Goal: Task Accomplishment & Management: Manage account settings

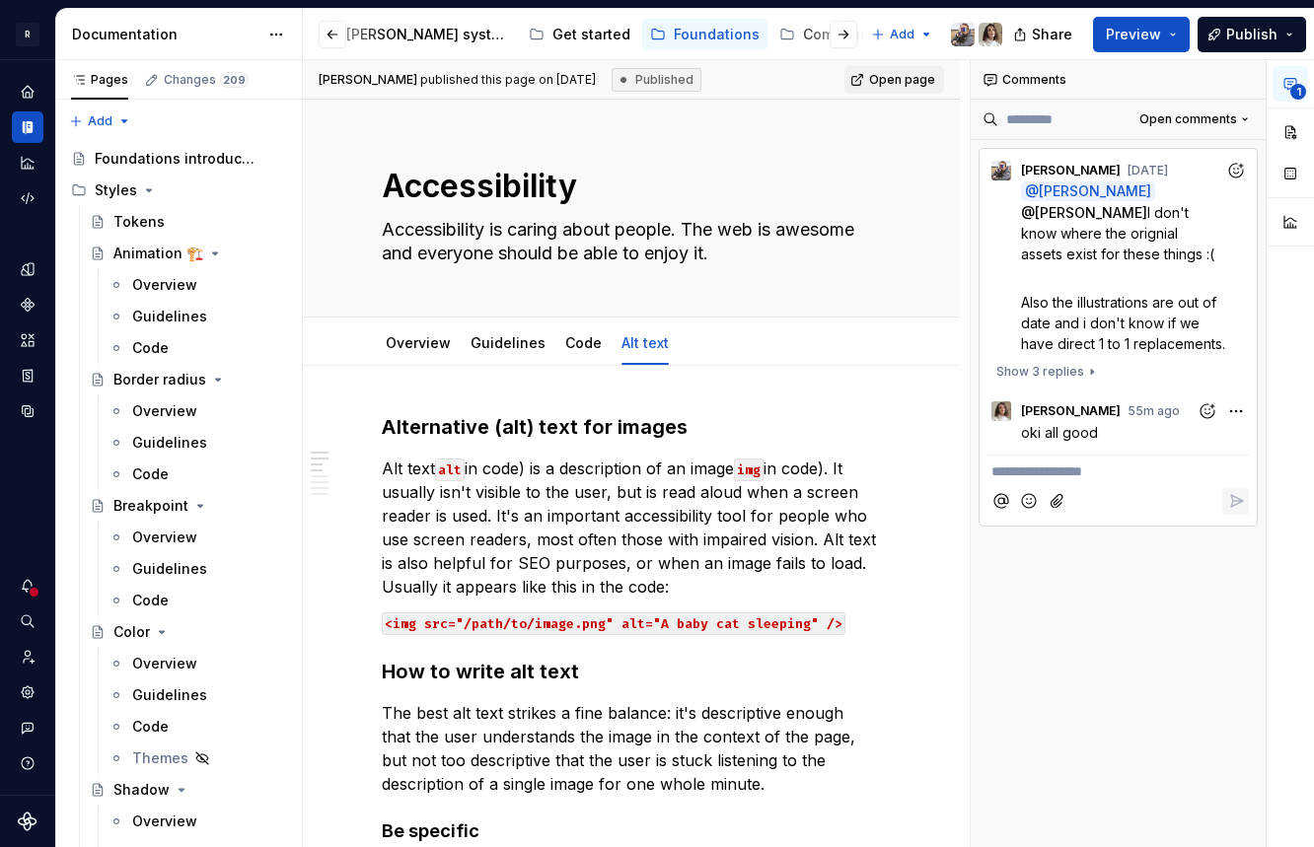
scroll to position [145, 0]
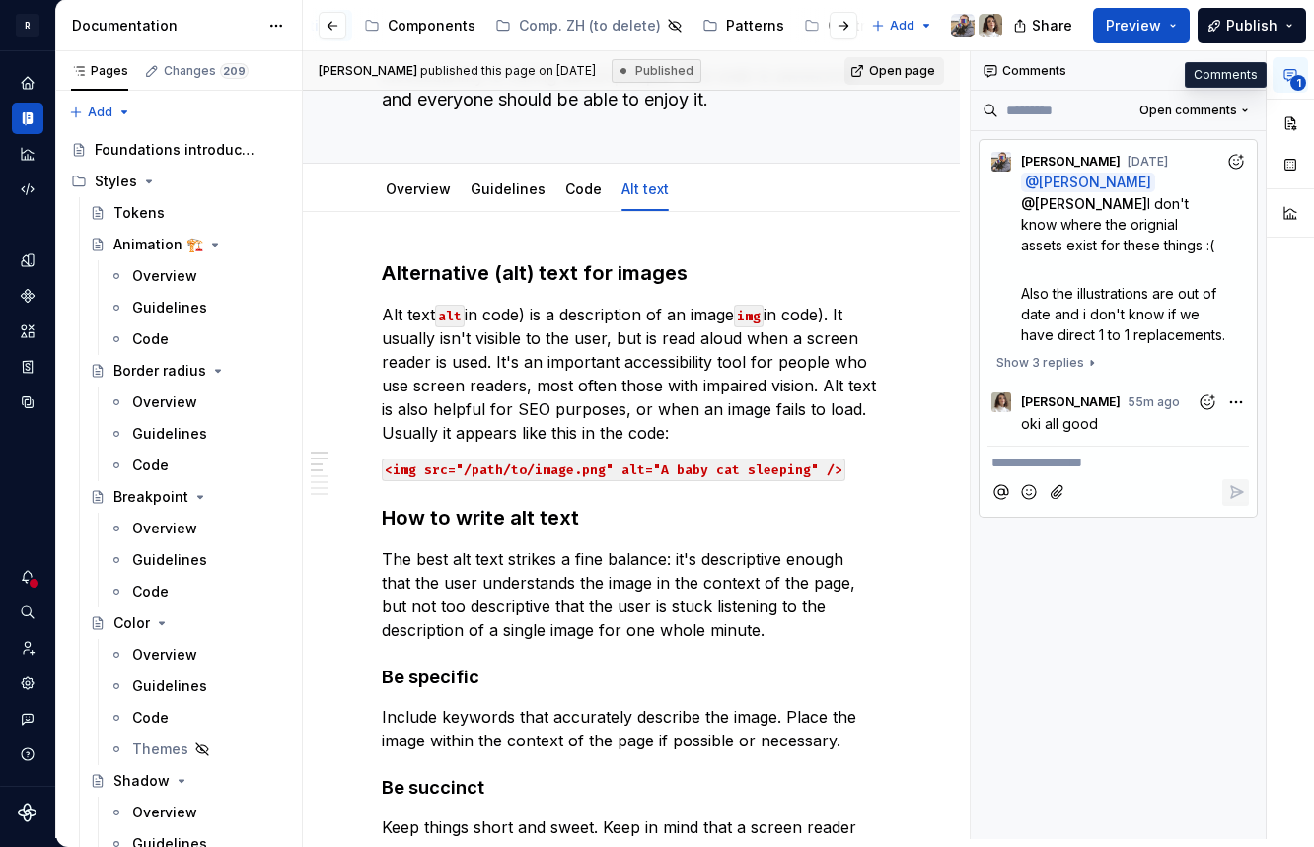
click at [1295, 73] on icon "button" at bounding box center [1290, 75] width 16 height 16
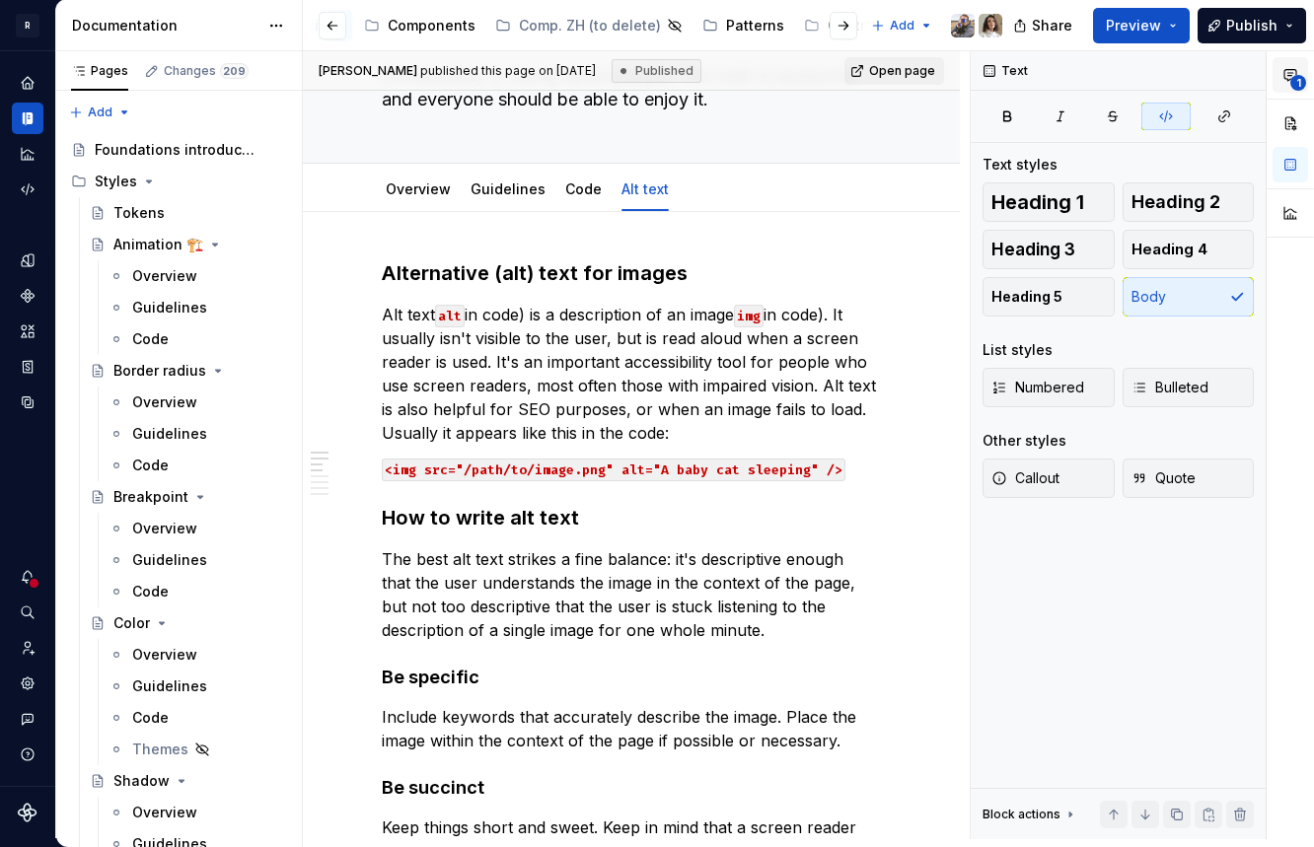
click at [1295, 73] on icon "button" at bounding box center [1290, 75] width 16 height 16
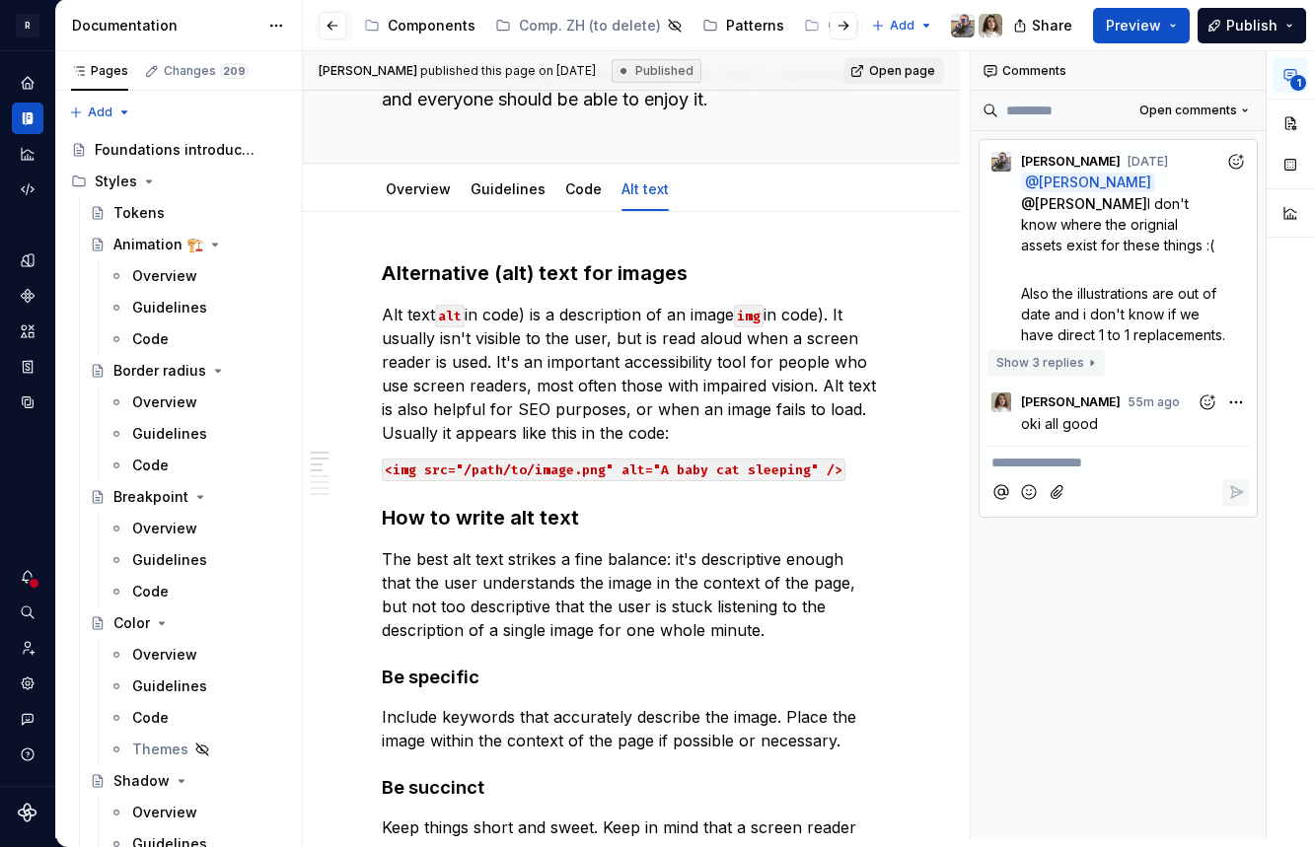
click at [1069, 375] on button "Show 3 replies" at bounding box center [1045, 363] width 117 height 28
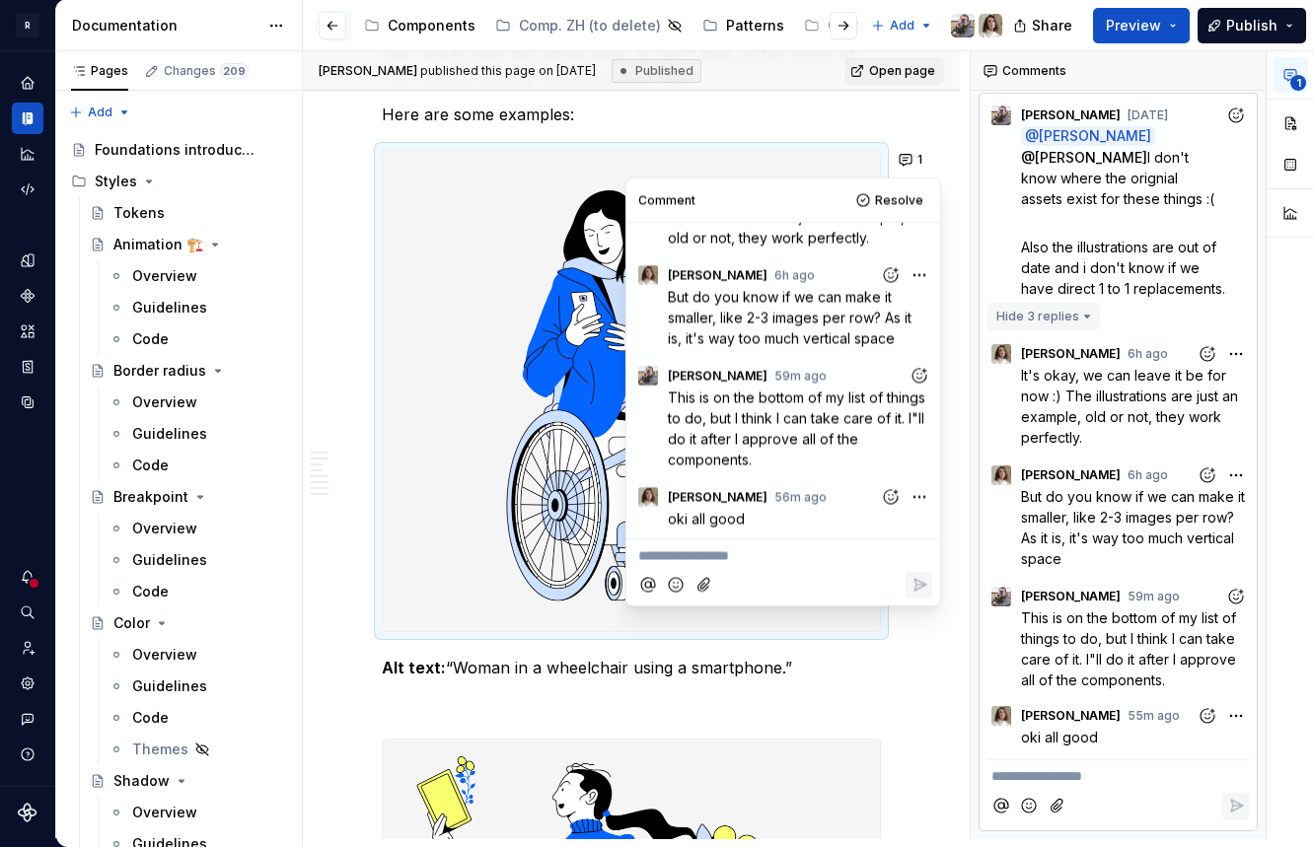
scroll to position [0, 0]
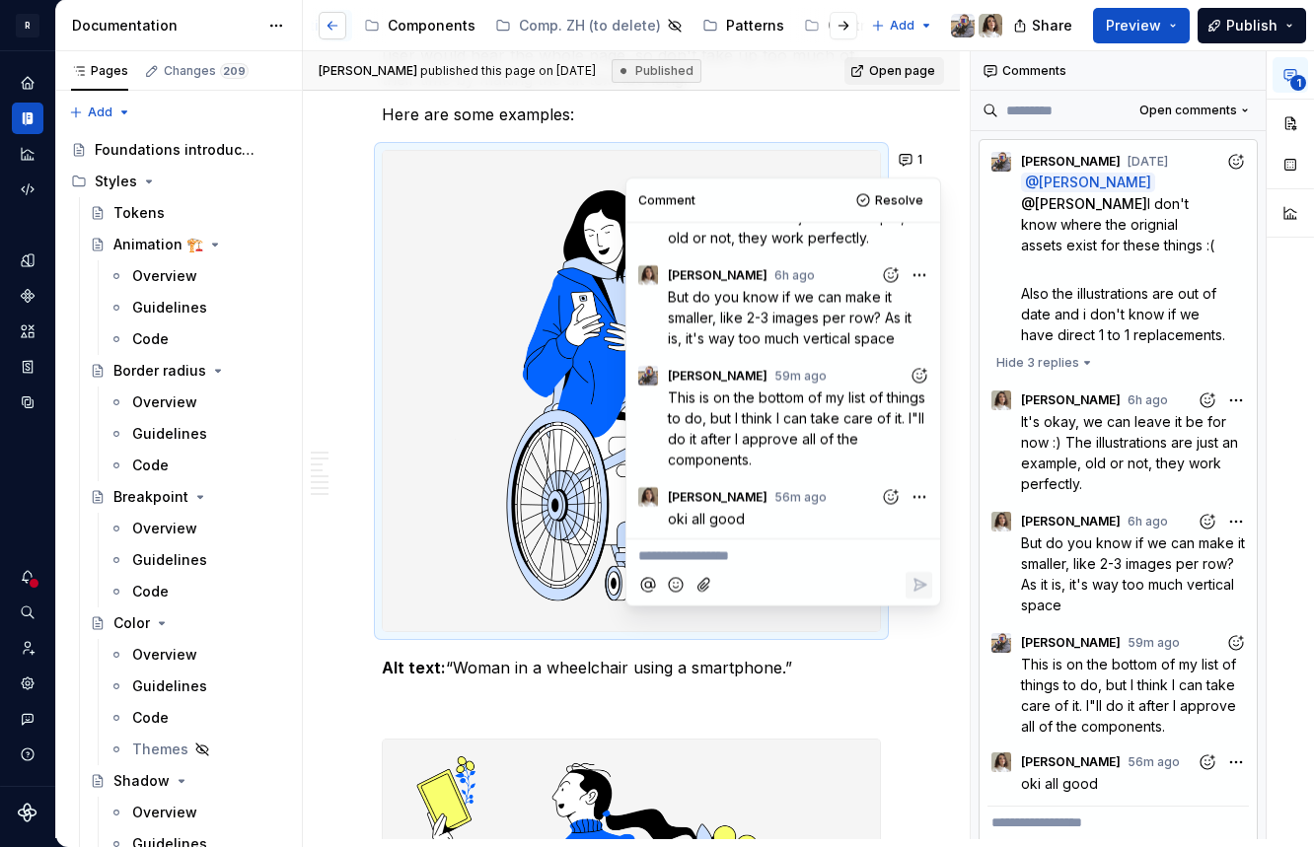
click at [334, 23] on button "button" at bounding box center [333, 26] width 28 height 28
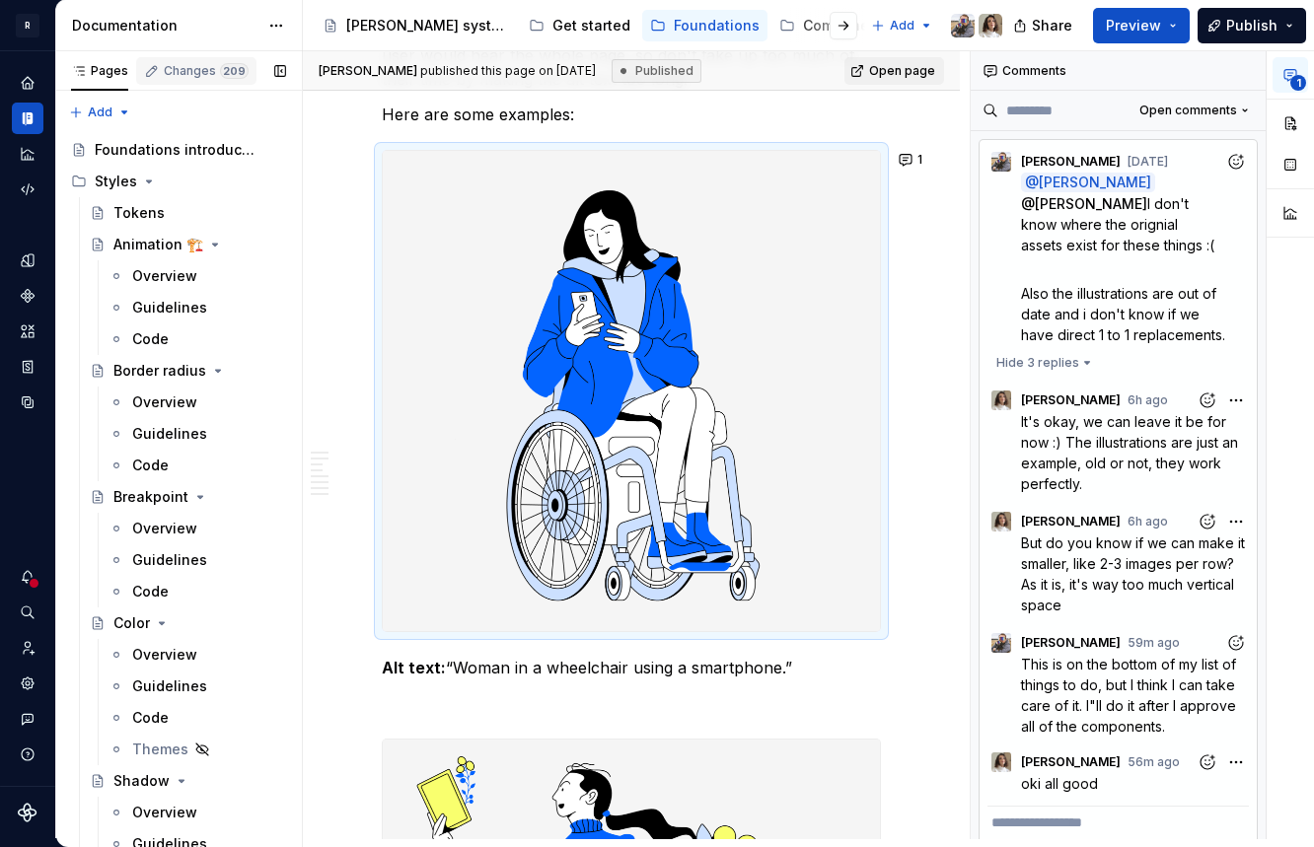
click at [210, 73] on div "Changes 209" at bounding box center [206, 71] width 85 height 16
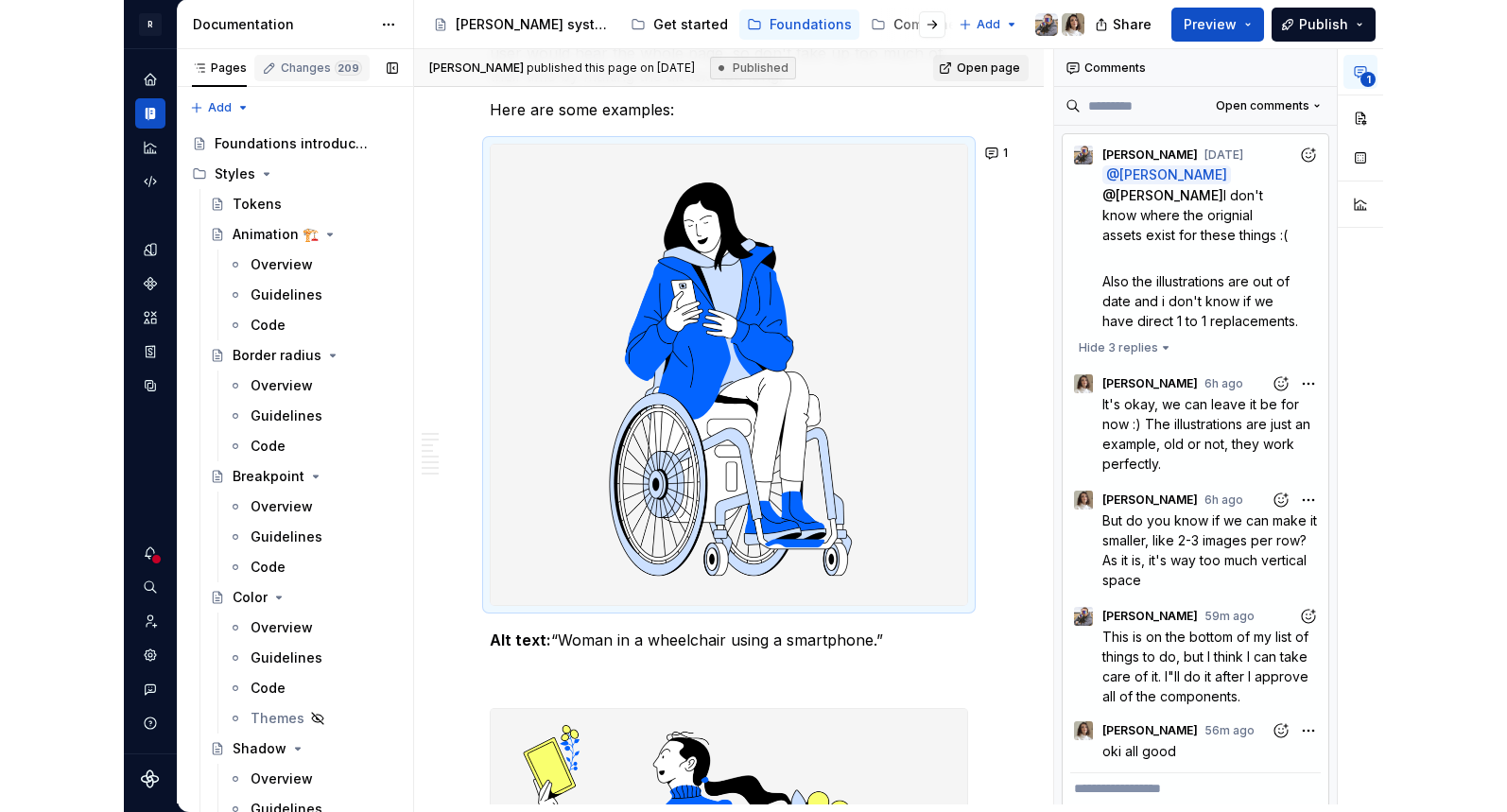
scroll to position [1, 0]
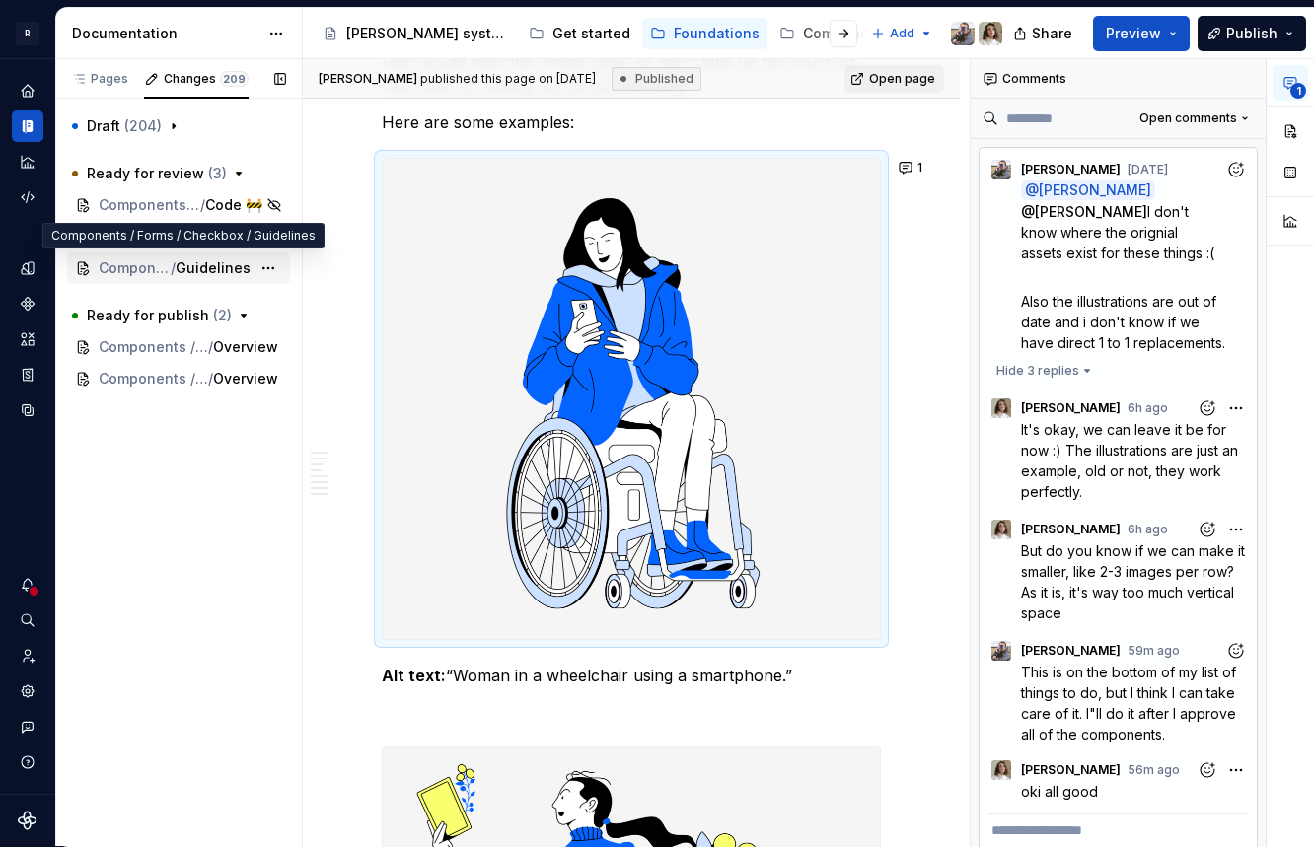
click at [130, 271] on span "Components / Forms / Checkbox" at bounding box center [135, 268] width 72 height 20
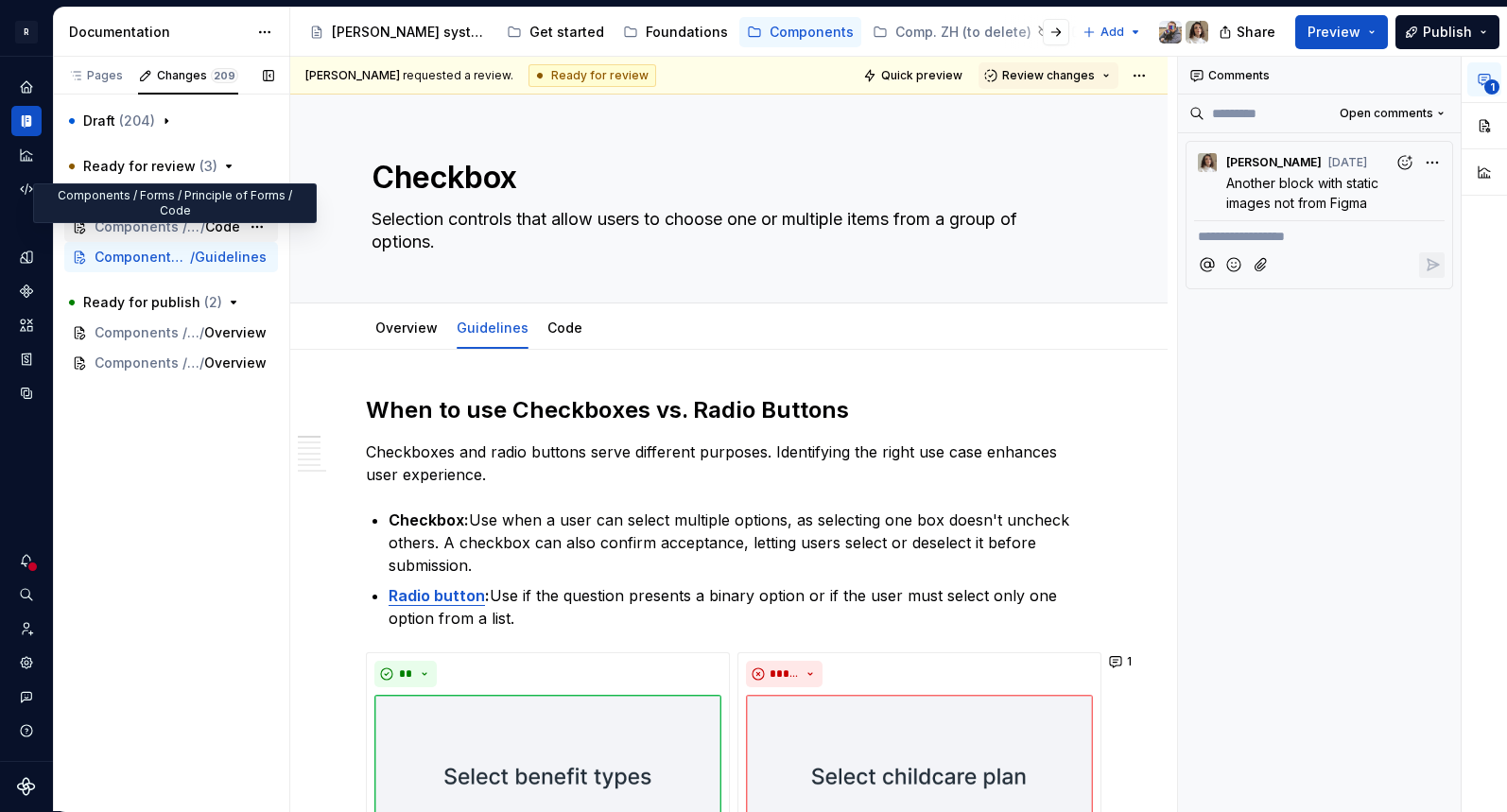
click at [145, 219] on span "Components / Forms / Principle of Forms" at bounding box center [148, 227] width 105 height 19
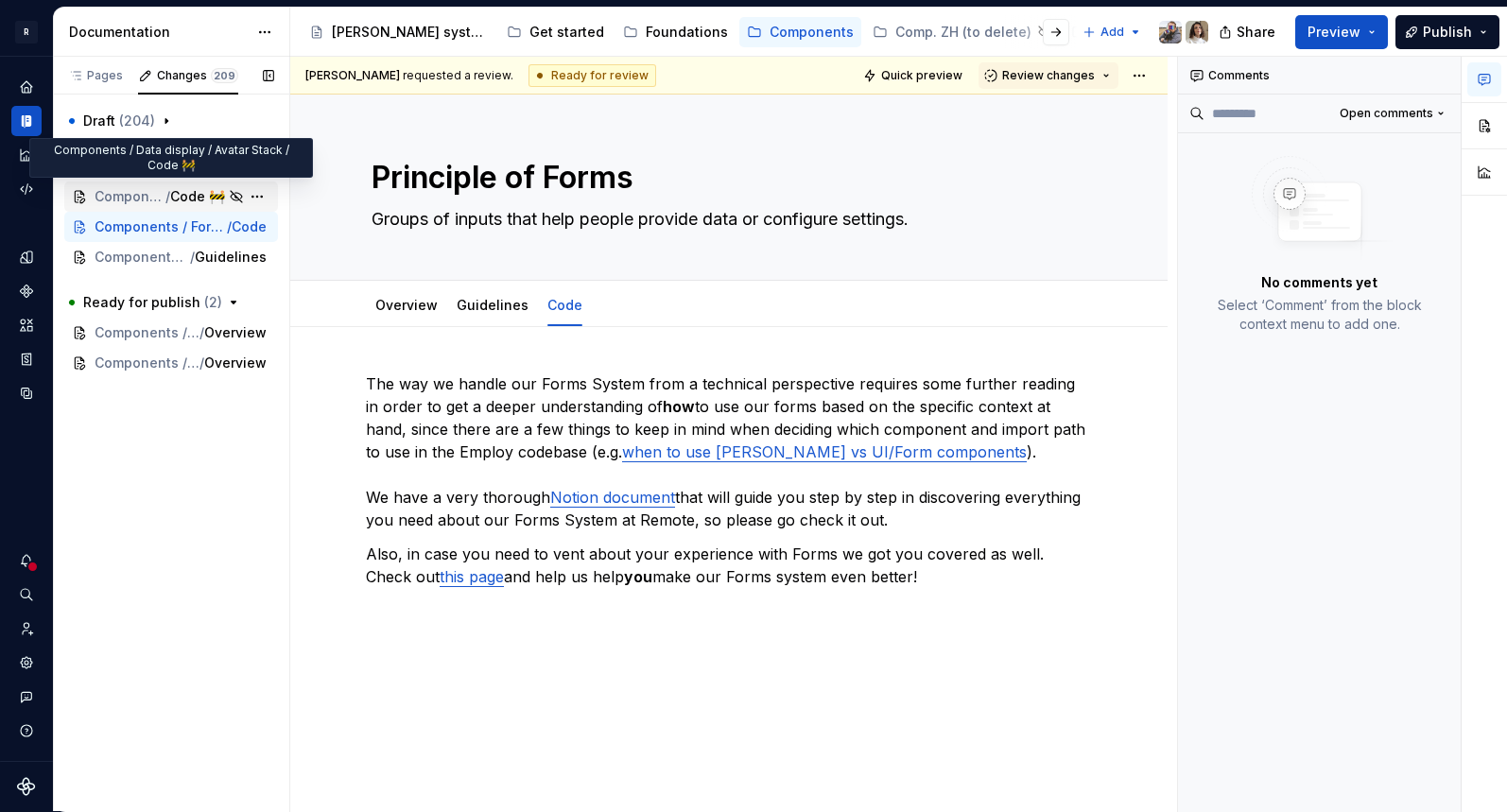
click at [150, 188] on span "Components / Data display / Avatar Stack" at bounding box center [130, 197] width 71 height 19
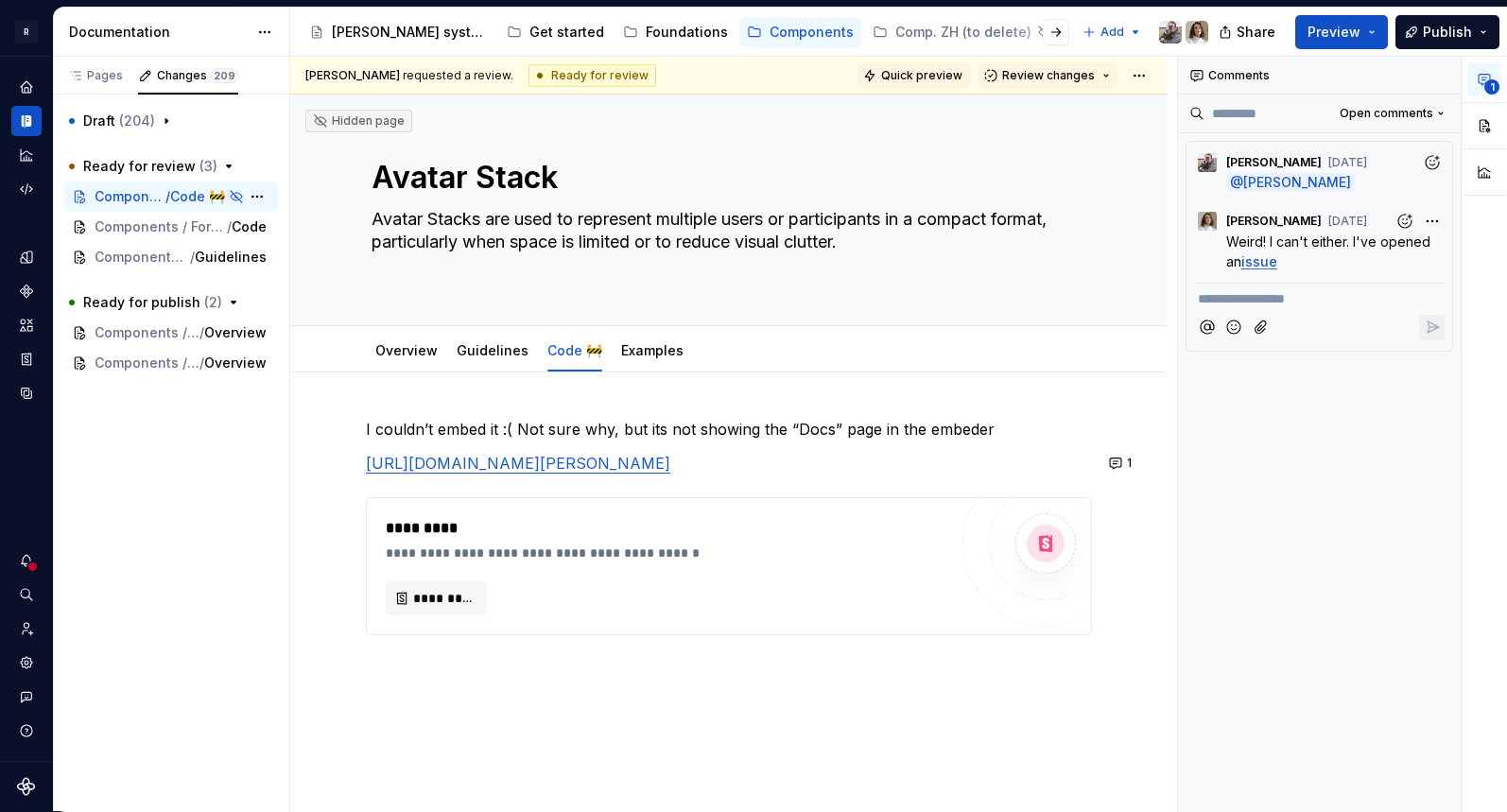
type textarea "*"
click at [1152, 78] on html "R [PERSON_NAME] Design system data Documentation Accessibility guide for tree P…" at bounding box center [754, 406] width 1507 height 812
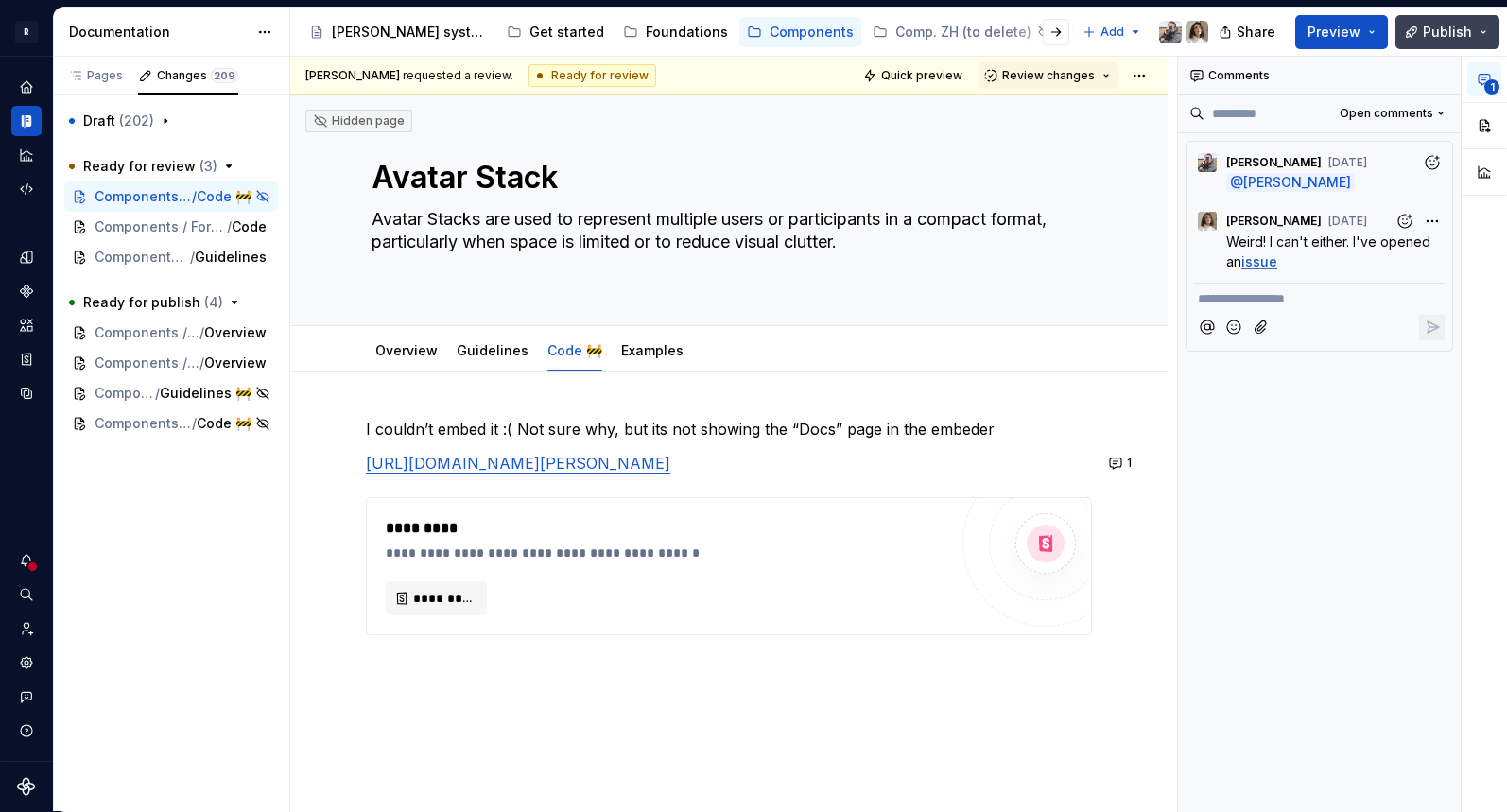
click at [1259, 31] on span "Publish" at bounding box center [1447, 33] width 49 height 19
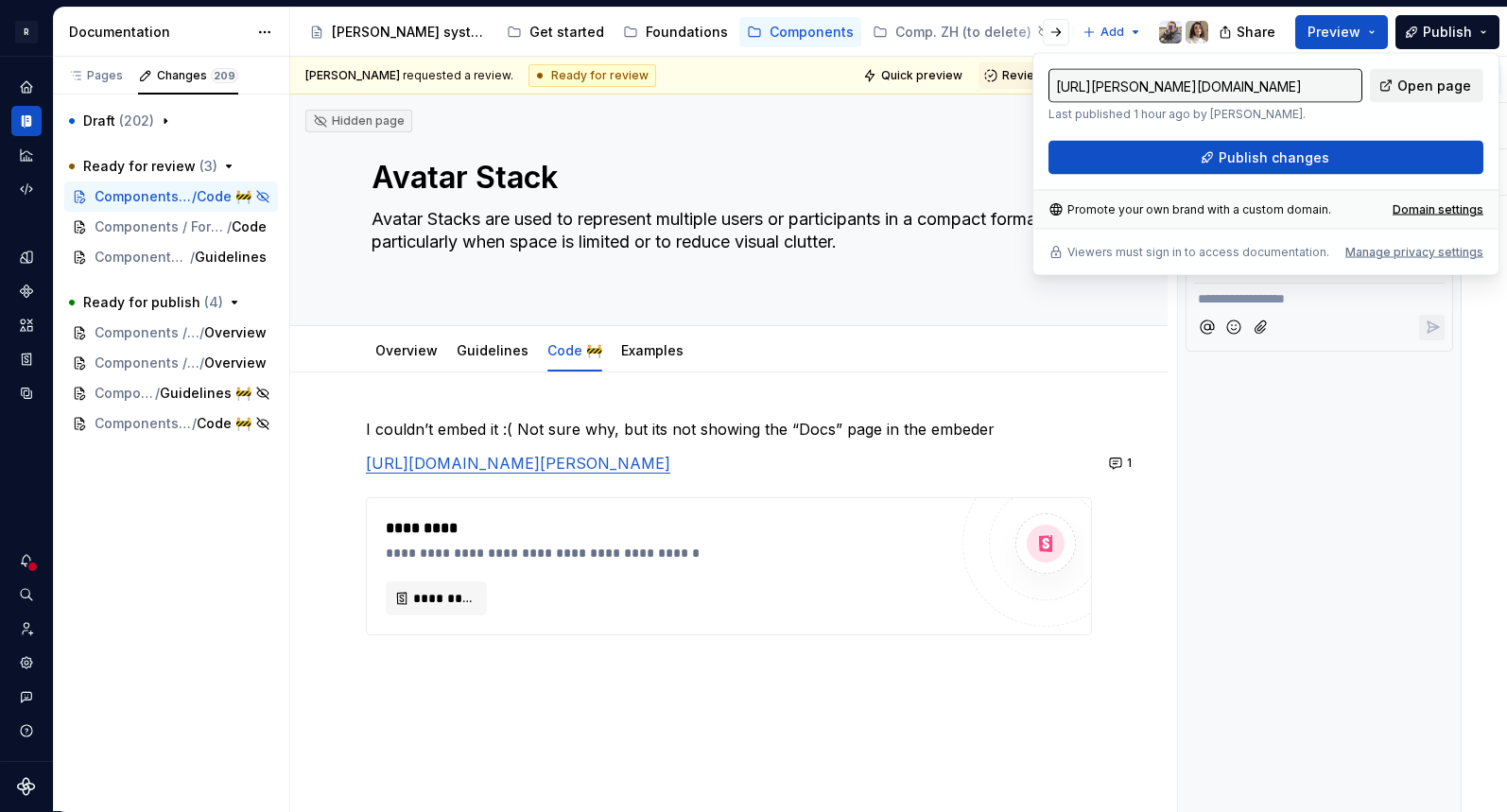
click at [1259, 87] on span "Open page" at bounding box center [1434, 86] width 74 height 19
click at [395, 33] on div "[PERSON_NAME] system" at bounding box center [409, 33] width 156 height 19
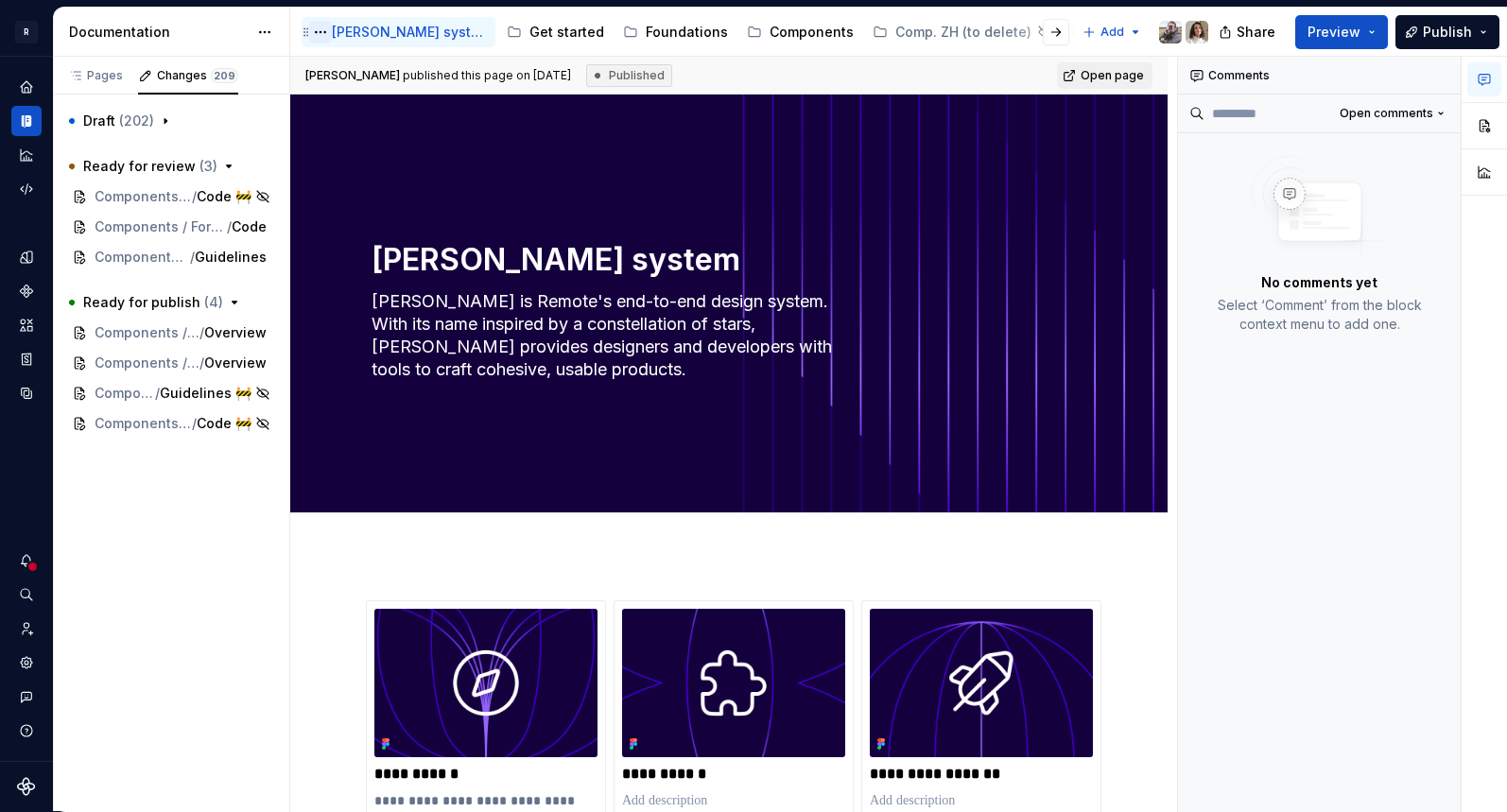
click at [317, 33] on button "Page tree" at bounding box center [321, 33] width 23 height 23
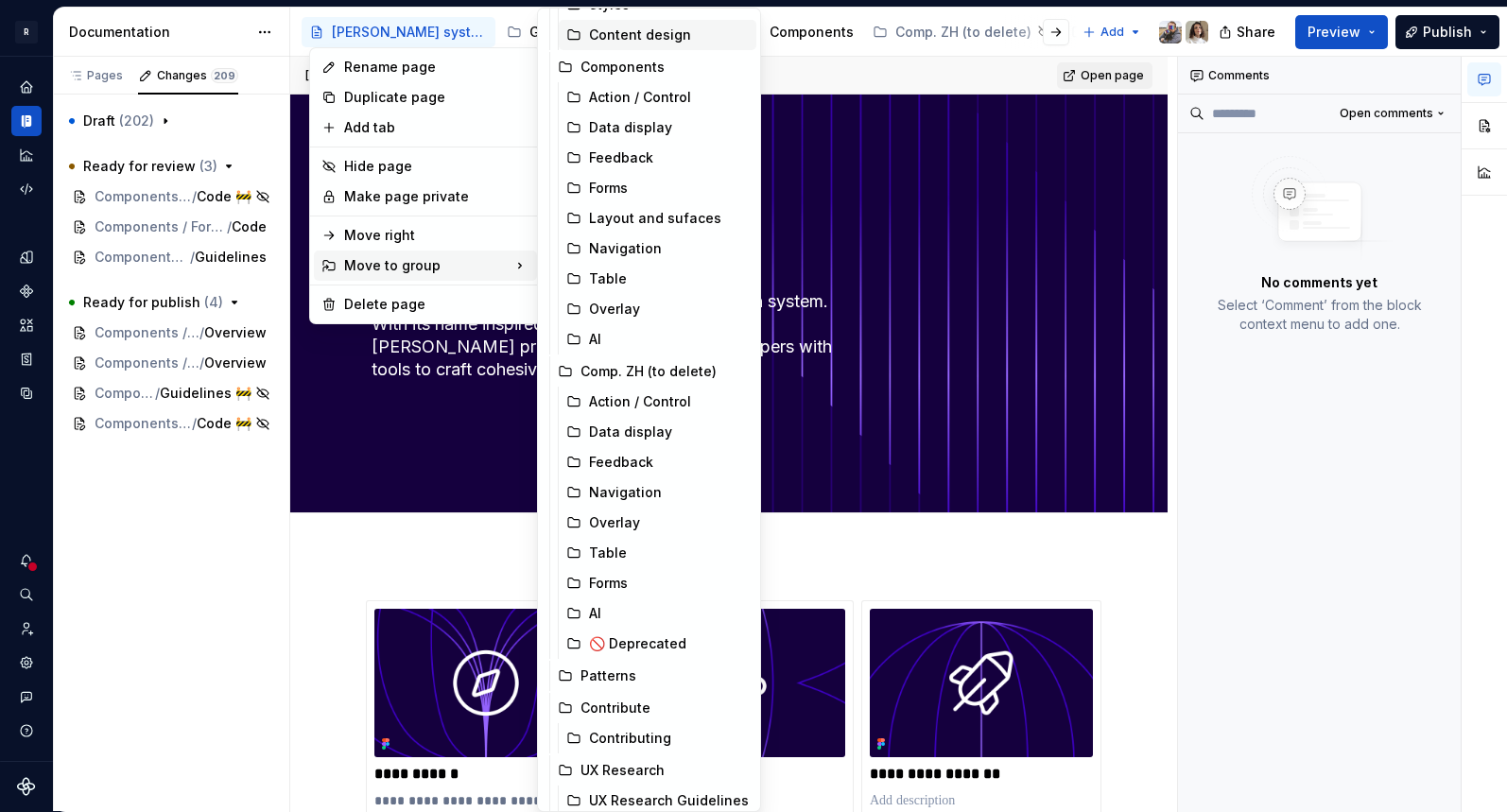
scroll to position [232, 0]
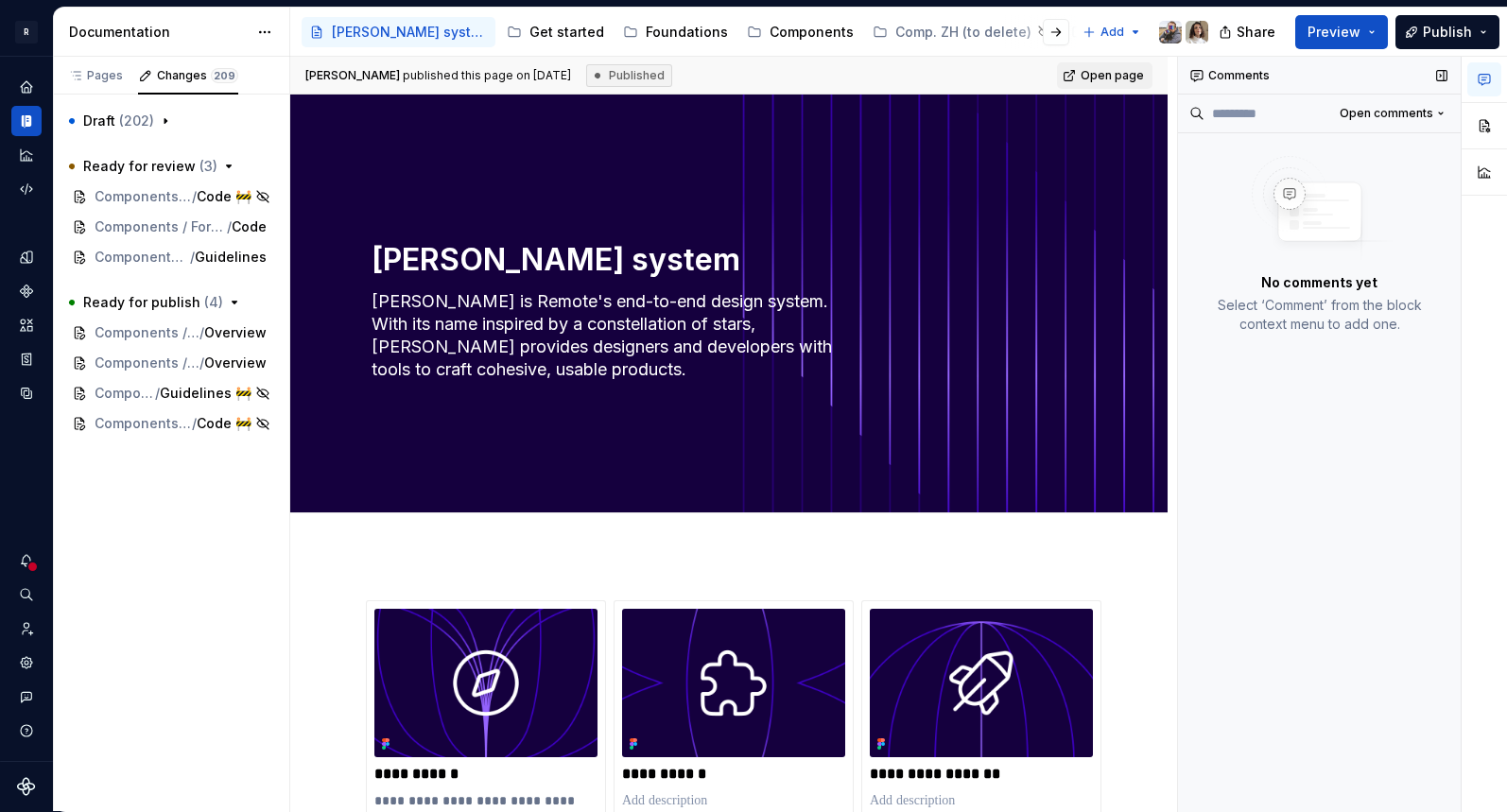
click at [1226, 73] on div "Comments" at bounding box center [1319, 75] width 283 height 37
click at [906, 35] on div "Comp. ZH (to delete)" at bounding box center [963, 33] width 136 height 19
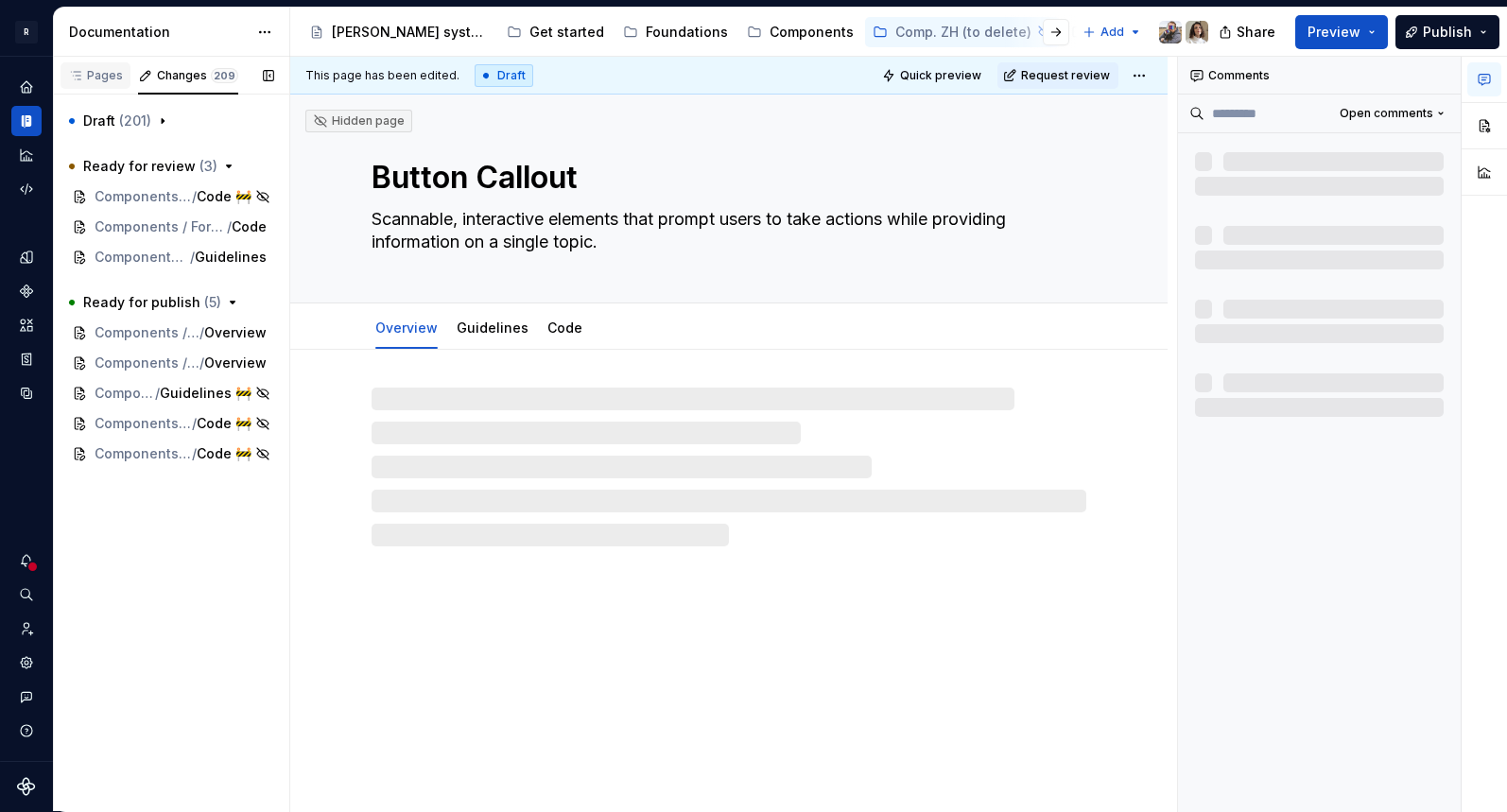
click at [95, 78] on div "Pages" at bounding box center [95, 76] width 55 height 15
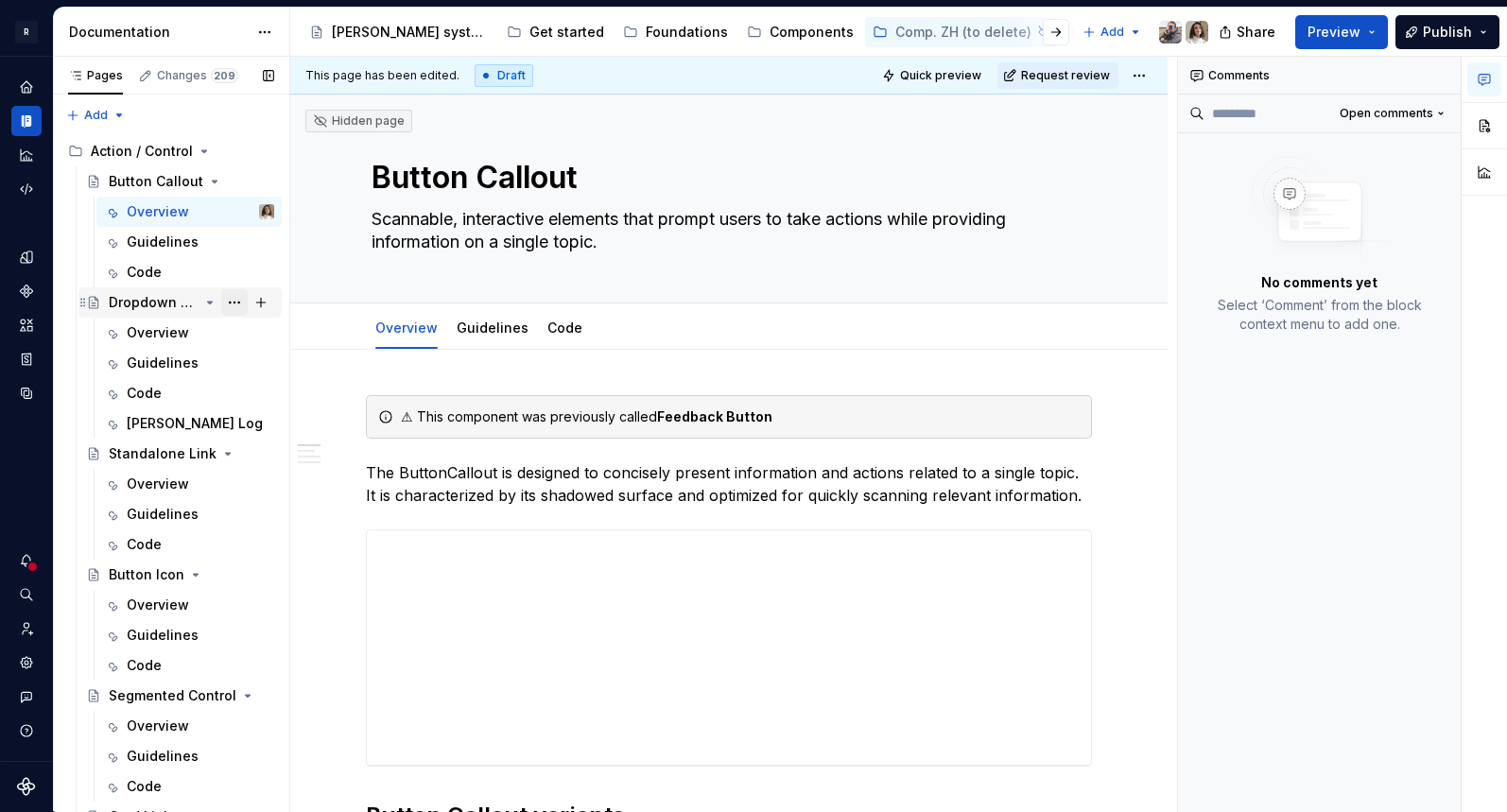
click at [241, 303] on button "Page tree" at bounding box center [235, 303] width 27 height 27
click at [239, 148] on button "Page tree" at bounding box center [235, 151] width 27 height 27
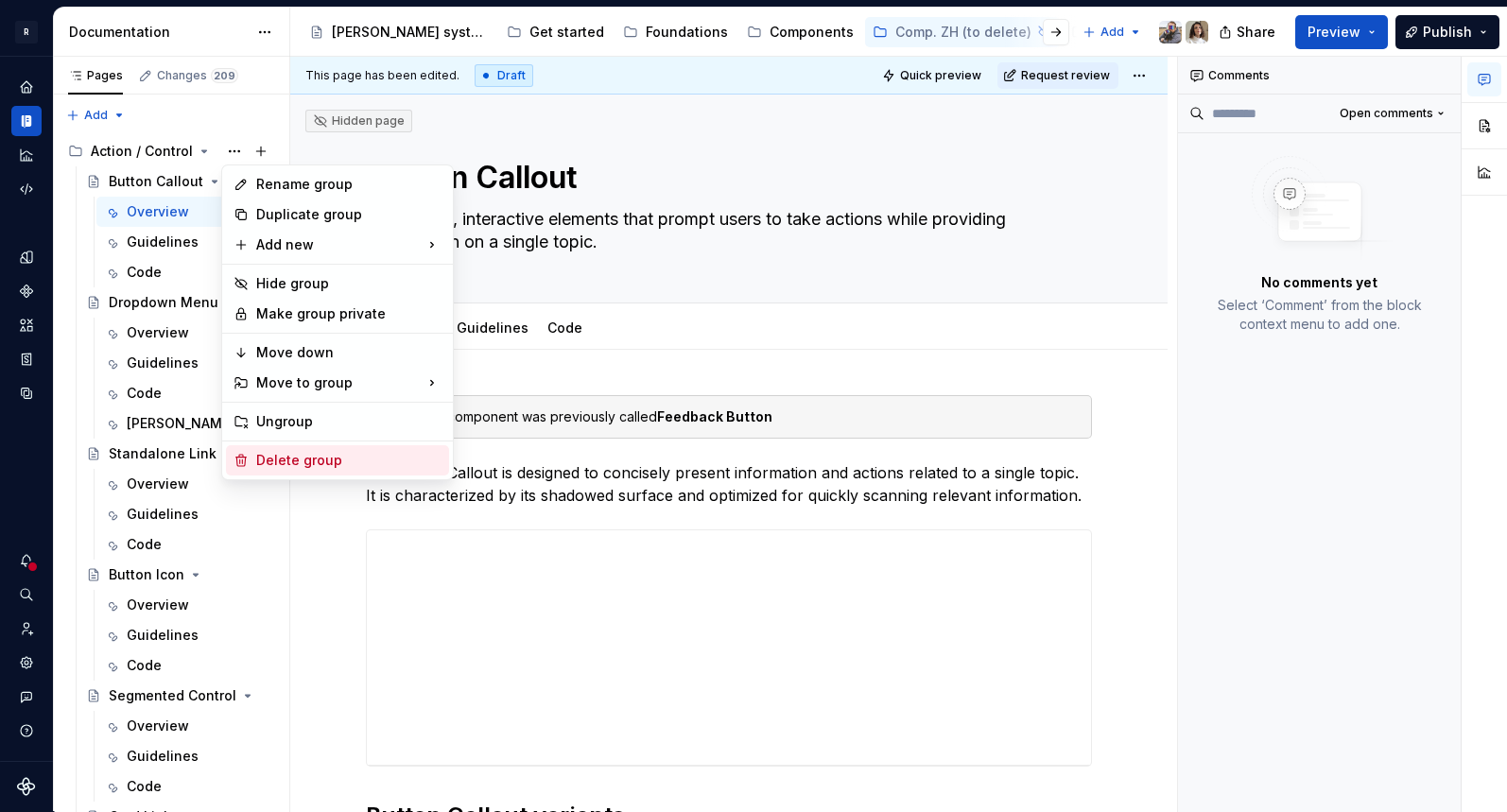
click at [267, 460] on div "Delete group" at bounding box center [348, 460] width 185 height 19
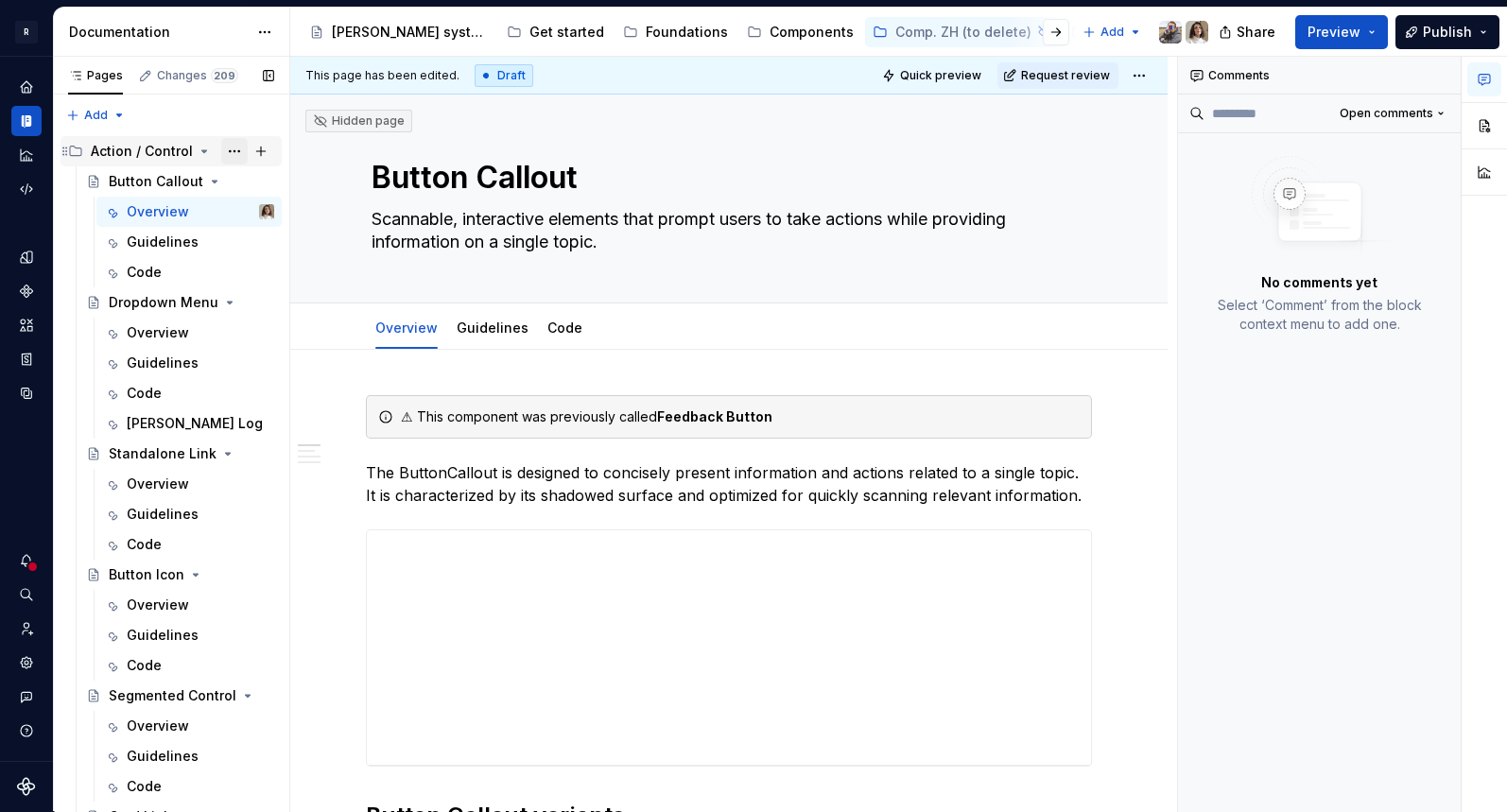
click at [237, 153] on button "Page tree" at bounding box center [235, 151] width 27 height 27
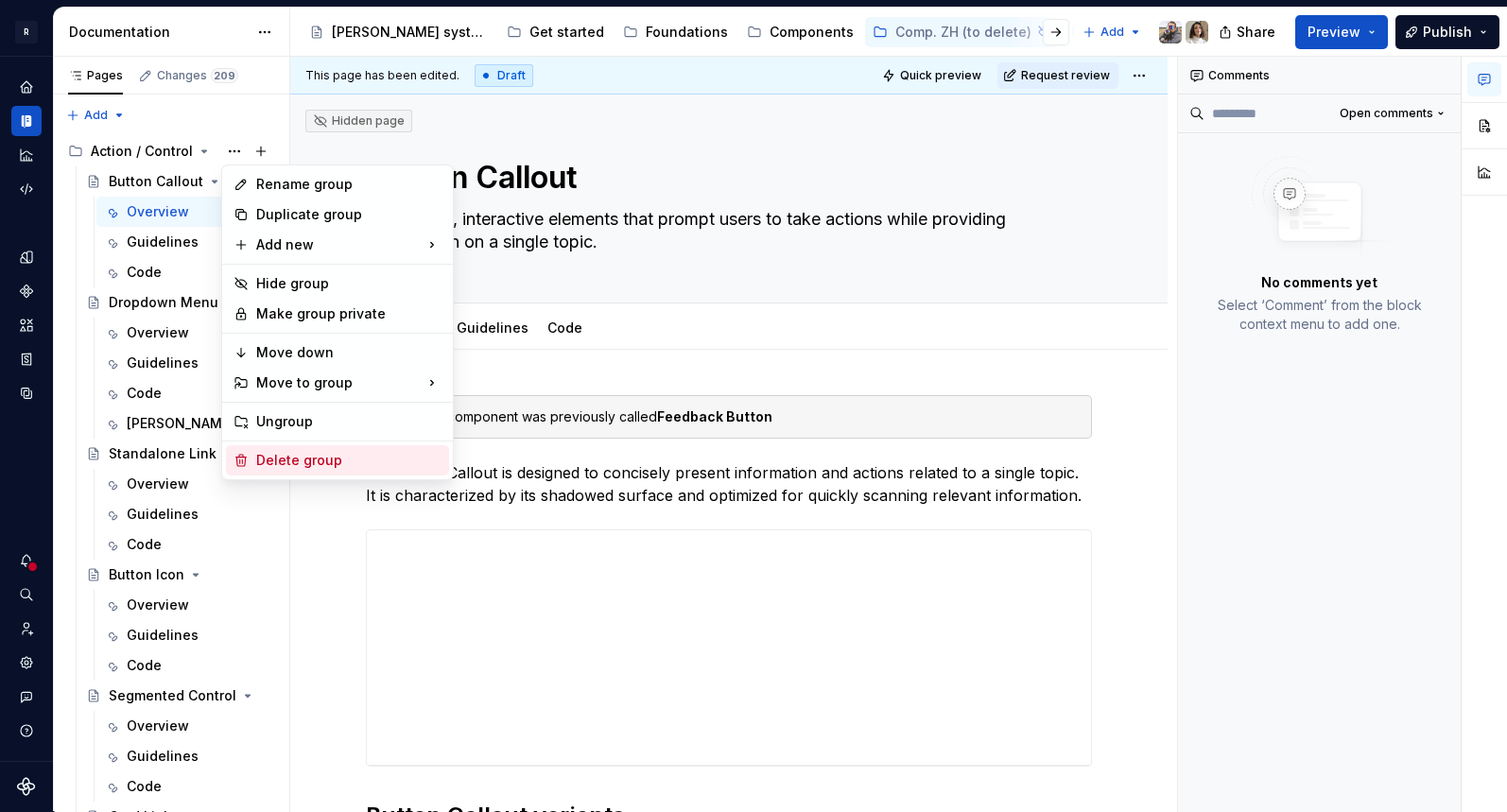
click at [1052, 27] on html "R [PERSON_NAME] Design system data Documentation Accessibility guide for tree P…" at bounding box center [754, 406] width 1507 height 812
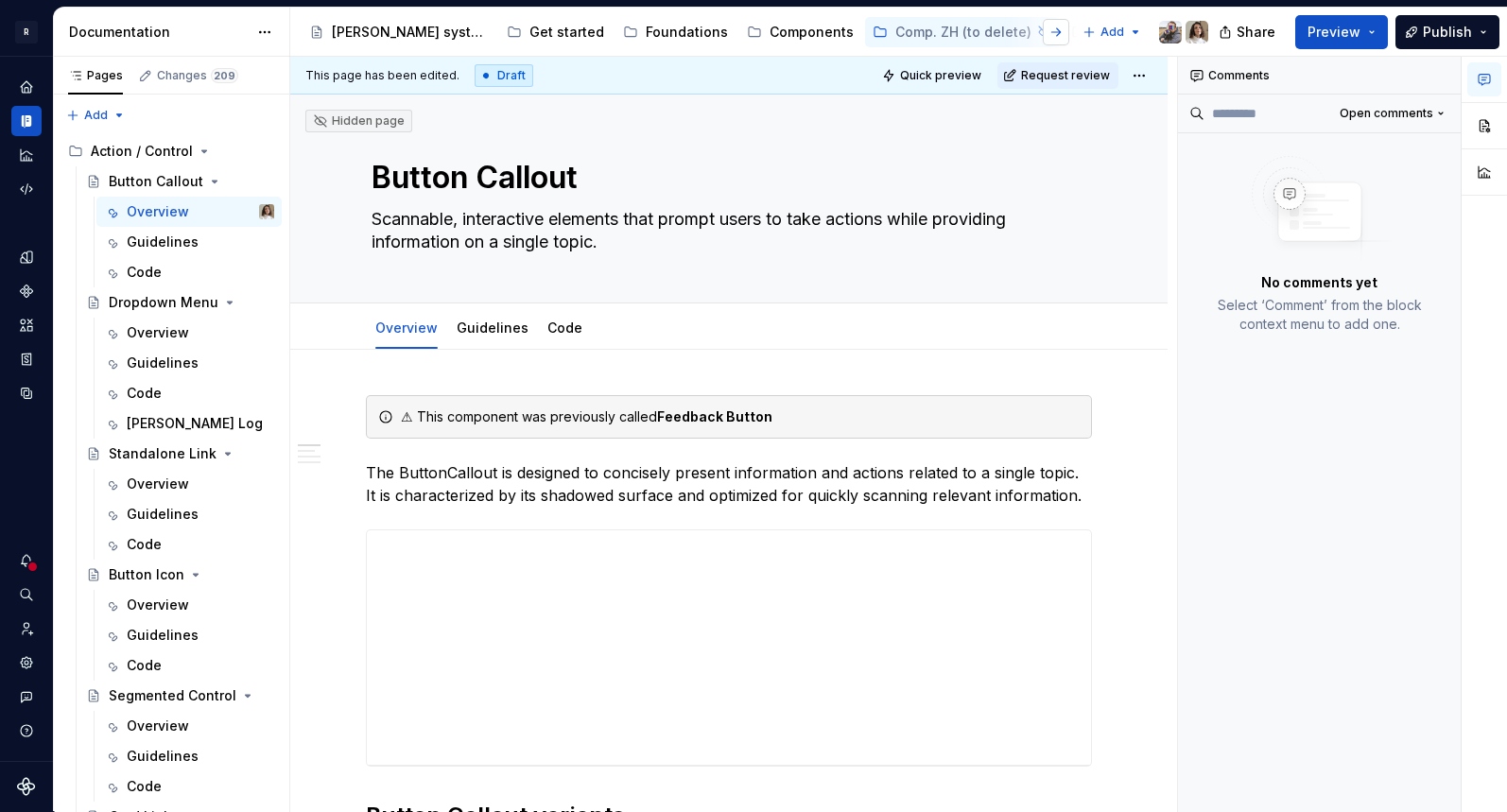
click at [1056, 35] on button "button" at bounding box center [1056, 33] width 27 height 27
click at [499, 31] on div "Components" at bounding box center [518, 33] width 84 height 19
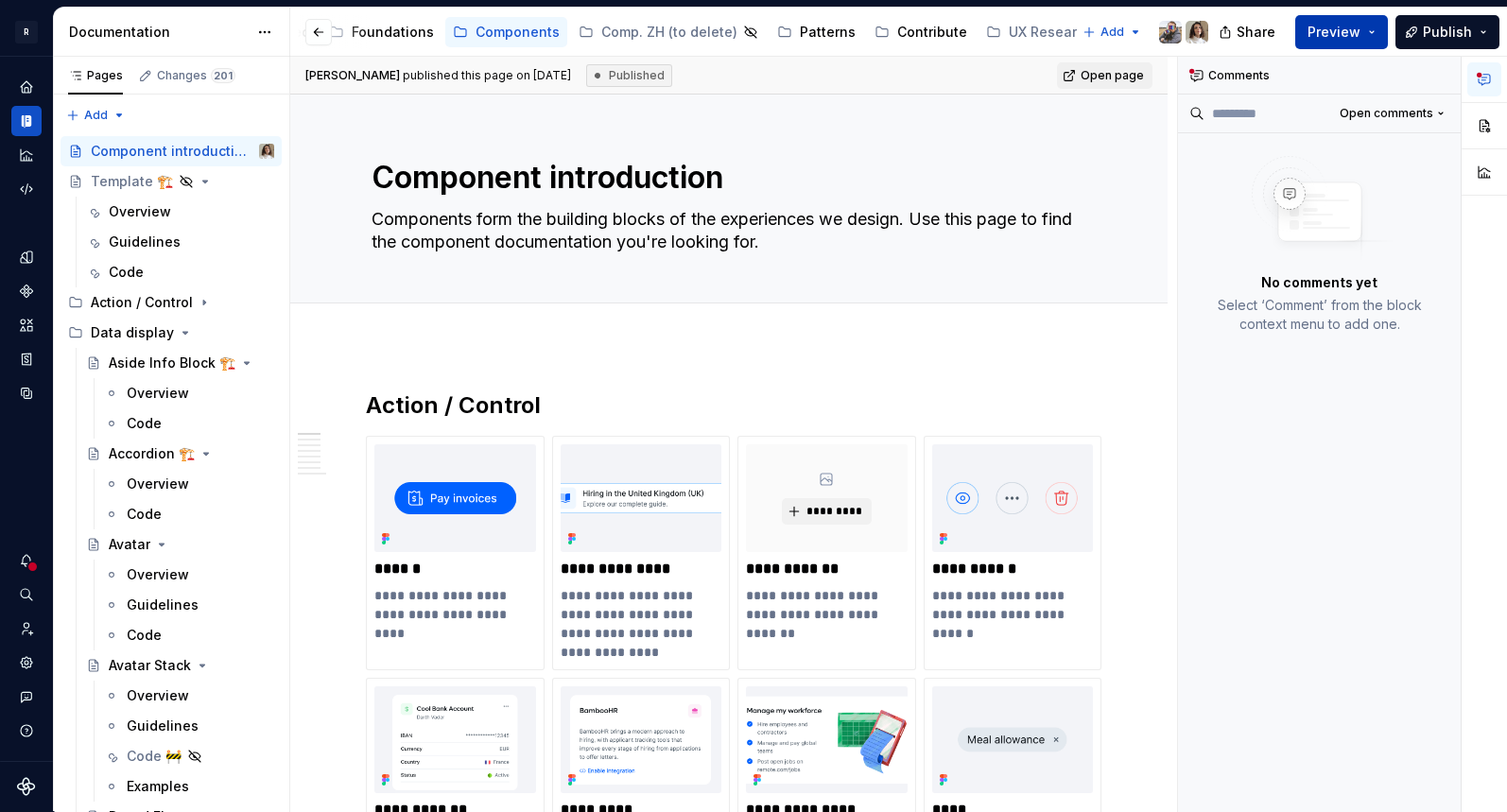
click at [1259, 33] on span "Preview" at bounding box center [1333, 33] width 53 height 19
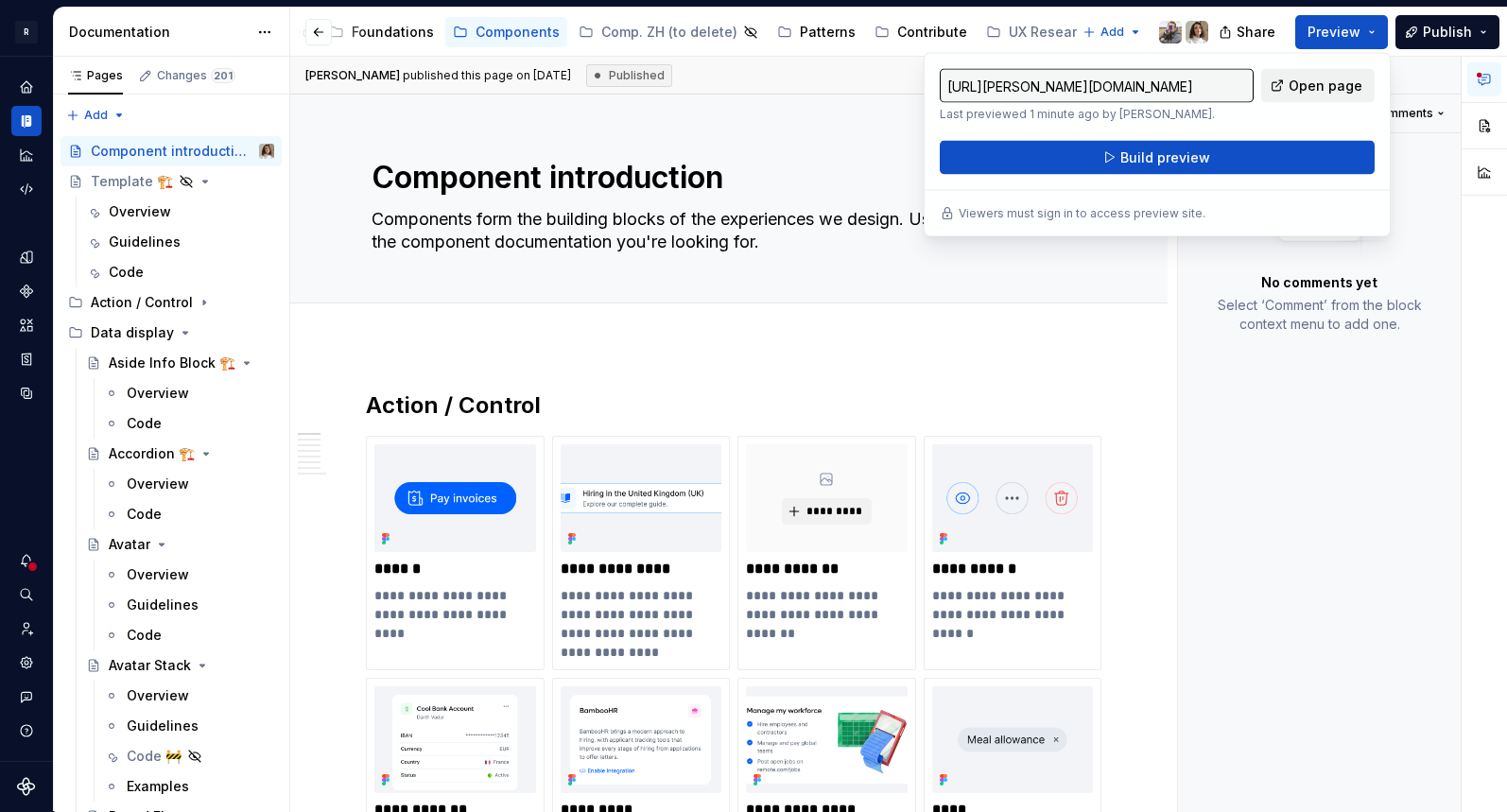
click at [1259, 92] on span "Open page" at bounding box center [1325, 86] width 74 height 19
click at [311, 29] on button "button" at bounding box center [319, 33] width 27 height 27
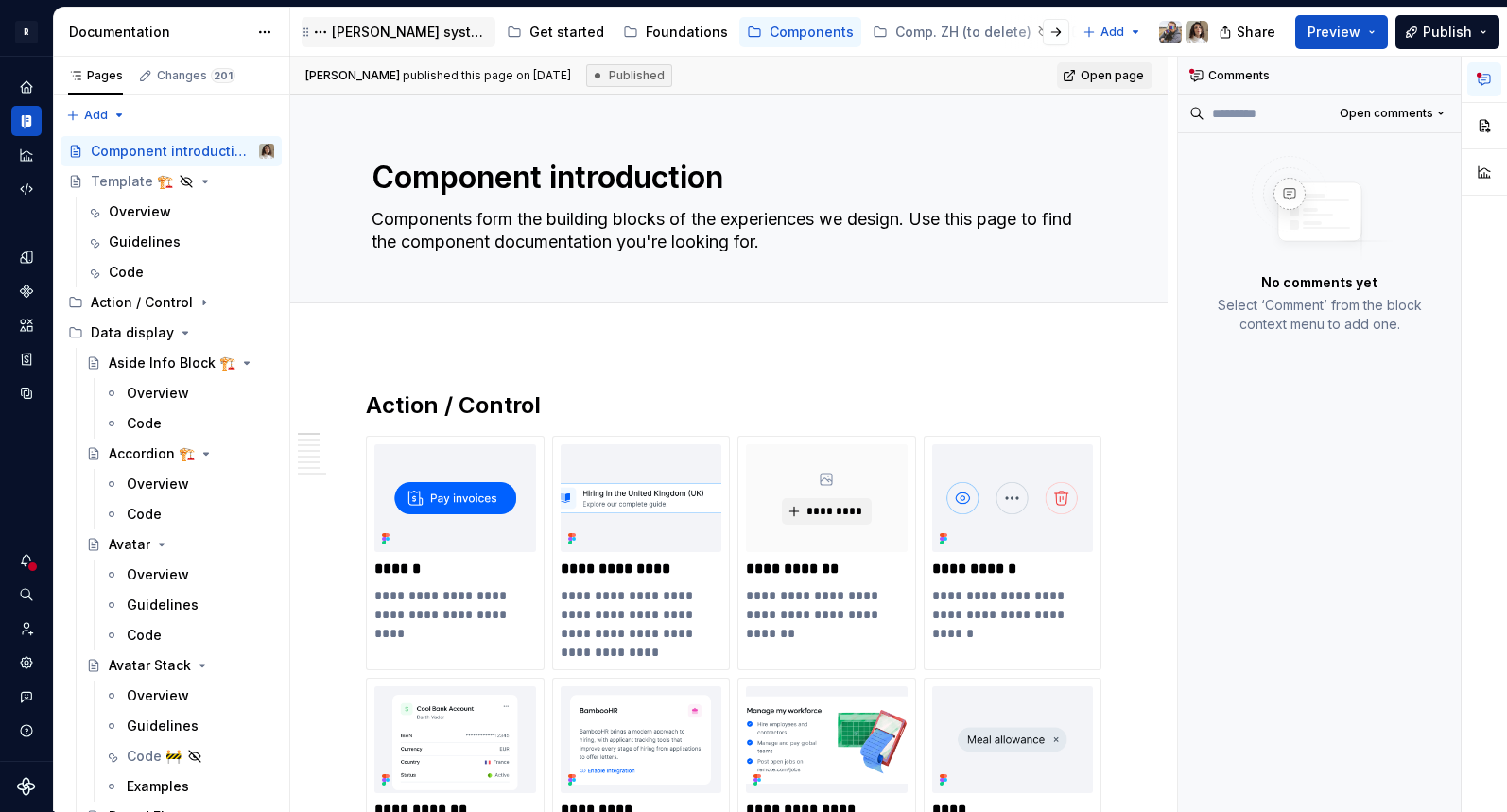
click at [367, 35] on div "[PERSON_NAME] system" at bounding box center [409, 33] width 156 height 19
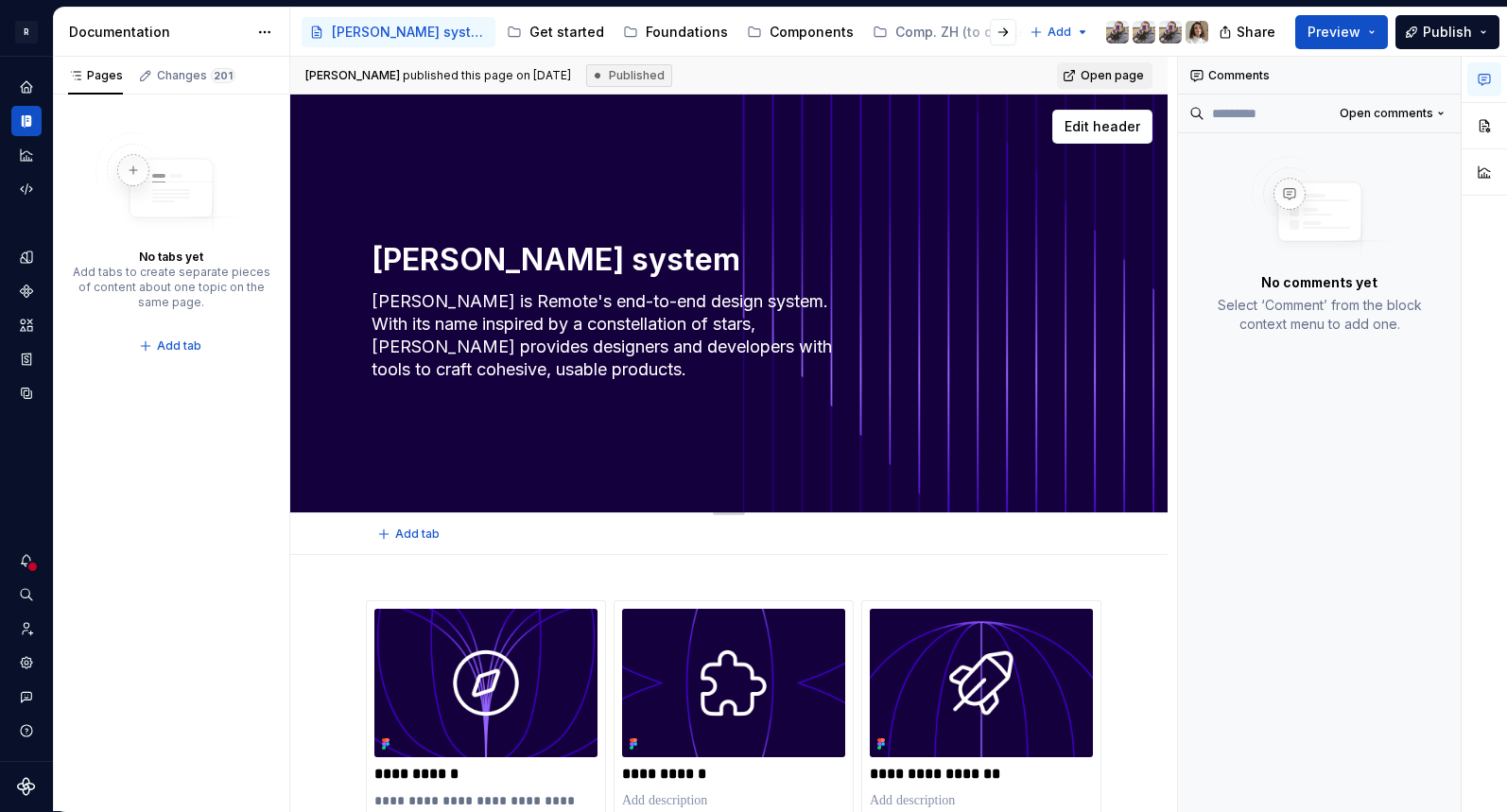
click at [561, 264] on textarea "[PERSON_NAME] system" at bounding box center [726, 260] width 715 height 45
type textarea "*"
type textarea "[PERSON_NAME] desig system"
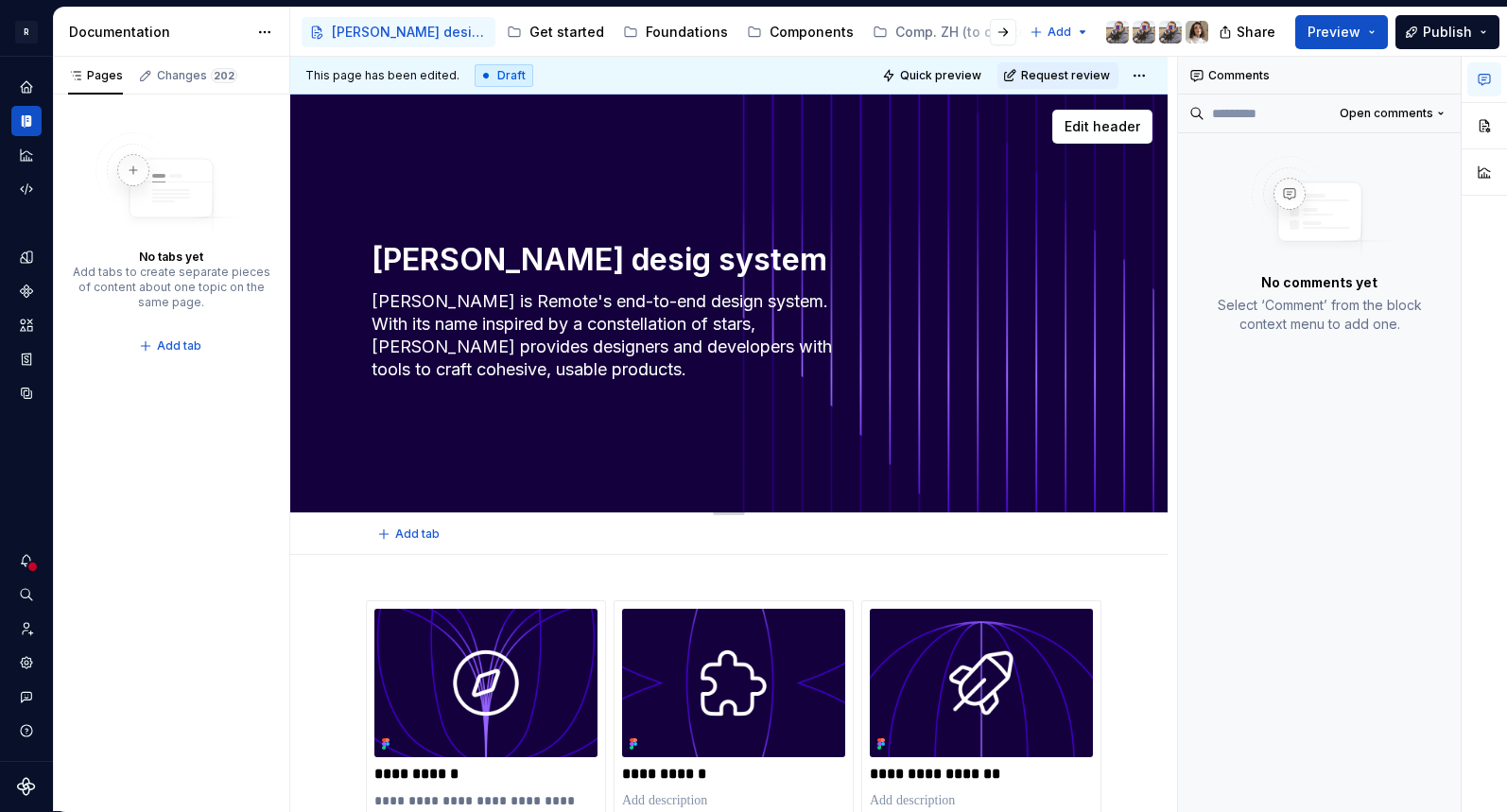
type textarea "*"
type textarea "[PERSON_NAME] design system"
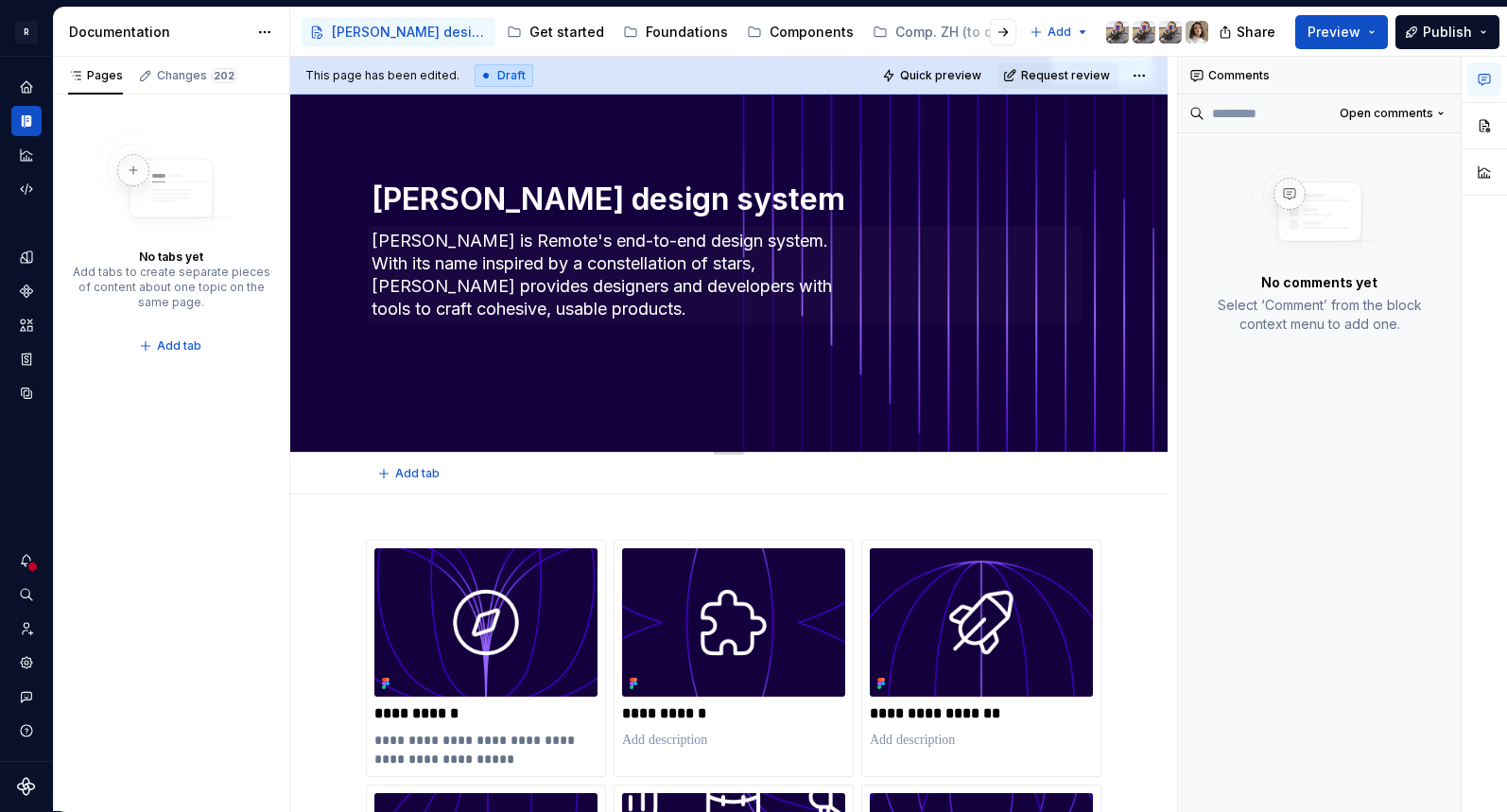
type textarea "*"
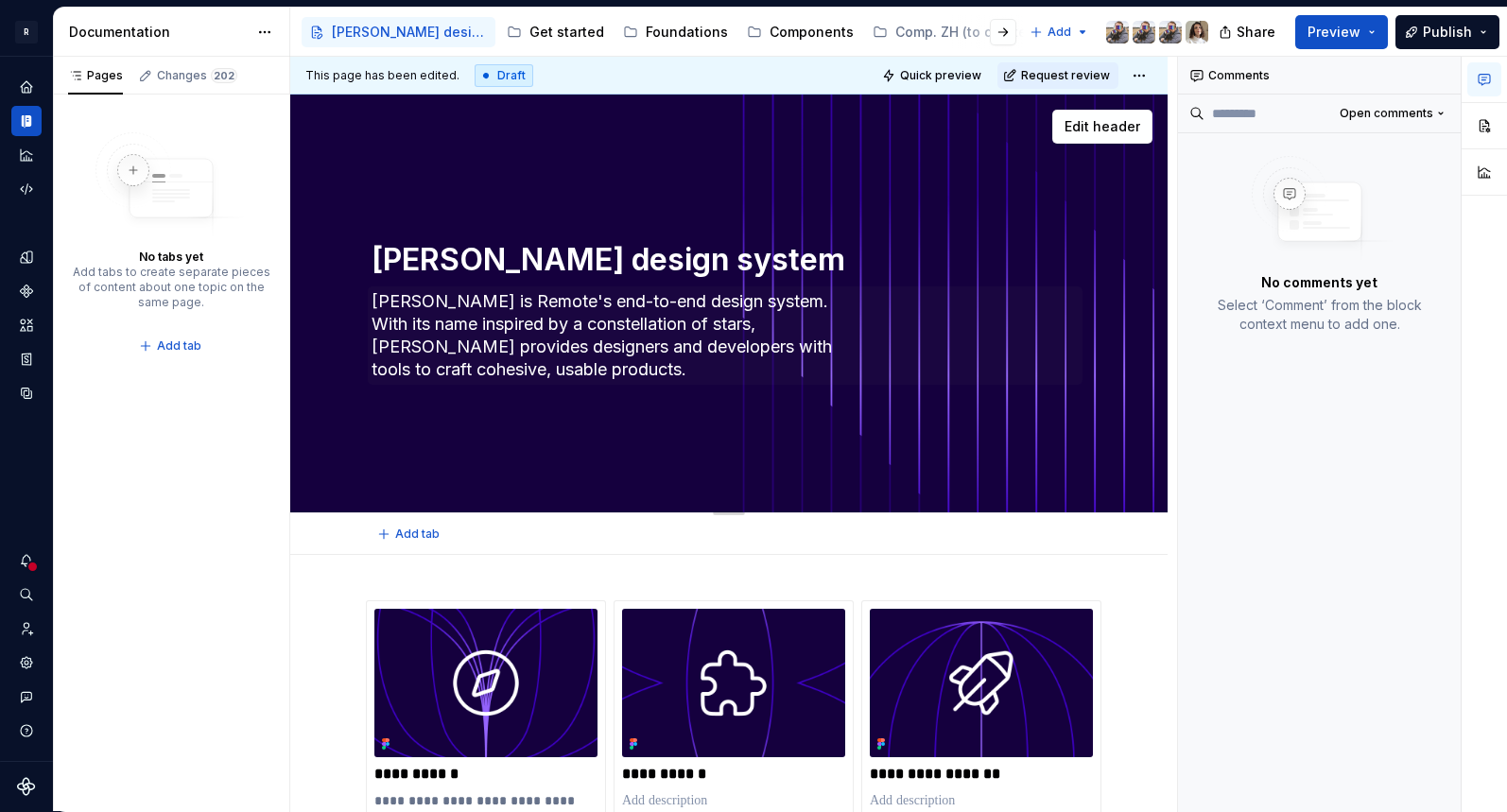
type textarea "[PERSON_NAME] design system"
drag, startPoint x: 535, startPoint y: 306, endPoint x: 630, endPoint y: 298, distance: 95.3
click at [630, 298] on textarea "[PERSON_NAME] is Remote's end-to-end design system. With its name inspired by a…" at bounding box center [726, 336] width 715 height 99
click at [628, 298] on textarea "[PERSON_NAME] is Remote's end-to-end design system. With its name inspired by a…" at bounding box center [726, 336] width 715 height 99
type textarea "*"
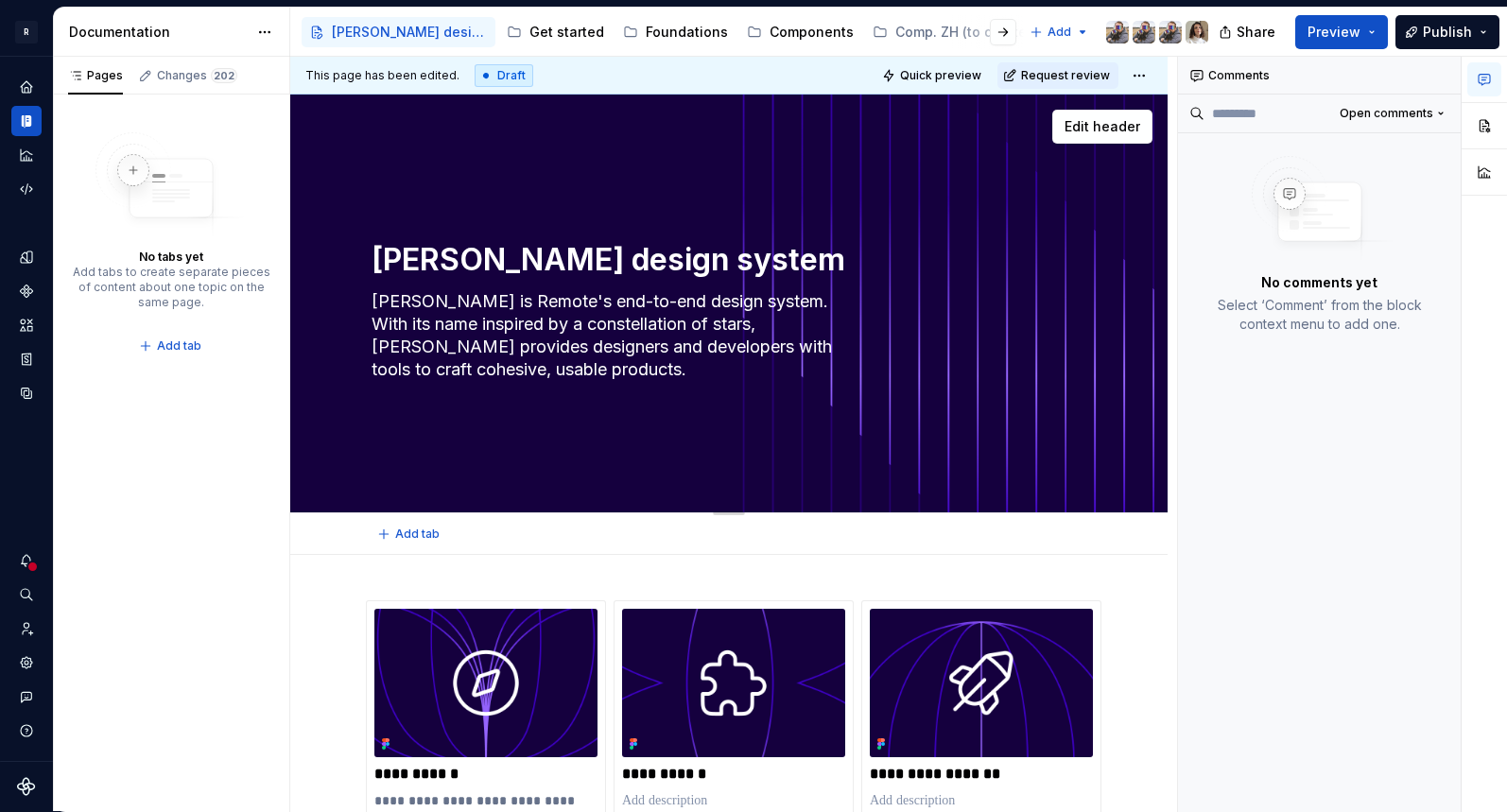
type textarea "[PERSON_NAME] is Remote's design system. With its name inspired by a constellat…"
type textarea "*"
type textarea "[PERSON_NAME] is Remote's design system. With its name inspired by a constellat…"
type textarea "*"
type textarea "[PERSON_NAME] is Remote's design system. With its name inspired by a constellat…"
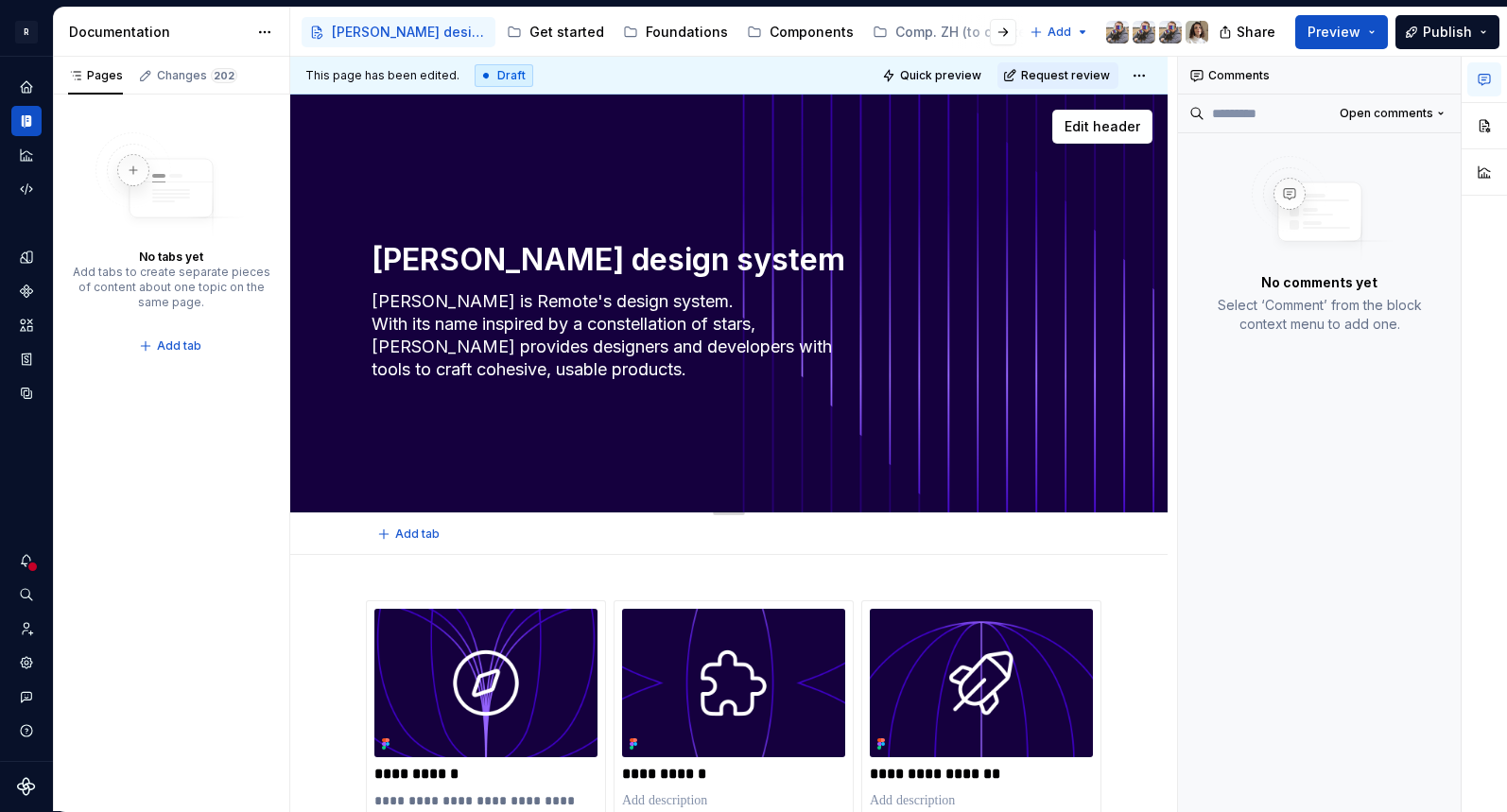
click at [428, 169] on div "[PERSON_NAME] design system [PERSON_NAME] is Remote's design system. With its n…" at bounding box center [729, 304] width 877 height 419
click at [1002, 31] on button "button" at bounding box center [1004, 33] width 27 height 27
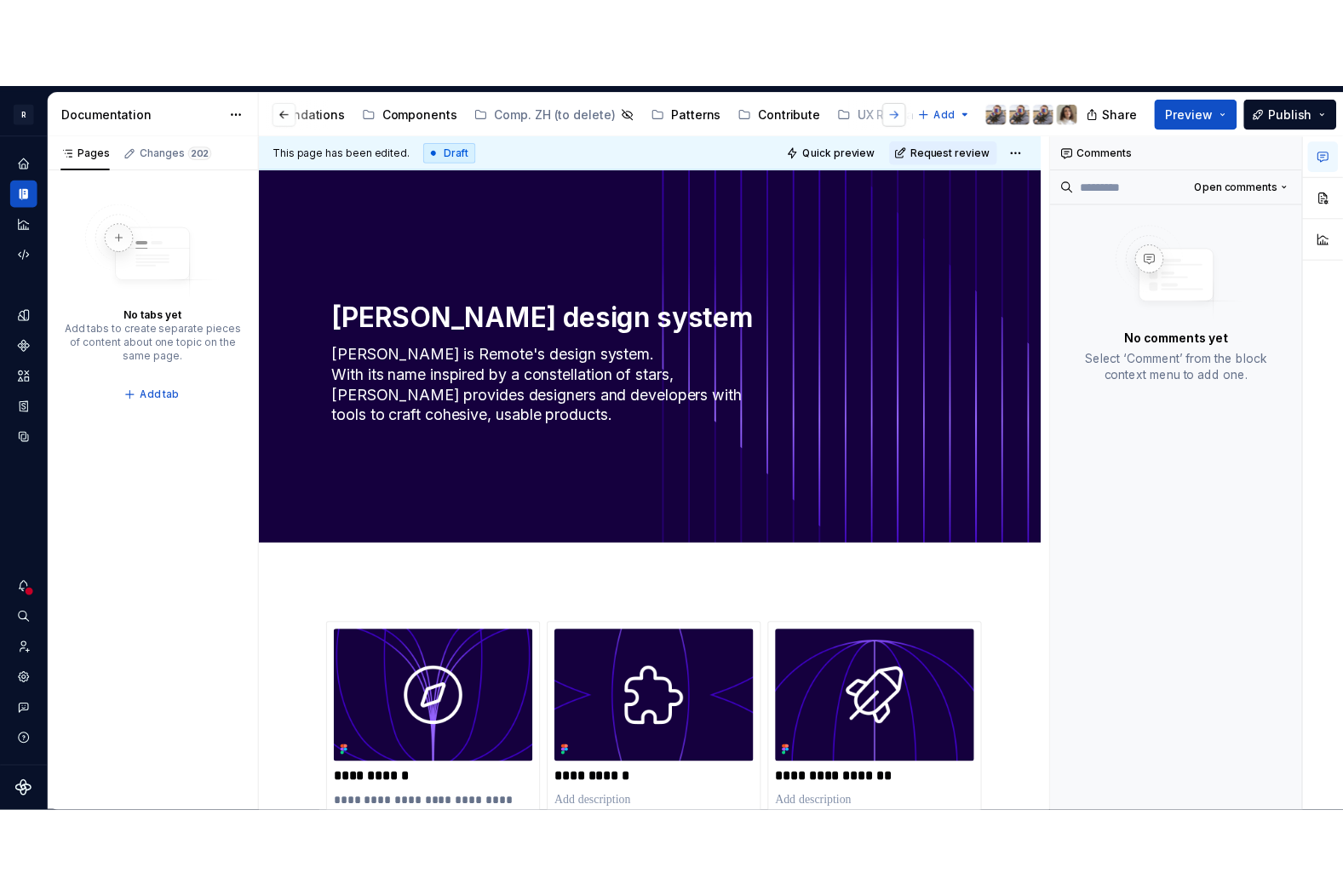
scroll to position [0, 313]
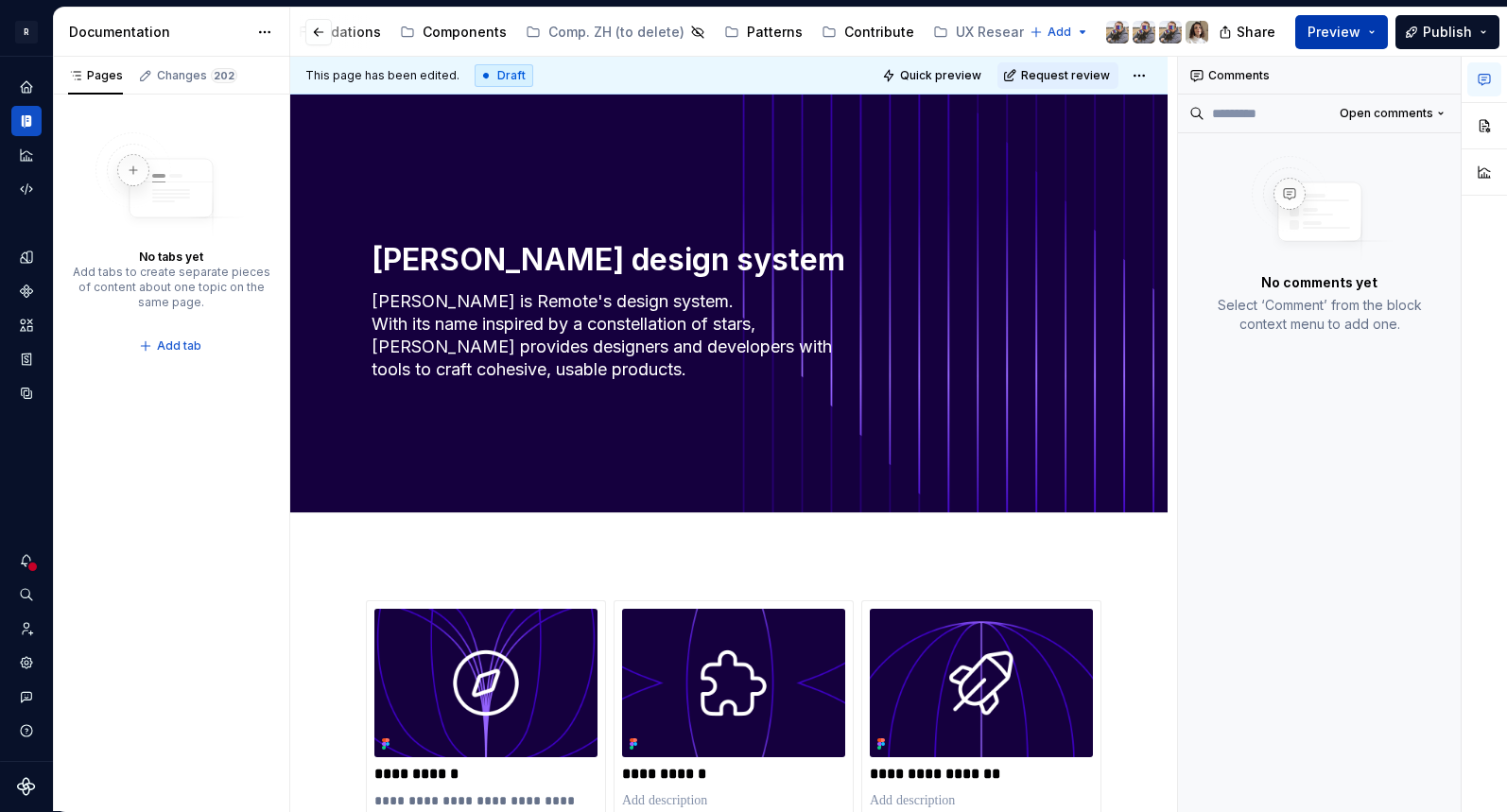
click at [1259, 35] on span "Preview" at bounding box center [1333, 33] width 53 height 19
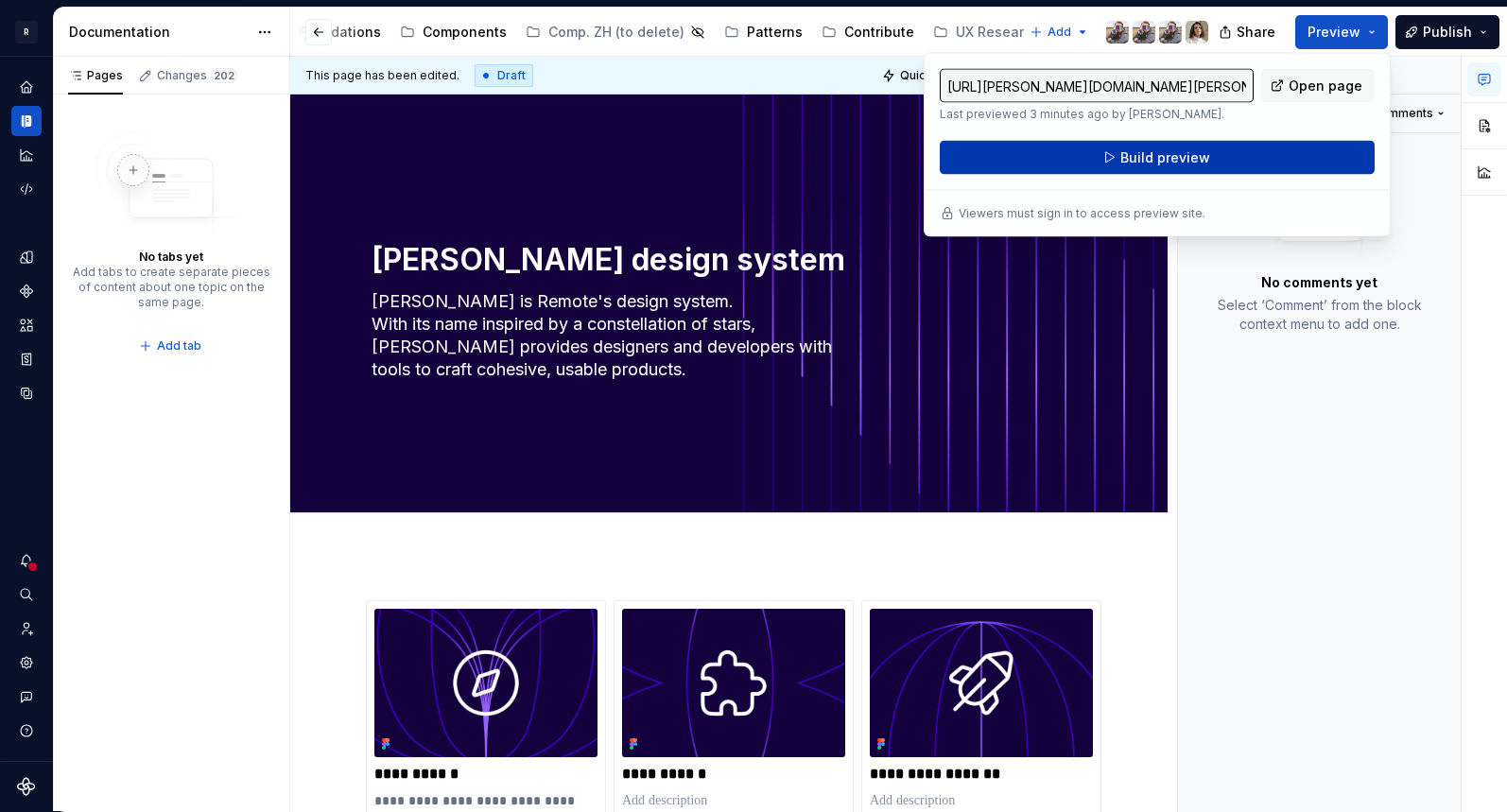
click at [1169, 157] on span "Build preview" at bounding box center [1166, 158] width 90 height 19
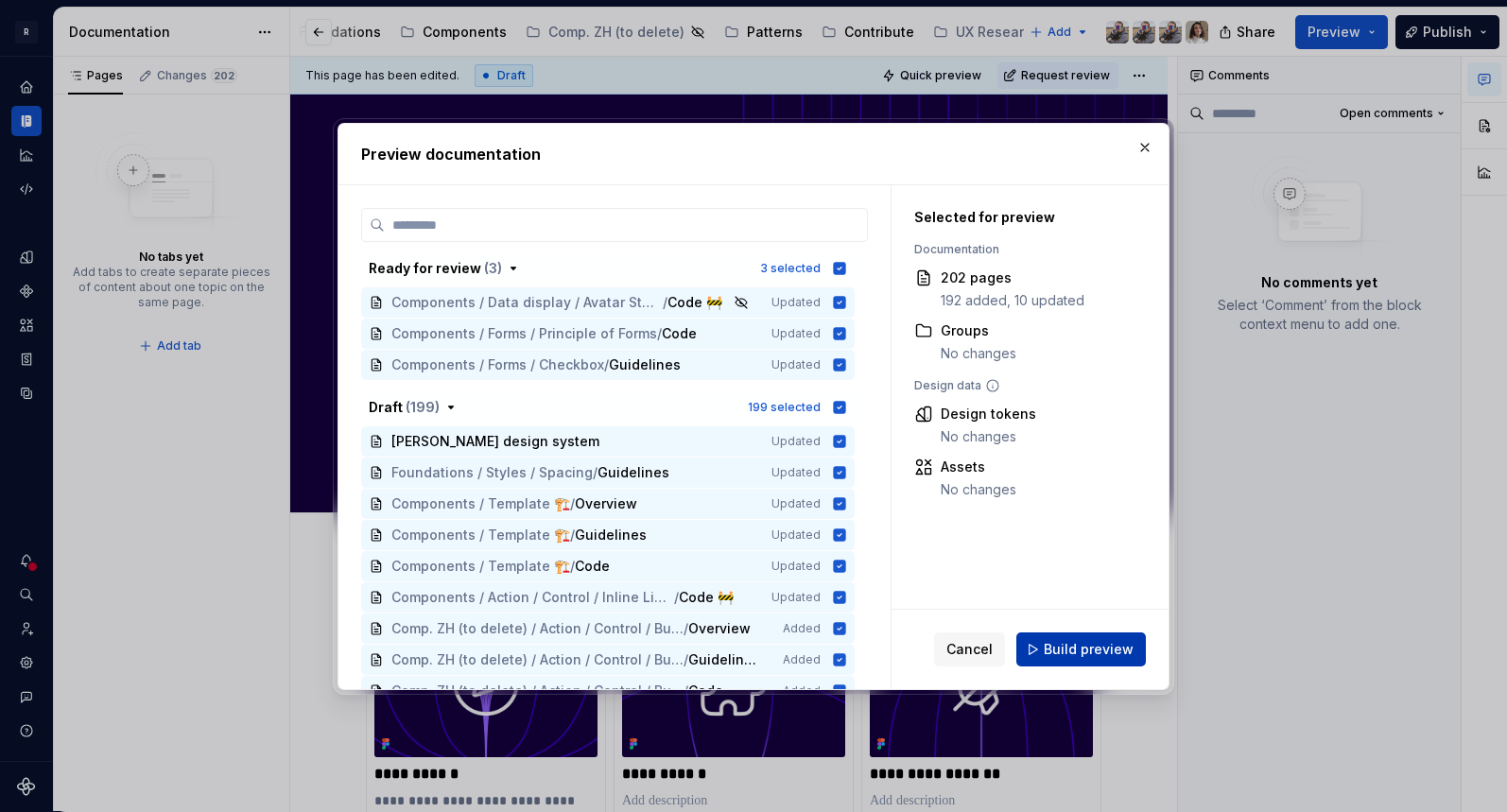
click at [1070, 650] on span "Build preview" at bounding box center [1089, 650] width 90 height 19
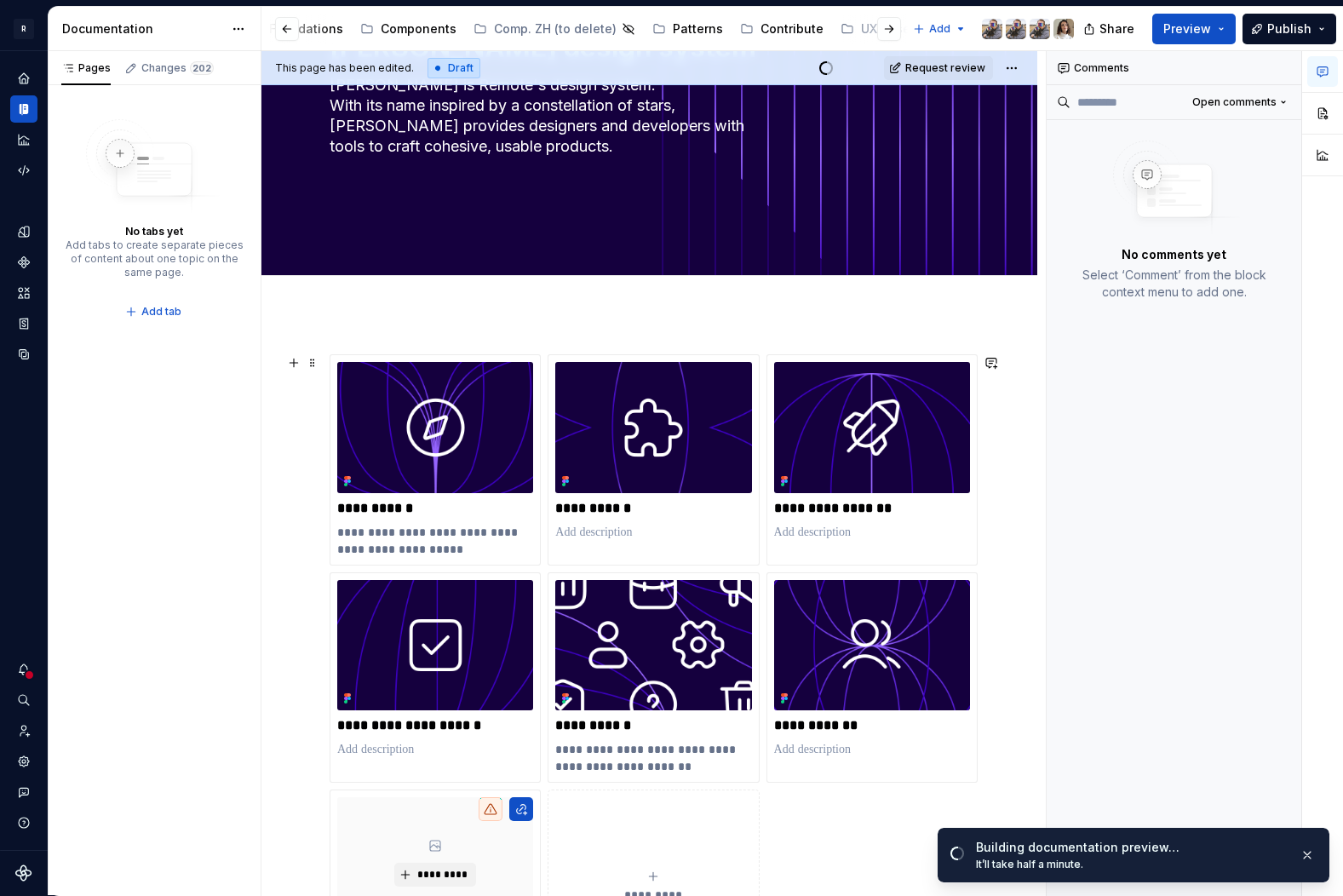
scroll to position [0, 0]
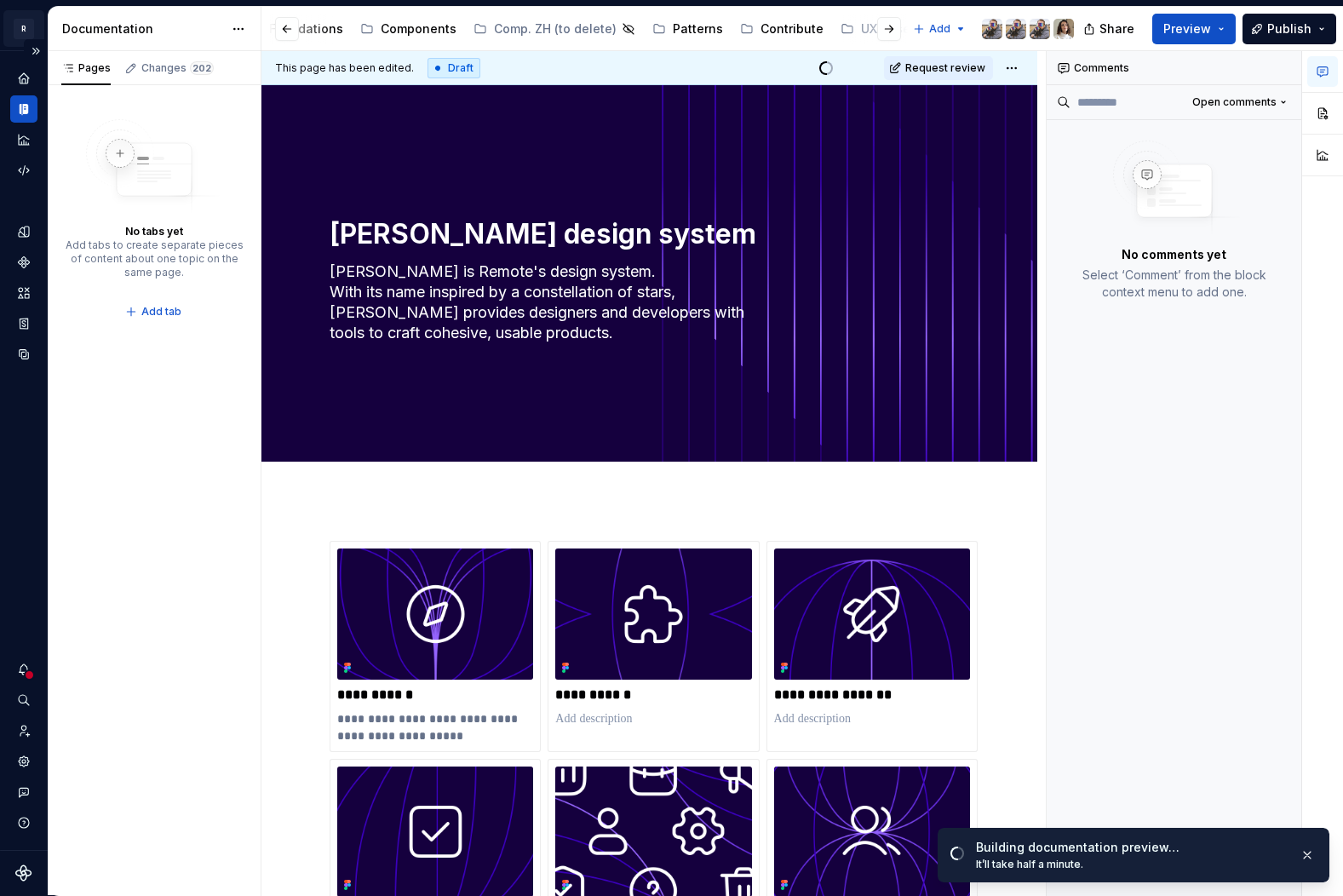
click at [23, 33] on html "**********" at bounding box center [671, 448] width 1343 height 896
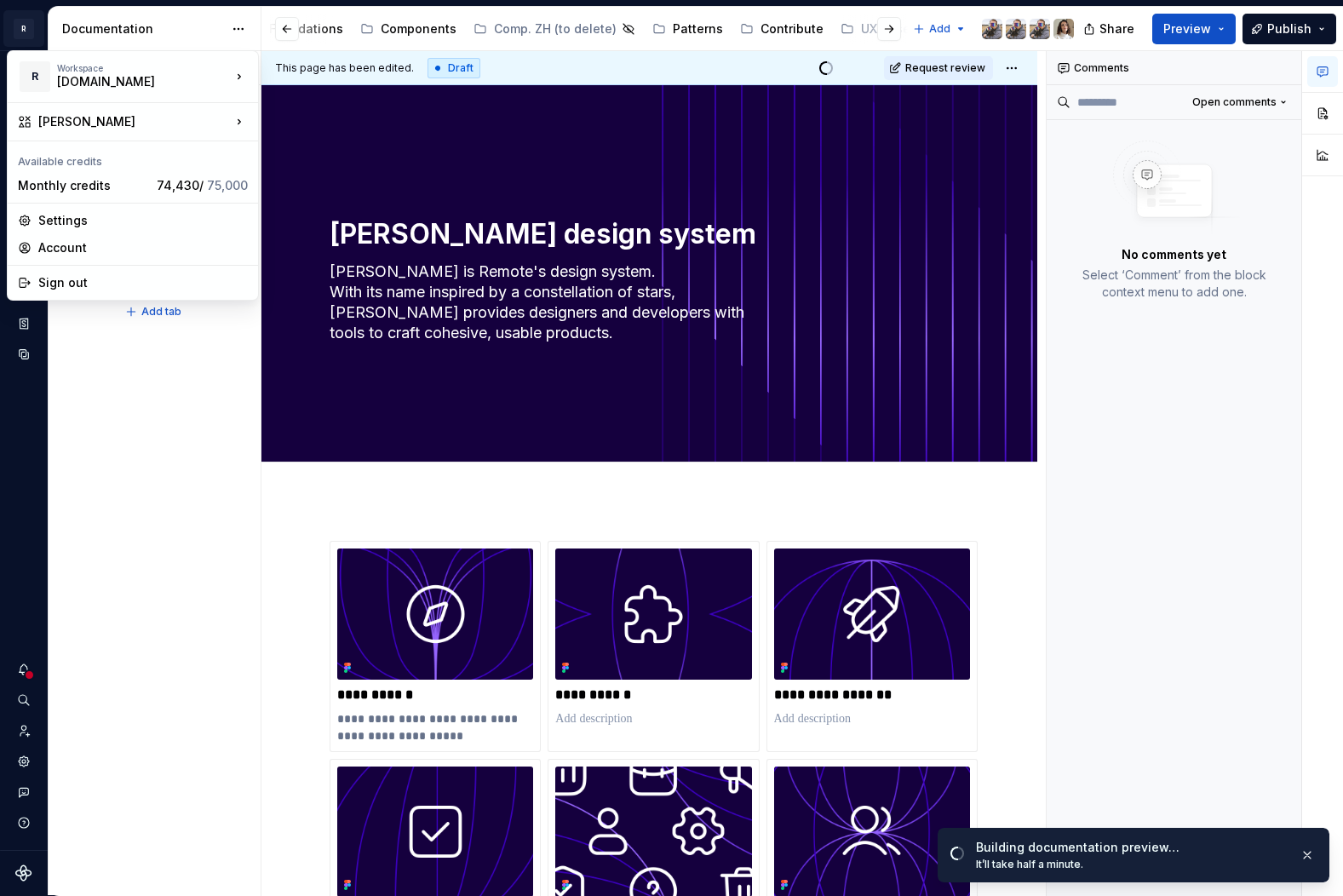
click at [16, 3] on html "**********" at bounding box center [671, 448] width 1343 height 896
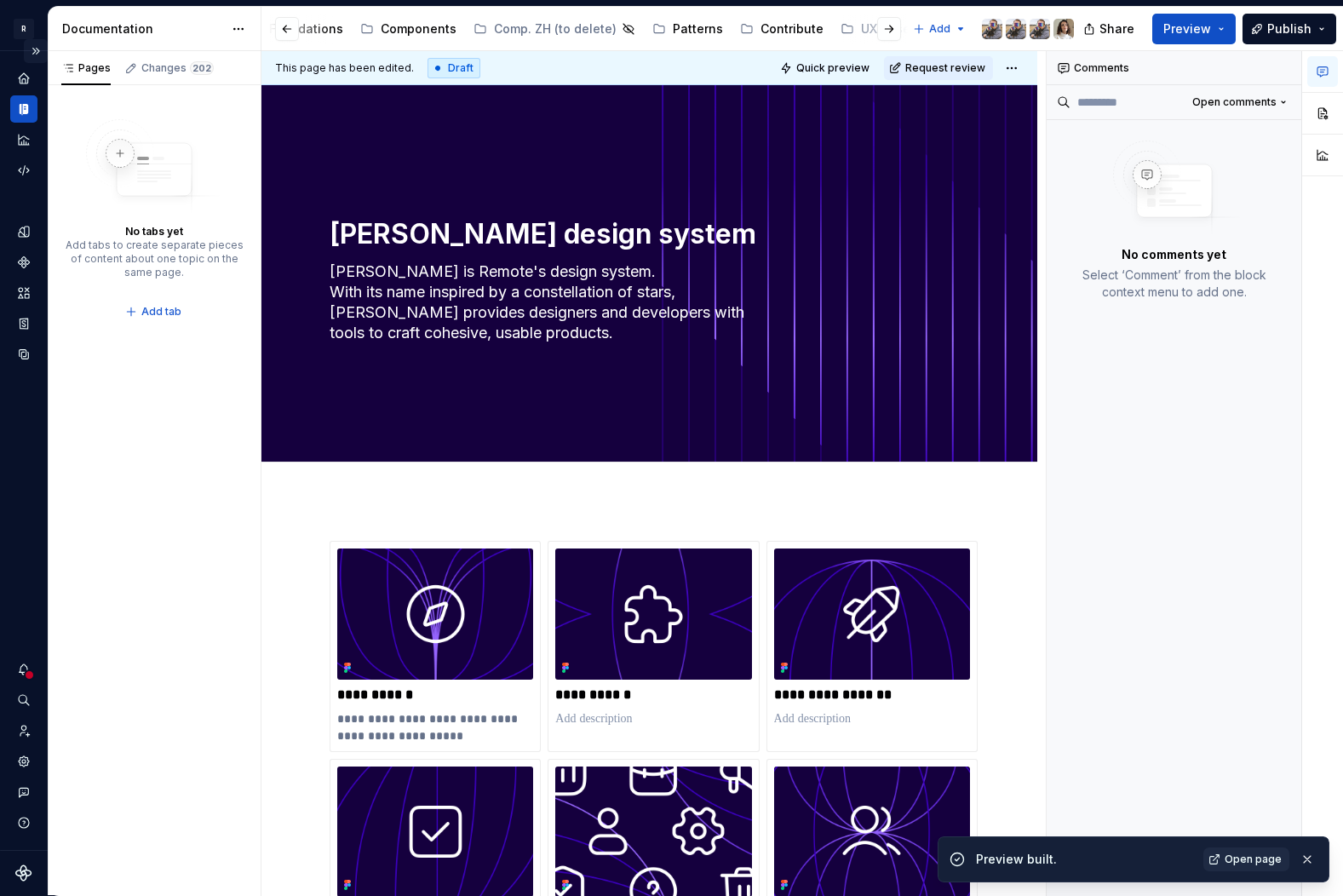
click at [39, 52] on button "Expand sidebar" at bounding box center [36, 51] width 24 height 24
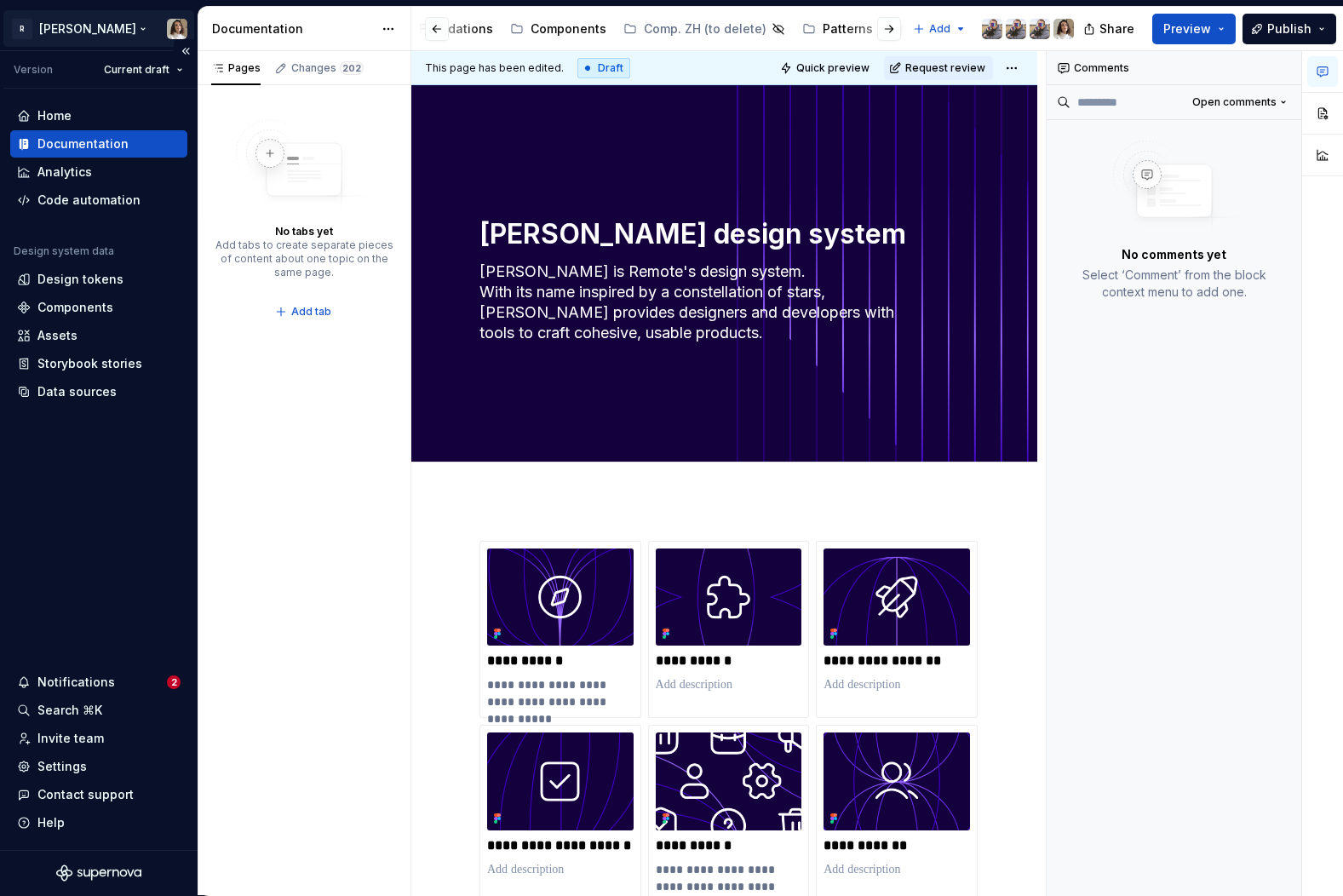
click at [77, 28] on html "R [PERSON_NAME] Version Current draft Home Documentation Analytics Code automat…" at bounding box center [671, 448] width 1343 height 896
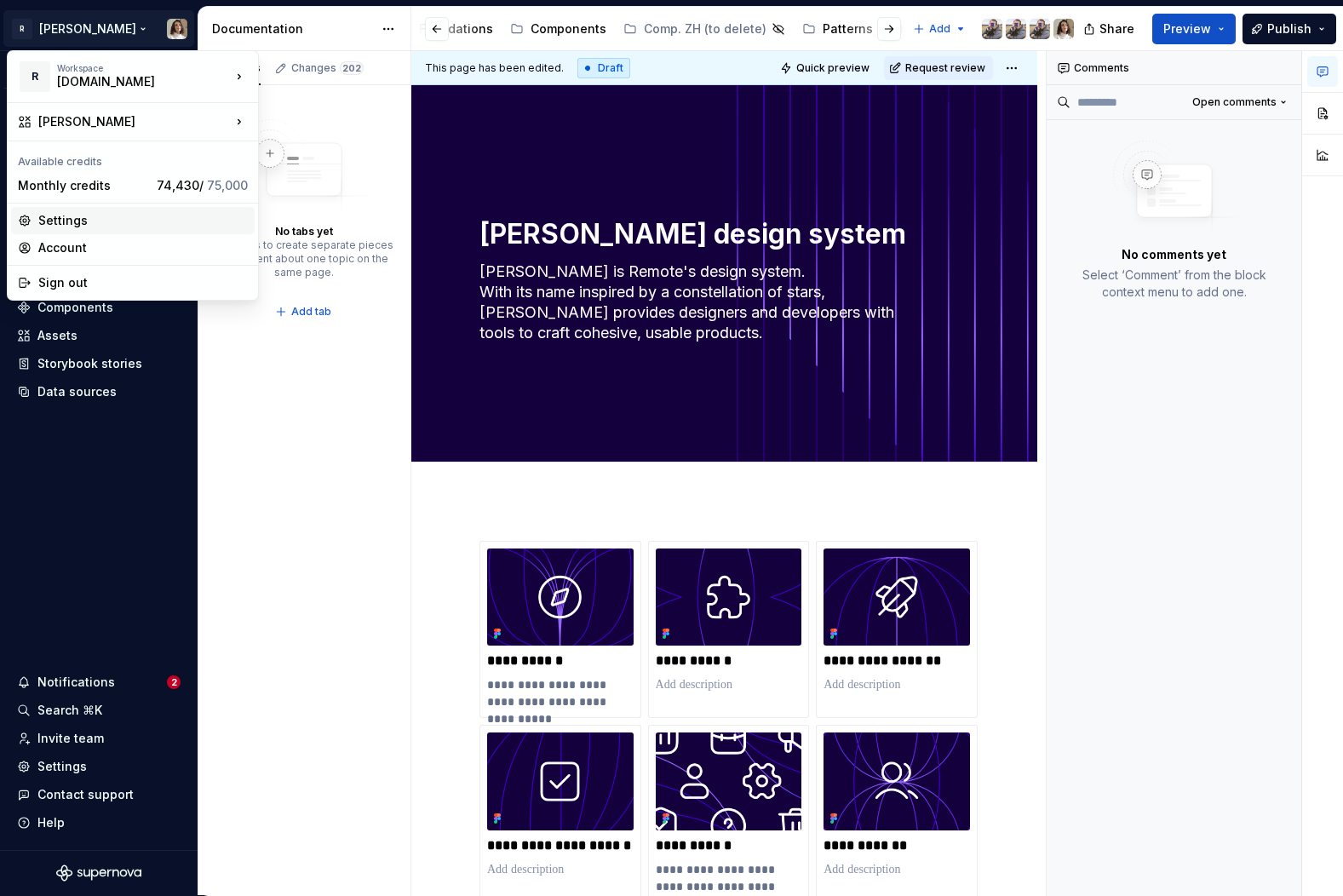
click at [72, 223] on div "Settings" at bounding box center [143, 221] width 210 height 17
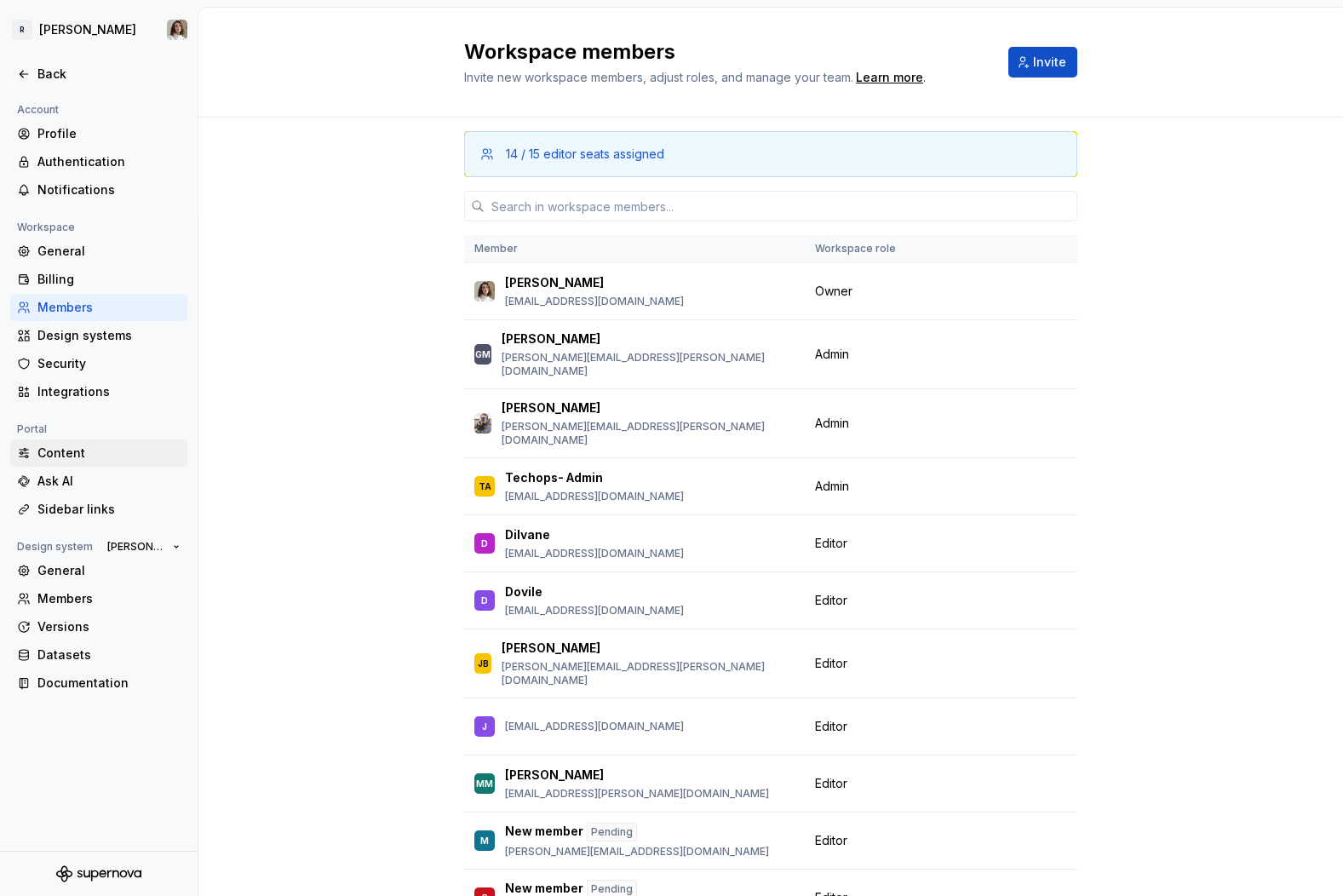
click at [62, 455] on div "Content" at bounding box center [109, 453] width 143 height 17
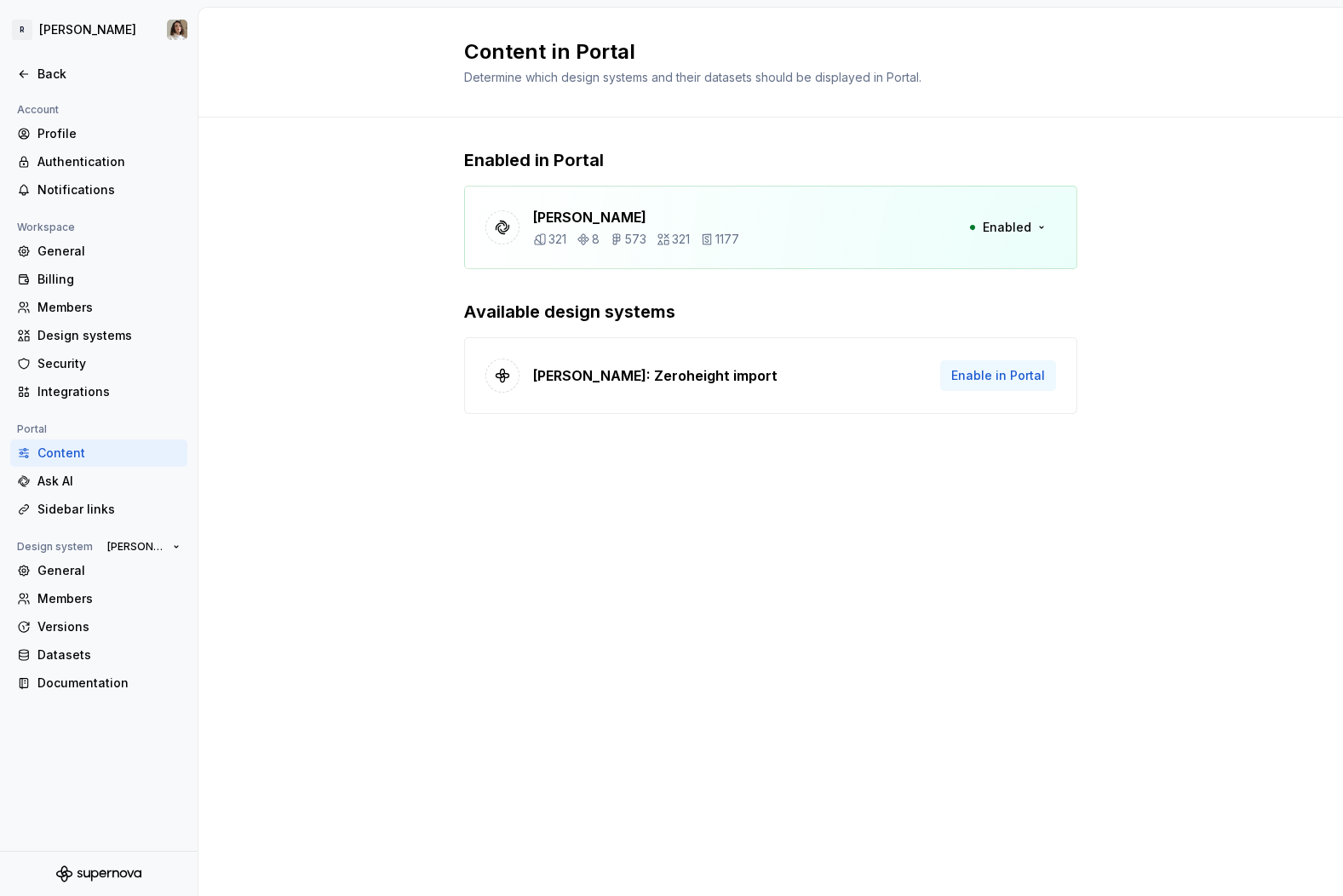
click at [1017, 384] on button "Enable in Portal" at bounding box center [998, 375] width 116 height 31
click at [992, 376] on div "Enabled in Portal [PERSON_NAME] 321 8 573 321 1177 Enabled Available design sys…" at bounding box center [771, 298] width 613 height 361
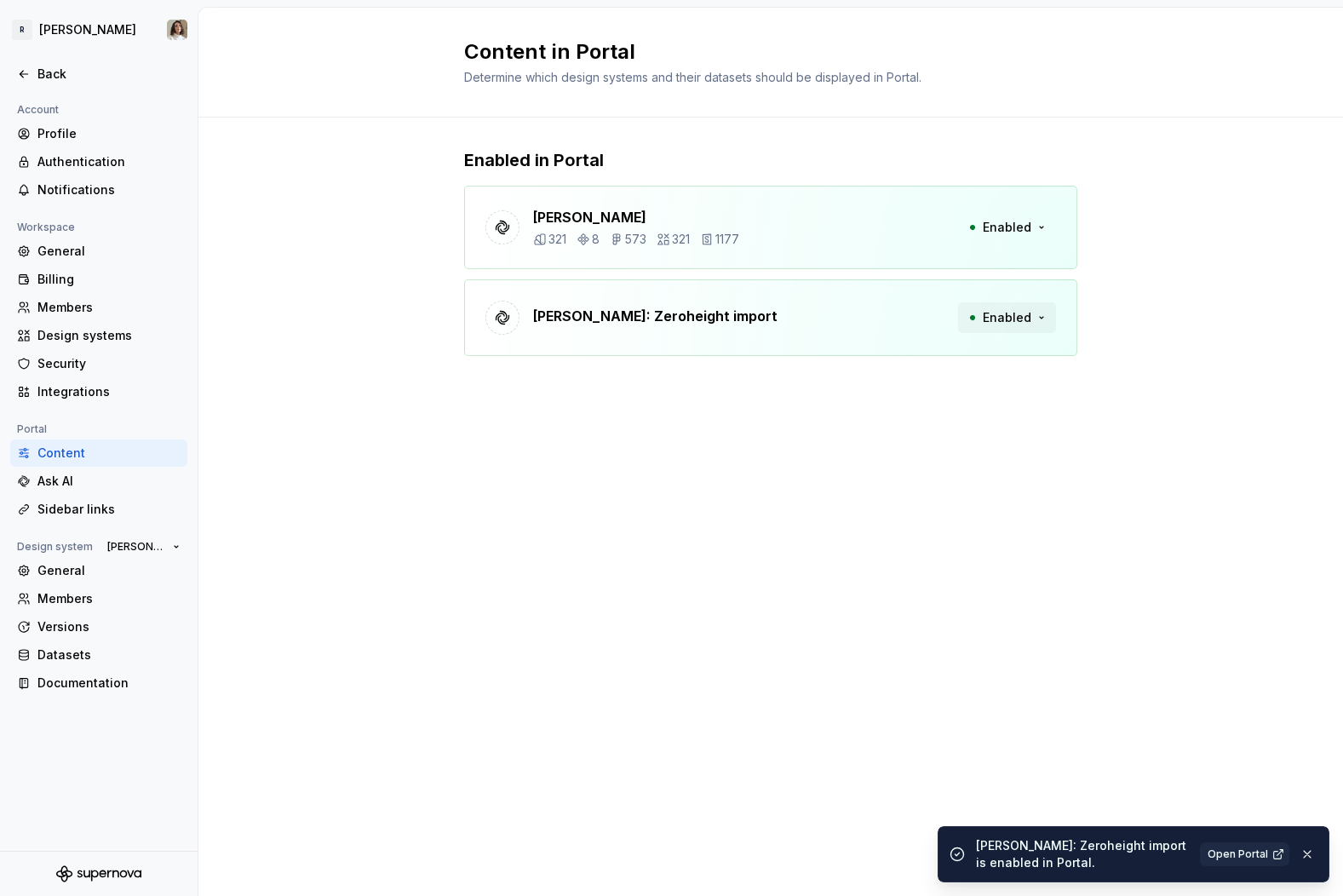
click at [1016, 314] on span "Enabled" at bounding box center [1007, 318] width 48 height 17
click at [959, 351] on div "Disable from Portal" at bounding box center [974, 354] width 114 height 17
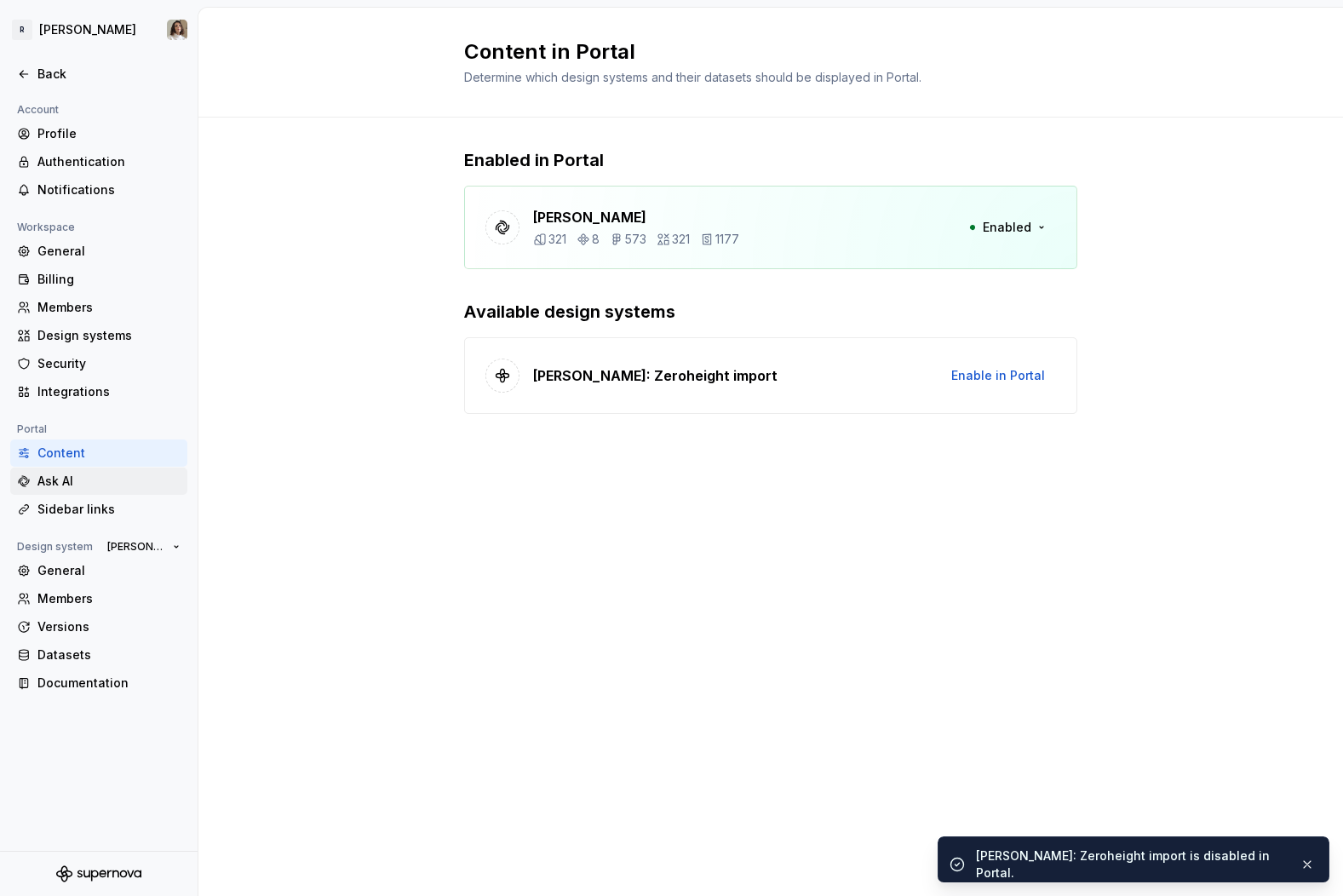
click at [60, 480] on div "Ask AI" at bounding box center [109, 481] width 143 height 17
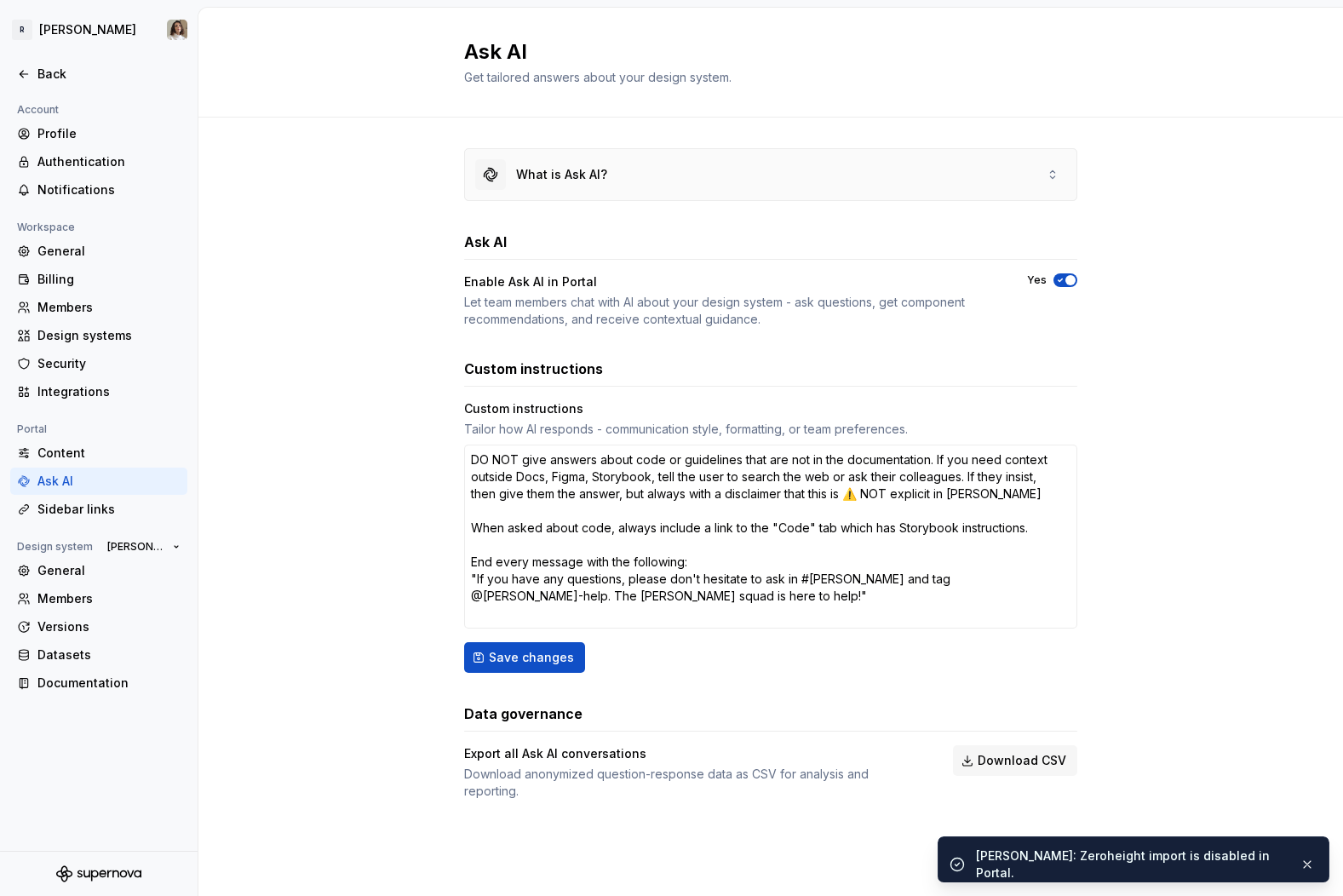
click at [648, 180] on div "What is Ask AI?" at bounding box center [771, 174] width 611 height 51
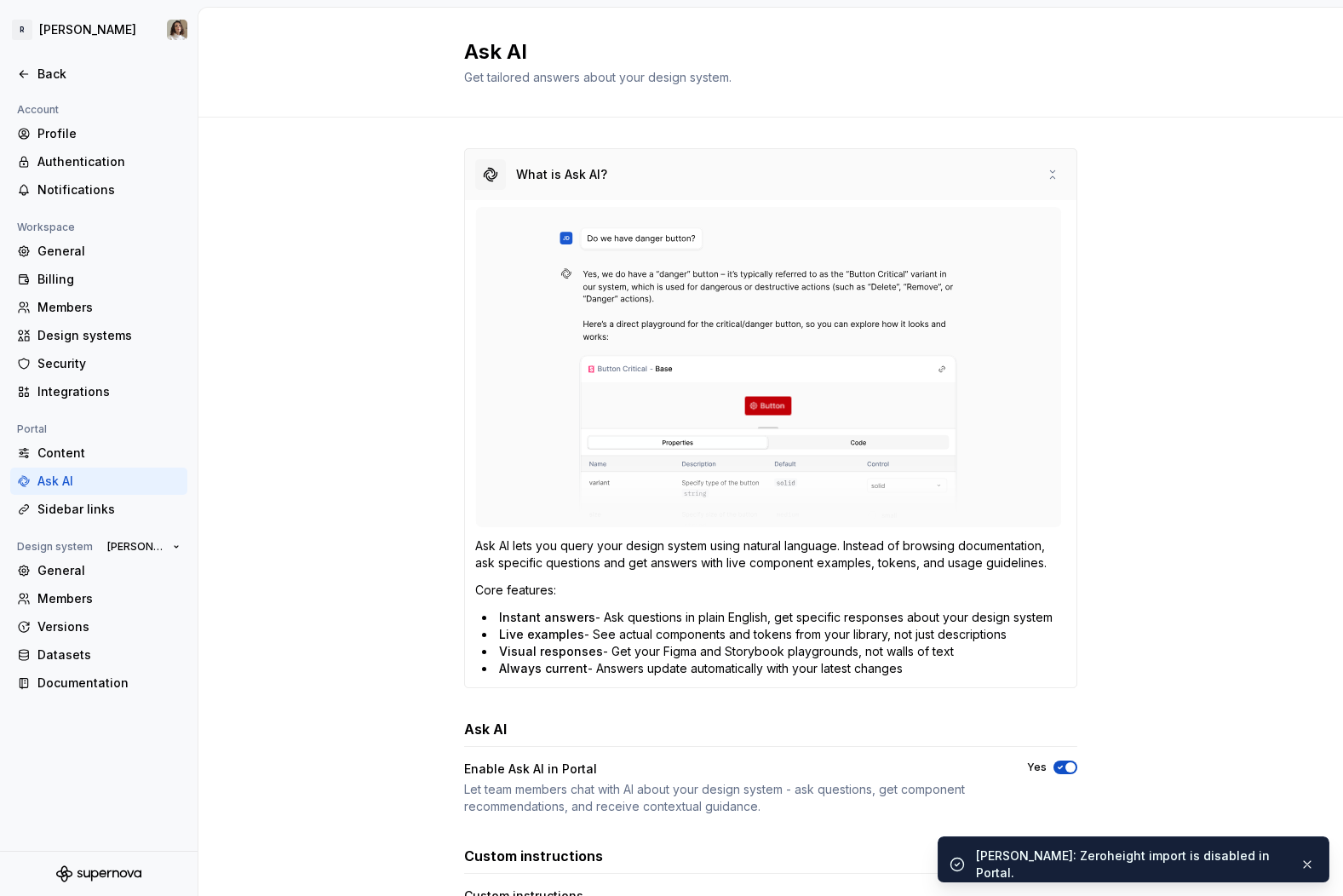
click at [648, 180] on div "What is Ask AI?" at bounding box center [771, 174] width 611 height 51
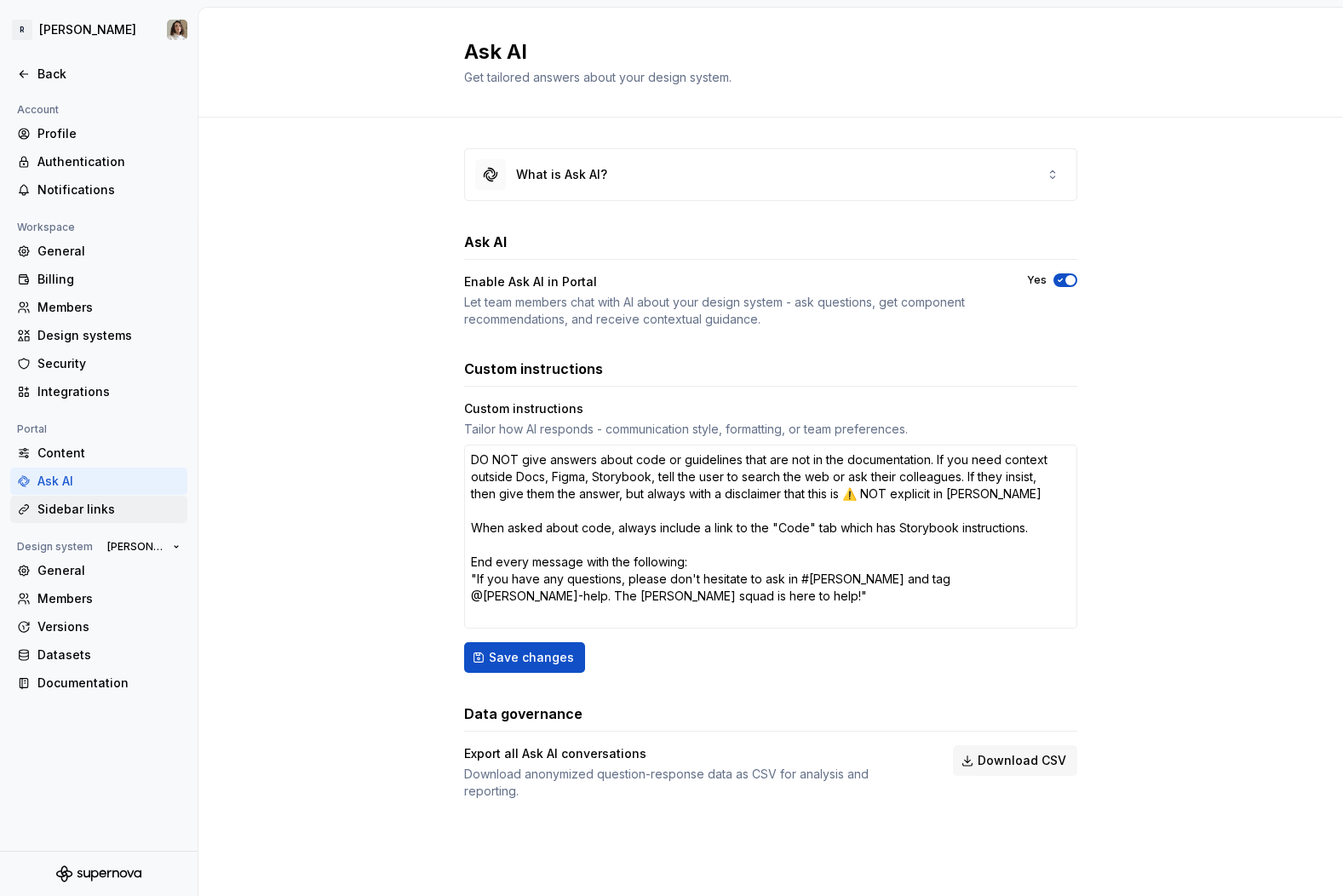
click at [85, 503] on div "Sidebar links" at bounding box center [109, 509] width 143 height 17
type textarea "*"
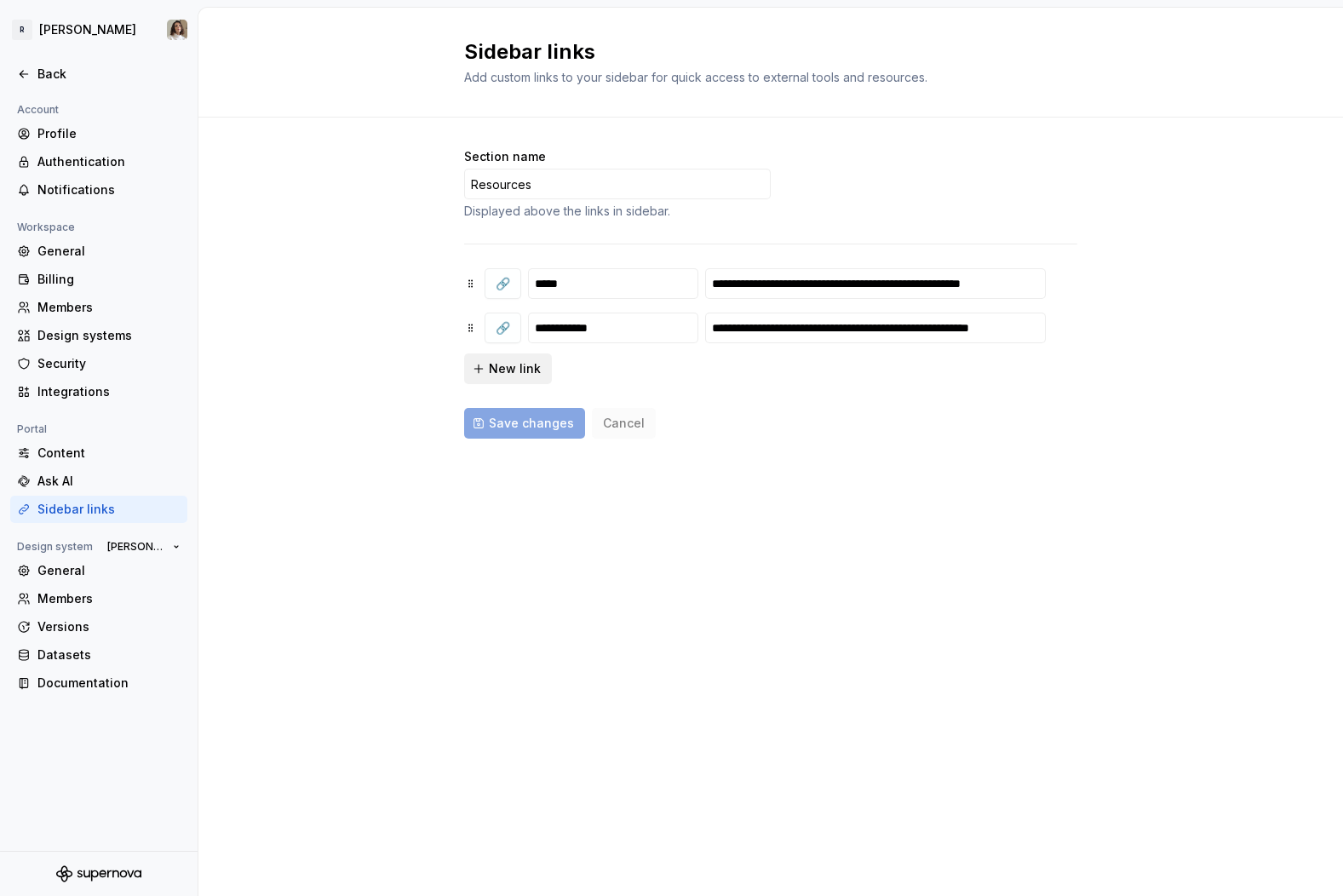
click at [504, 375] on span "New link" at bounding box center [515, 369] width 52 height 17
click at [564, 382] on input "text" at bounding box center [613, 372] width 170 height 31
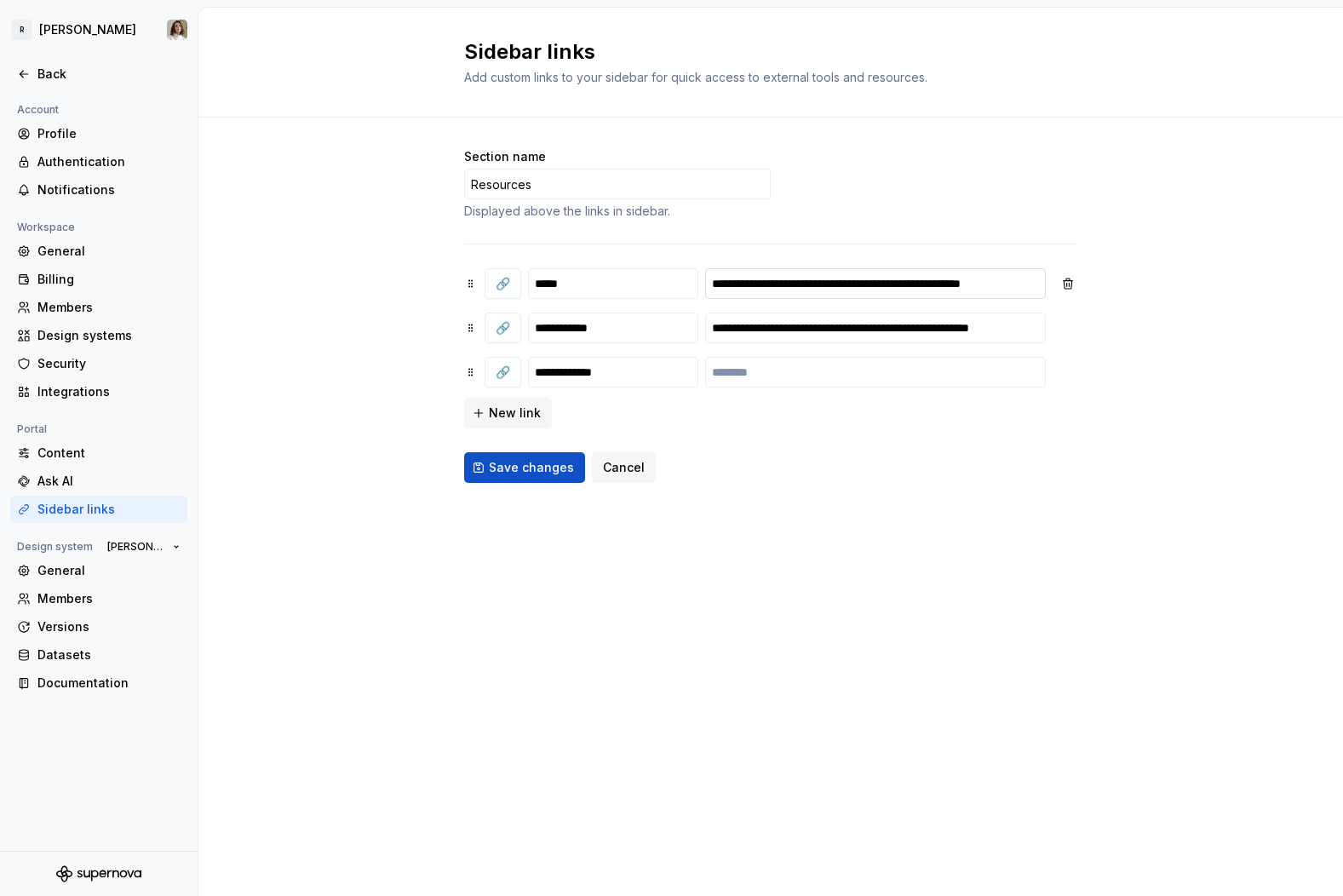
click at [816, 289] on input "**********" at bounding box center [876, 284] width 341 height 31
click at [535, 372] on input "**********" at bounding box center [613, 372] width 170 height 31
type input "**********"
click at [599, 279] on input "*****" at bounding box center [613, 284] width 170 height 31
type input "**********"
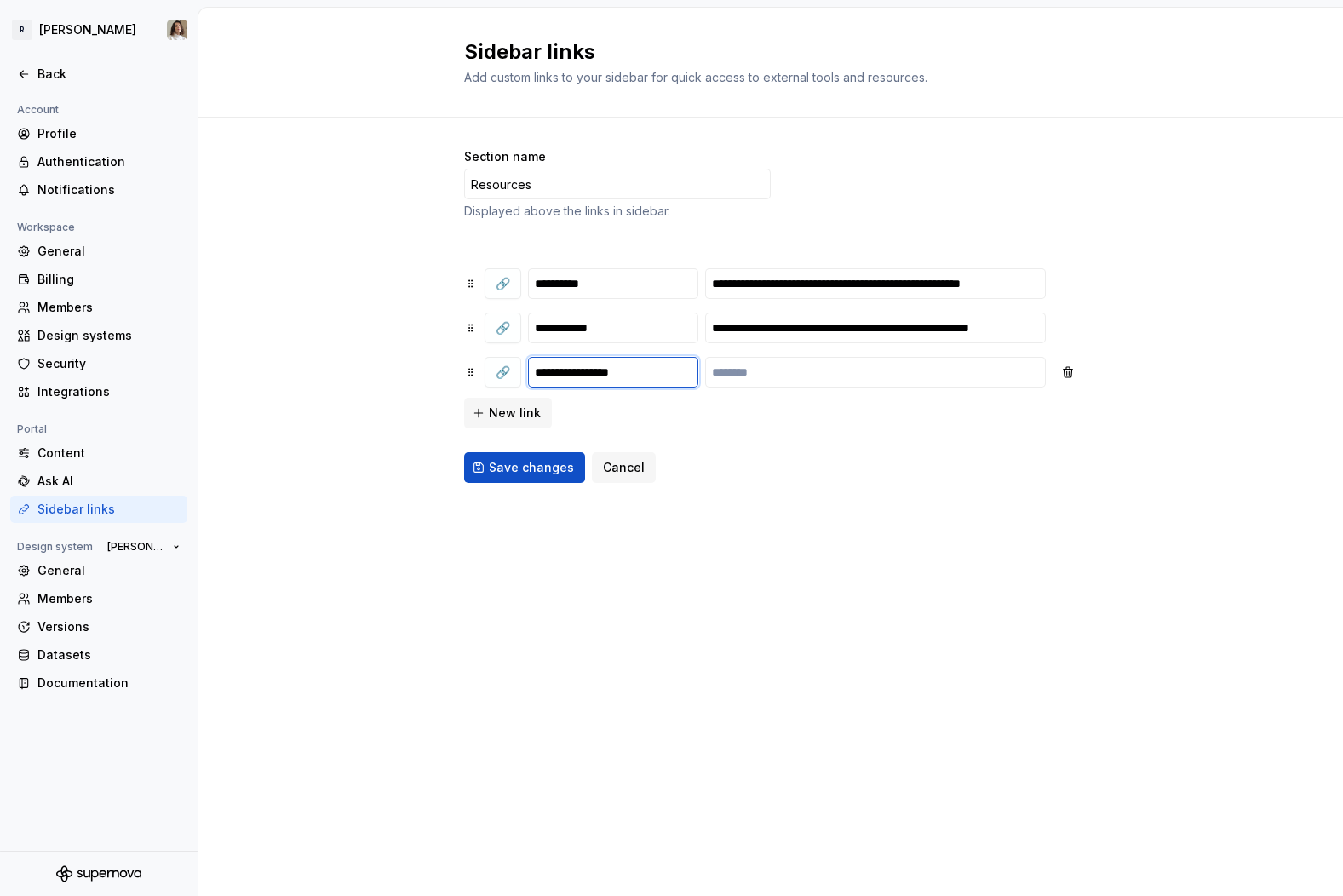
click at [591, 382] on input "**********" at bounding box center [613, 372] width 170 height 31
click at [394, 319] on div "**********" at bounding box center [771, 332] width 1145 height 430
click at [782, 287] on input "**********" at bounding box center [876, 284] width 341 height 31
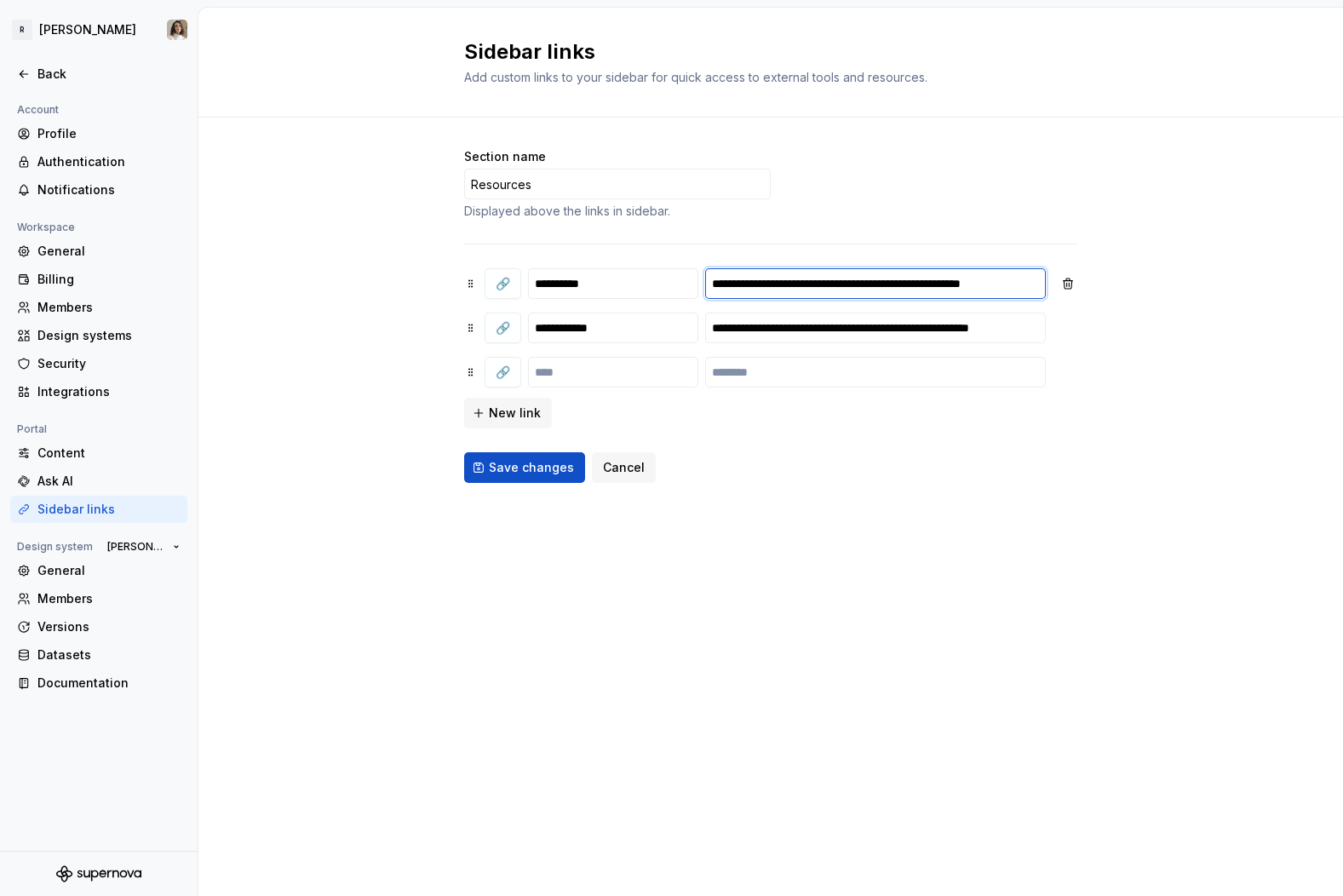
paste input "text"
type input "**********"
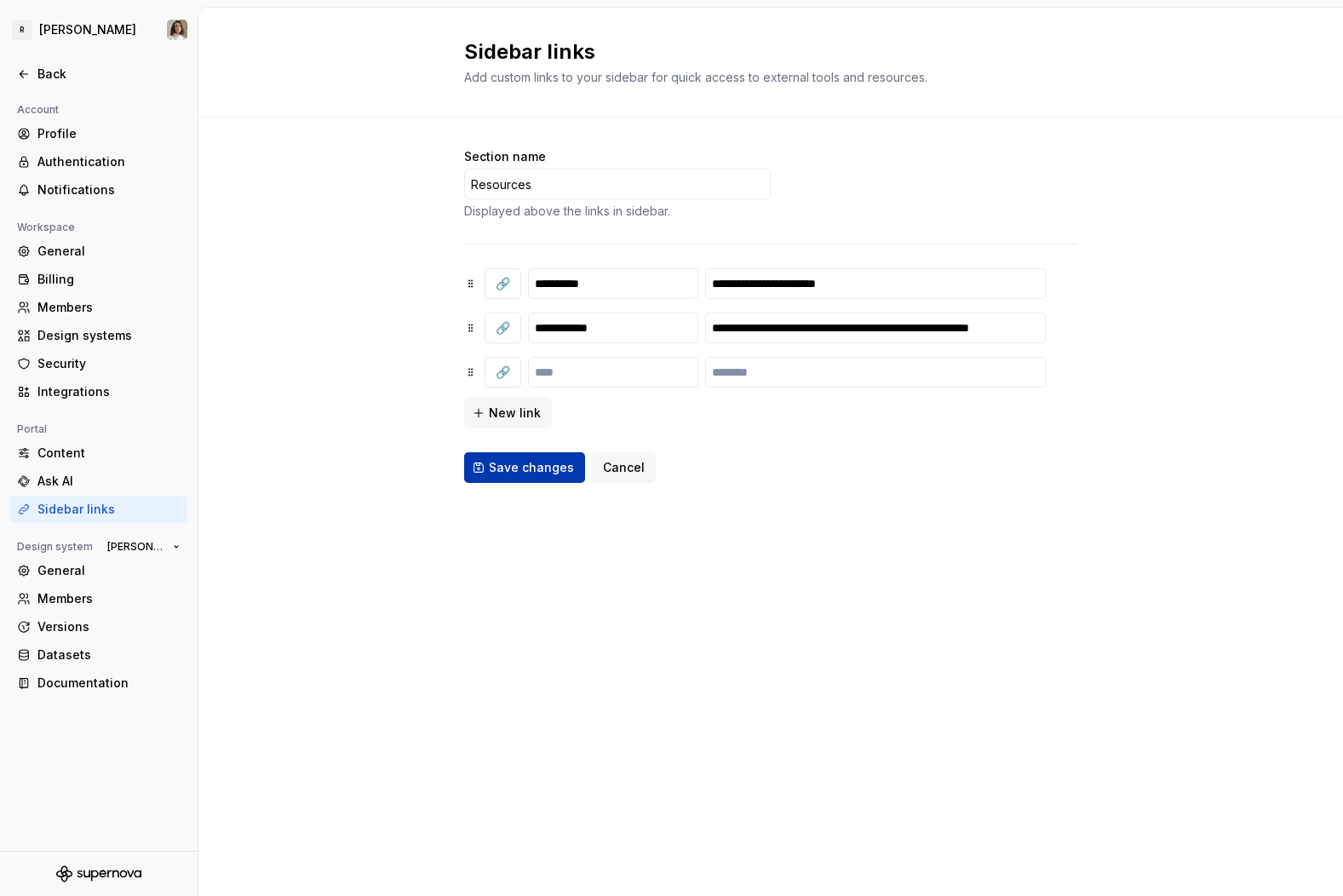
click at [526, 471] on span "Save changes" at bounding box center [531, 468] width 86 height 17
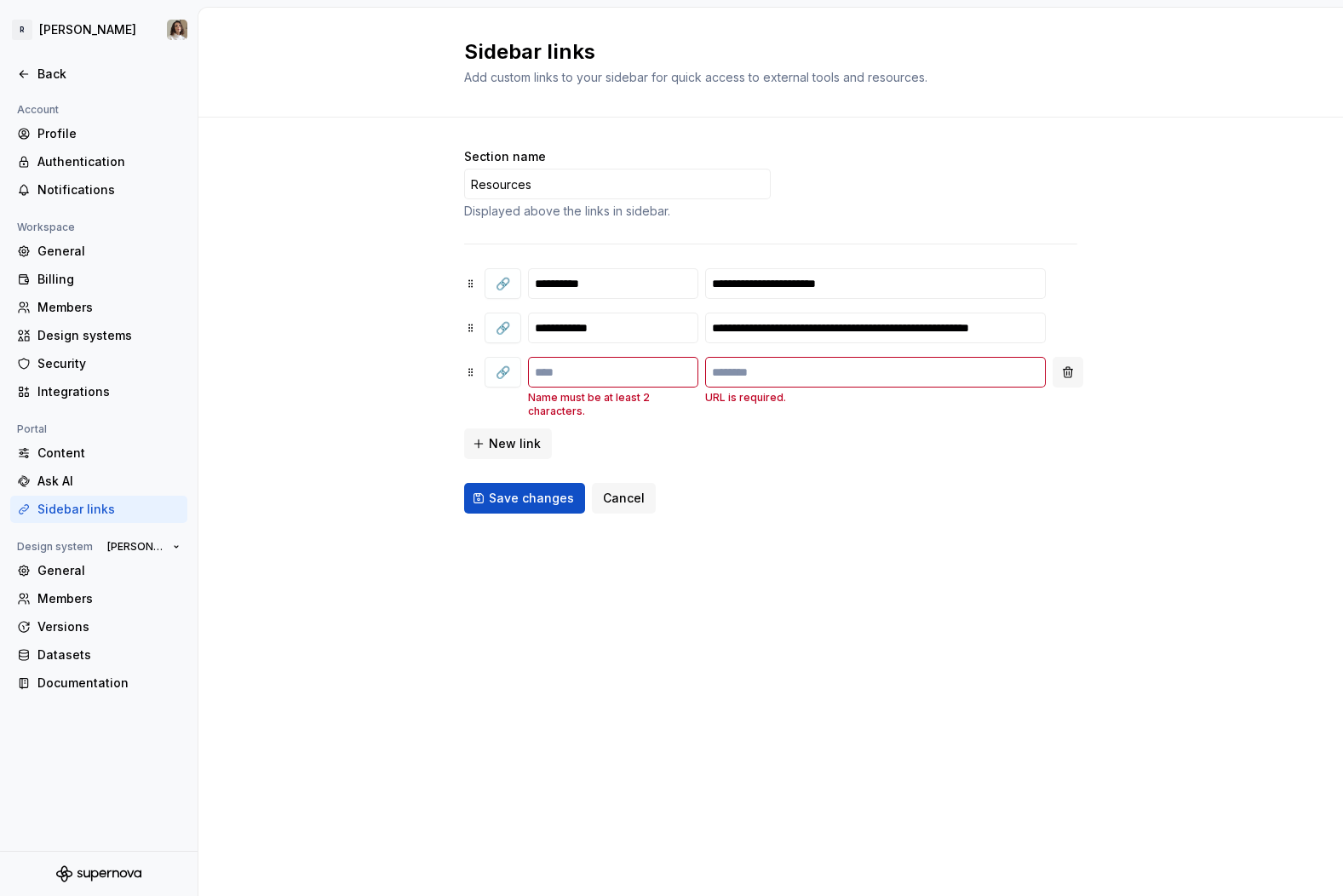
click at [1061, 369] on button "button" at bounding box center [1068, 372] width 31 height 31
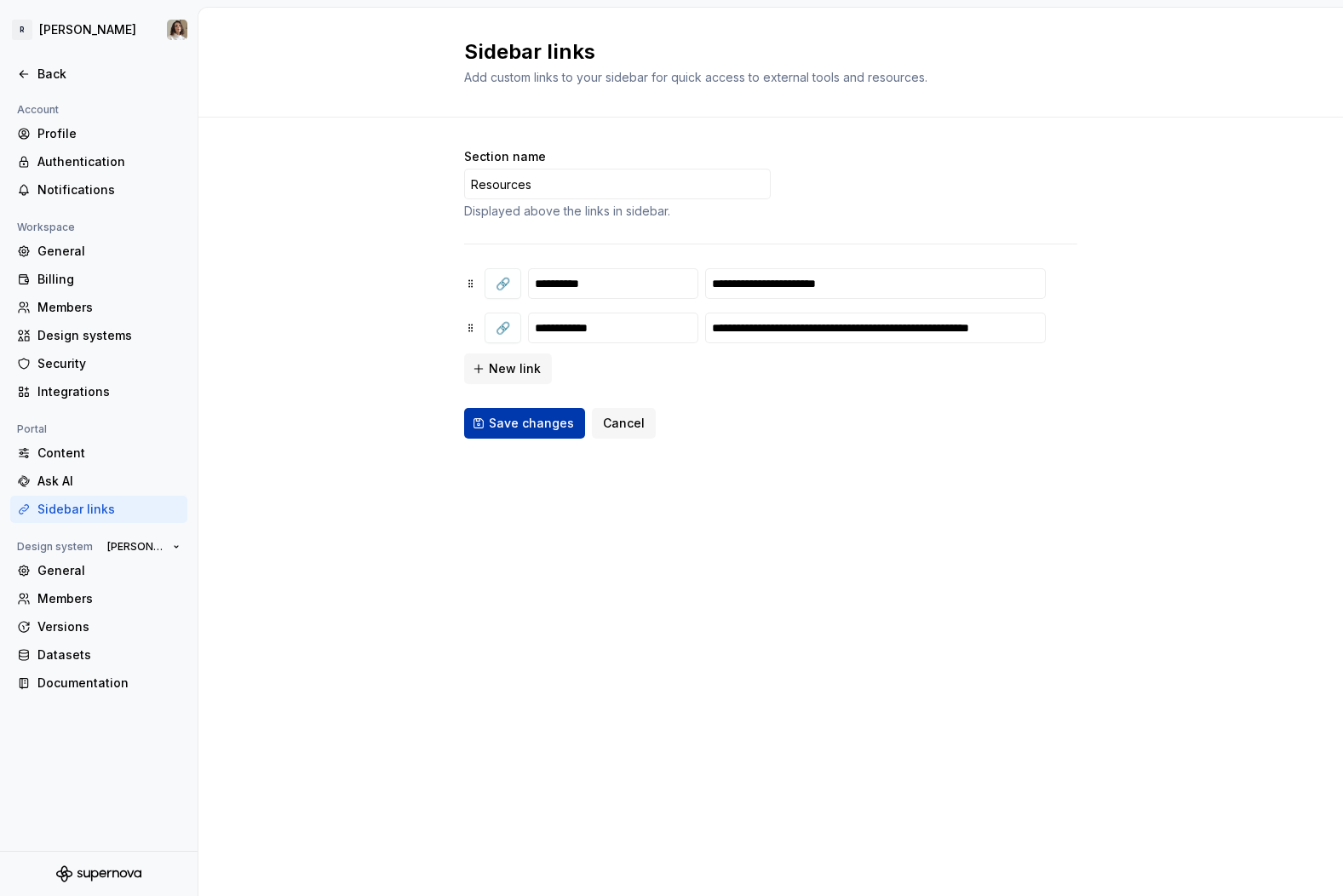
click at [513, 436] on button "Save changes" at bounding box center [525, 423] width 121 height 31
click at [86, 469] on div "Ask AI" at bounding box center [98, 481] width 177 height 28
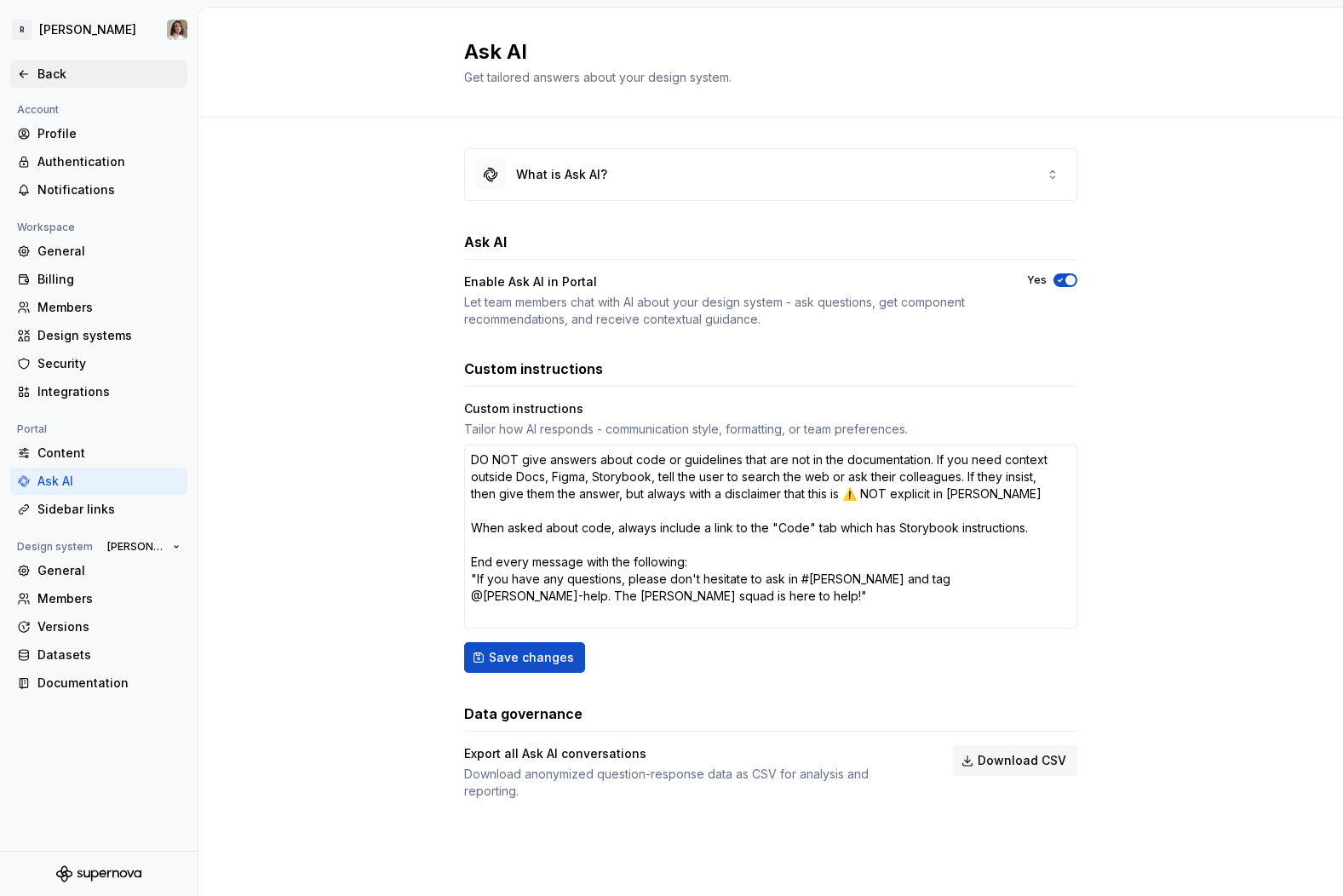
click at [42, 75] on div "Back" at bounding box center [109, 74] width 143 height 17
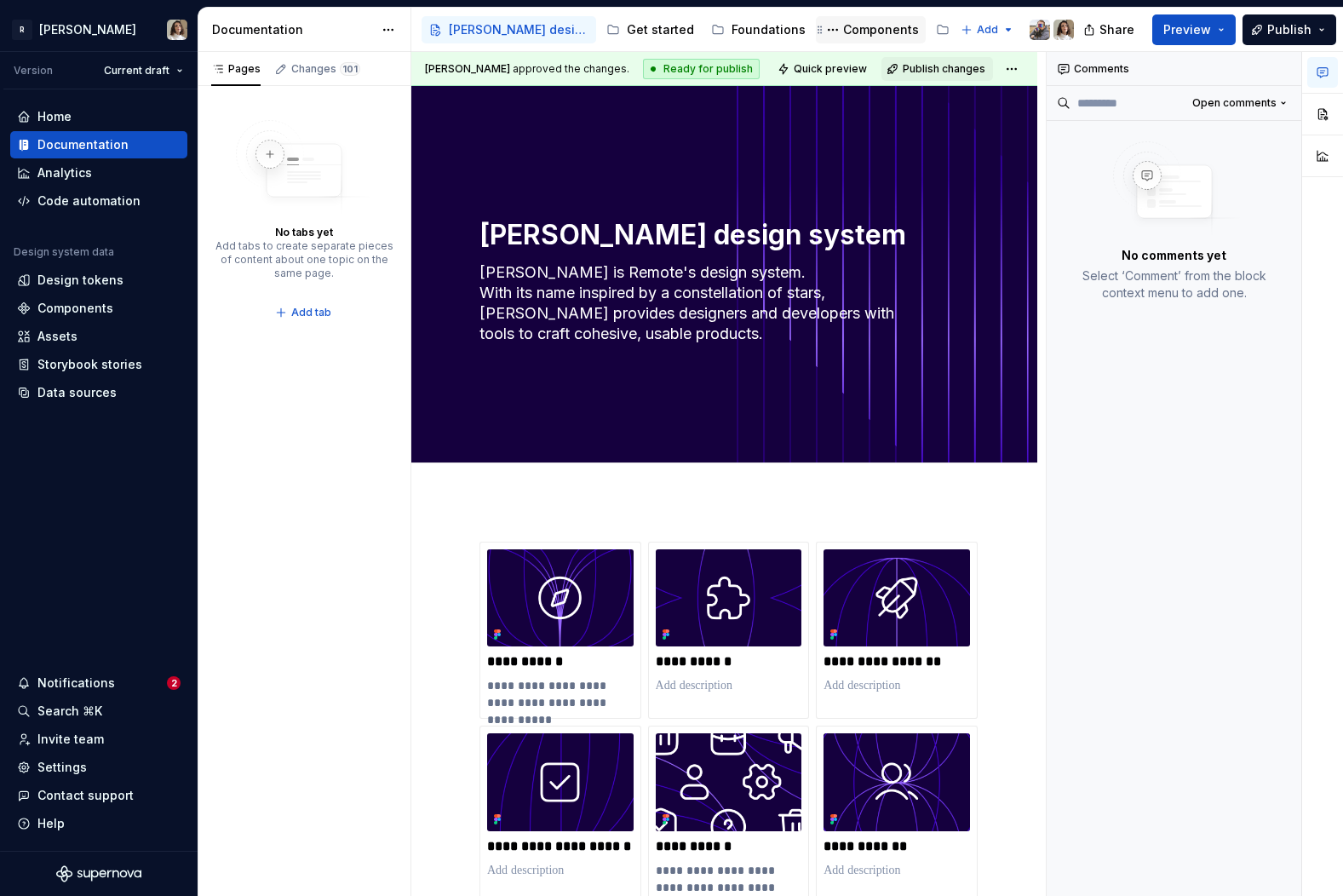
click at [848, 27] on div "Components" at bounding box center [881, 30] width 76 height 17
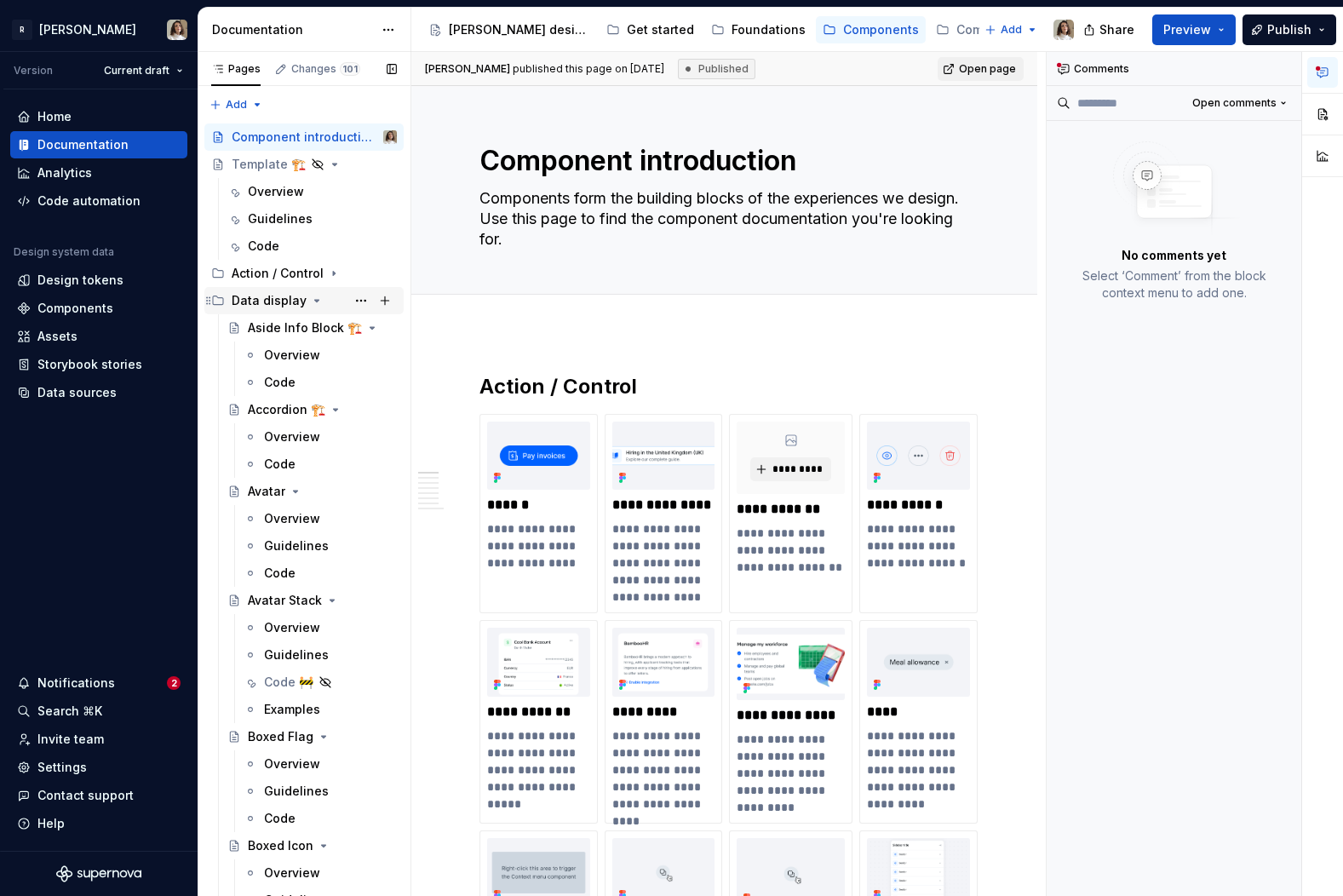
click at [310, 299] on icon "Page tree" at bounding box center [317, 300] width 14 height 14
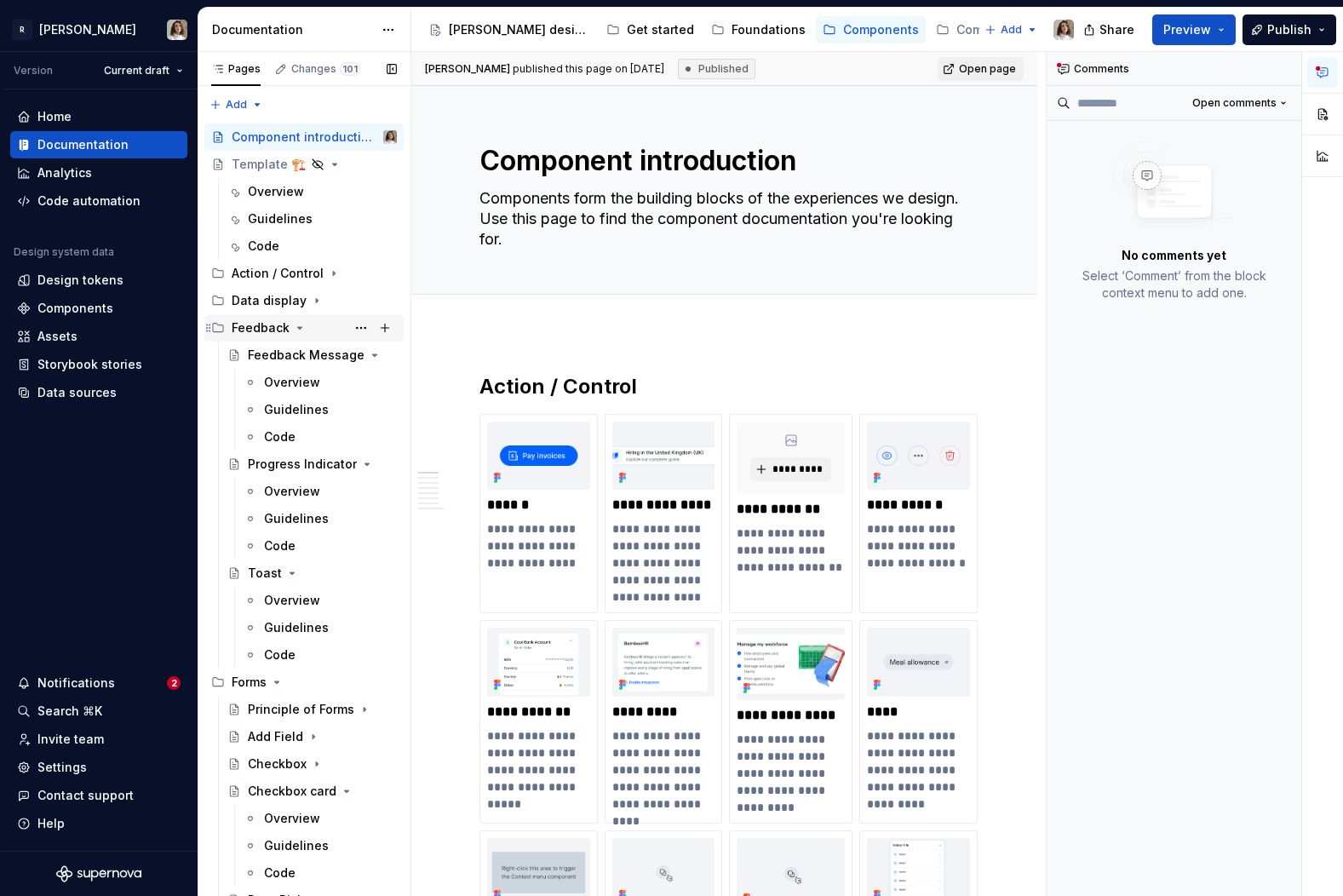
click at [280, 332] on div "Feedback" at bounding box center [260, 328] width 58 height 17
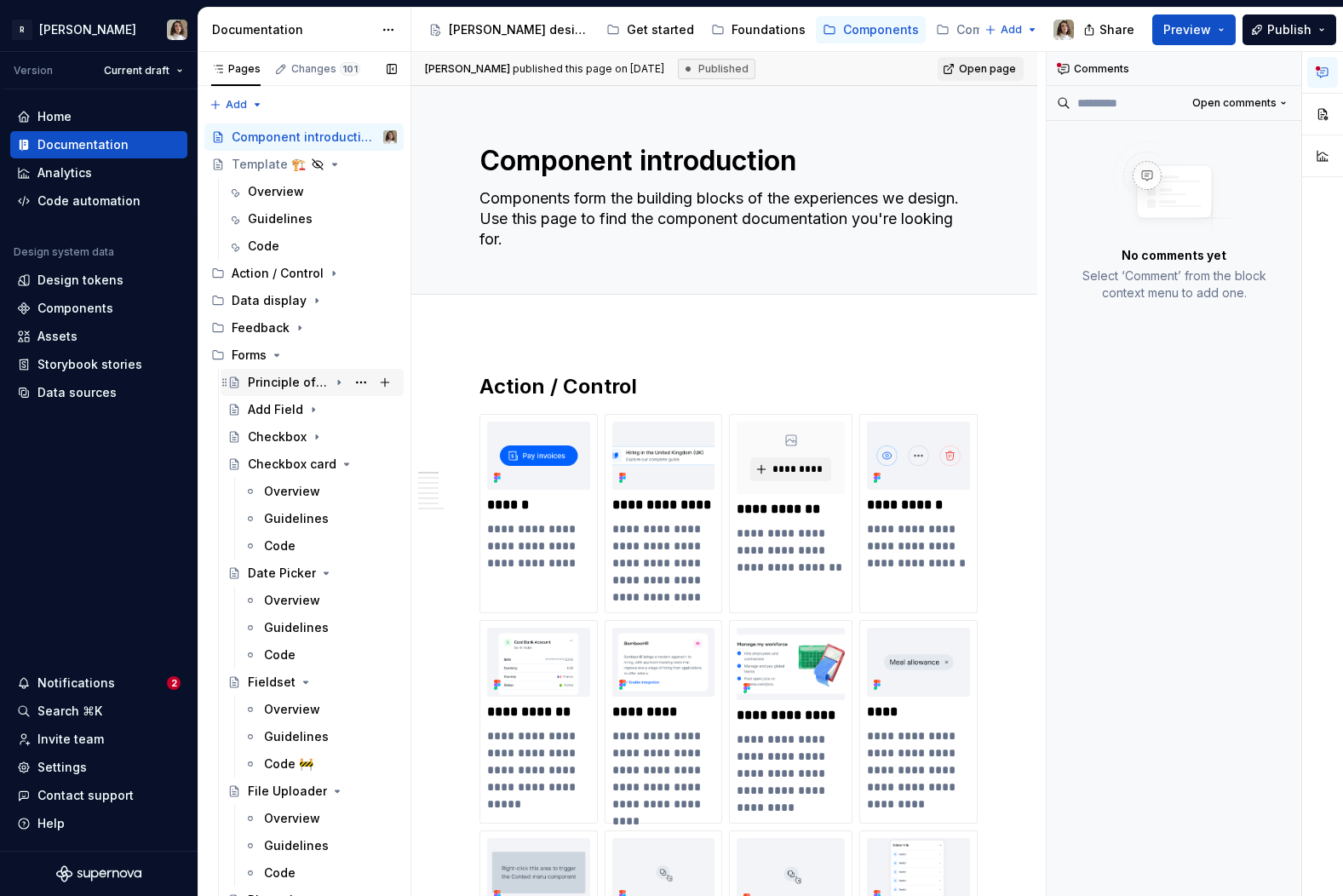
click at [269, 389] on div "Principle of Forms" at bounding box center [288, 382] width 81 height 17
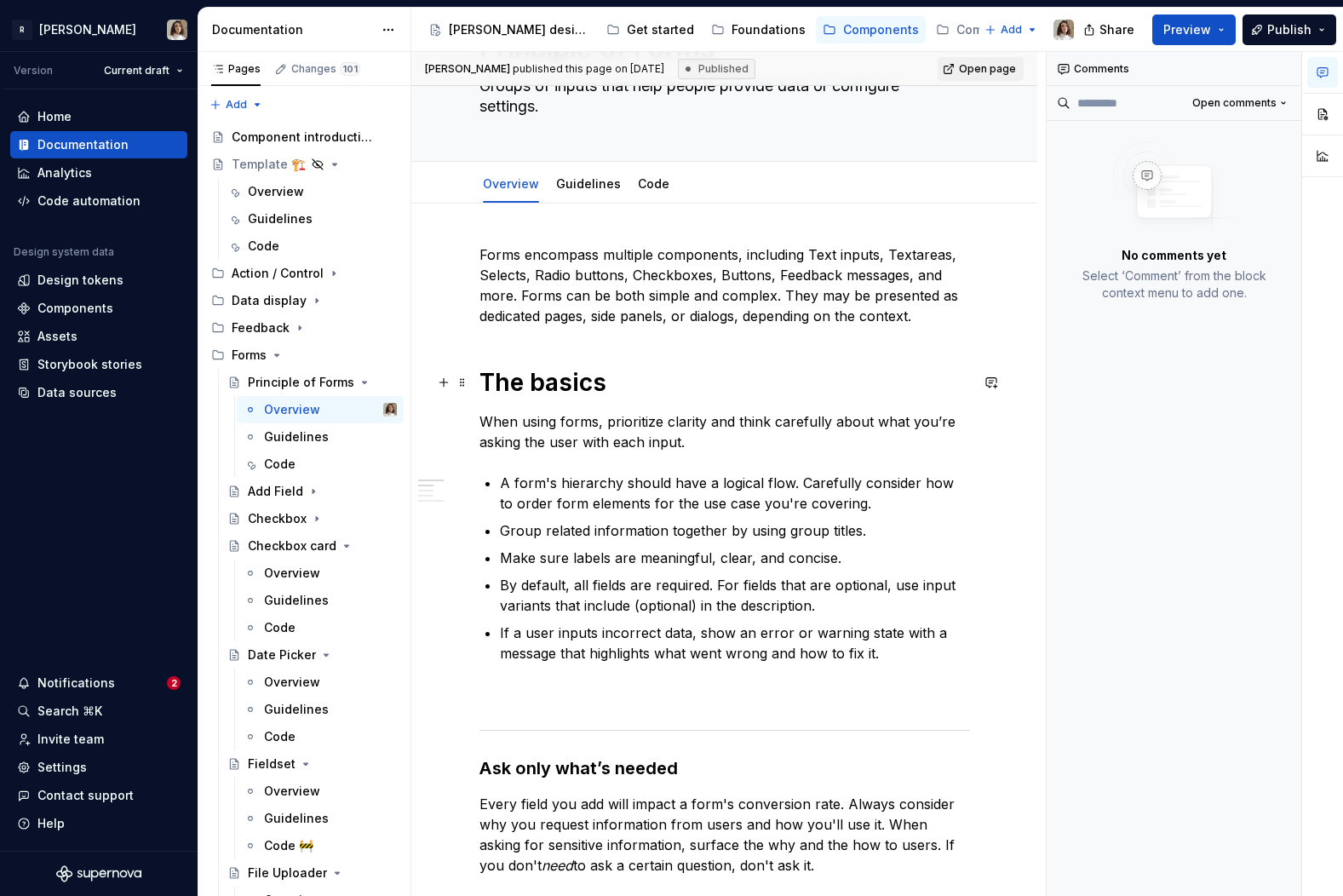
scroll to position [125, 0]
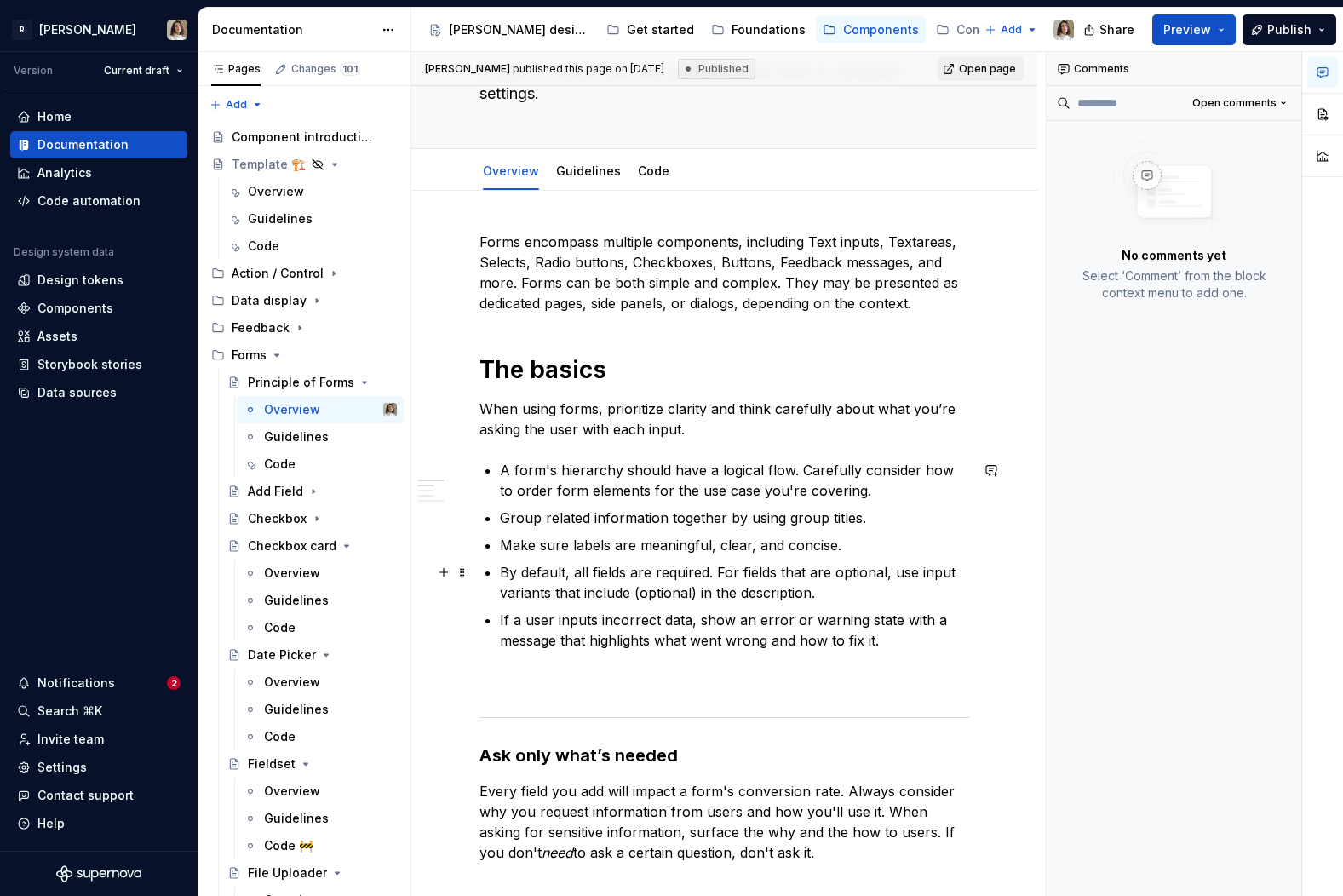
type textarea "*"
click at [671, 578] on p "By default, all fields are required. For fields that are optional, use input va…" at bounding box center [734, 582] width 469 height 41
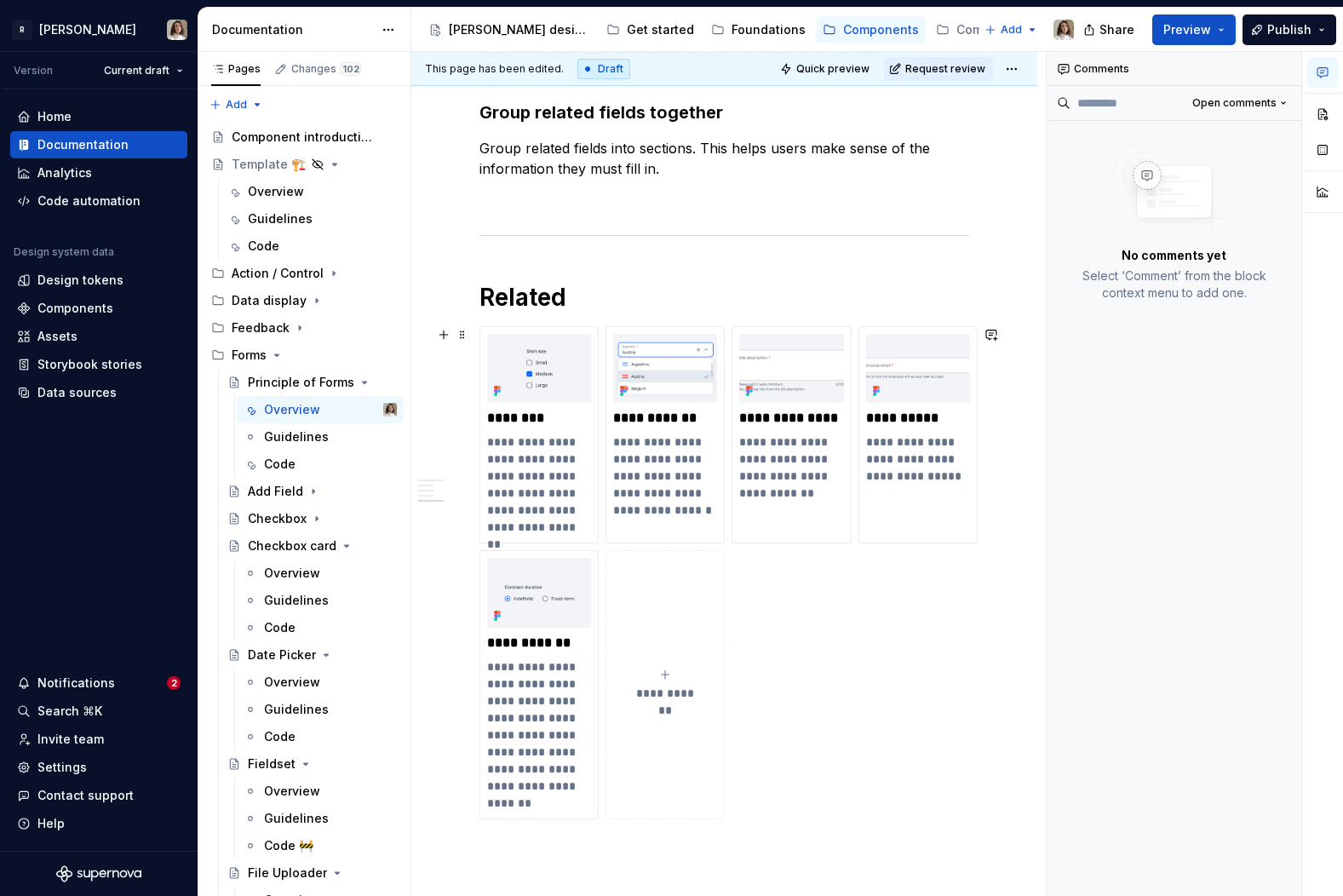
scroll to position [1278, 0]
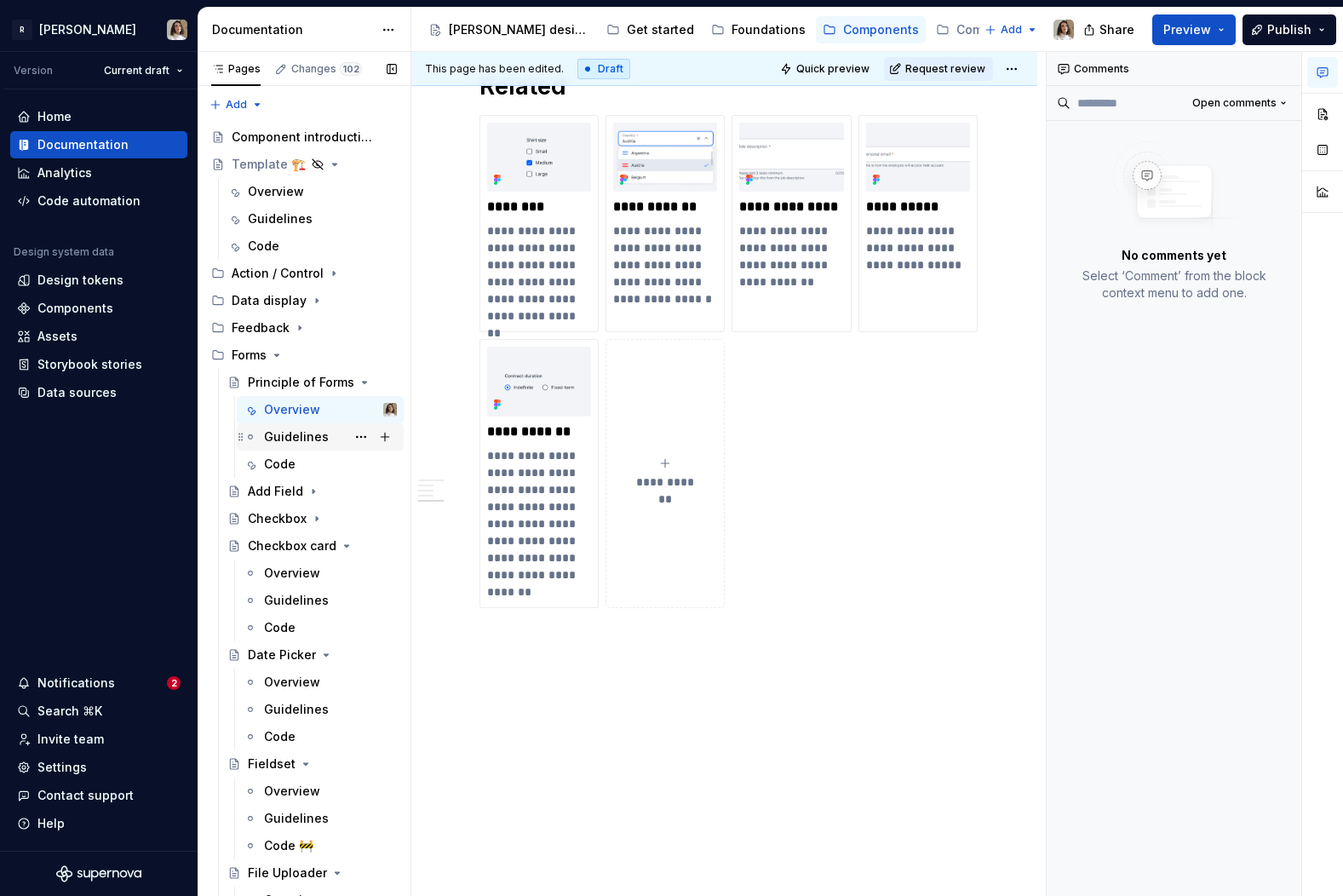
click at [282, 433] on div "Guidelines" at bounding box center [296, 437] width 65 height 17
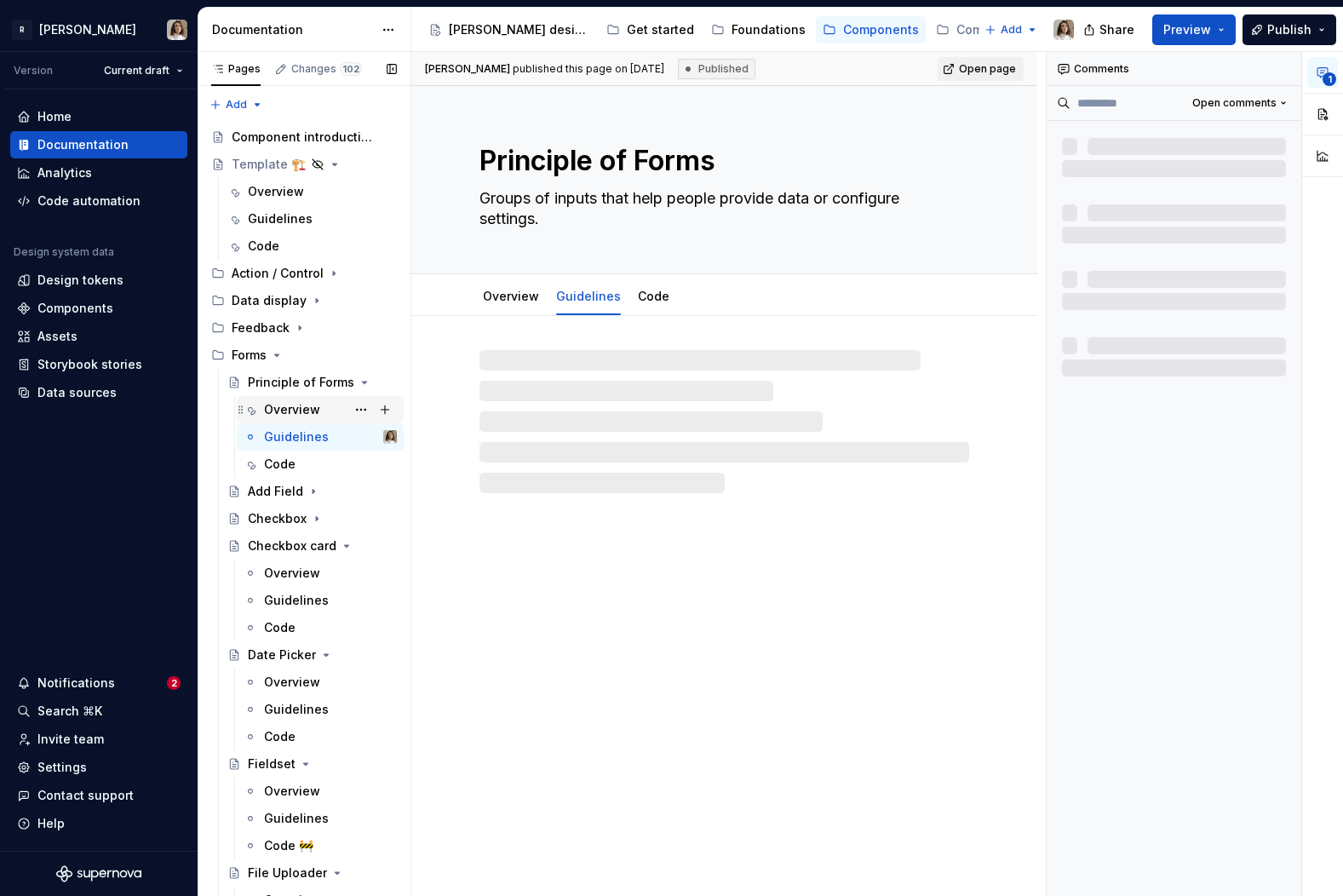
click at [303, 408] on div "Overview" at bounding box center [292, 410] width 56 height 17
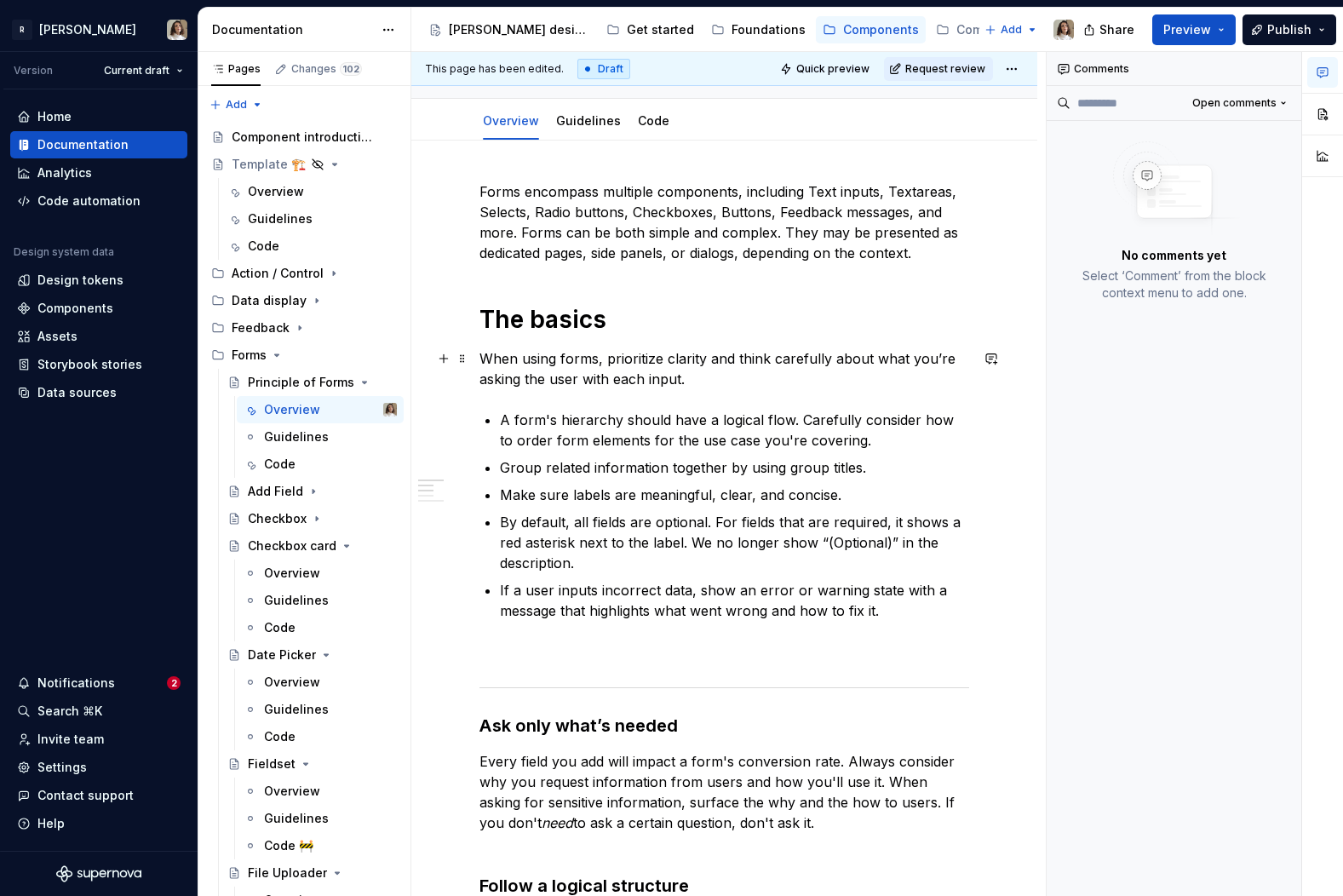
scroll to position [176, 0]
click at [605, 525] on p "By default, all fields are optional. For fields that are required, it shows a r…" at bounding box center [734, 541] width 469 height 61
type textarea "*"
click at [605, 525] on p "By default, all fields are optional. For fields that are required, it shows a r…" at bounding box center [734, 541] width 469 height 61
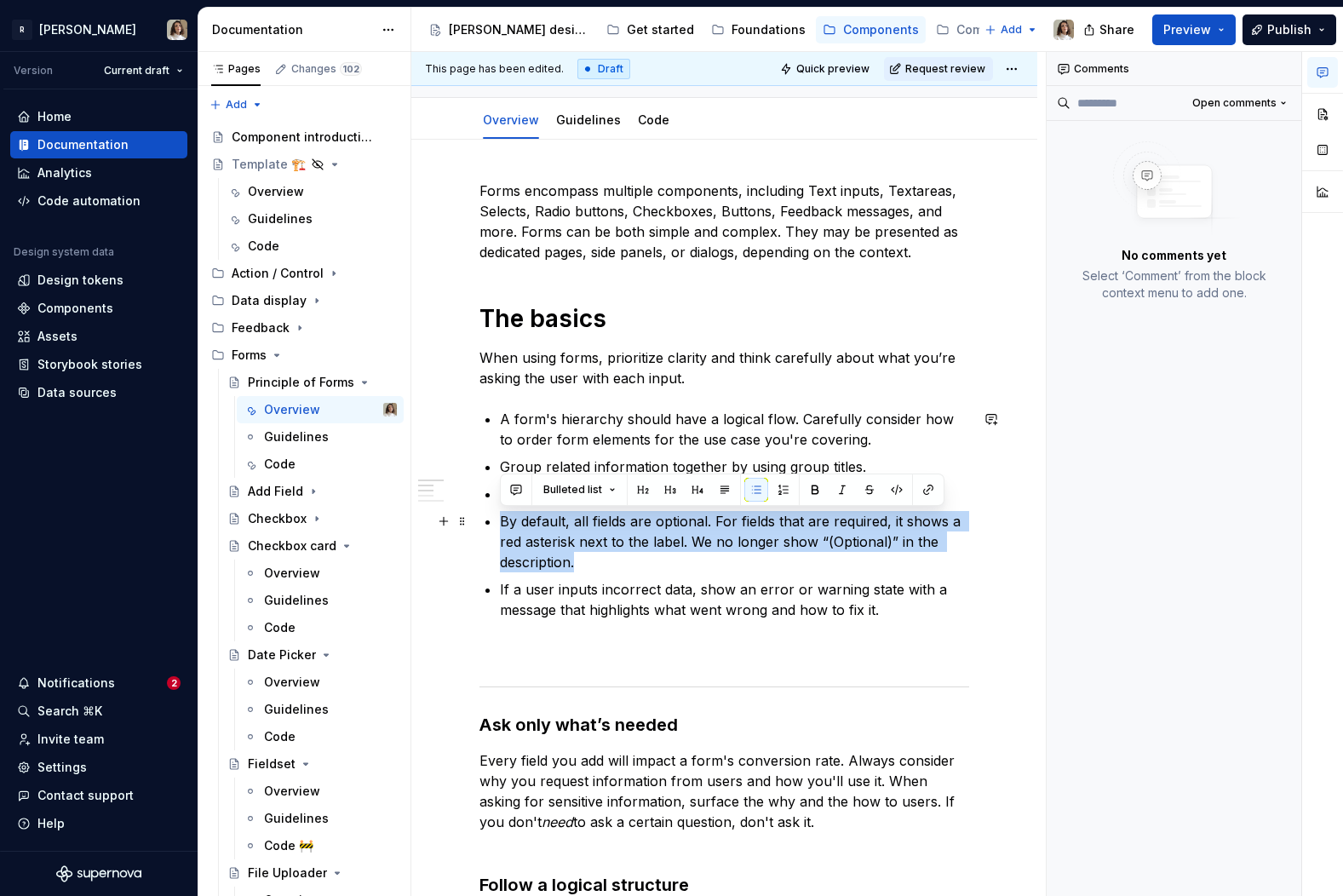
click at [908, 528] on p "By default, all fields are optional. For fields that are required, it shows a r…" at bounding box center [734, 541] width 469 height 61
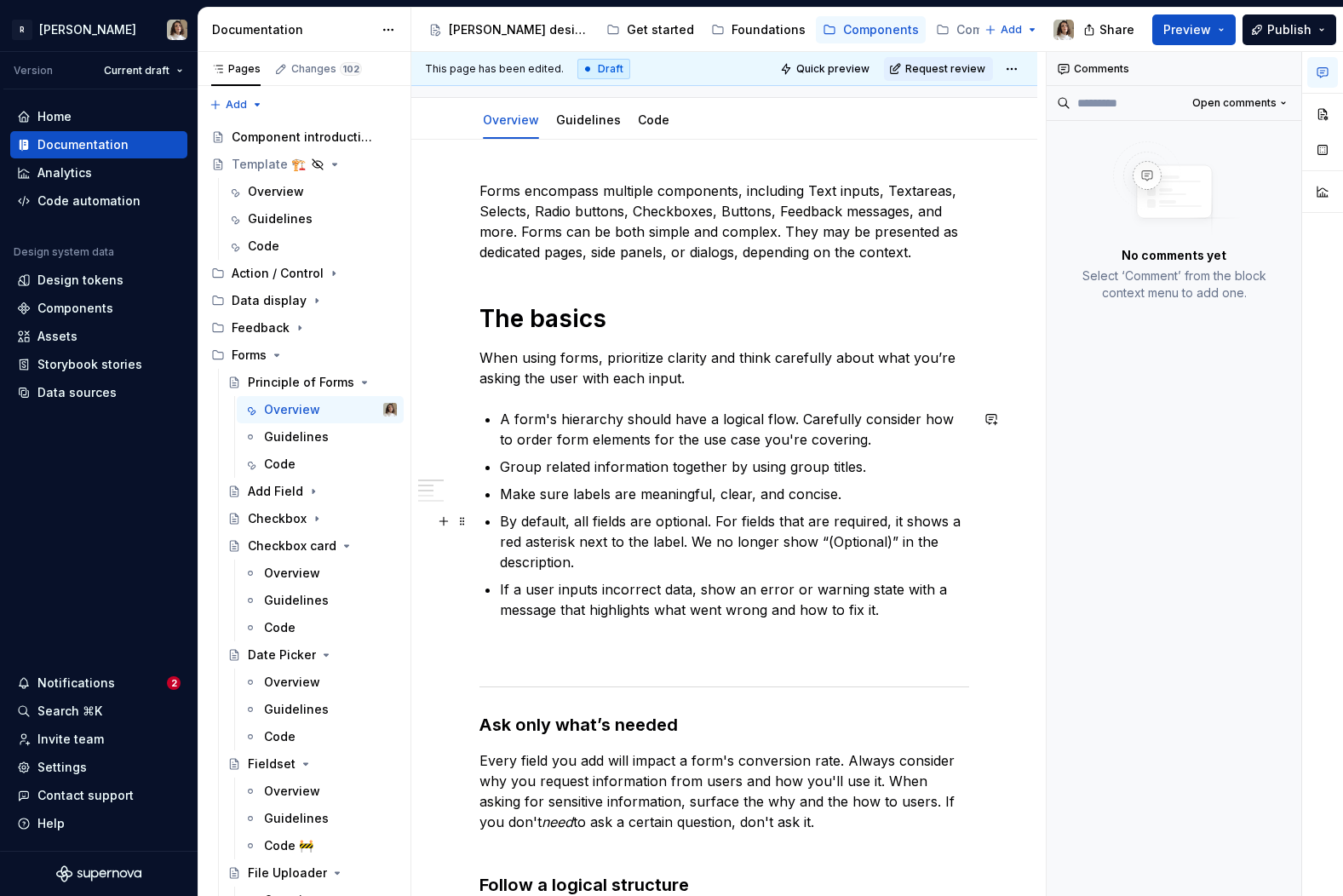
click at [753, 530] on p "By default, all fields are optional. For fields that are required, it shows a r…" at bounding box center [734, 541] width 469 height 61
click at [997, 420] on button "button" at bounding box center [991, 419] width 24 height 24
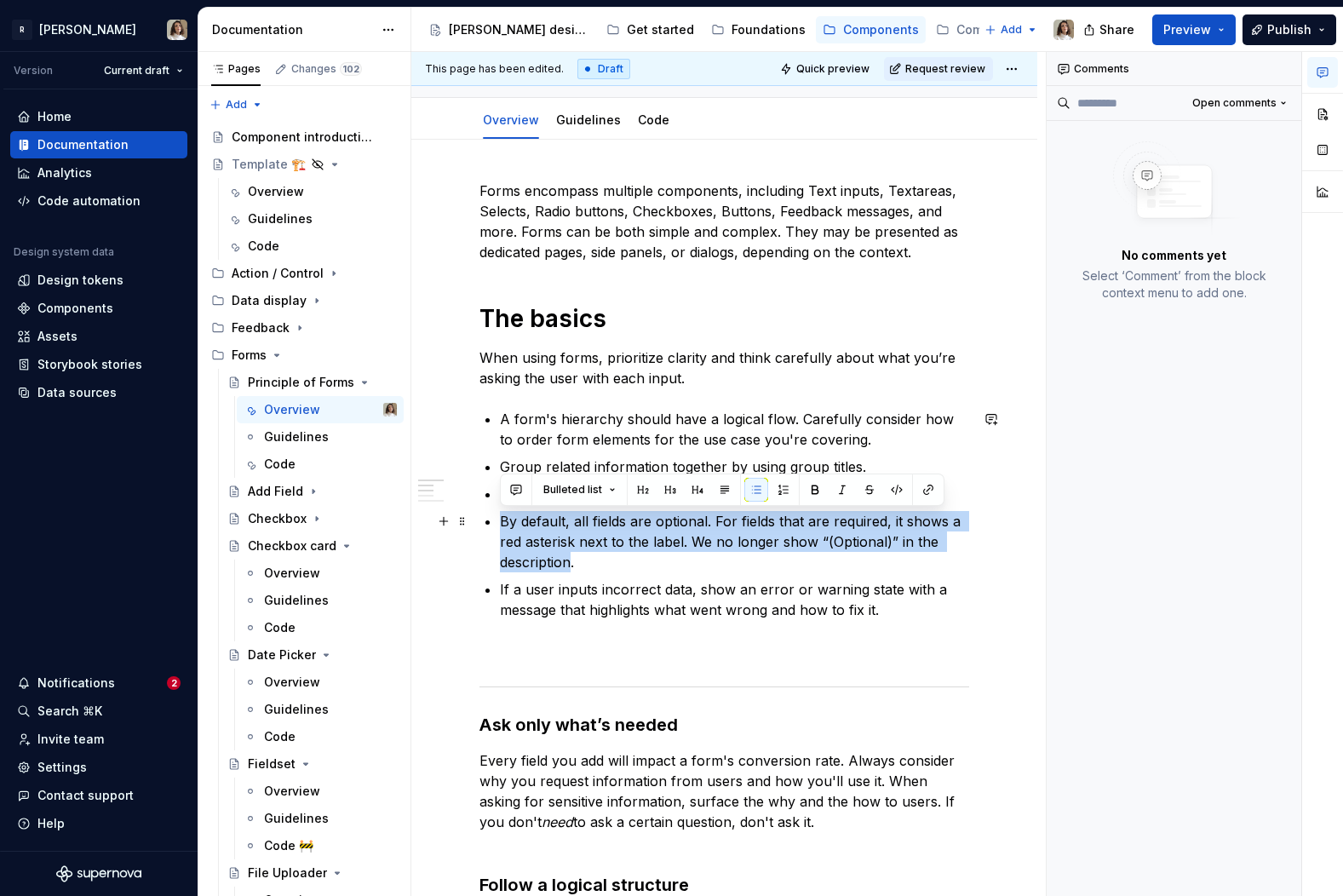
drag, startPoint x: 503, startPoint y: 522, endPoint x: 574, endPoint y: 561, distance: 81.0
click at [574, 561] on p "By default, all fields are optional. For fields that are required, it shows a r…" at bounding box center [734, 541] width 469 height 61
click at [516, 488] on button "button" at bounding box center [516, 489] width 24 height 24
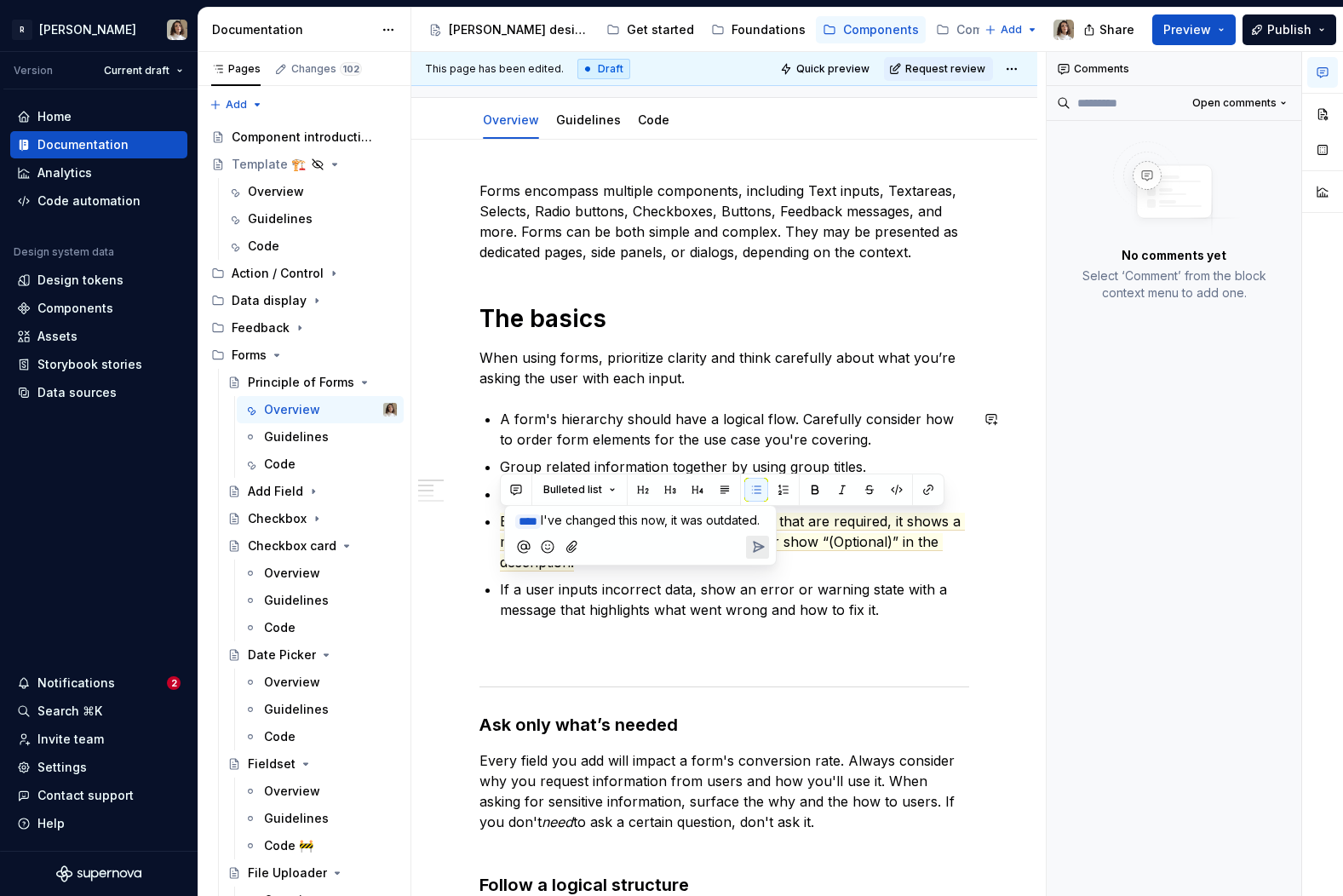
click at [757, 552] on icon "Send" at bounding box center [759, 546] width 10 height 10
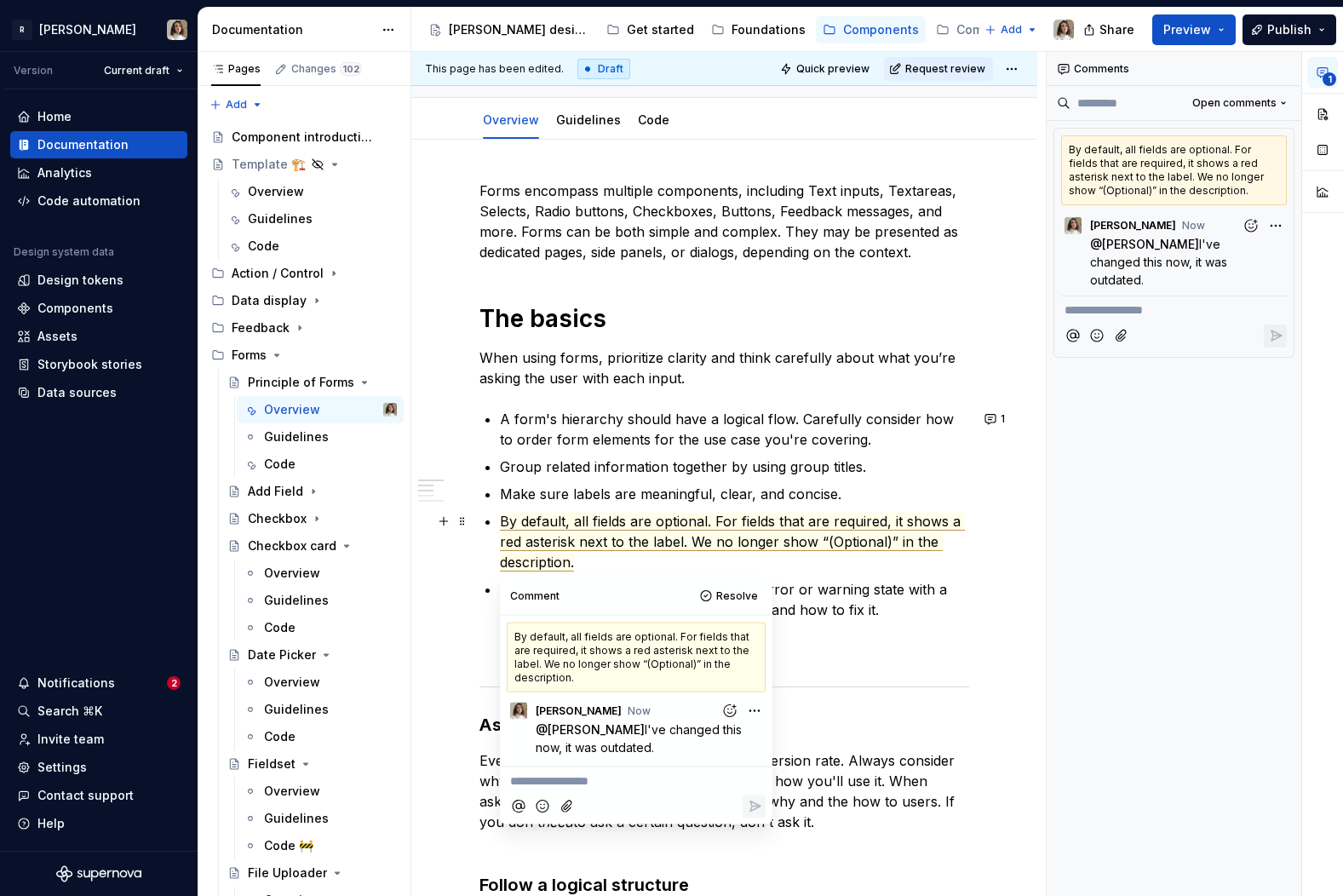
click at [605, 558] on p "By default, all fields are optional. For fields that are required, it shows a r…" at bounding box center [734, 541] width 469 height 61
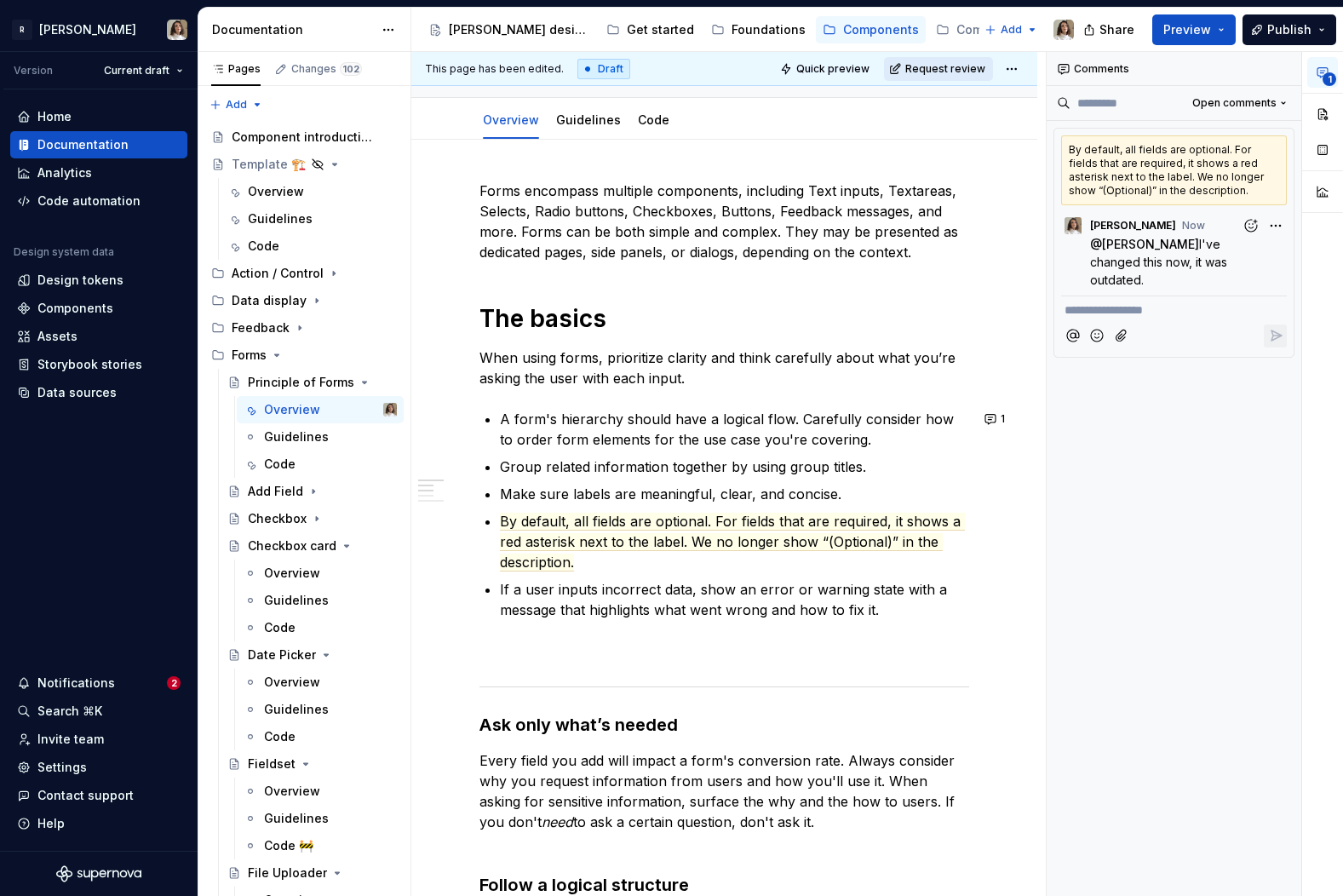
click at [969, 66] on span "Request review" at bounding box center [945, 69] width 80 height 14
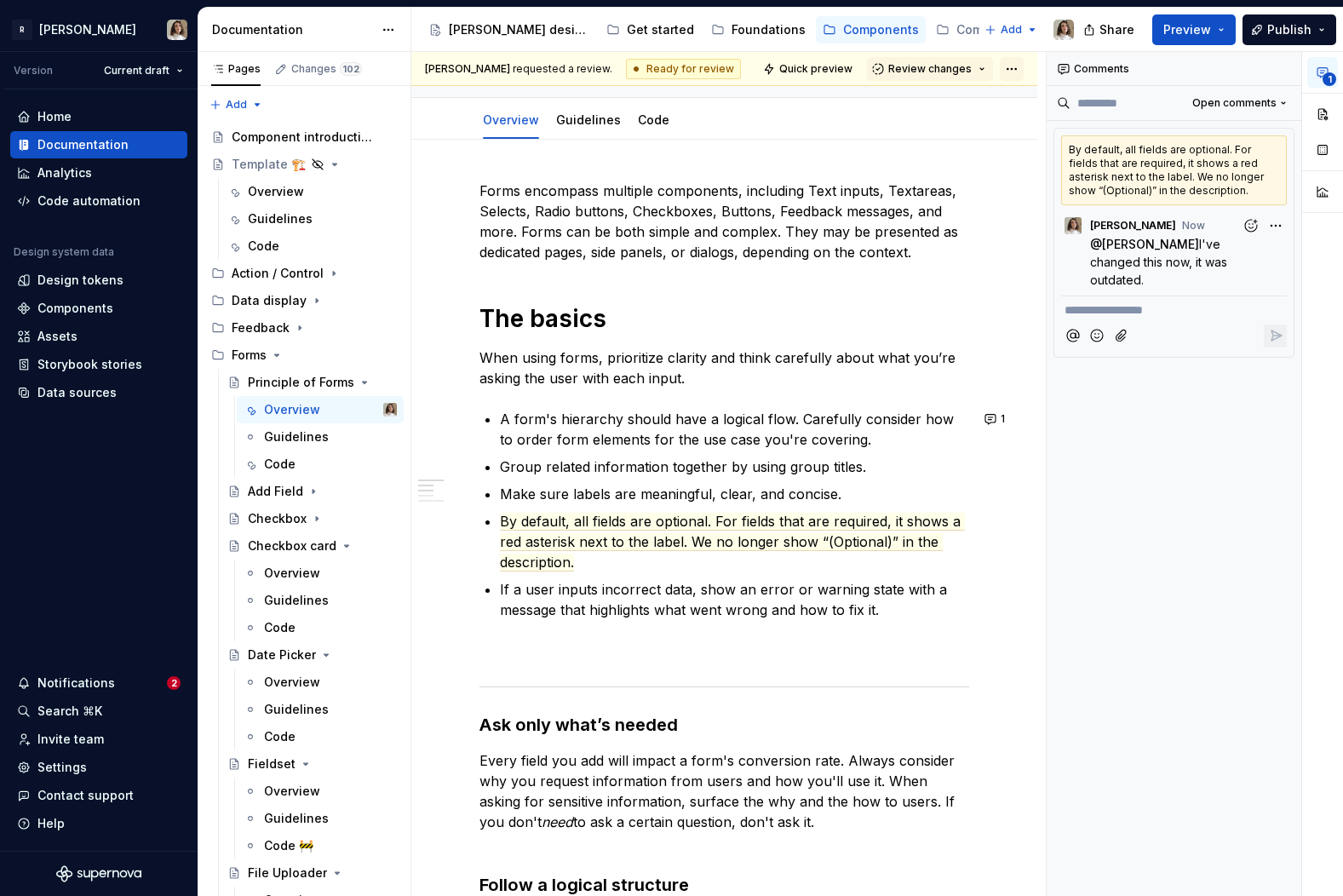
click at [1030, 71] on html "R [PERSON_NAME] Version Current draft Home Documentation Analytics Code automat…" at bounding box center [671, 448] width 1343 height 896
click at [703, 262] on html "R [PERSON_NAME] Version Current draft Home Documentation Analytics Code automat…" at bounding box center [671, 448] width 1343 height 896
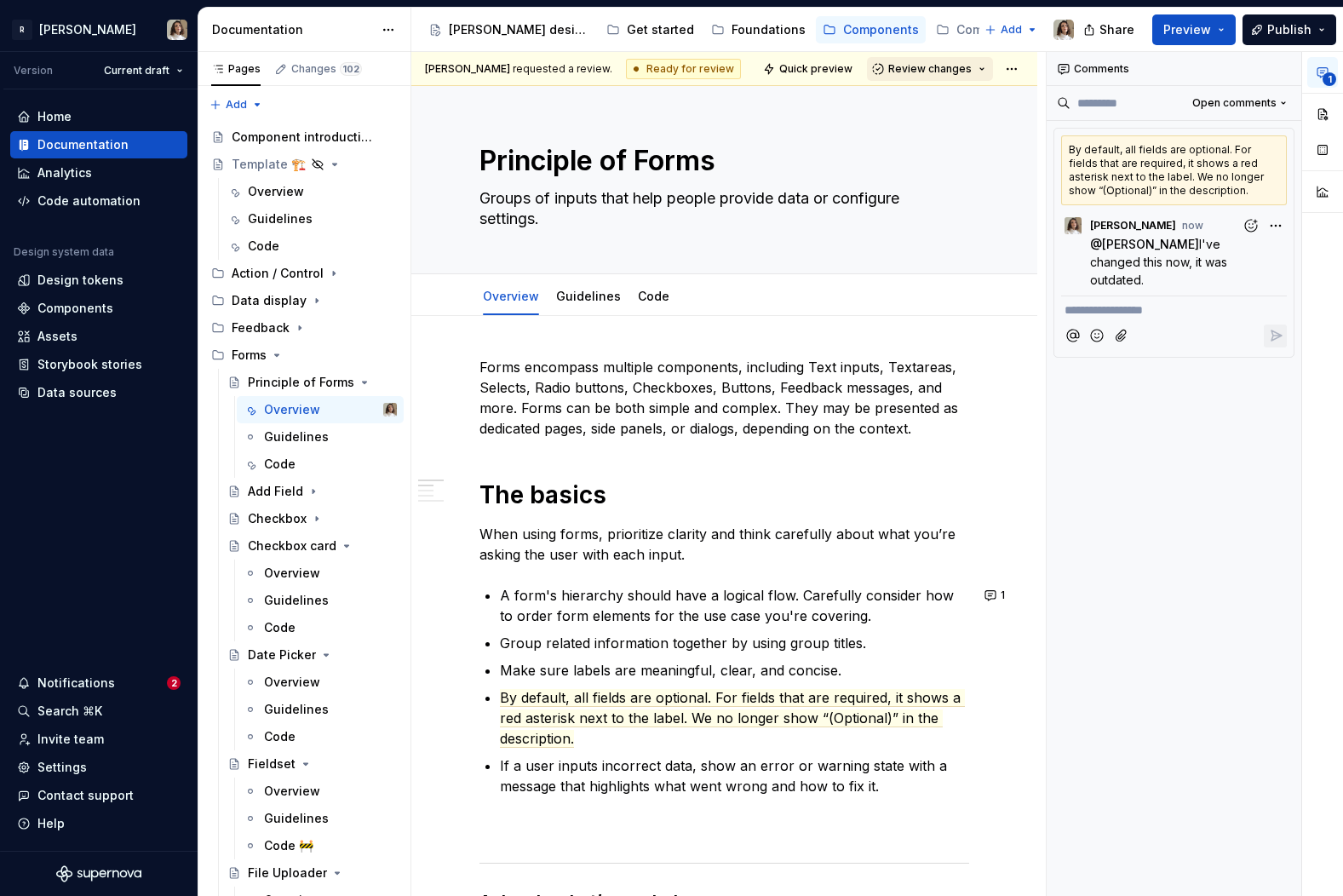
click at [960, 69] on span "Review changes" at bounding box center [930, 69] width 84 height 14
click at [1026, 64] on html "R [PERSON_NAME] Version Current draft Home Documentation Analytics Code automat…" at bounding box center [671, 448] width 1343 height 896
click at [962, 66] on html "R [PERSON_NAME] Version Current draft Home Documentation Analytics Code automat…" at bounding box center [671, 448] width 1343 height 896
click at [941, 62] on span "Review changes" at bounding box center [930, 69] width 84 height 14
click at [938, 170] on span "Request changes Submit feedback to be addressed." at bounding box center [990, 152] width 212 height 42
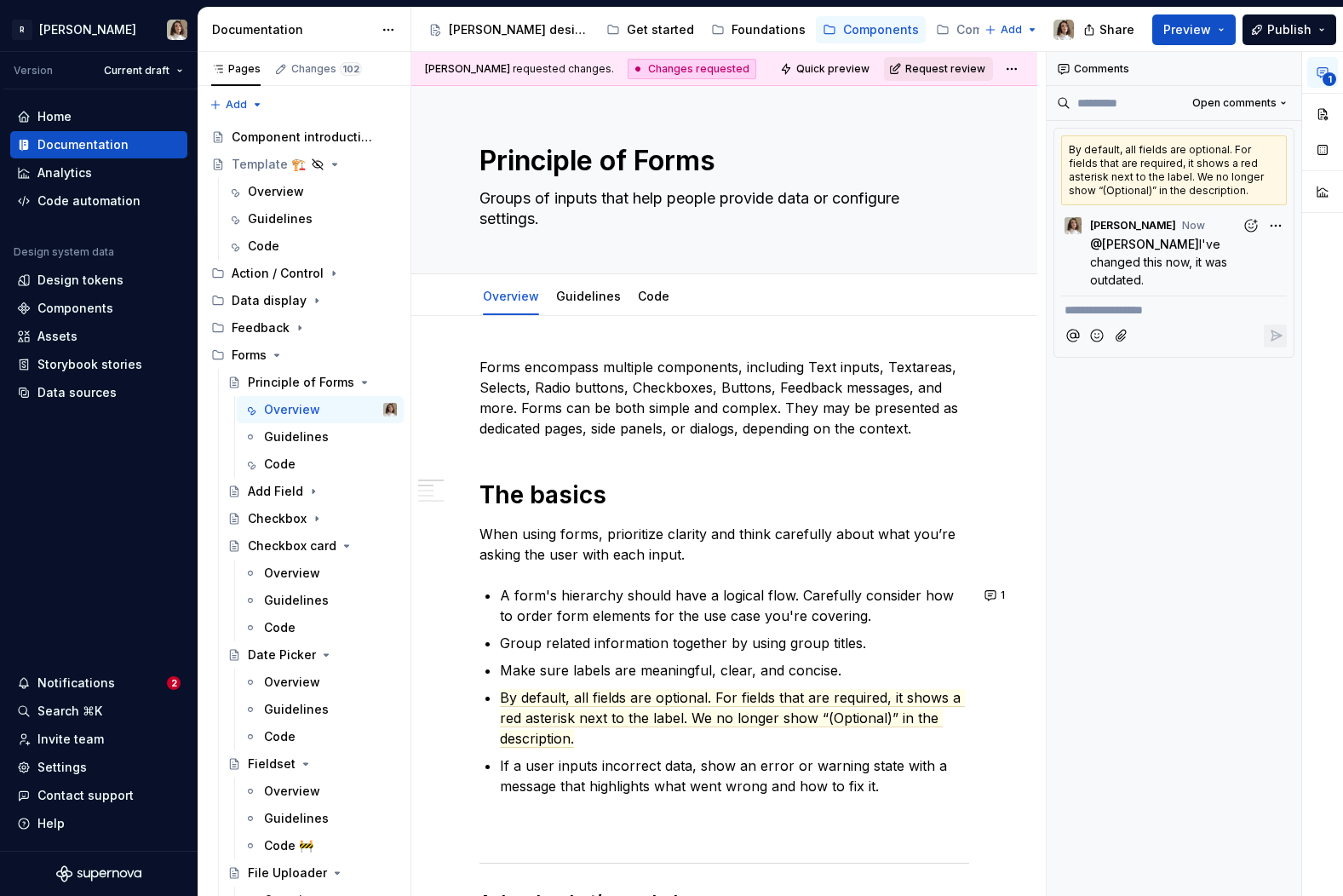
click at [950, 74] on span "Request review" at bounding box center [945, 69] width 80 height 14
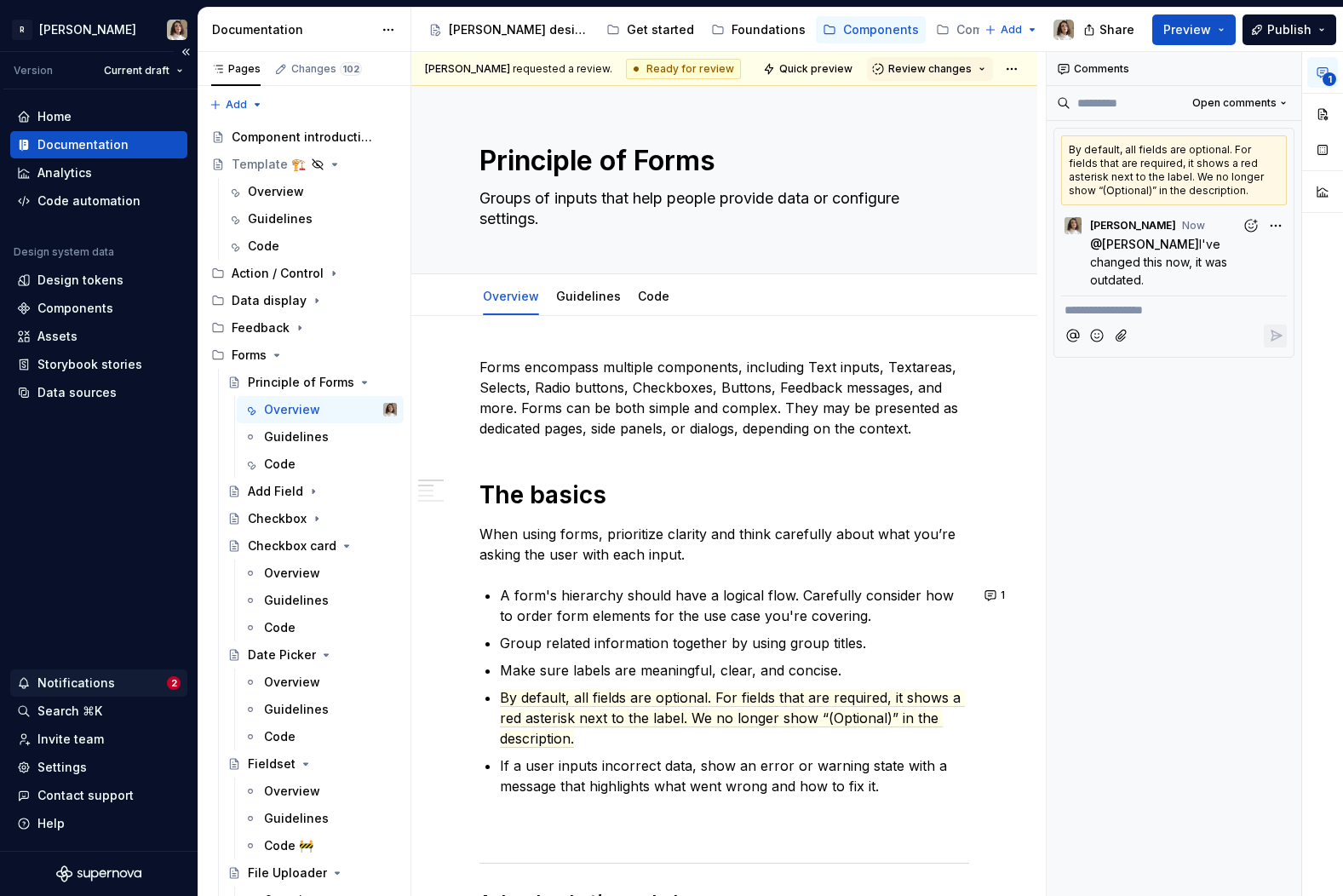
click at [133, 675] on div "Notifications" at bounding box center [92, 683] width 150 height 17
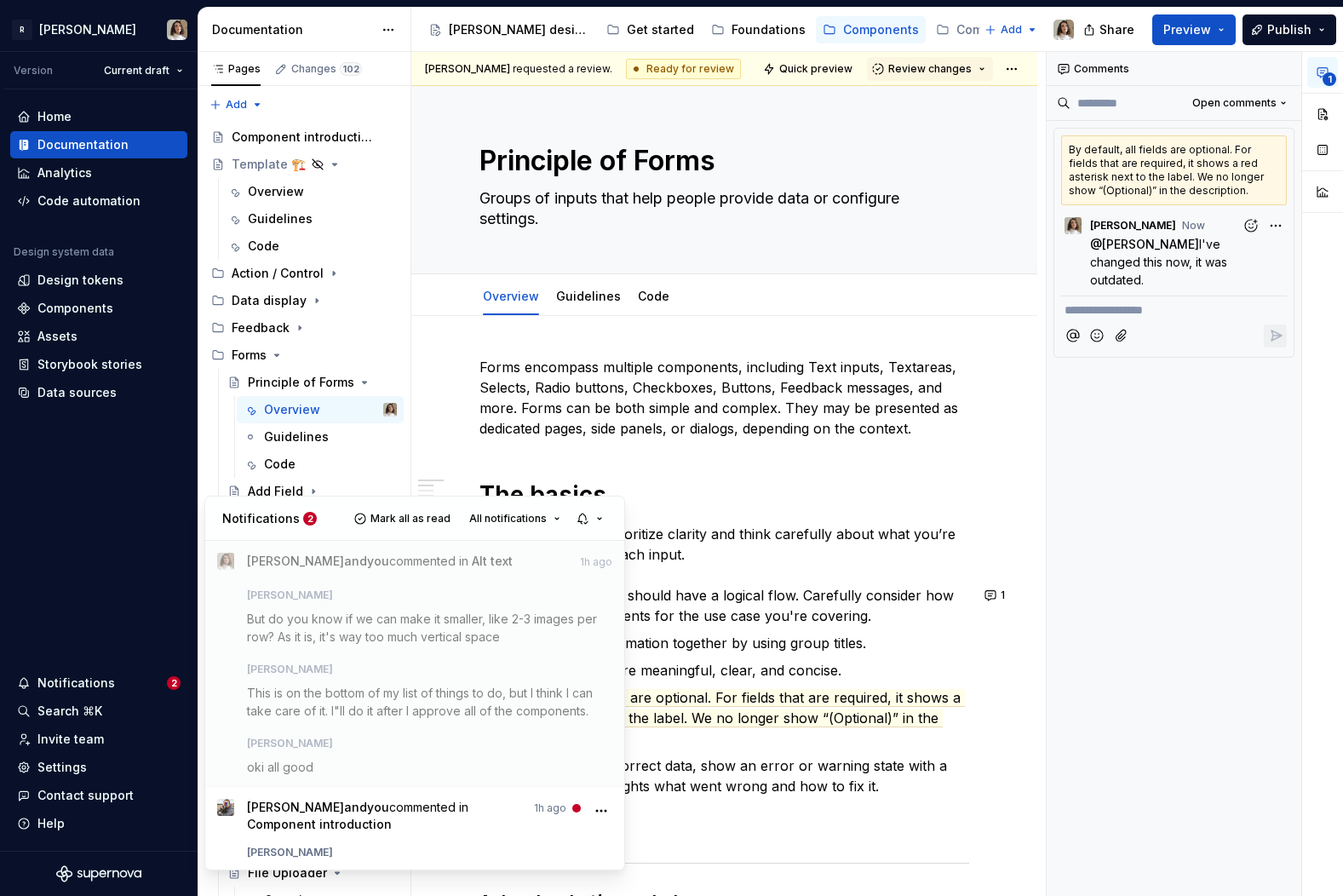
click at [288, 514] on p "Notifications" at bounding box center [261, 519] width 78 height 17
click at [425, 515] on span "Mark all as read" at bounding box center [410, 519] width 80 height 14
click at [514, 517] on span "All notifications" at bounding box center [508, 519] width 78 height 14
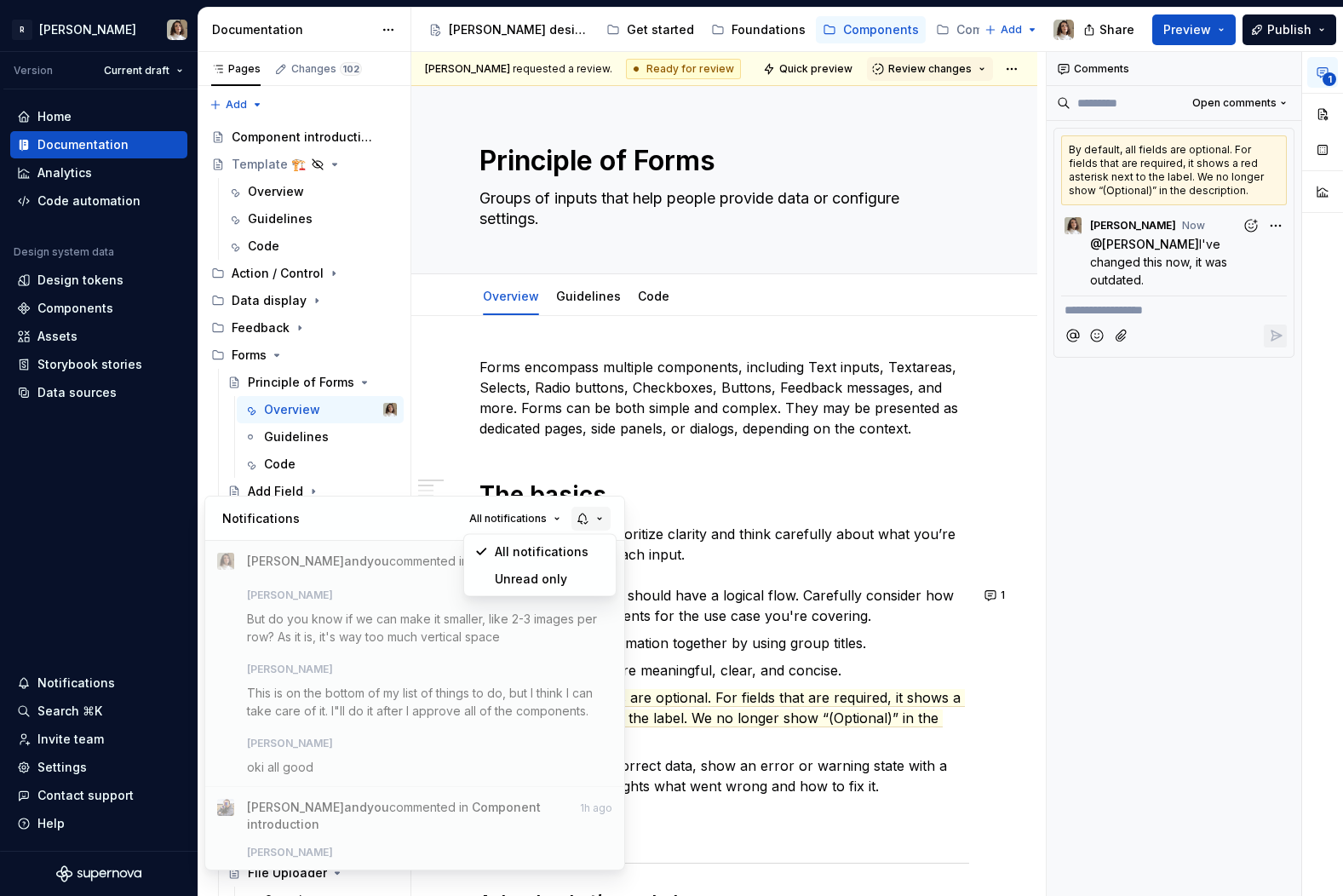
click at [608, 520] on button "button" at bounding box center [591, 519] width 39 height 24
click at [410, 521] on div "Notifications All notifications" at bounding box center [415, 518] width 419 height 44
click at [428, 519] on div "Notifications All notifications" at bounding box center [415, 518] width 419 height 44
click at [110, 613] on html "R [PERSON_NAME] Version Current draft Home Documentation Analytics Code automat…" at bounding box center [671, 448] width 1343 height 896
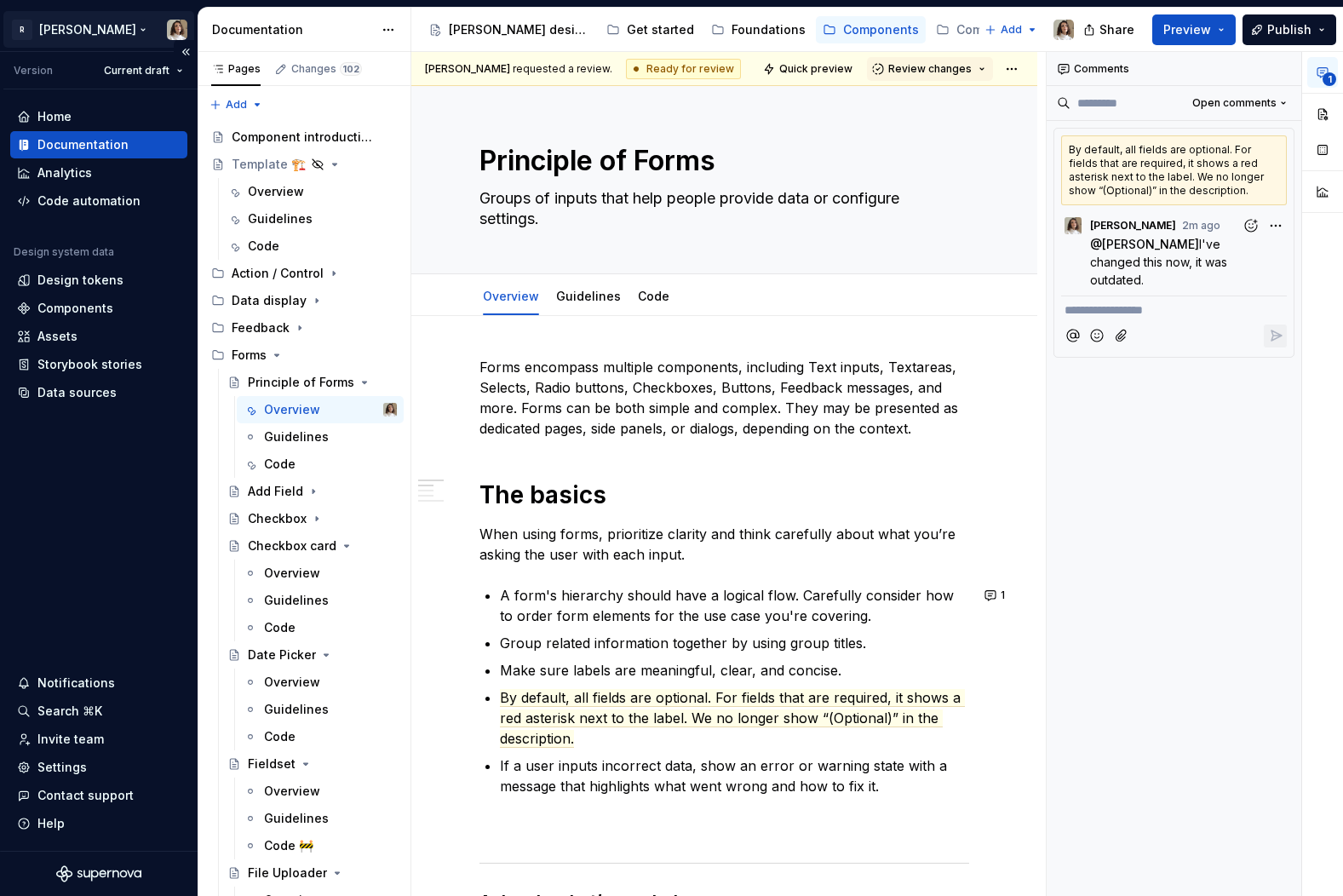
click at [74, 21] on html "R [PERSON_NAME] Version Current draft Home Documentation Analytics Code automat…" at bounding box center [671, 448] width 1343 height 896
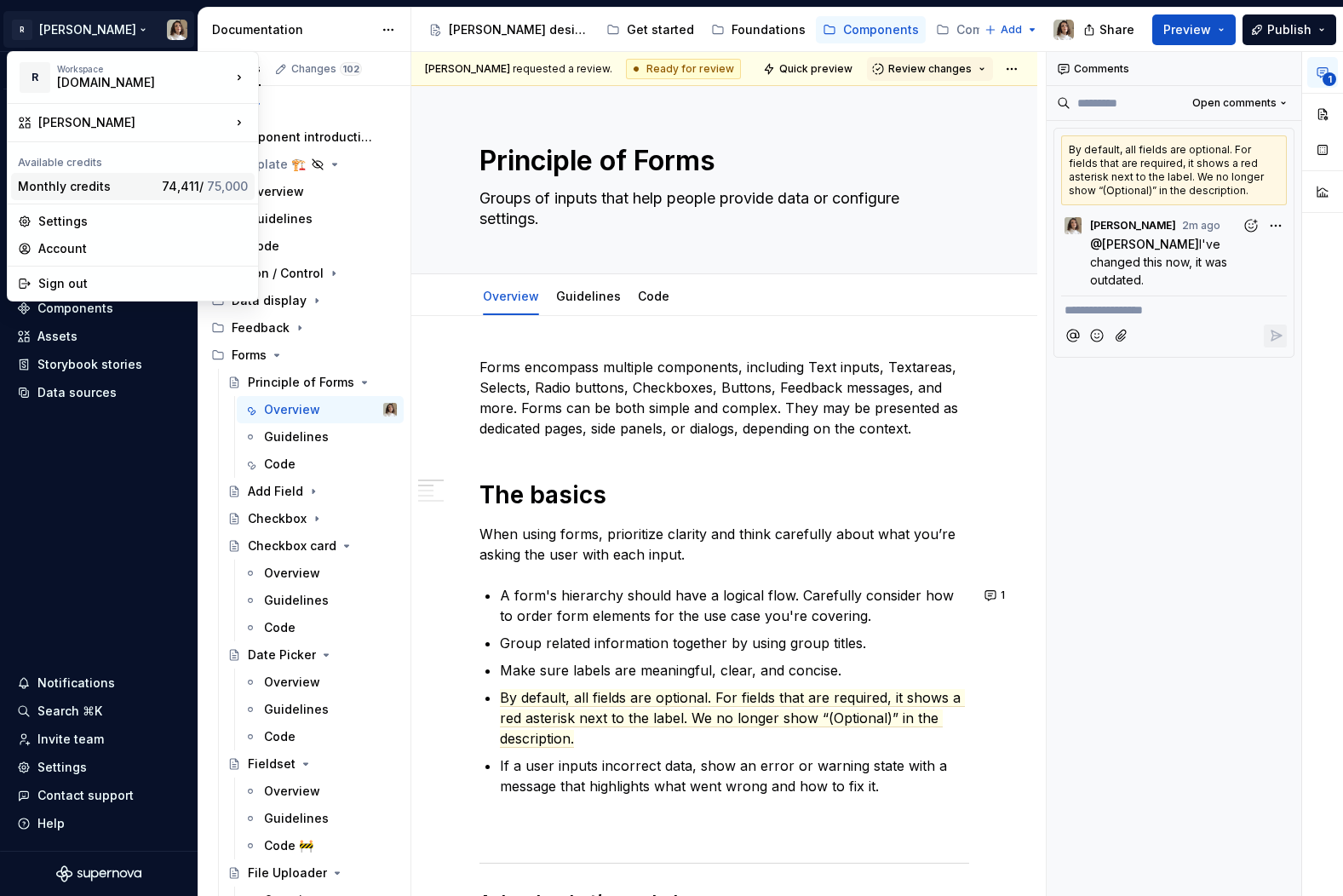
type textarea "*"
click at [101, 226] on div "Settings" at bounding box center [143, 222] width 210 height 17
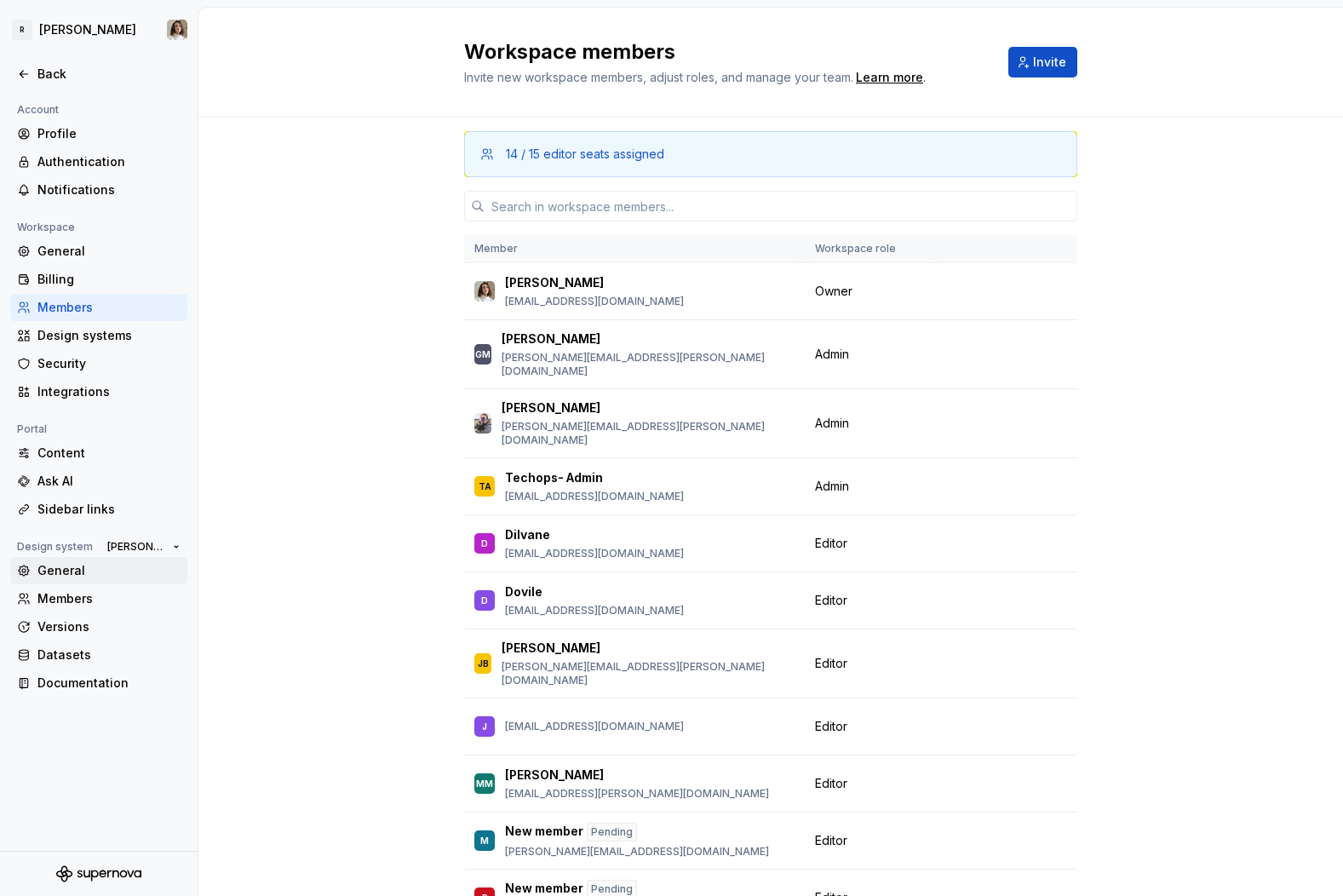
click at [76, 577] on div "General" at bounding box center [109, 571] width 143 height 17
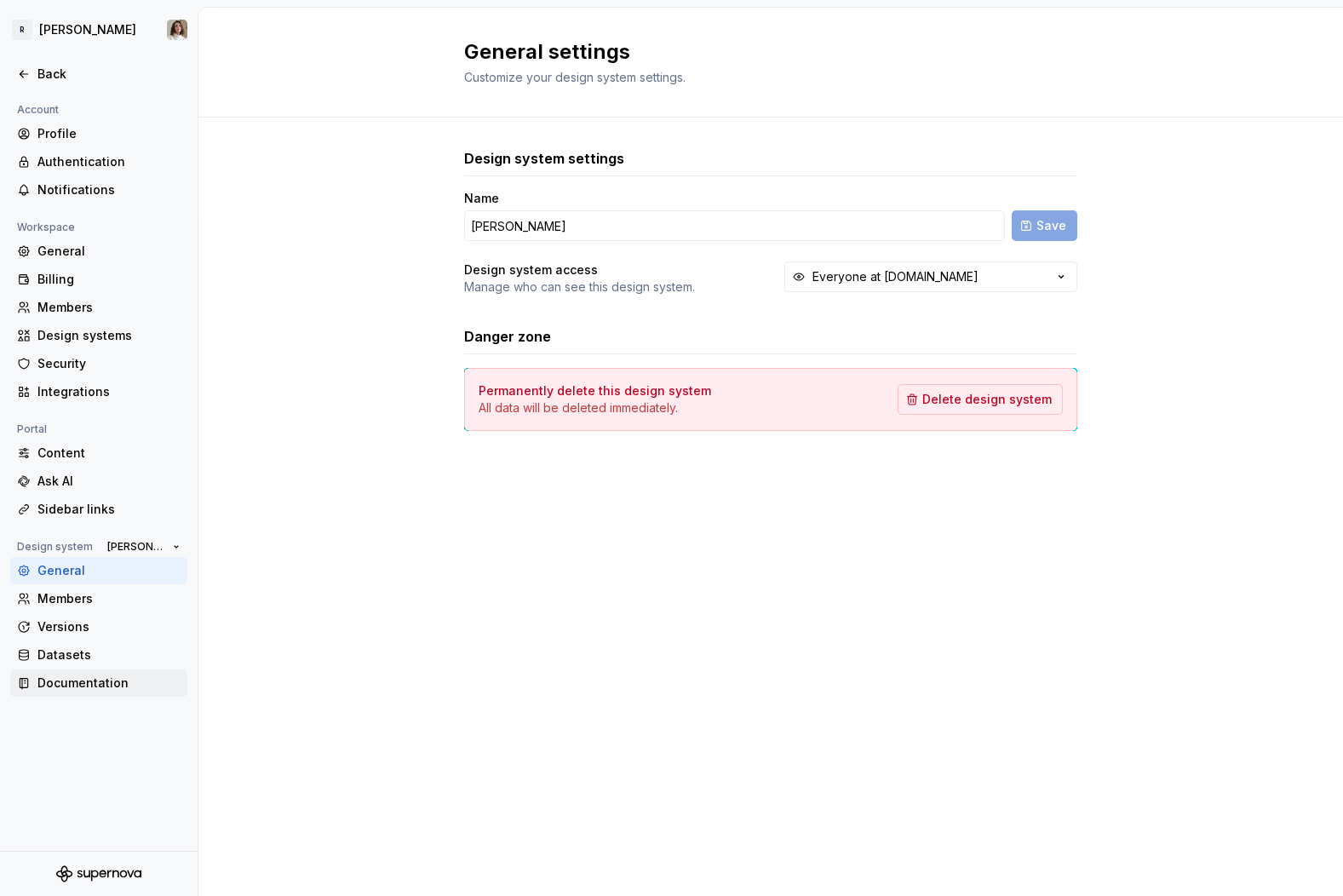
click at [70, 680] on div "Documentation" at bounding box center [109, 683] width 143 height 17
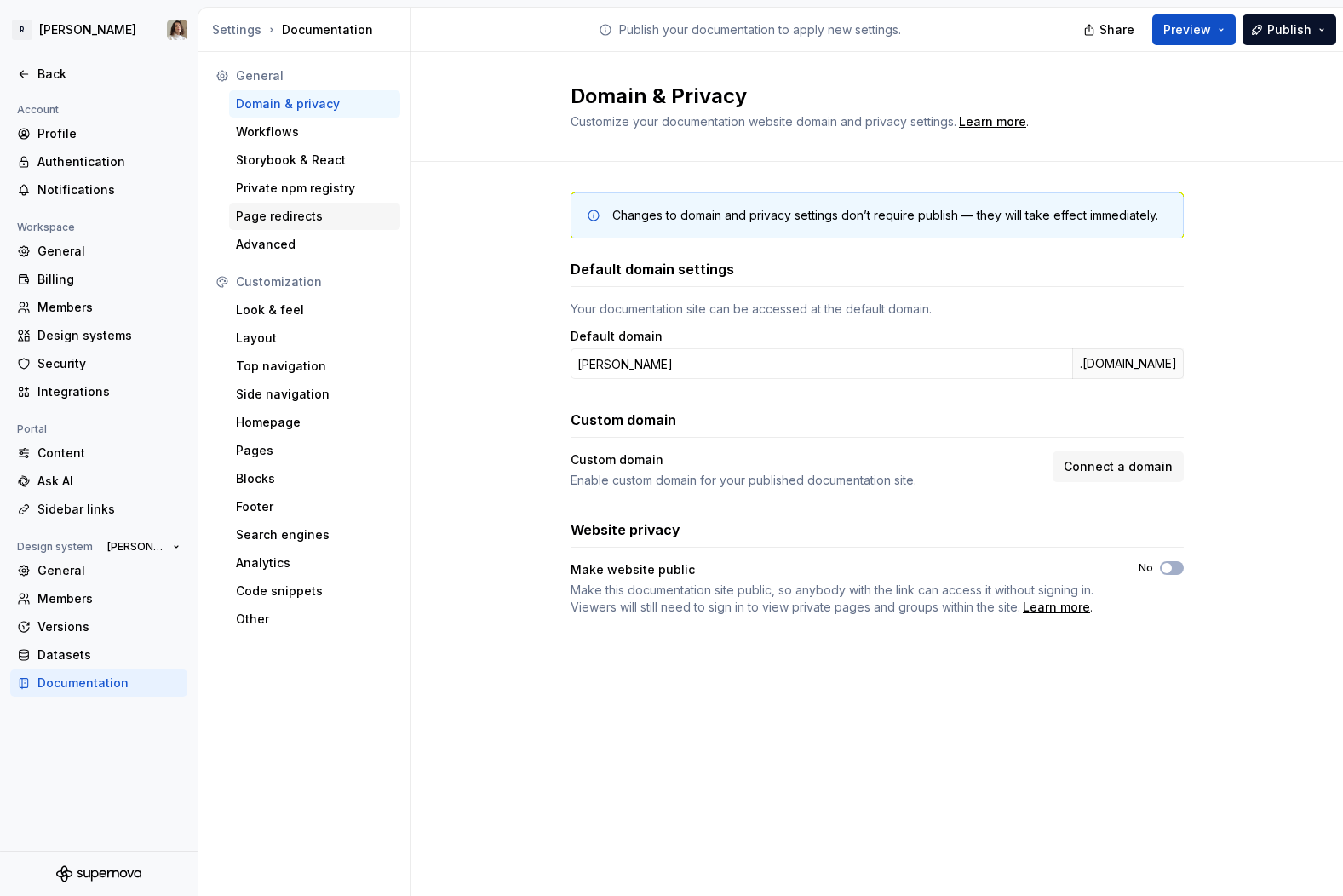
click at [290, 213] on div "Page redirects" at bounding box center [314, 217] width 157 height 17
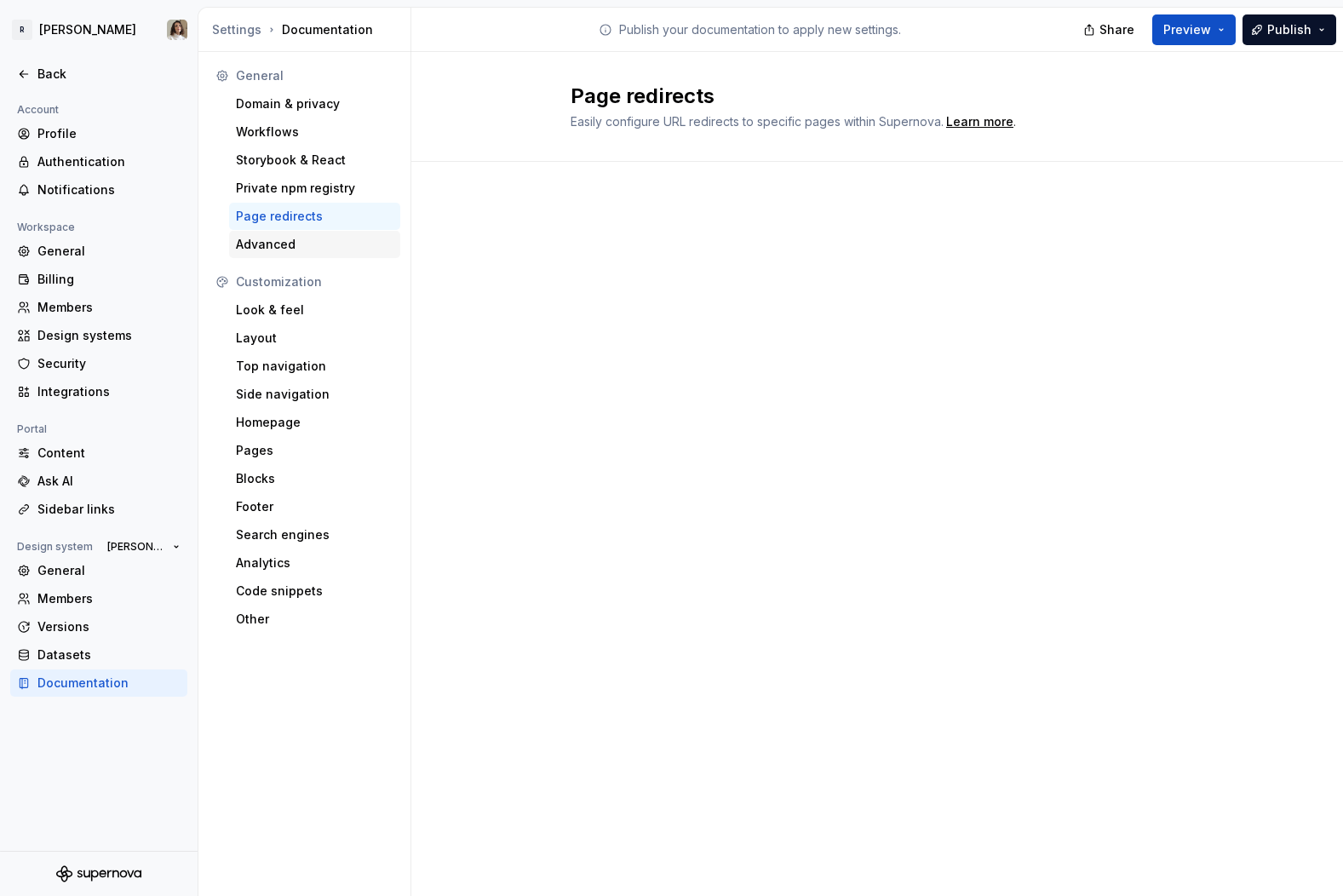
click at [286, 243] on div "Advanced" at bounding box center [314, 244] width 157 height 17
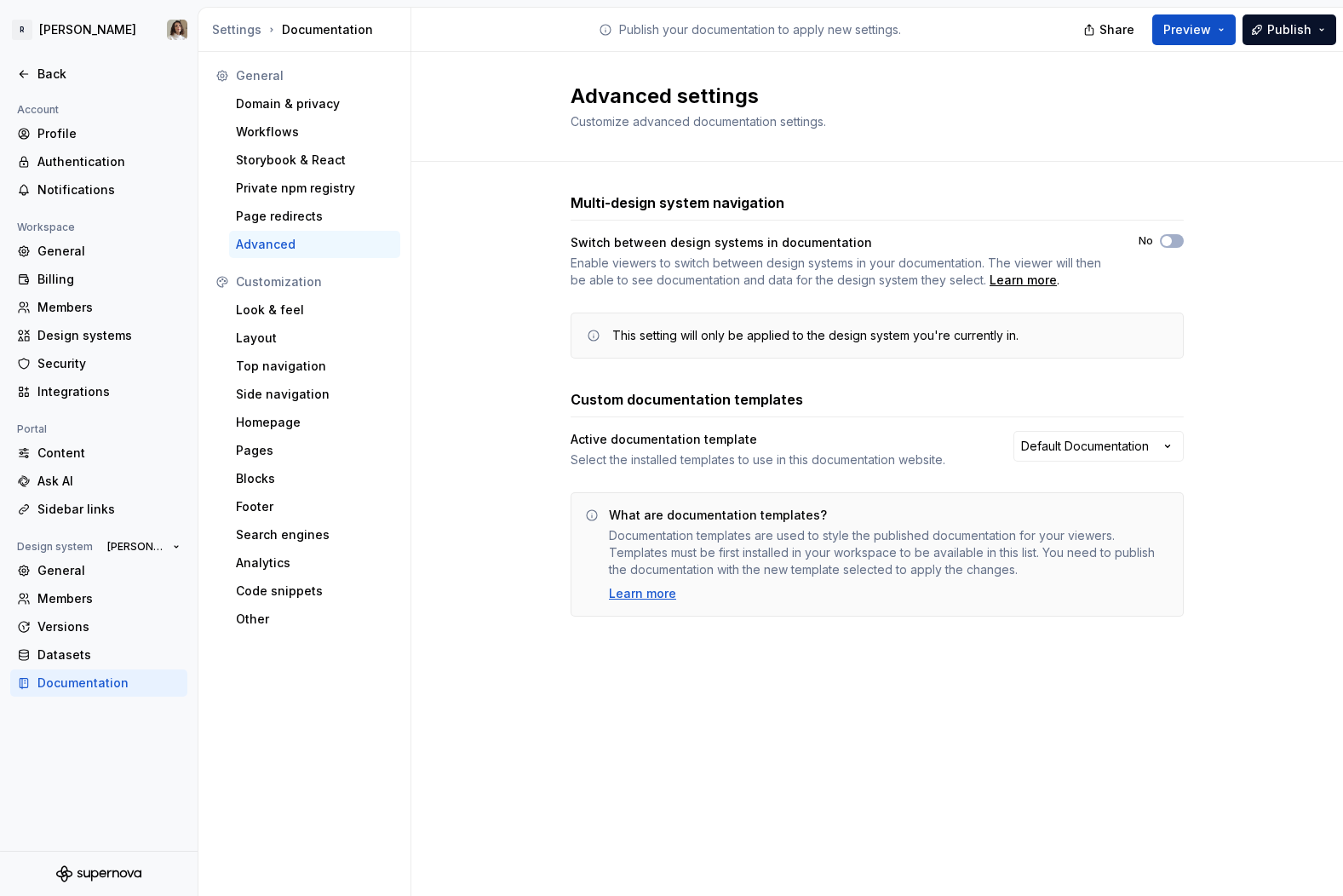
click at [286, 243] on div "Advanced" at bounding box center [314, 244] width 157 height 17
click at [273, 305] on div "Look & feel" at bounding box center [314, 310] width 157 height 17
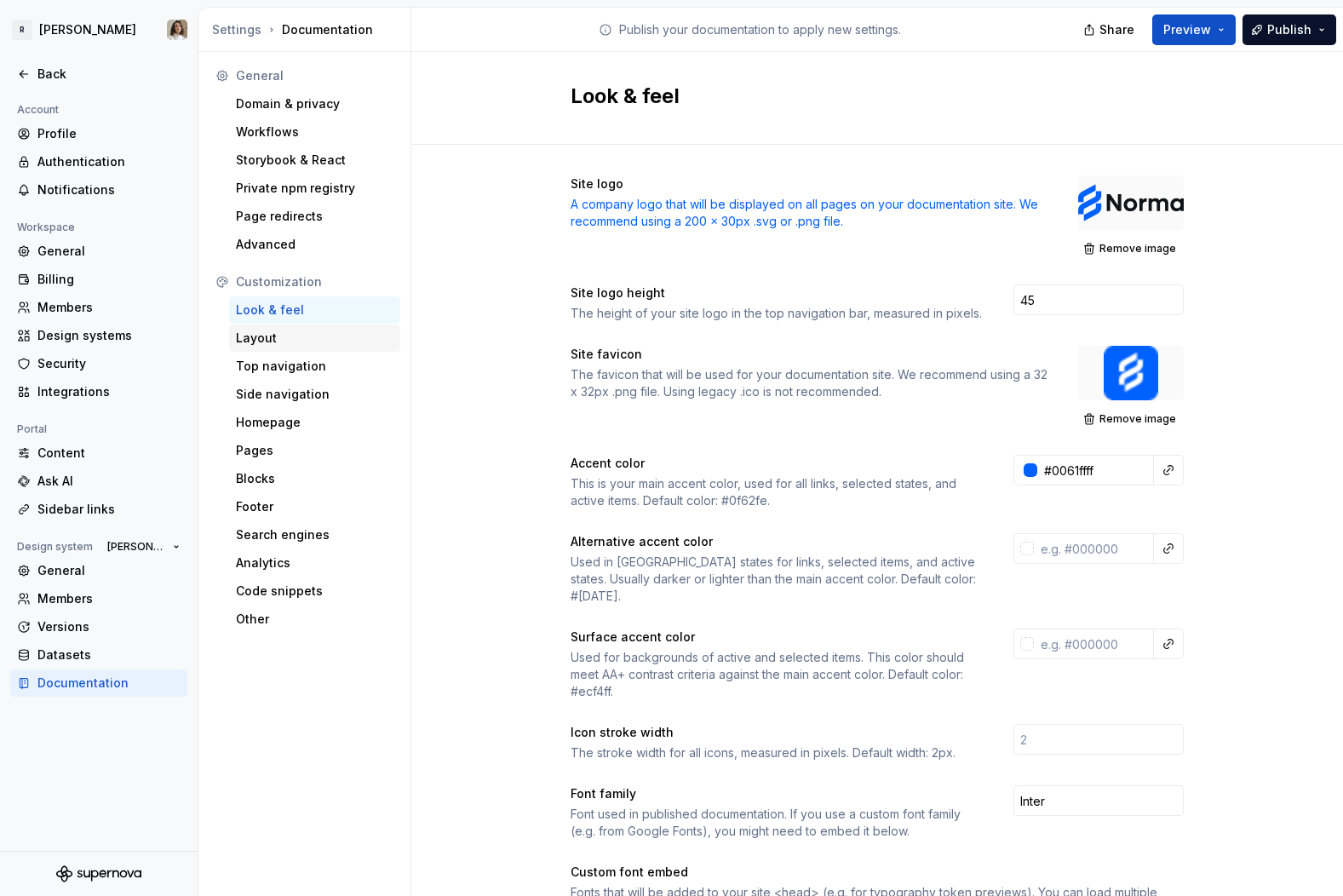
click at [322, 331] on div "Layout" at bounding box center [314, 338] width 157 height 17
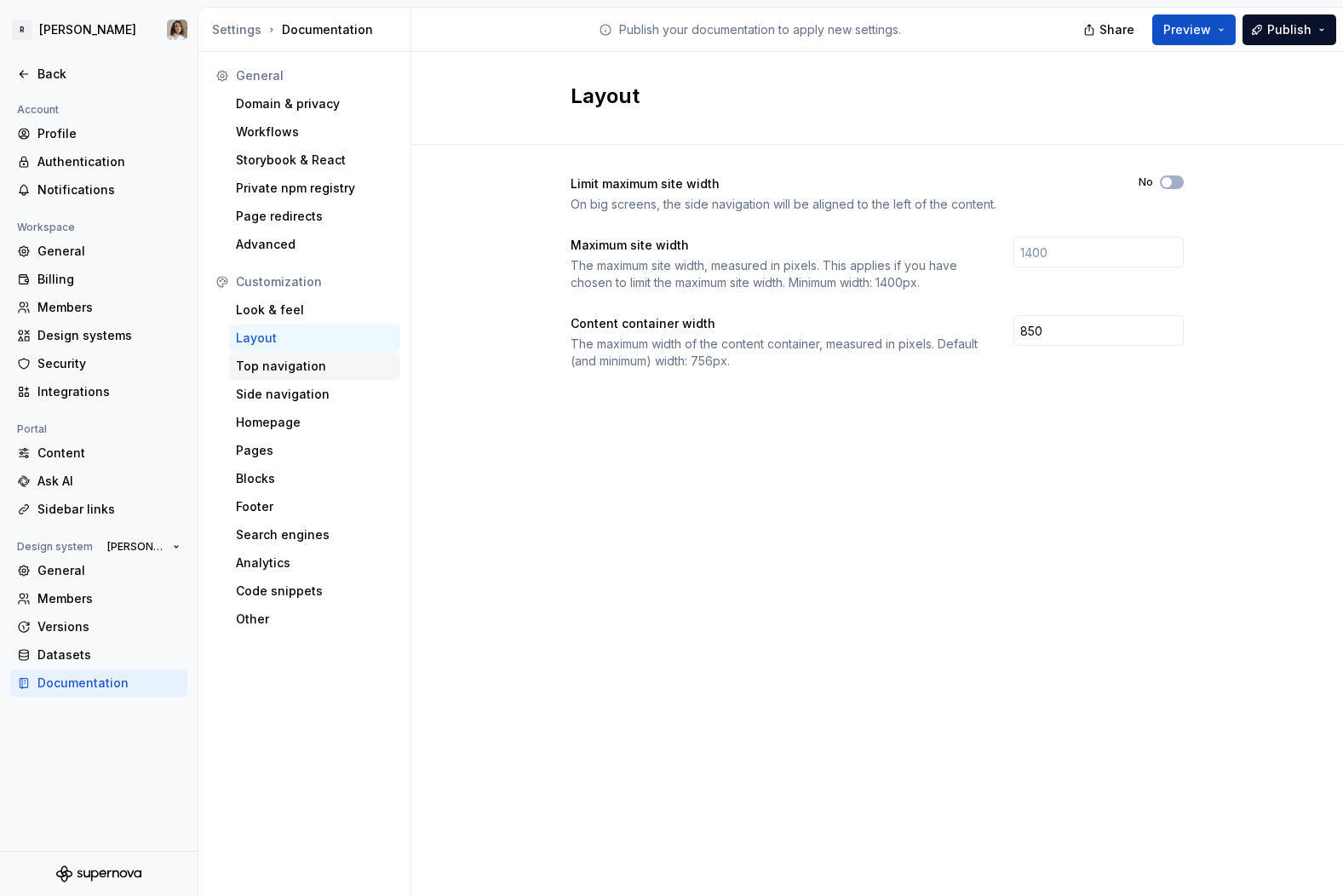
click at [266, 363] on div "Top navigation" at bounding box center [314, 366] width 157 height 17
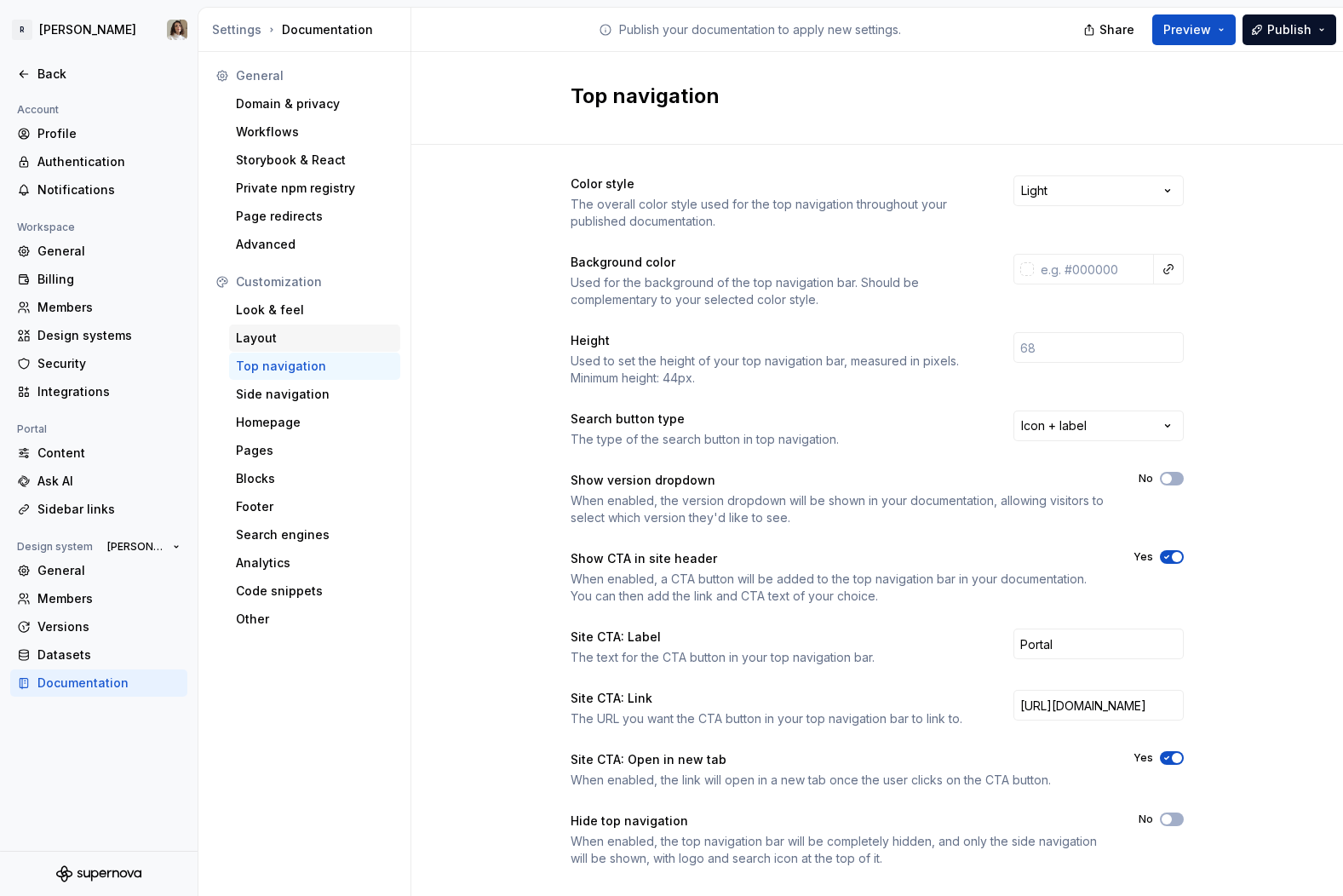
click at [276, 346] on div "Layout" at bounding box center [314, 338] width 171 height 28
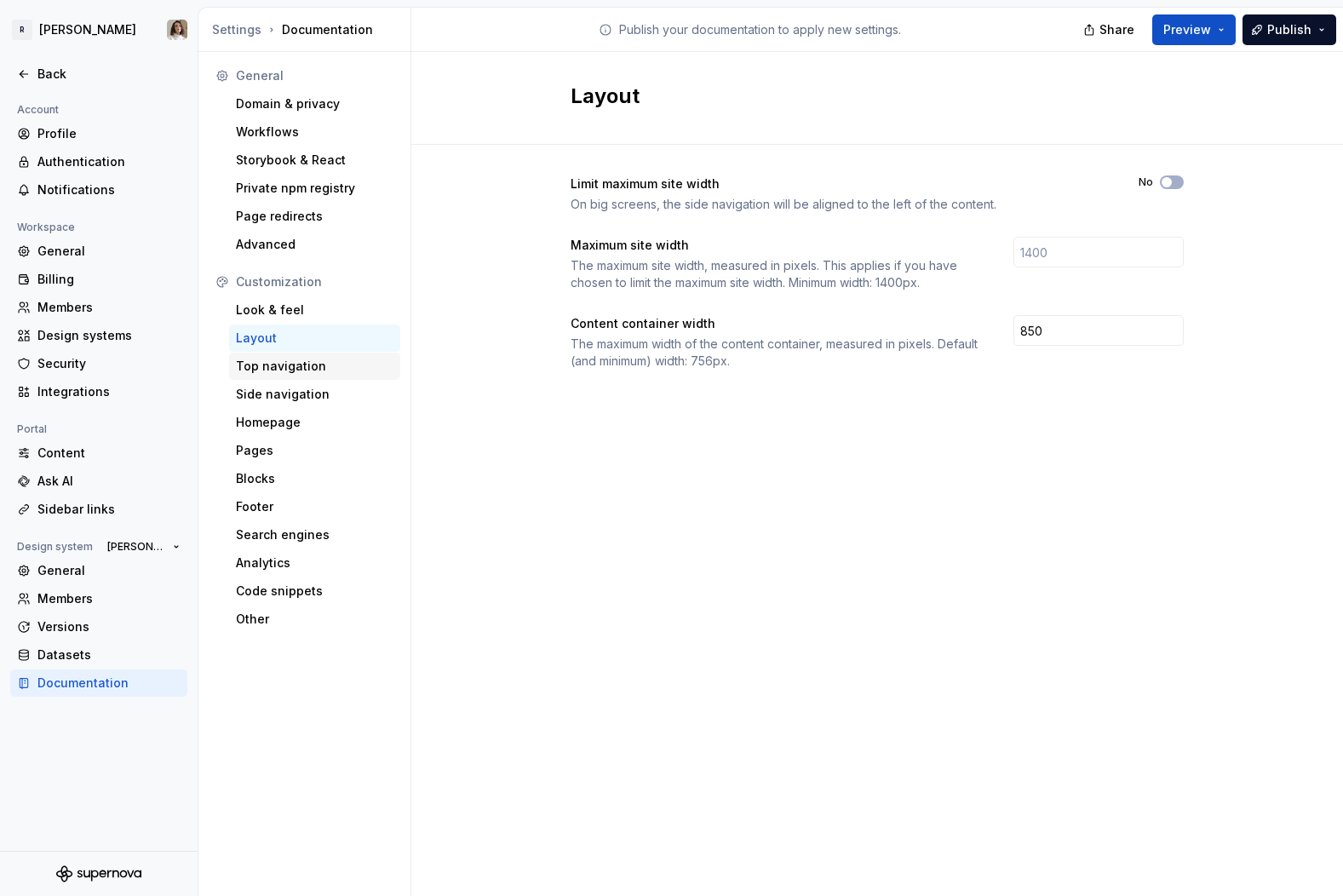
click at [278, 365] on div "Top navigation" at bounding box center [314, 366] width 157 height 17
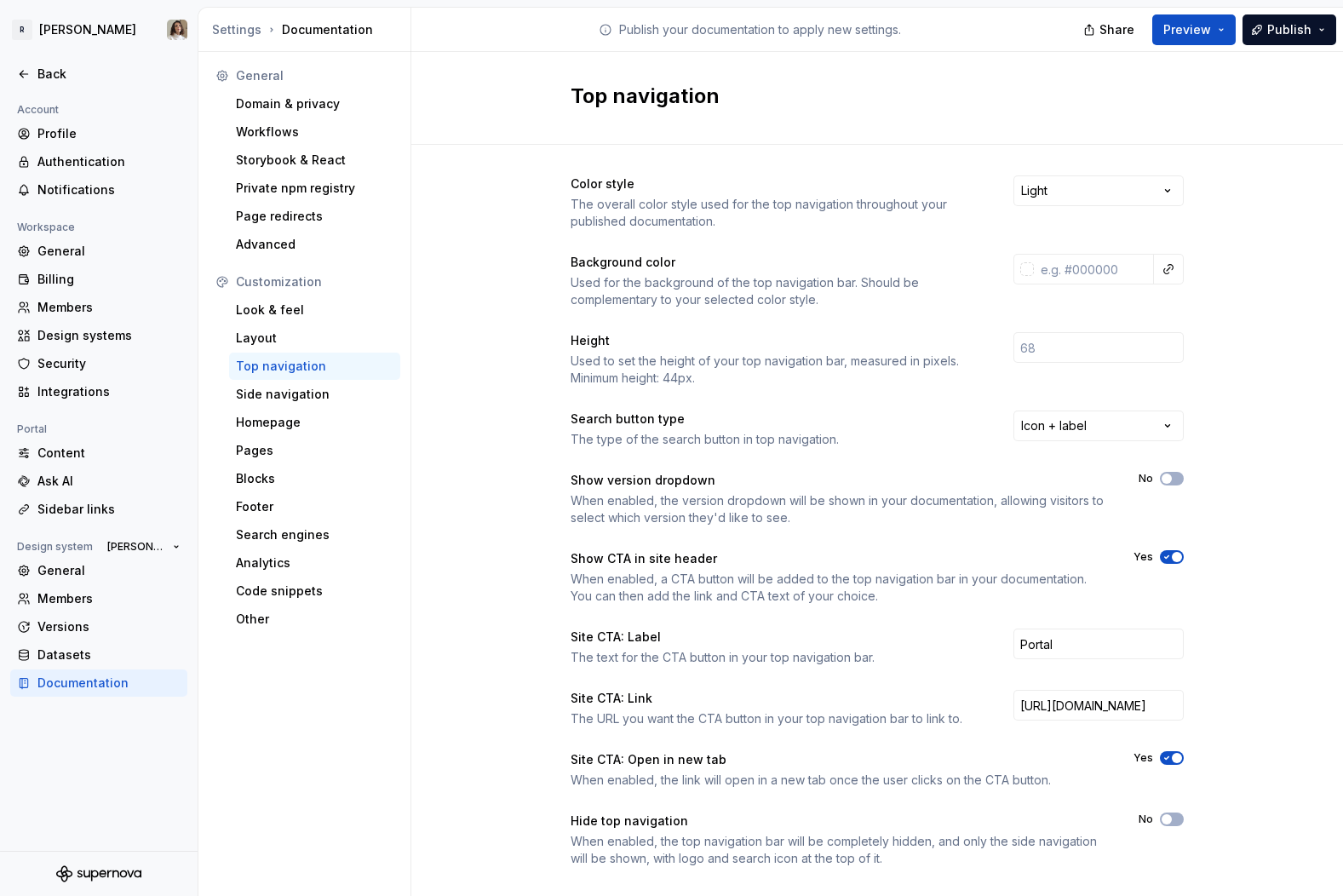
scroll to position [28, 0]
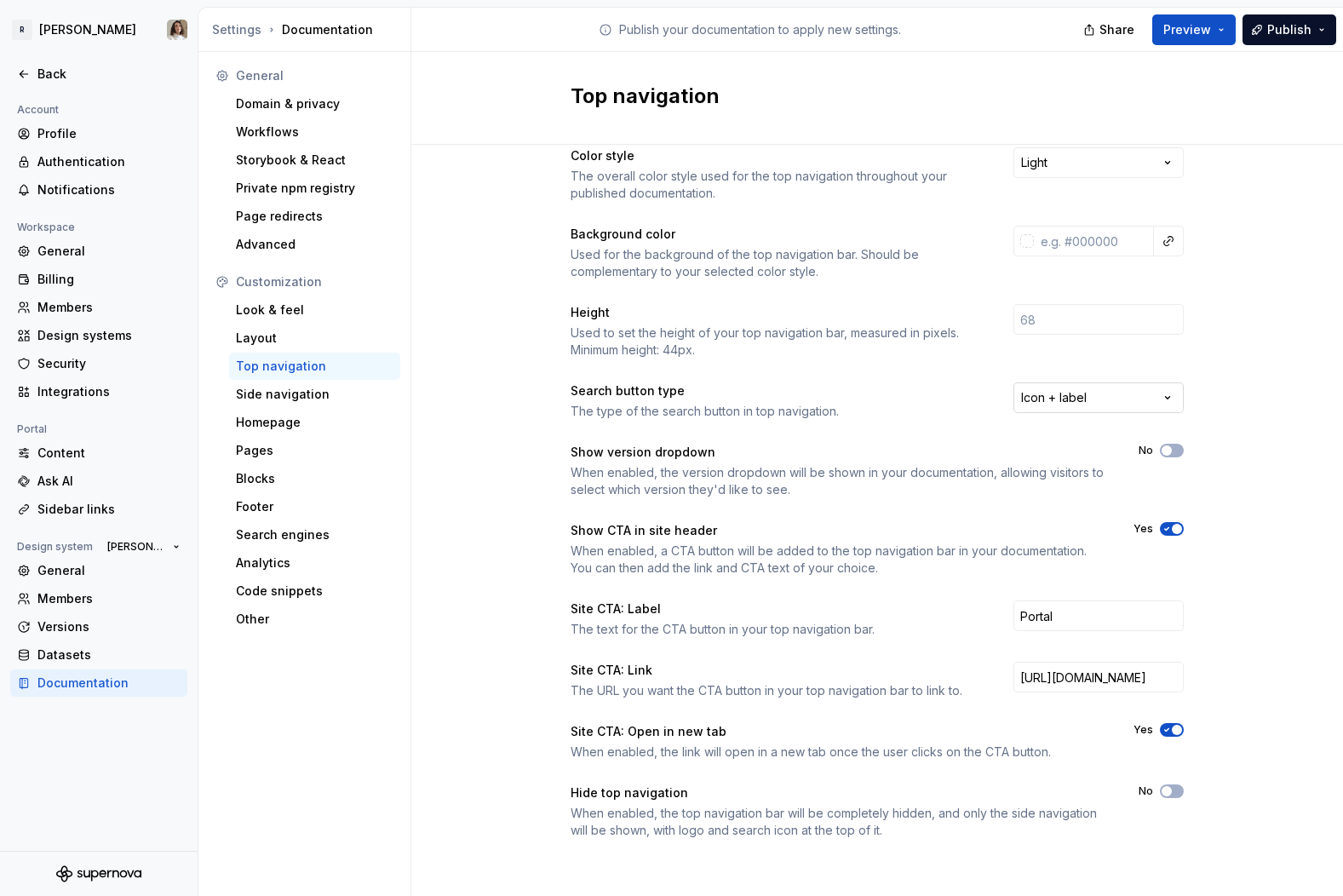
click at [1090, 402] on html "[PERSON_NAME] Back Account Profile Authentication Notifications Workspace Gener…" at bounding box center [671, 448] width 1343 height 896
click at [951, 401] on html "[PERSON_NAME] Back Account Profile Authentication Notifications Workspace Gener…" at bounding box center [671, 448] width 1343 height 896
click at [766, 560] on div "When enabled, a CTA button will be added to the top navigation bar in your docu…" at bounding box center [837, 558] width 532 height 34
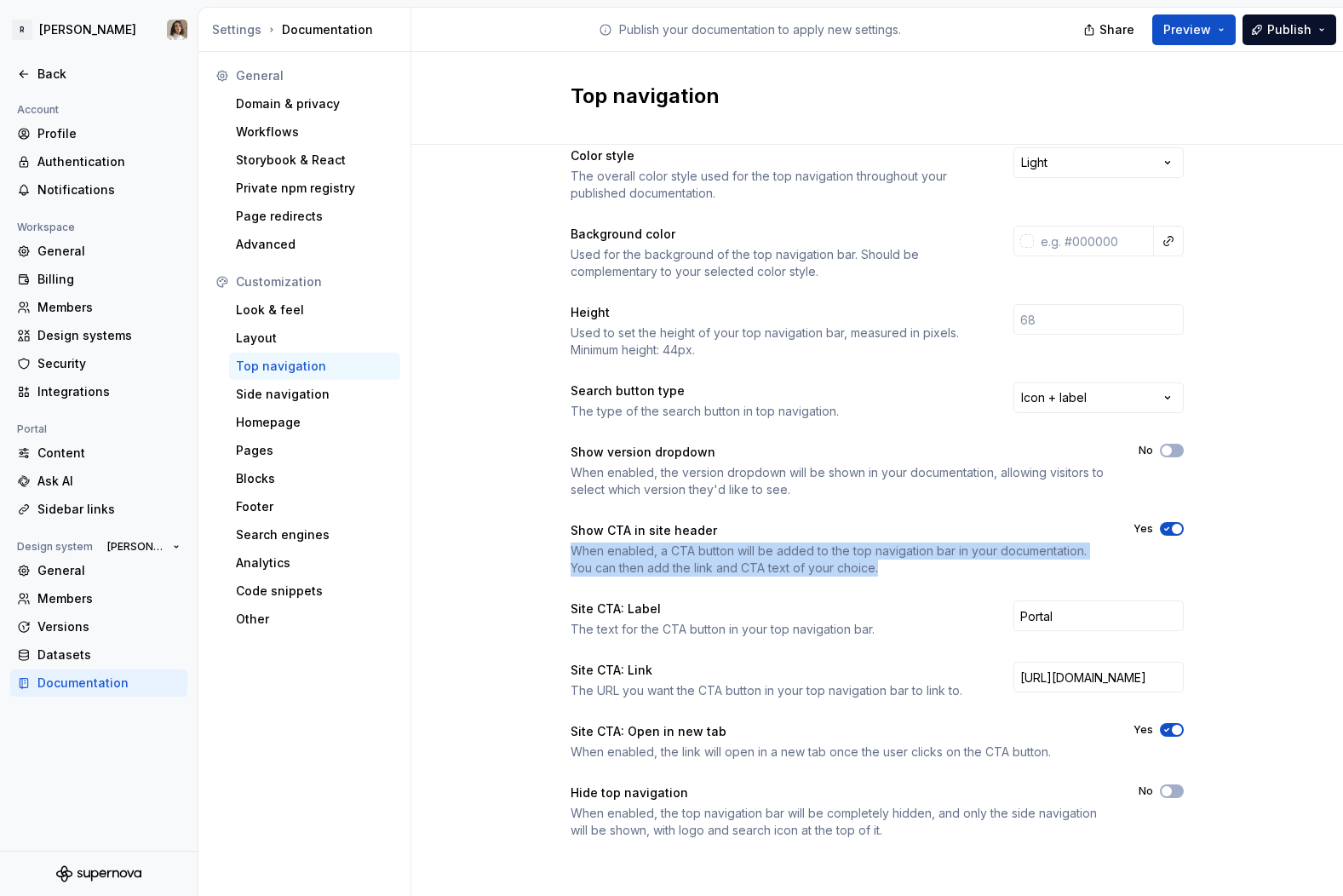
click at [811, 555] on div "When enabled, a CTA button will be added to the top navigation bar in your docu…" at bounding box center [837, 558] width 532 height 34
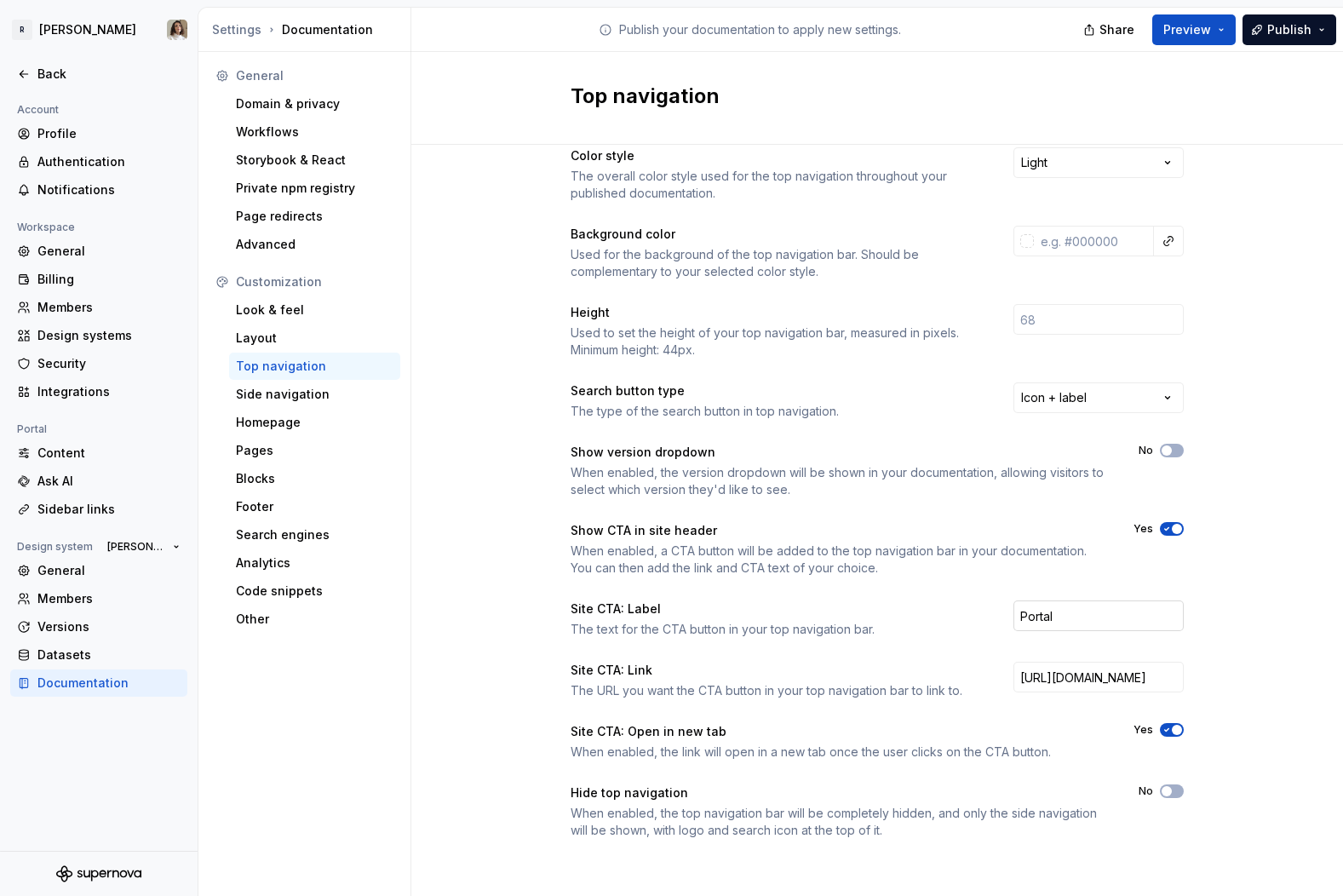
click at [1072, 611] on input "Portal" at bounding box center [1099, 615] width 170 height 31
type input "Portal AI"
click at [944, 624] on div "The text for the CTA button in your top navigation bar." at bounding box center [776, 629] width 412 height 17
click at [288, 407] on div "Side navigation" at bounding box center [314, 394] width 171 height 28
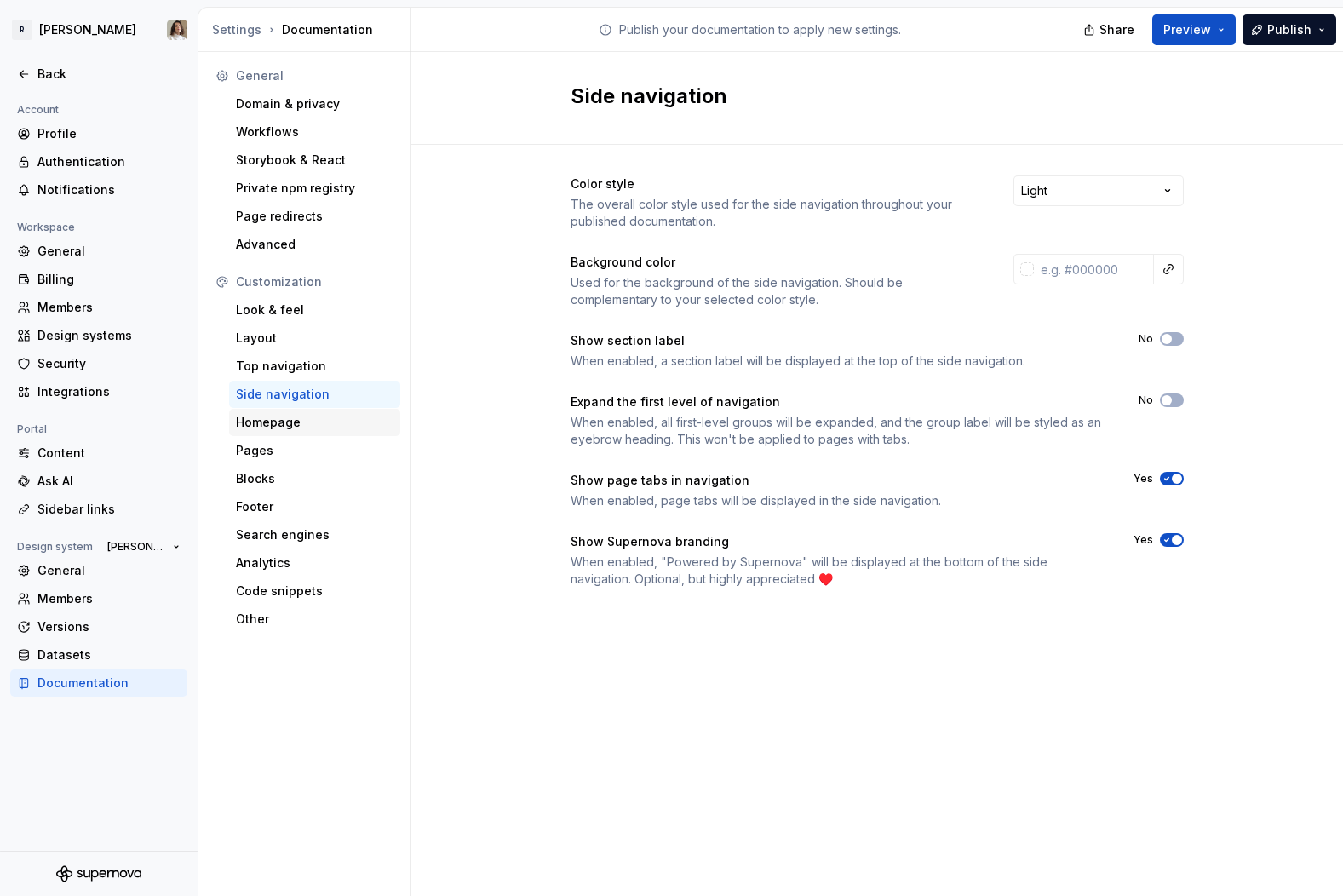
click at [276, 414] on div "Homepage" at bounding box center [314, 422] width 157 height 17
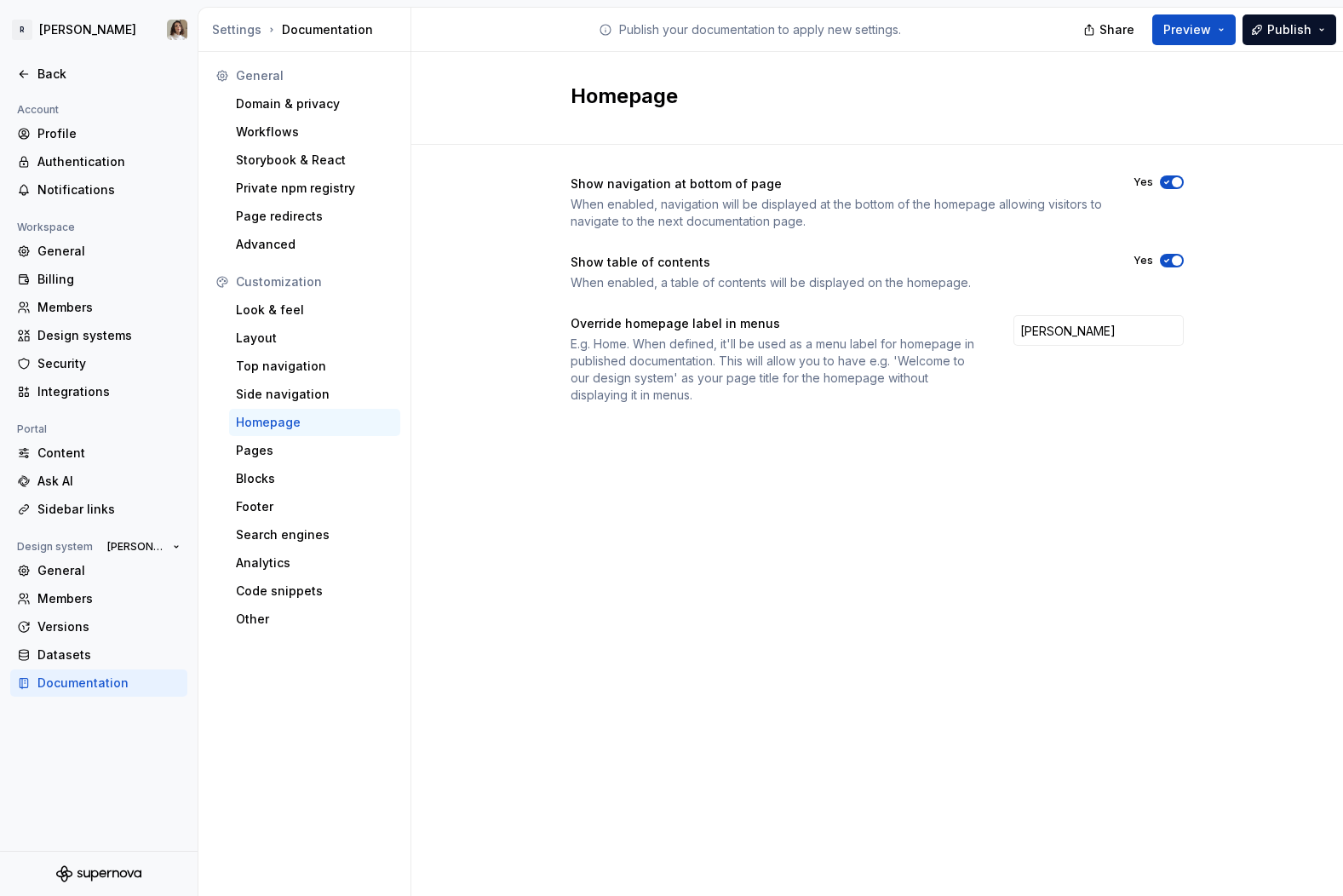
click at [712, 331] on div "Override homepage label in menus" at bounding box center [776, 324] width 412 height 17
click at [725, 325] on div "Override homepage label in menus" at bounding box center [776, 324] width 412 height 17
click at [661, 315] on div "Override homepage label in menus" at bounding box center [776, 324] width 412 height 17
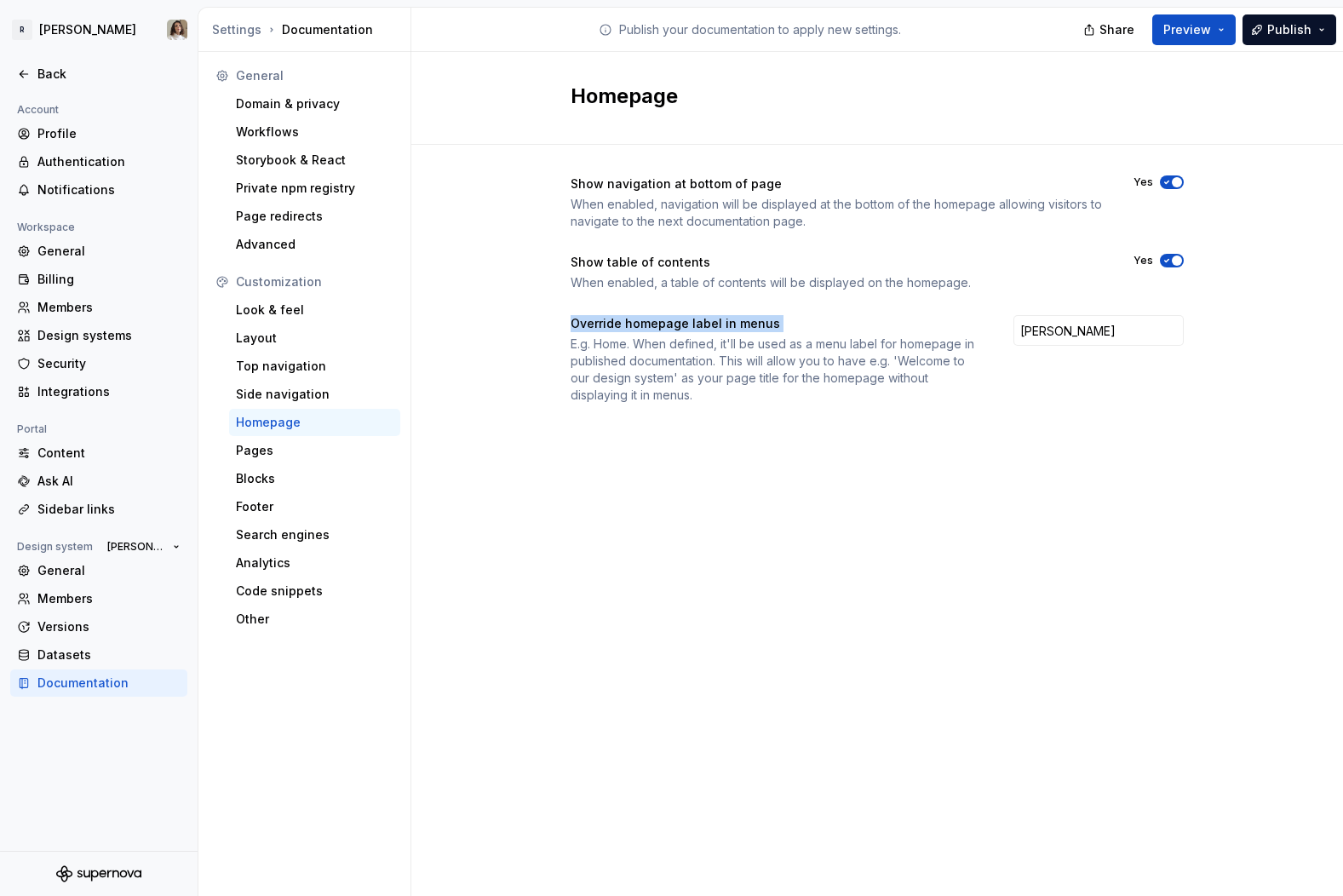
click at [636, 336] on div "E.g. Home. When defined, it'll be used as a menu label for homepage in publishe…" at bounding box center [776, 369] width 412 height 68
click at [269, 442] on div "Pages" at bounding box center [314, 451] width 157 height 17
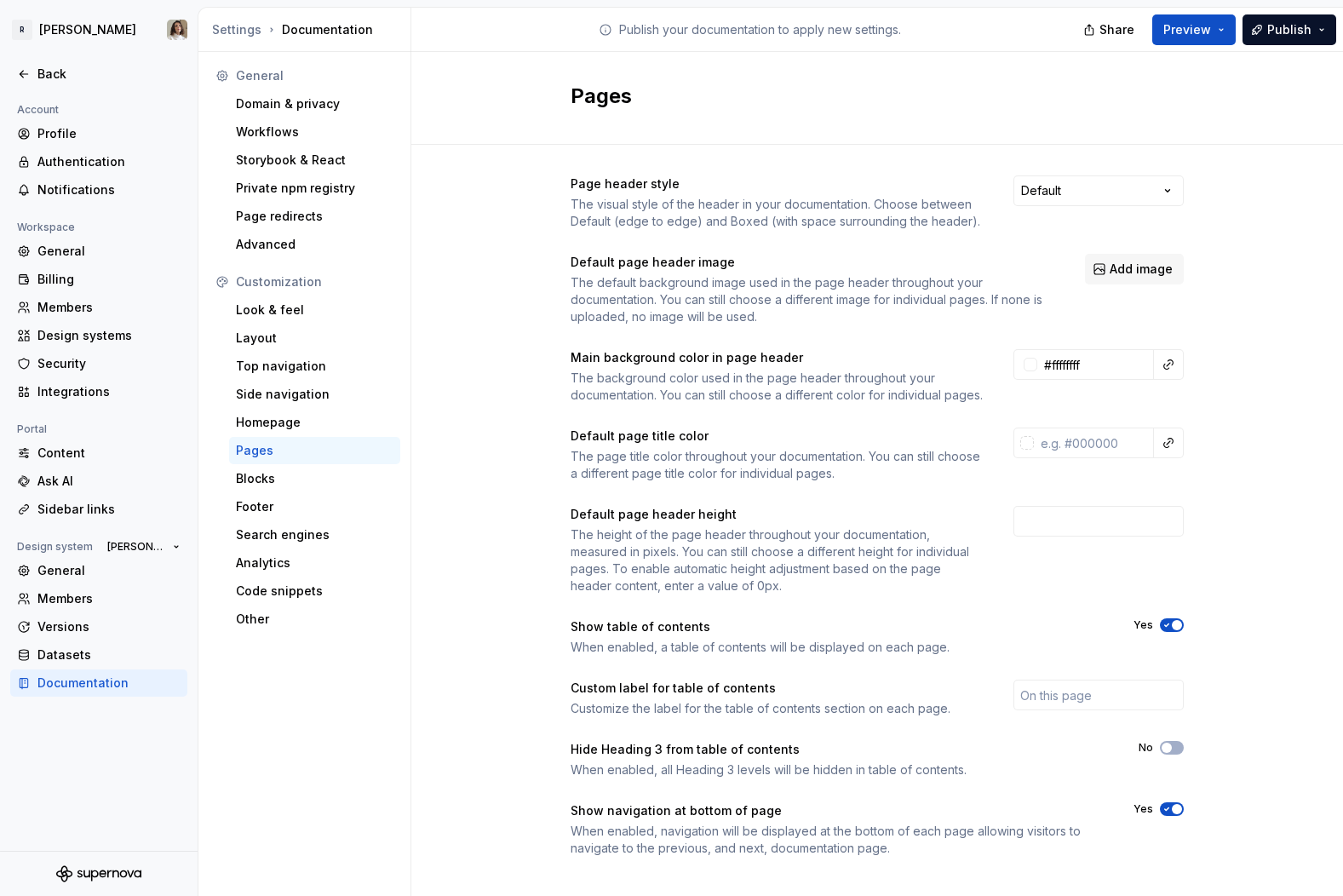
scroll to position [35, 0]
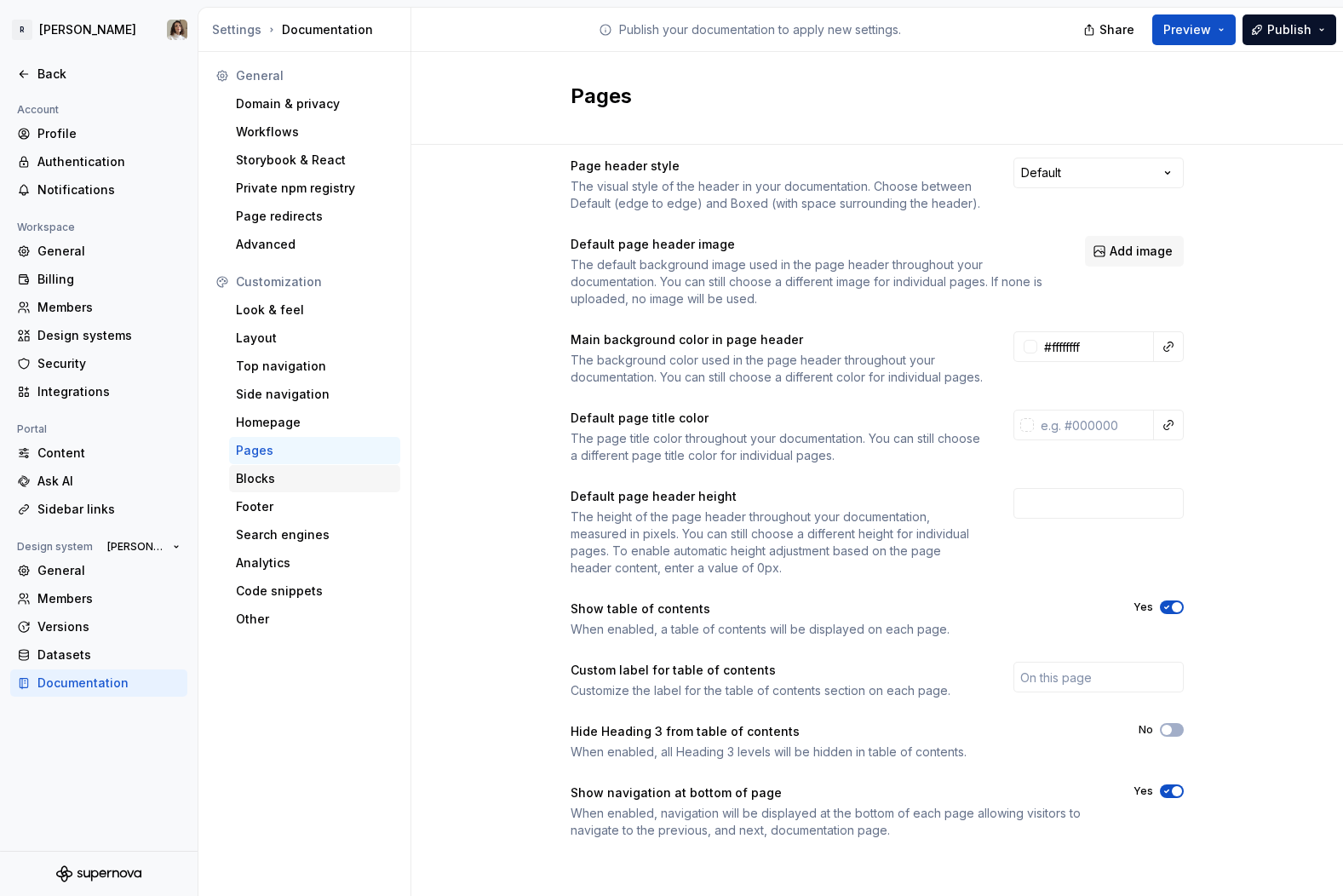
click at [273, 474] on div "Blocks" at bounding box center [314, 478] width 157 height 17
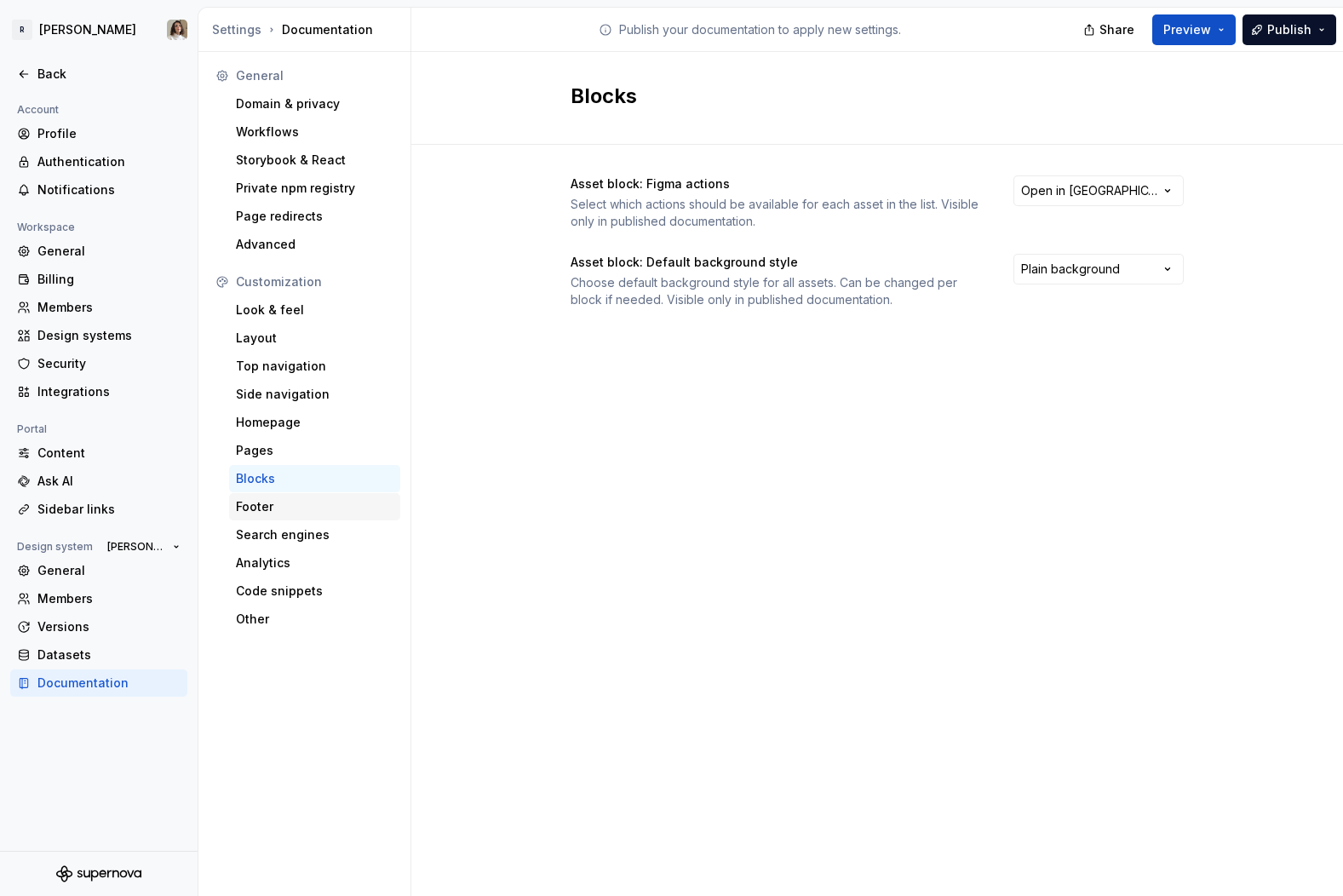
click at [289, 505] on div "Footer" at bounding box center [314, 507] width 157 height 17
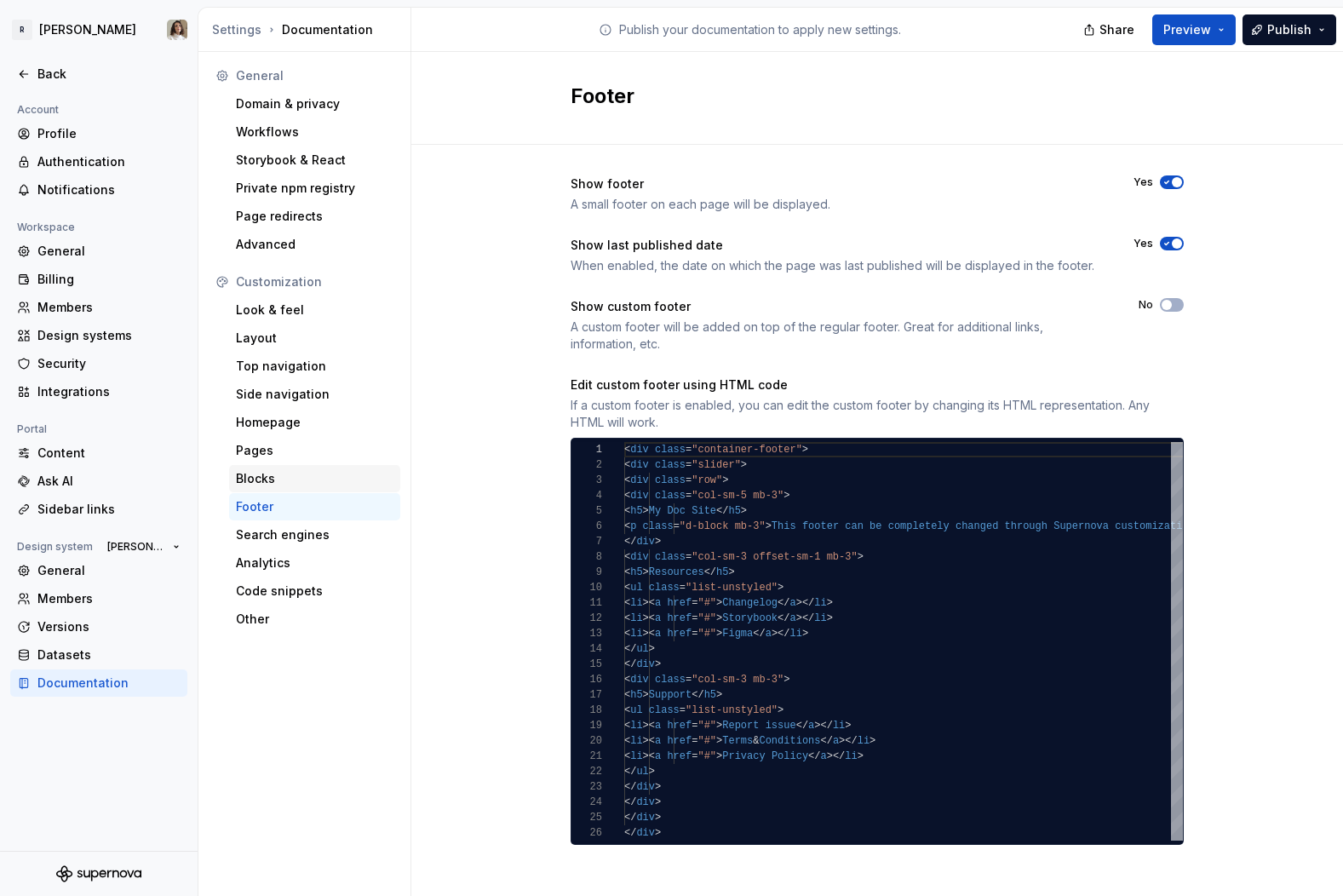
click at [292, 478] on div "Blocks" at bounding box center [314, 478] width 157 height 17
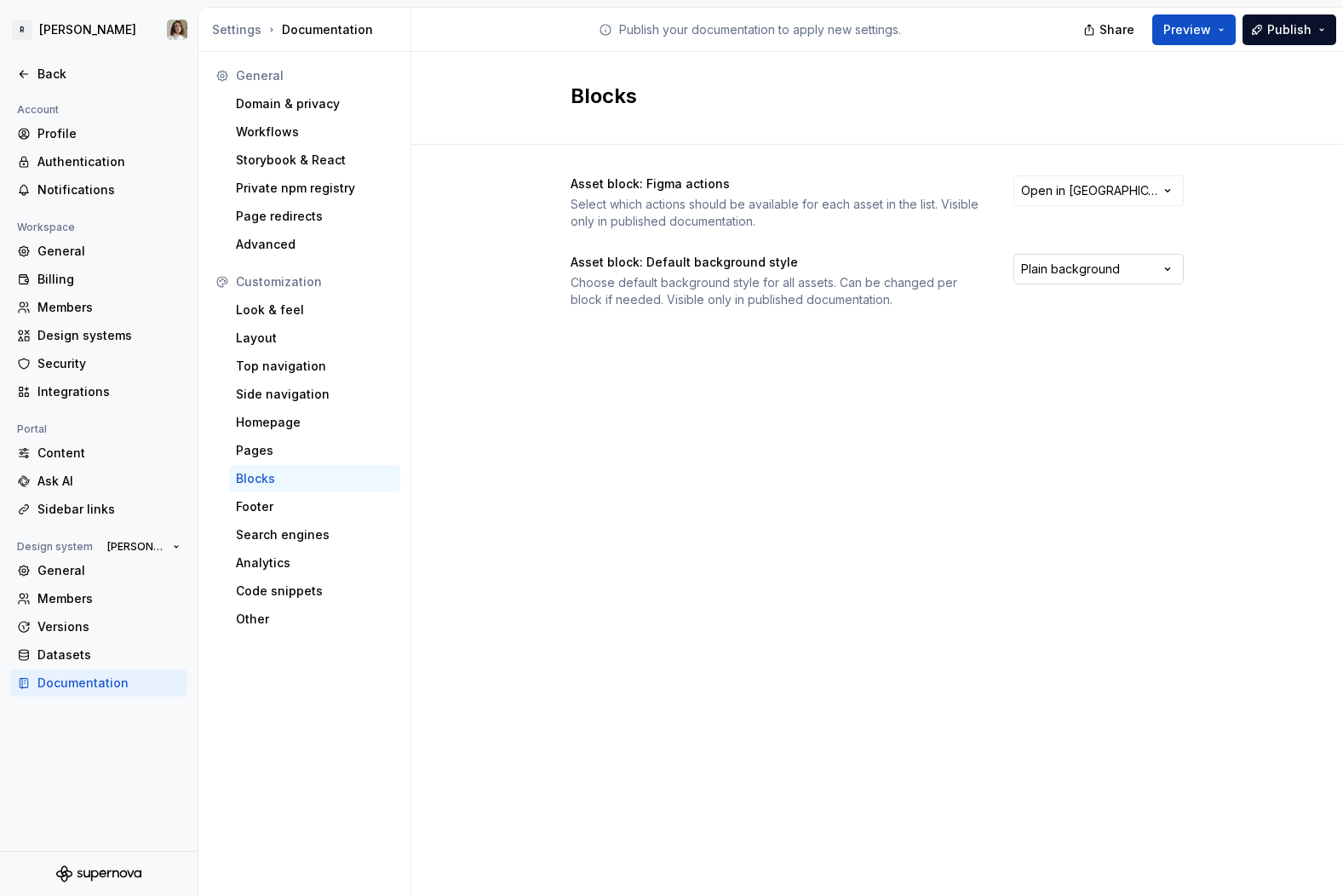
click at [1094, 264] on html "[PERSON_NAME] Back Account Profile Authentication Notifications Workspace Gener…" at bounding box center [671, 448] width 1343 height 896
click at [280, 516] on html "[PERSON_NAME] Back Account Profile Authentication Notifications Workspace Gener…" at bounding box center [671, 448] width 1343 height 896
click at [263, 508] on div "Footer" at bounding box center [314, 507] width 157 height 17
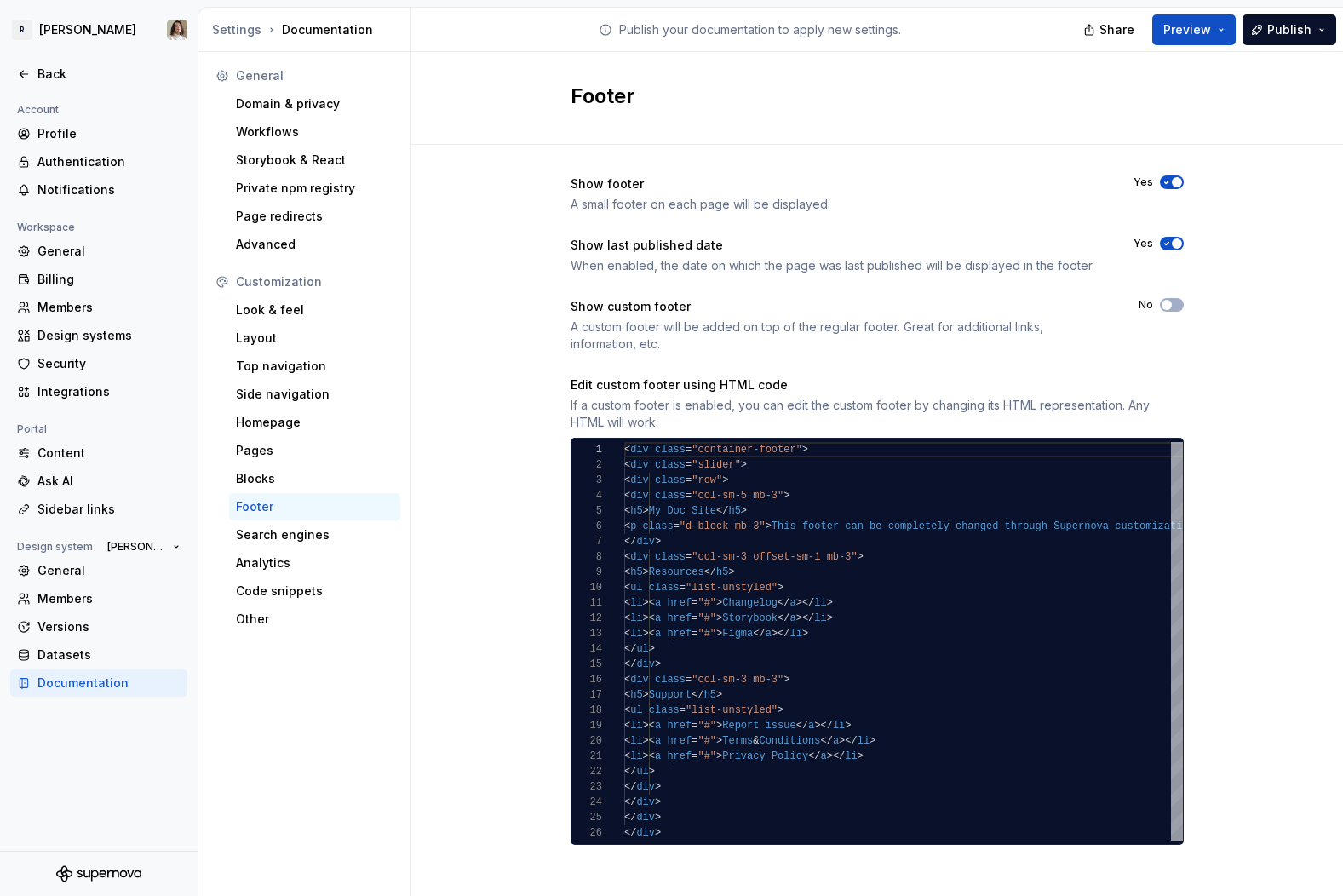
click at [898, 401] on div "If a custom footer is enabled, you can edit the custom footer by changing its H…" at bounding box center [877, 413] width 613 height 34
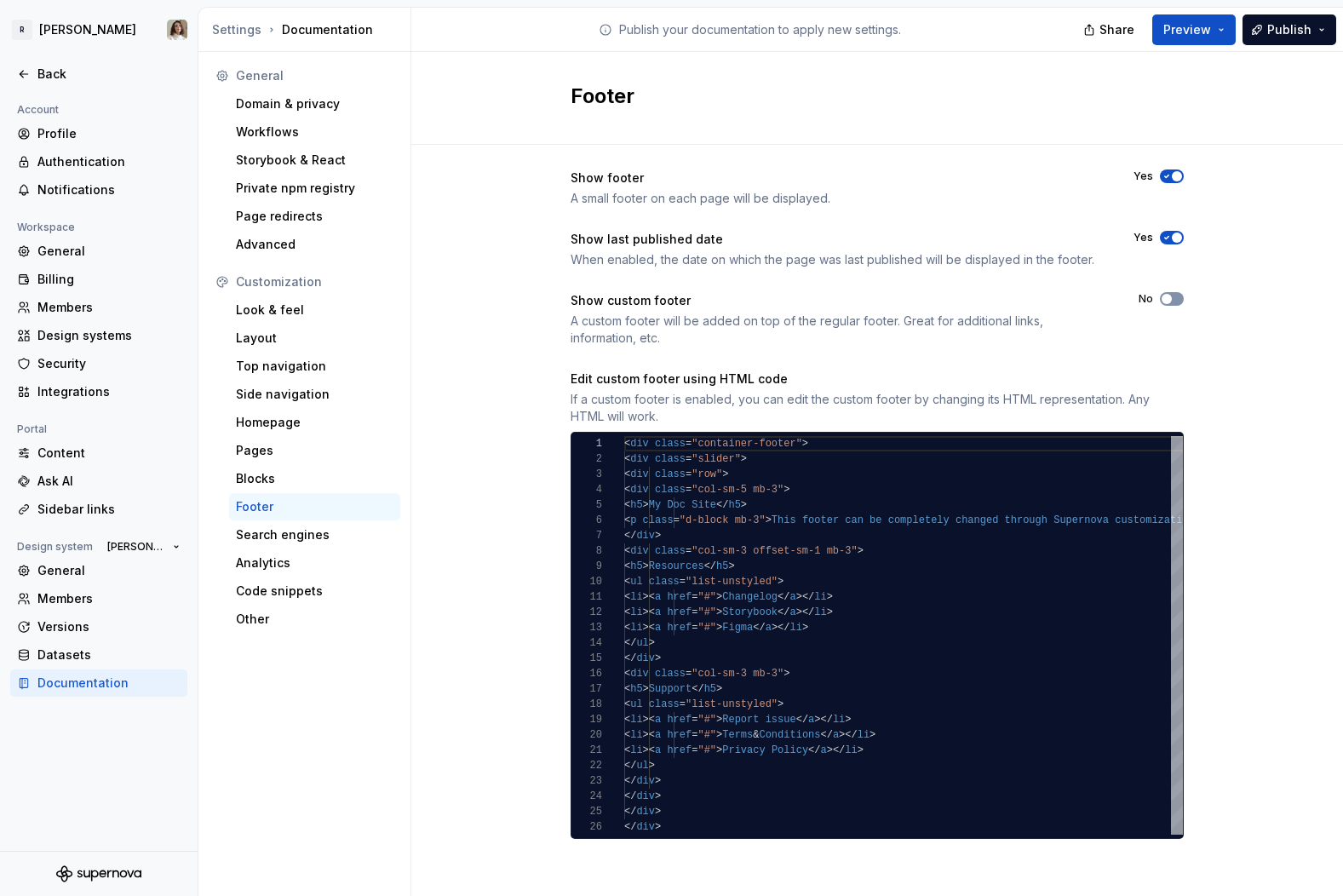
click at [1134, 300] on span "button" at bounding box center [1167, 299] width 10 height 10
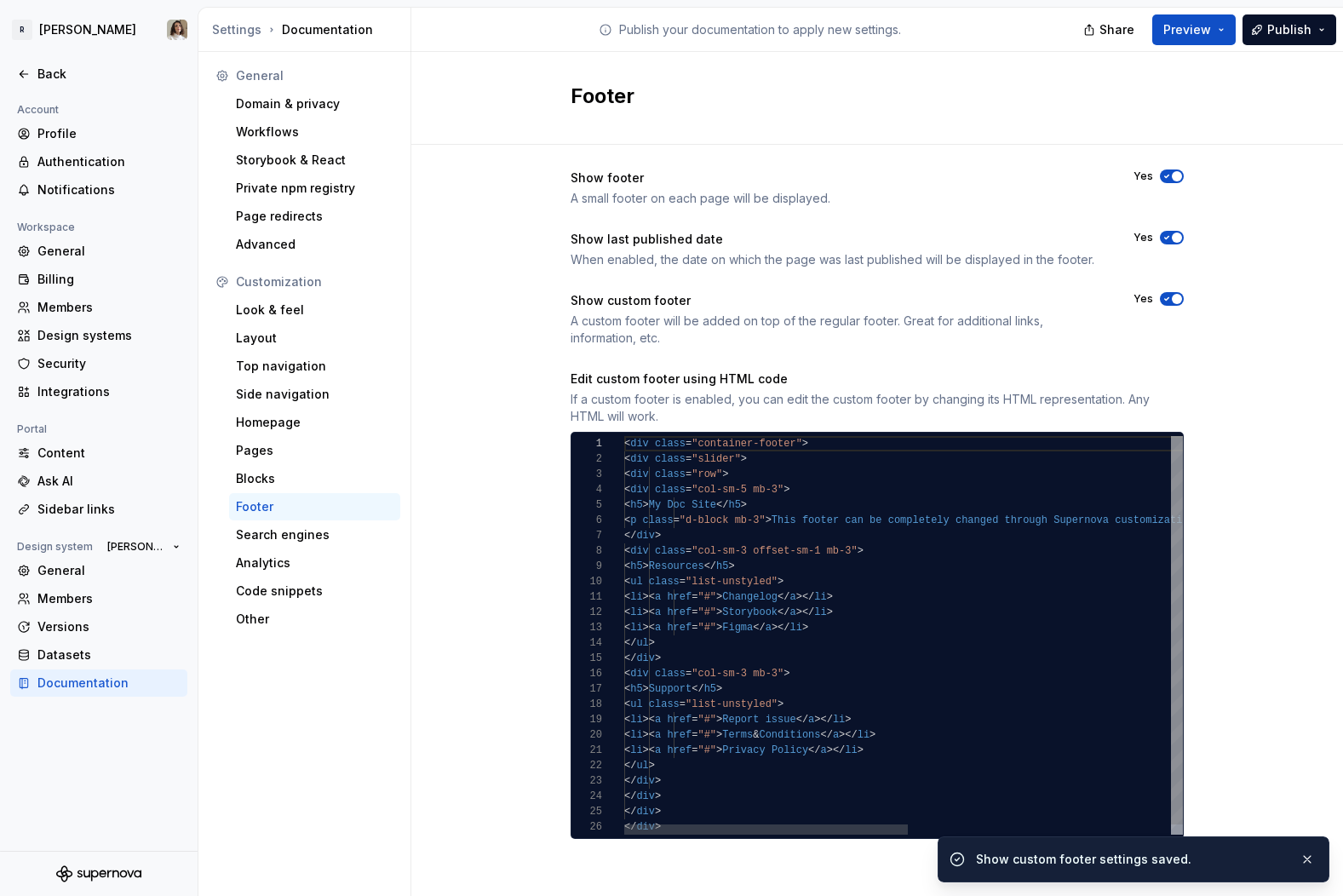
click at [803, 486] on div "< div class = "container-footer" > < div class = "slider" > < div class = "row"…" at bounding box center [1162, 640] width 1076 height 408
type textarea "**********"
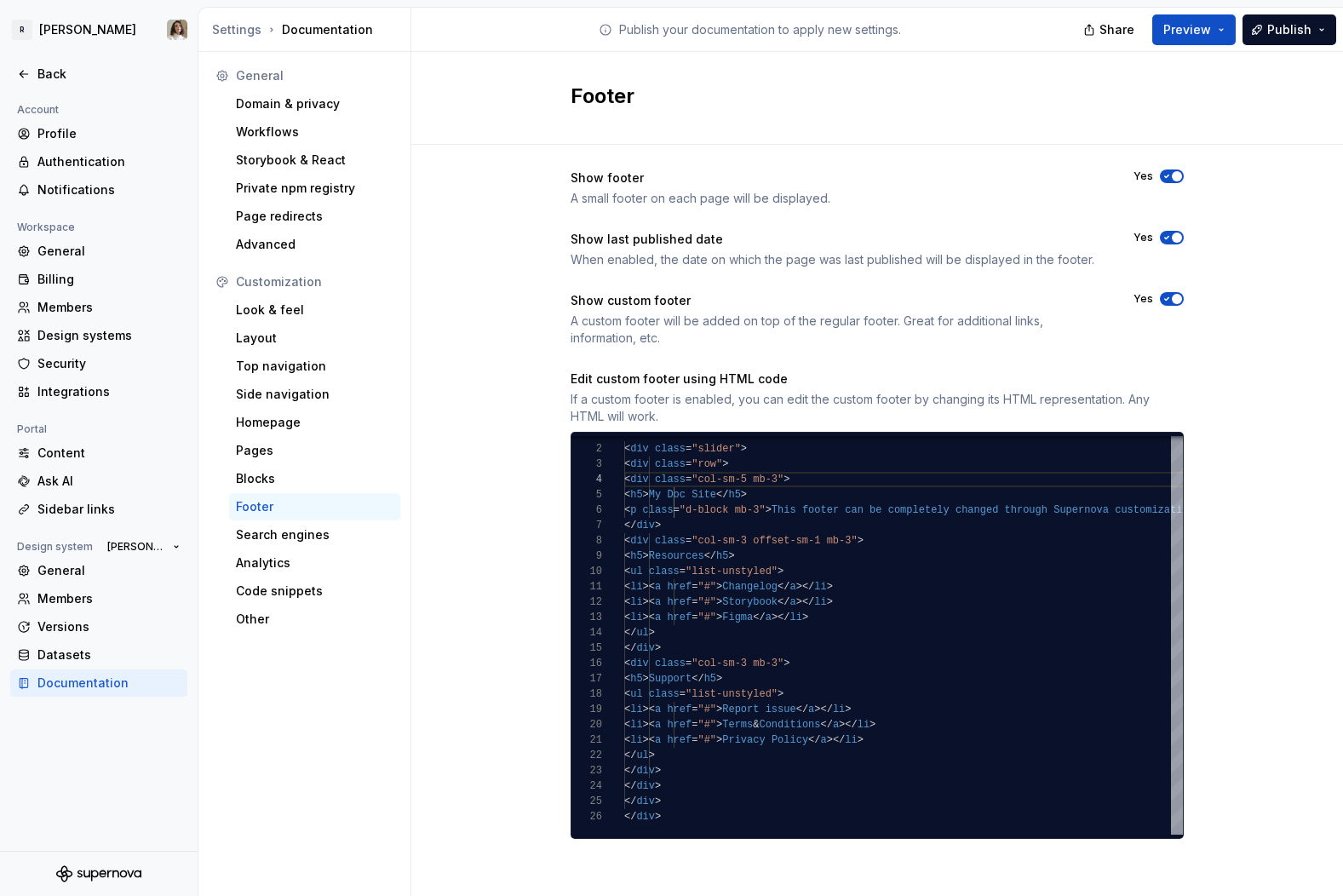
click at [744, 342] on div "A custom footer will be added on top of the regular footer. Great for additiona…" at bounding box center [837, 329] width 532 height 34
click at [763, 497] on div "< div class = "container-footer" > < div class = "slider" > < div class = "row"…" at bounding box center [1162, 629] width 1076 height 408
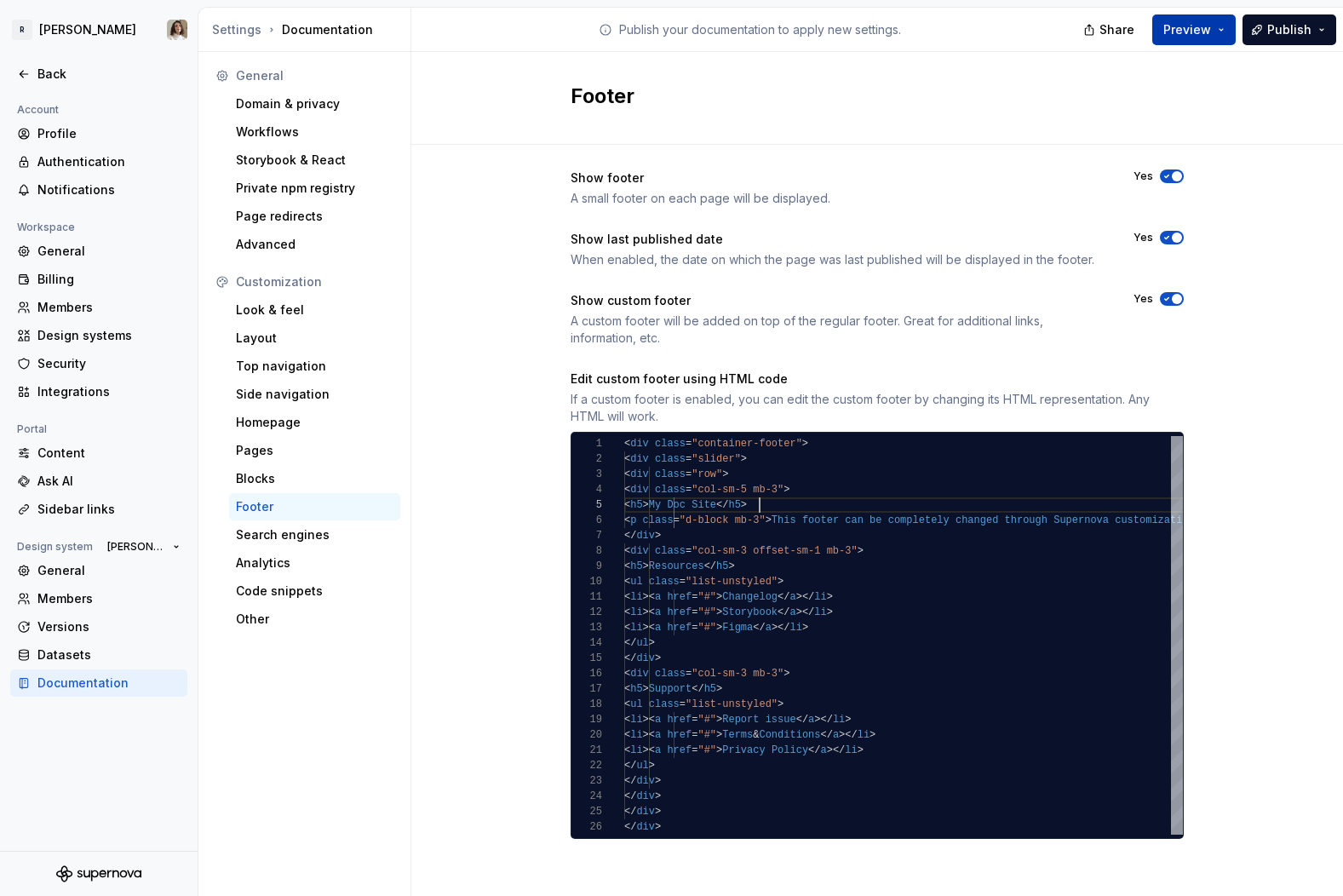
click at [1134, 28] on button "Preview" at bounding box center [1194, 30] width 84 height 31
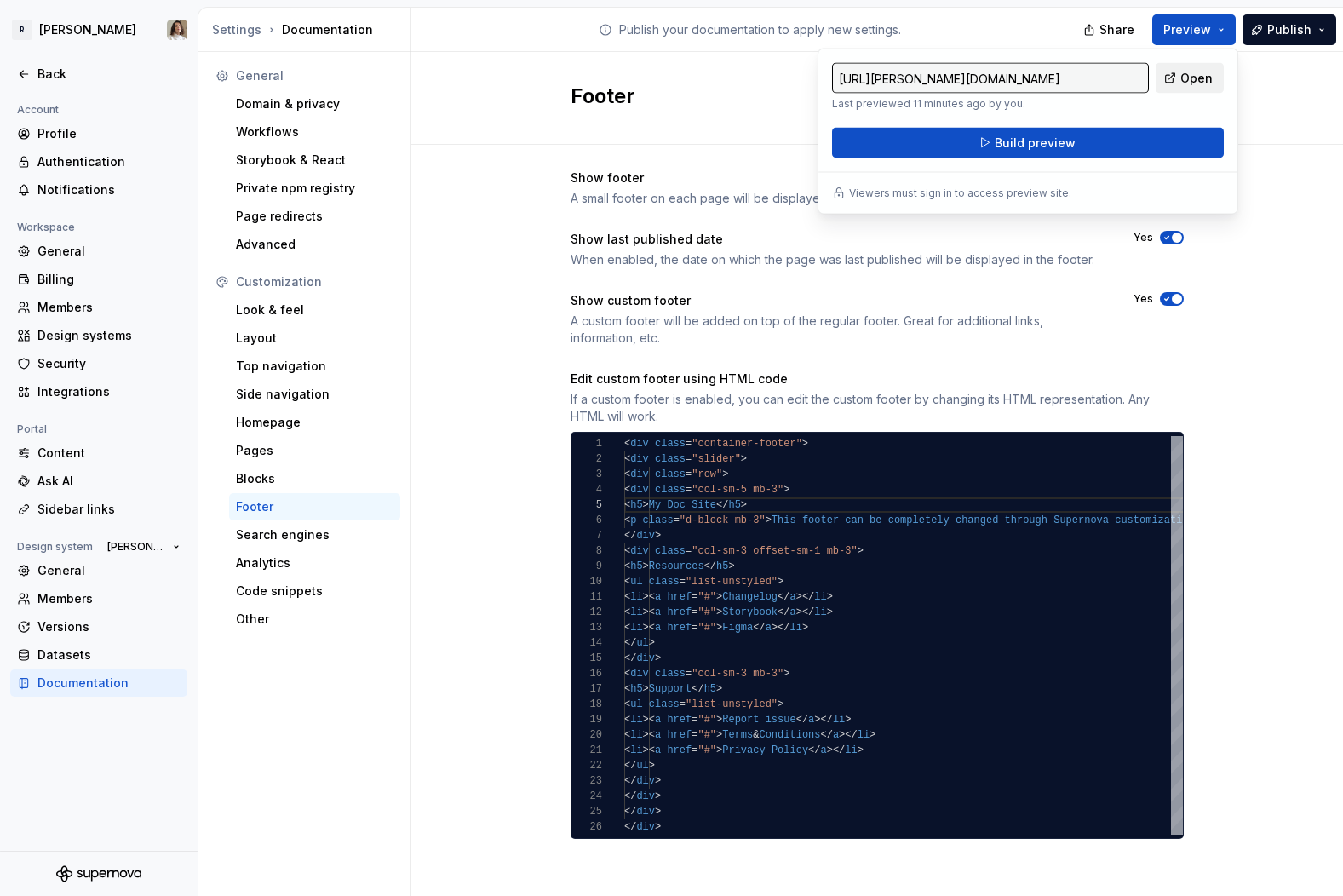
click at [1134, 76] on span "Open" at bounding box center [1196, 79] width 32 height 17
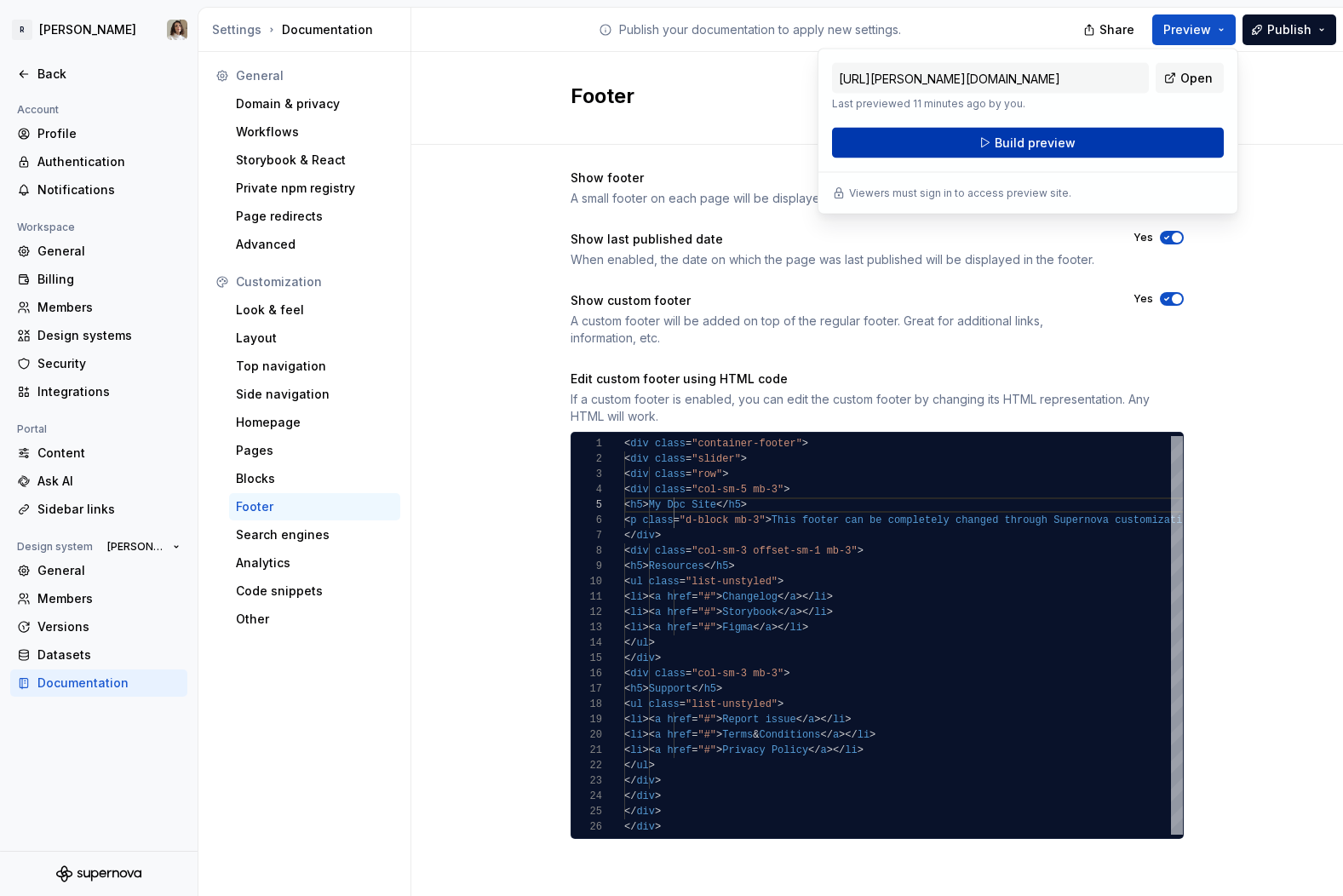
click at [1122, 143] on button "Build preview" at bounding box center [1029, 143] width 392 height 31
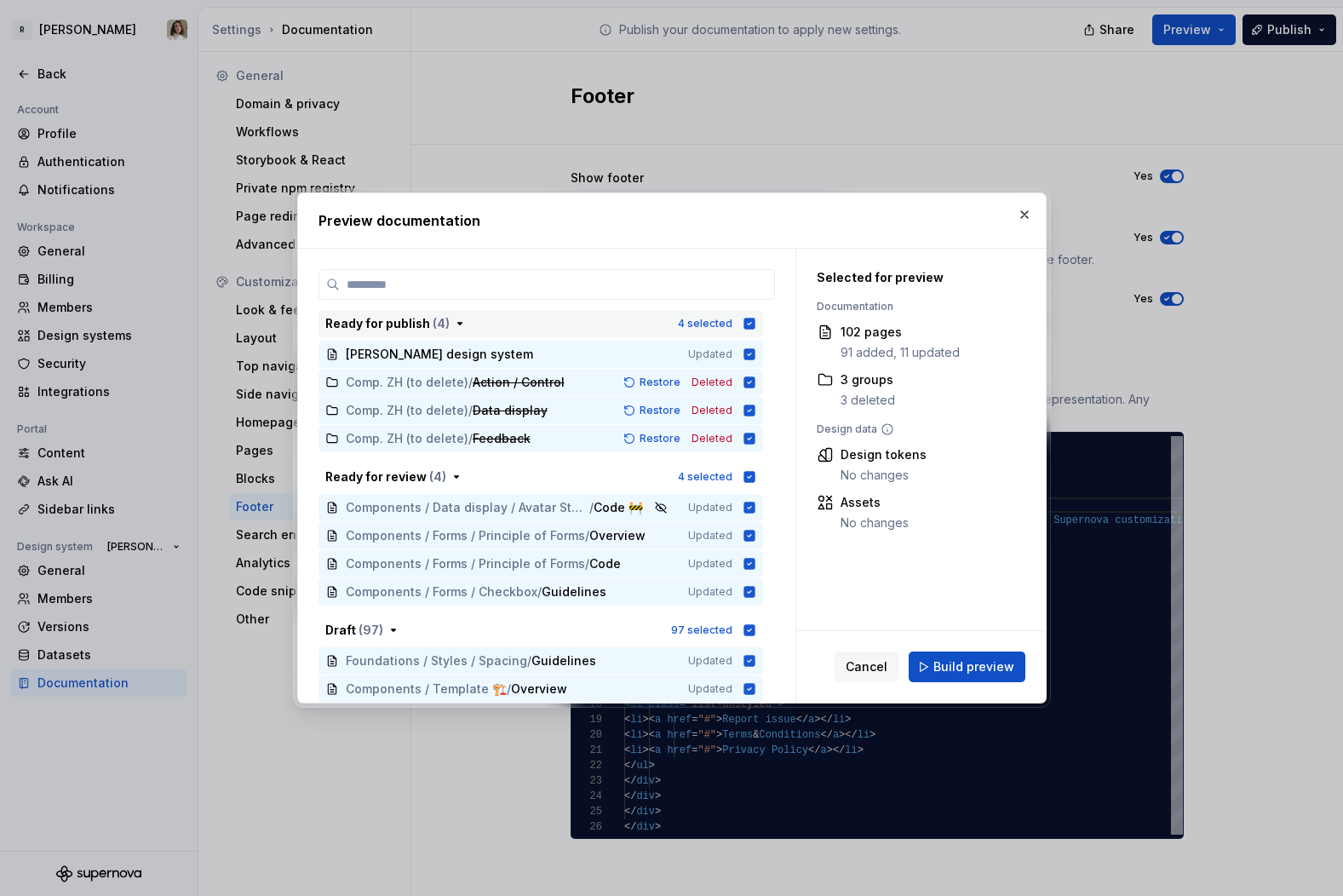
click at [755, 325] on icon "button" at bounding box center [749, 323] width 11 height 11
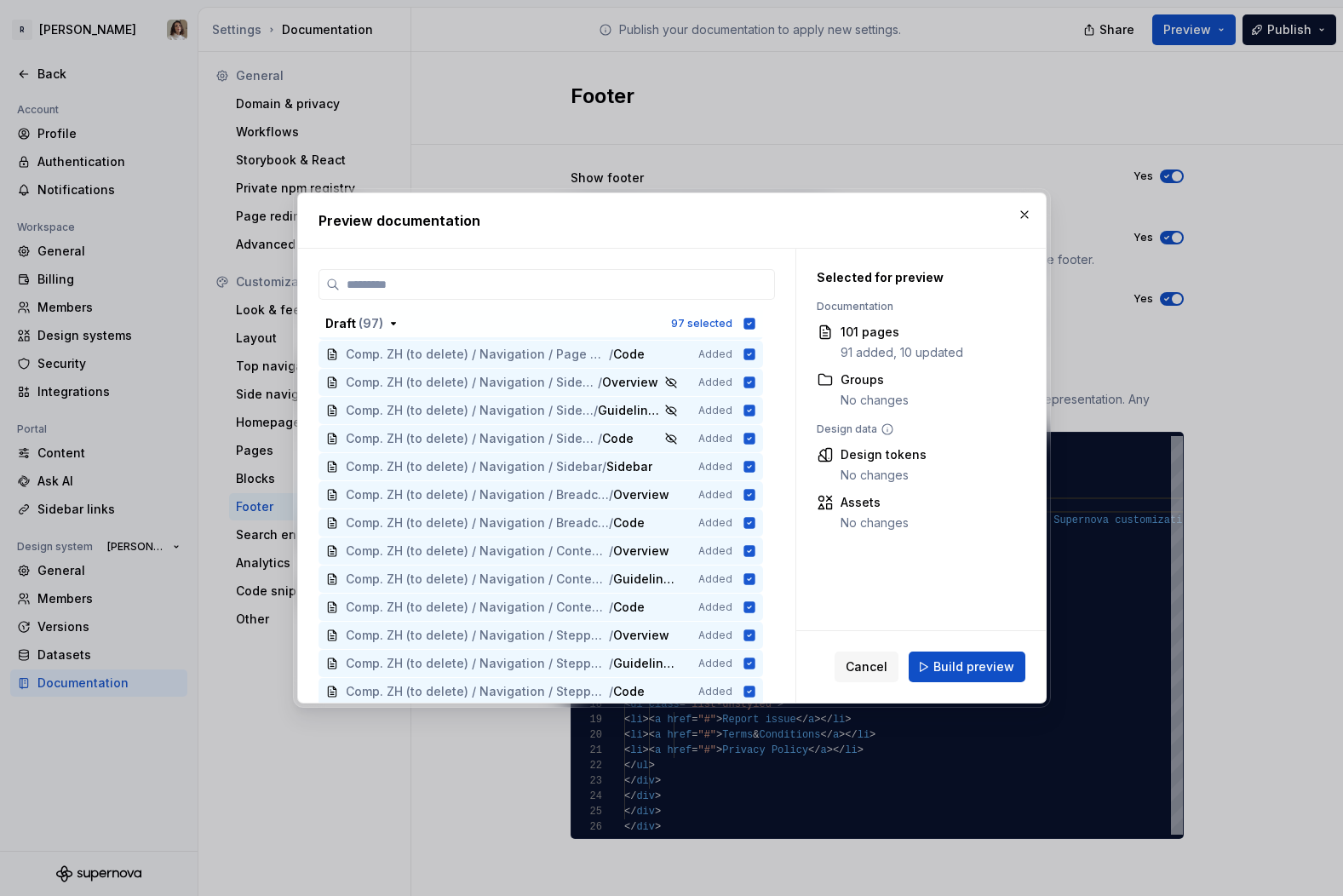
scroll to position [0, 0]
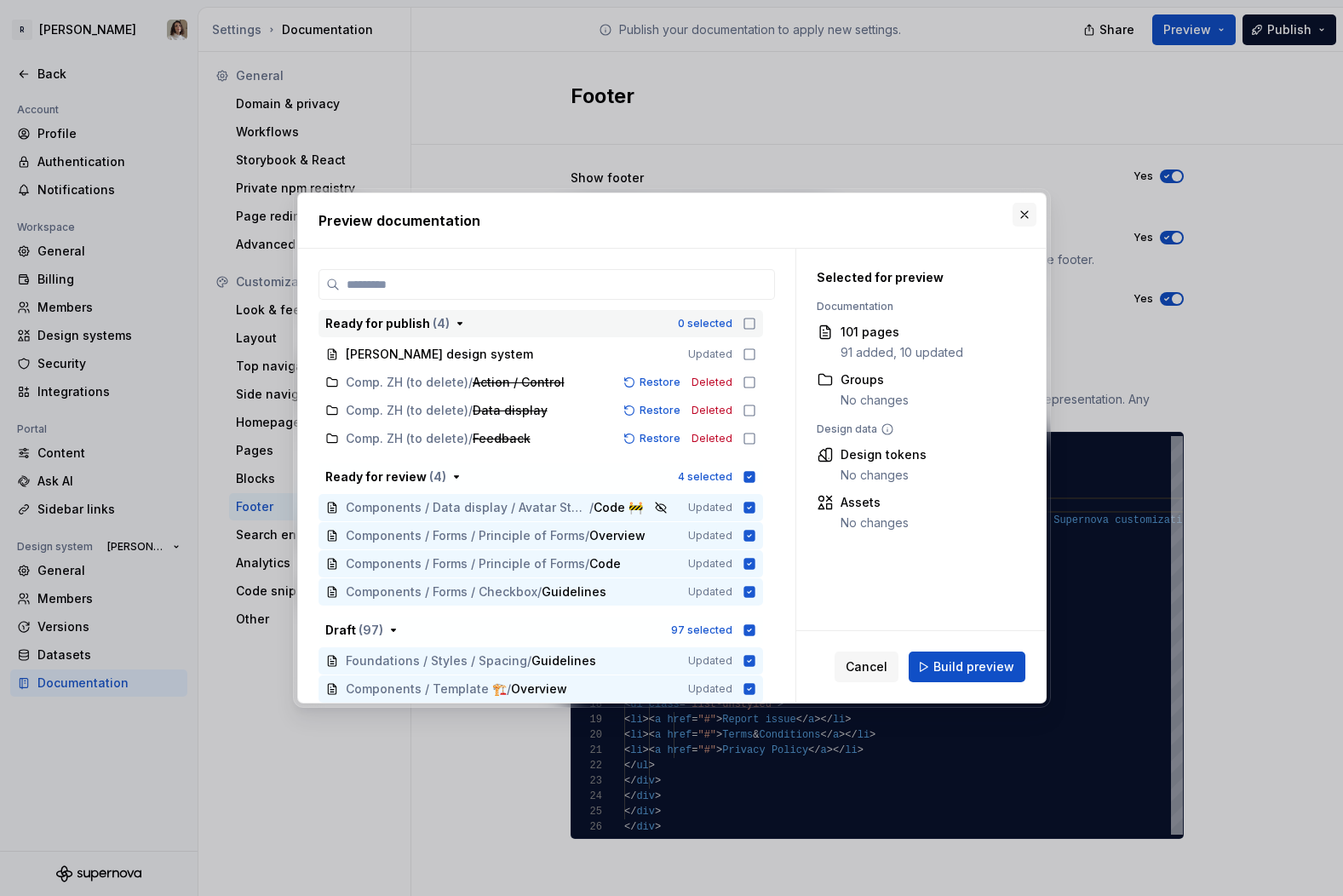
click at [1025, 217] on button "button" at bounding box center [1025, 215] width 24 height 24
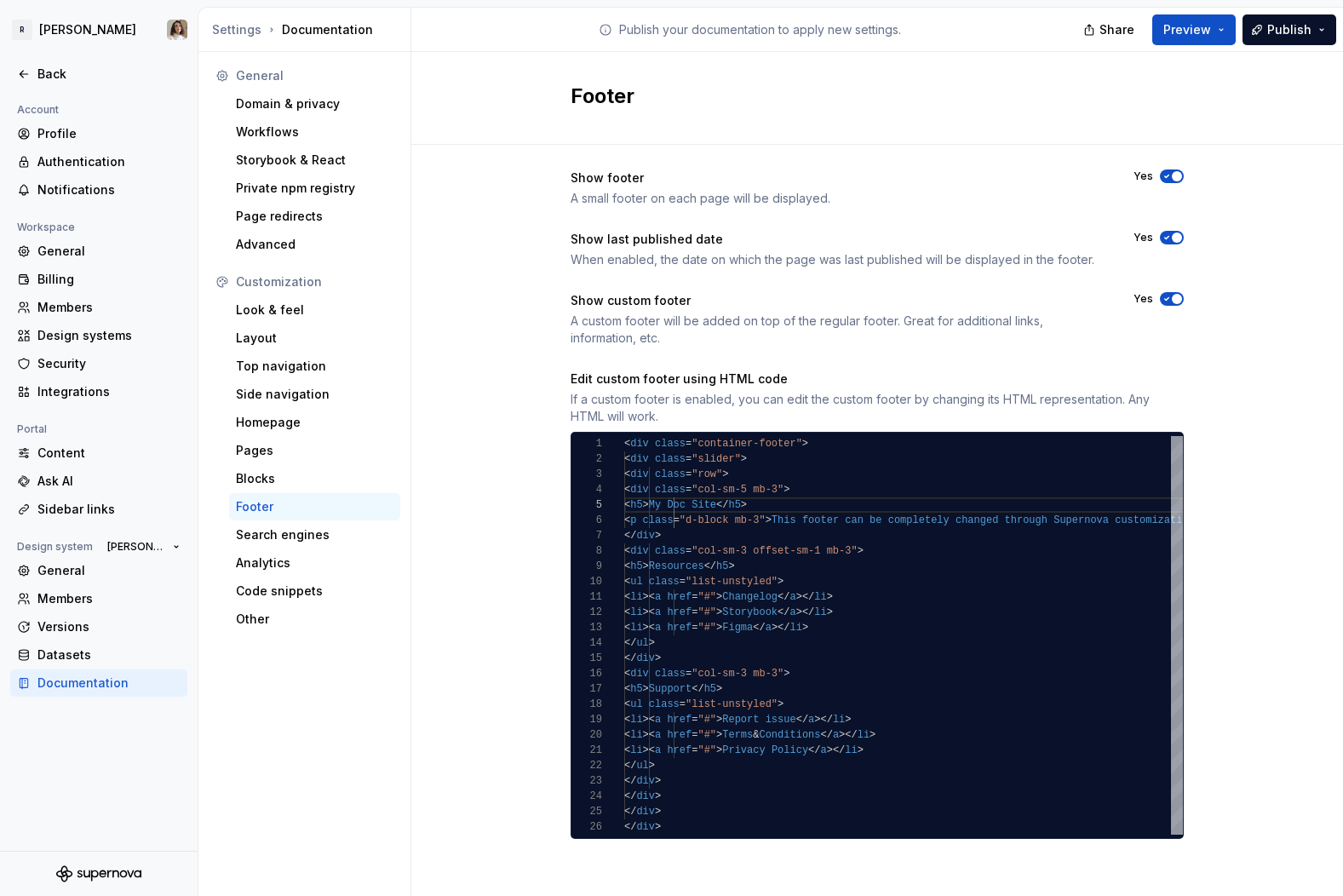
click at [1134, 295] on icon "button" at bounding box center [1167, 299] width 14 height 10
type button "on"
click at [279, 379] on div "Top navigation" at bounding box center [314, 366] width 171 height 28
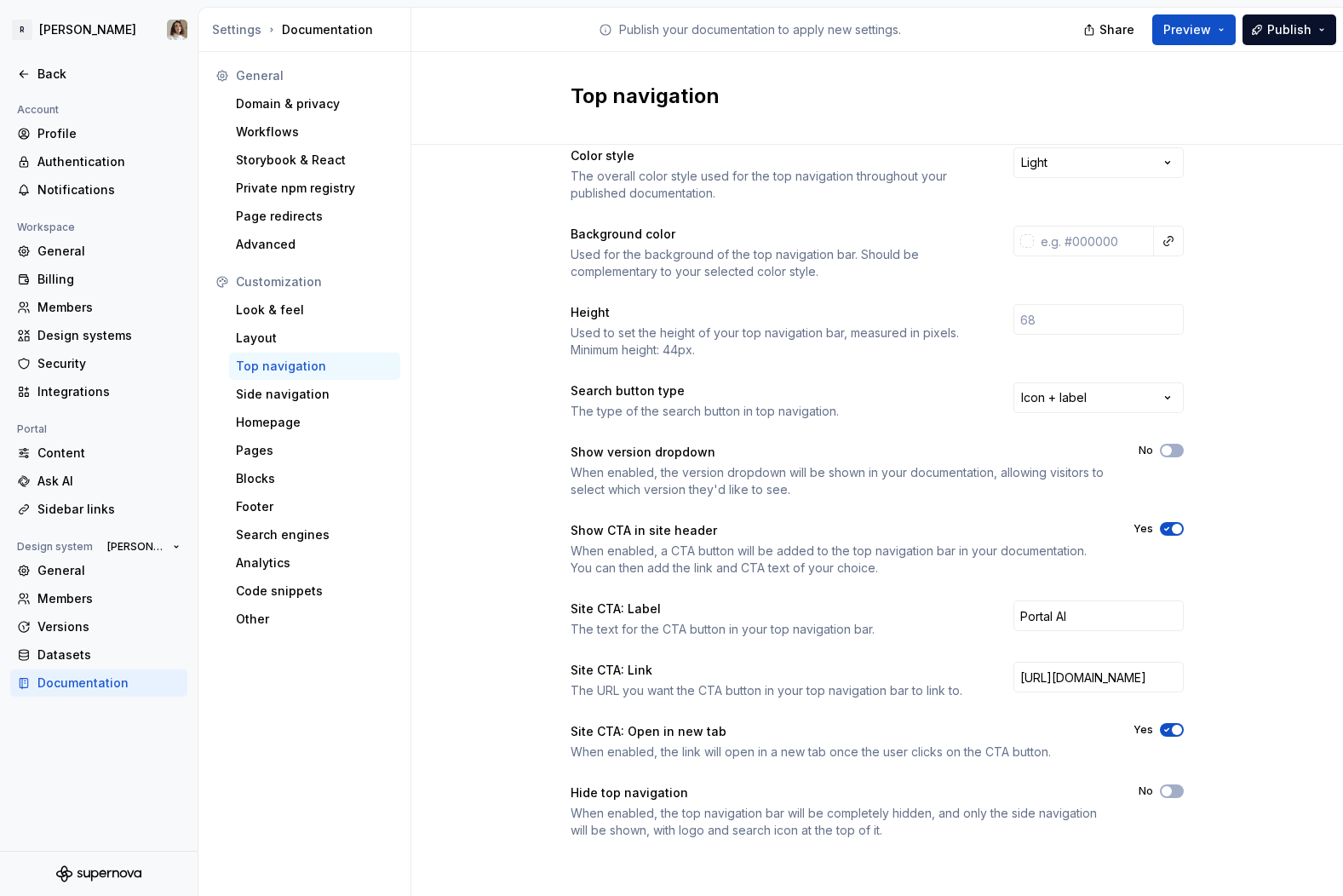
scroll to position [27, 0]
click at [1079, 628] on input "Portal AI" at bounding box center [1099, 617] width 170 height 31
paste input "✨"
type input "Portal AI ✨"
click at [1134, 28] on span "Preview" at bounding box center [1187, 30] width 48 height 17
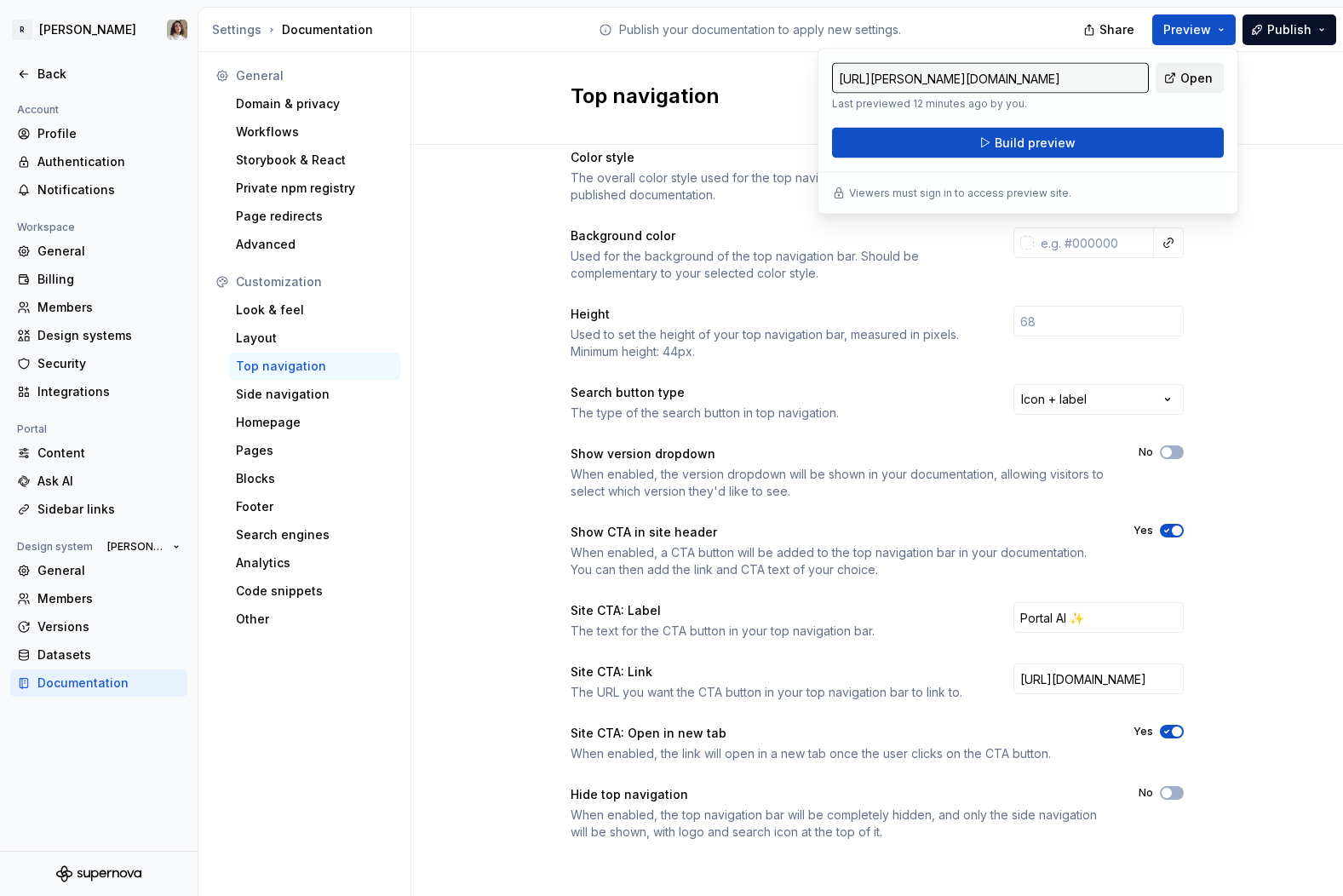
click at [1134, 77] on link "Open" at bounding box center [1189, 79] width 68 height 31
click at [535, 376] on div "Color style The overall color style used for the top navigation throughout your…" at bounding box center [877, 511] width 932 height 786
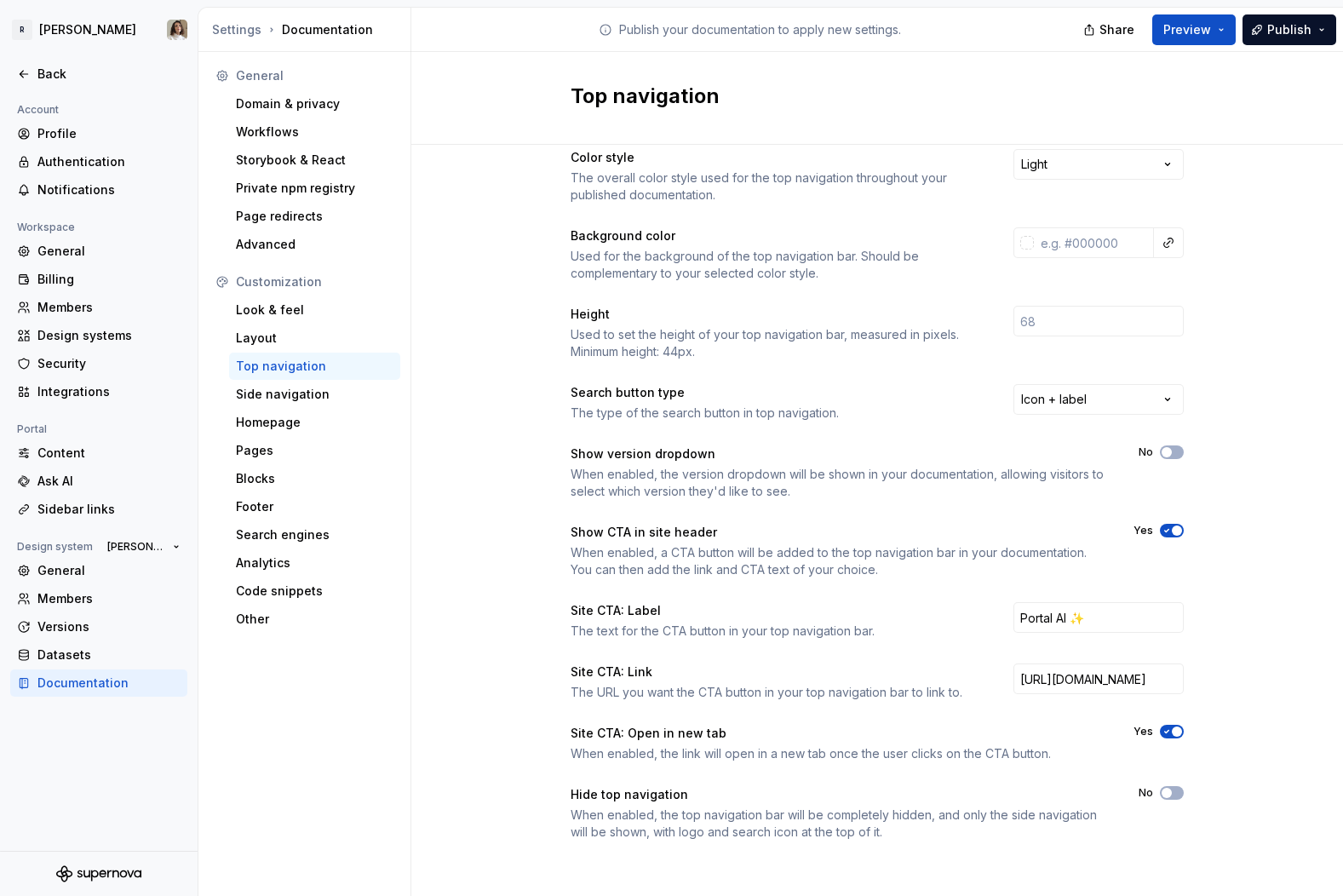
scroll to position [28, 0]
click at [274, 505] on div "Footer" at bounding box center [314, 507] width 157 height 17
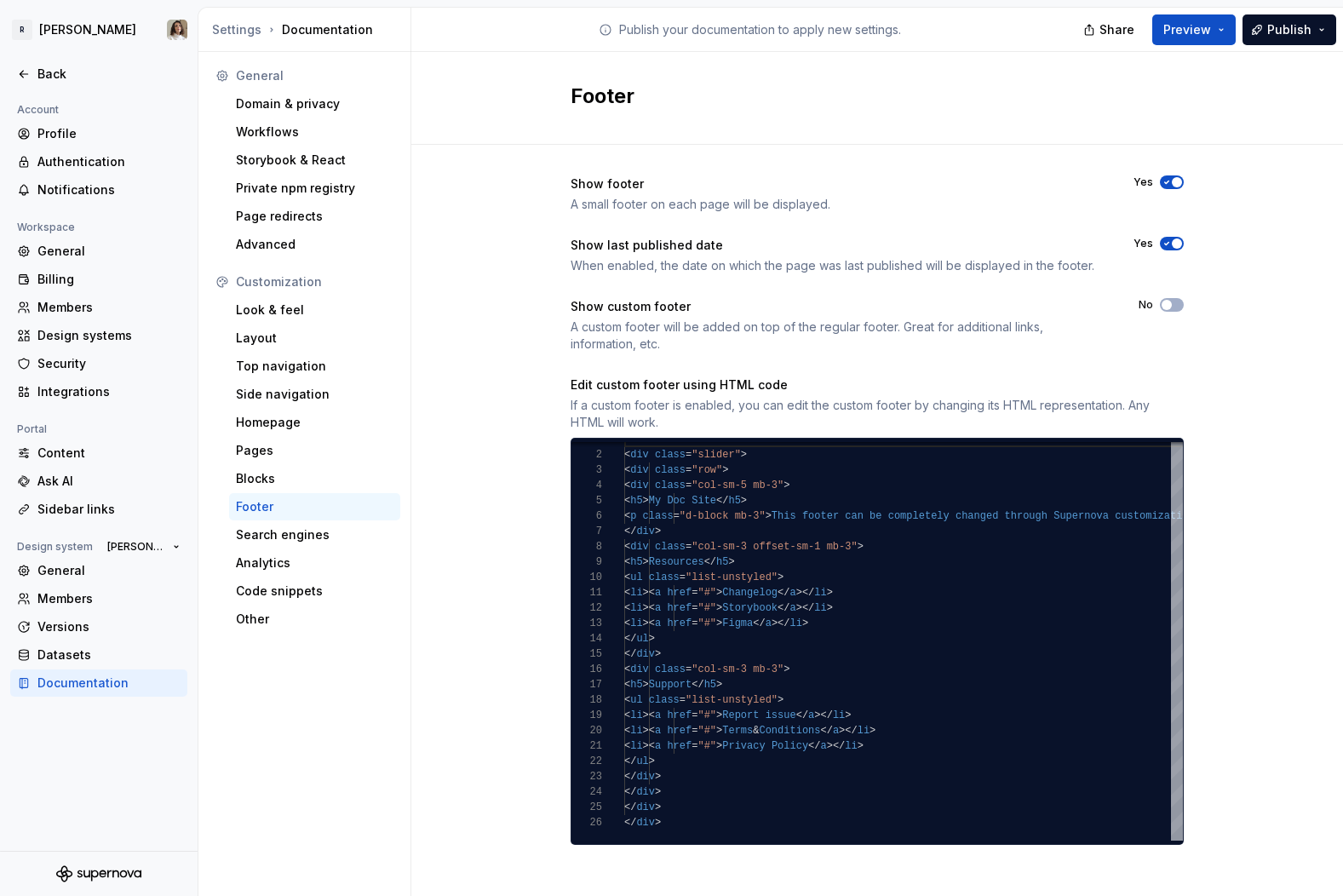
scroll to position [6, 0]
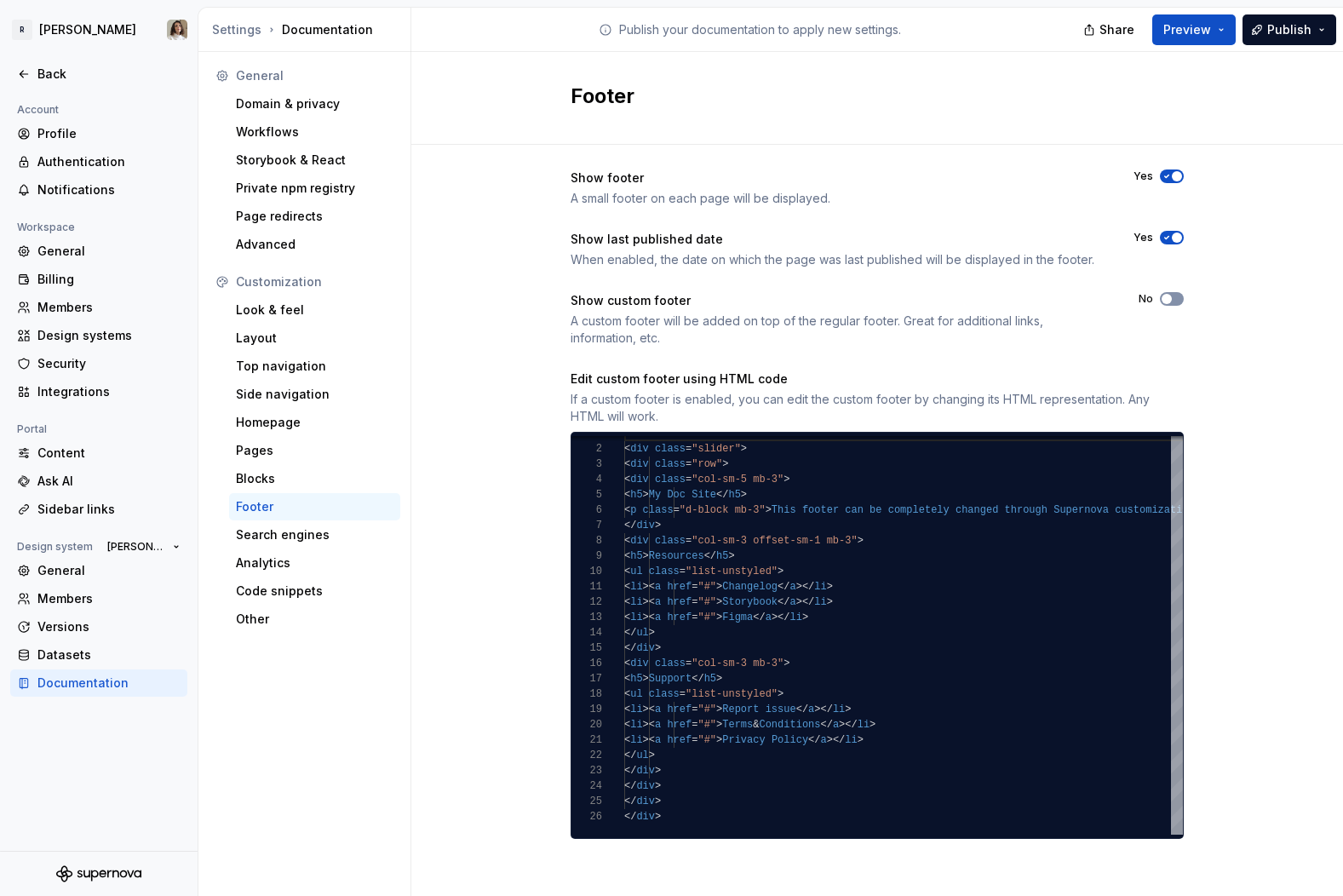
click at [1134, 299] on span "button" at bounding box center [1167, 299] width 10 height 10
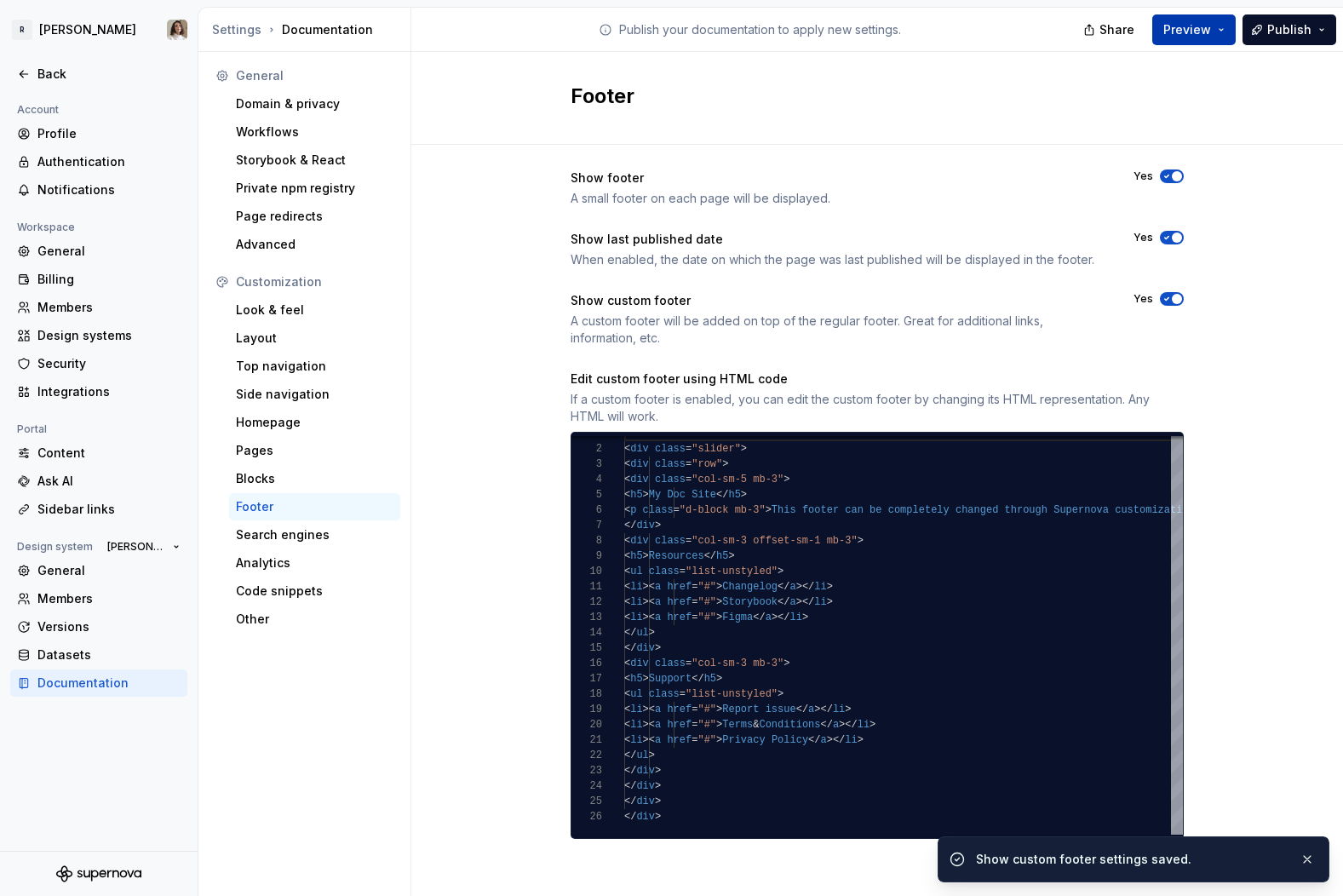
click at [1134, 29] on span "Preview" at bounding box center [1187, 30] width 48 height 17
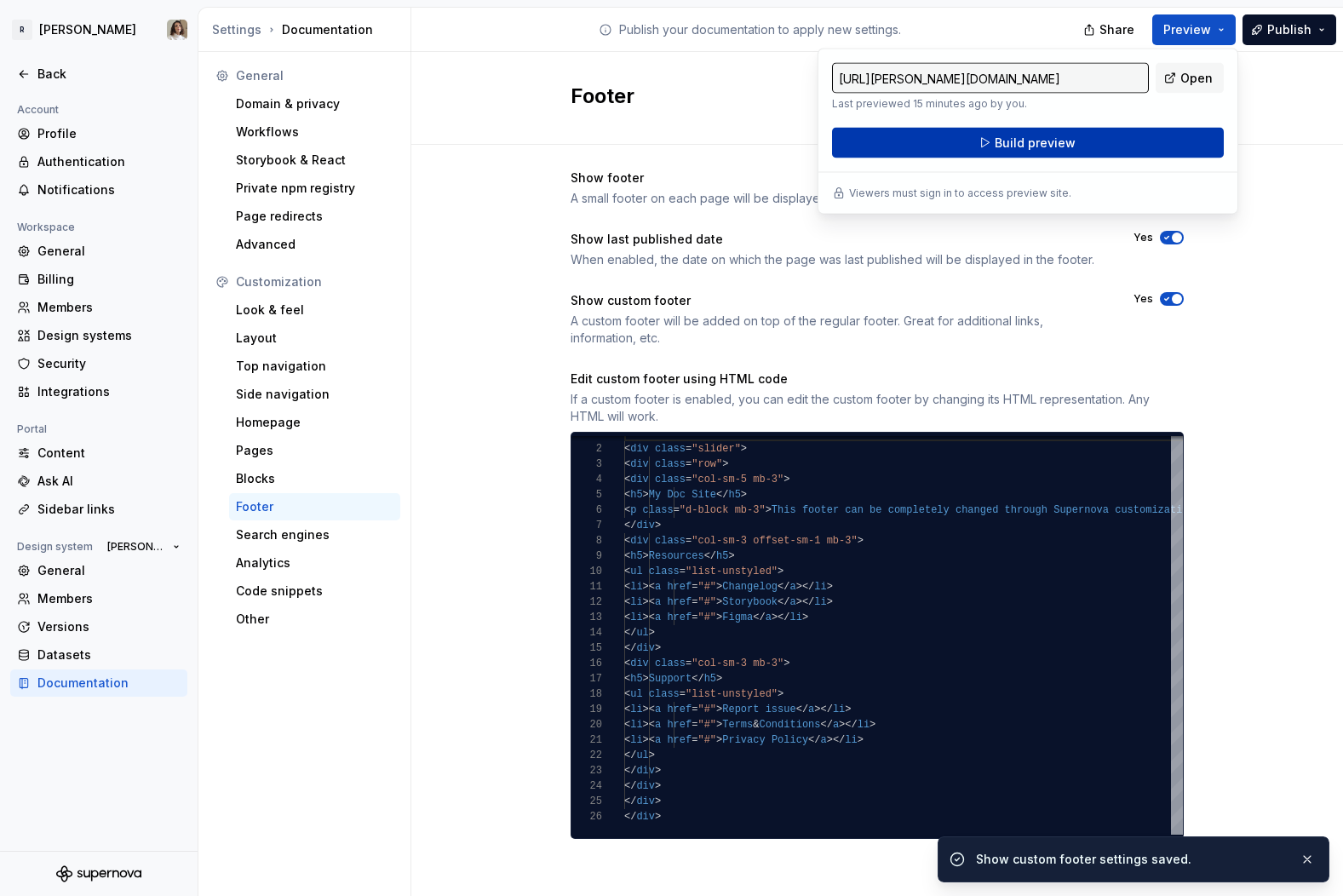
click at [1040, 146] on span "Build preview" at bounding box center [1036, 143] width 81 height 17
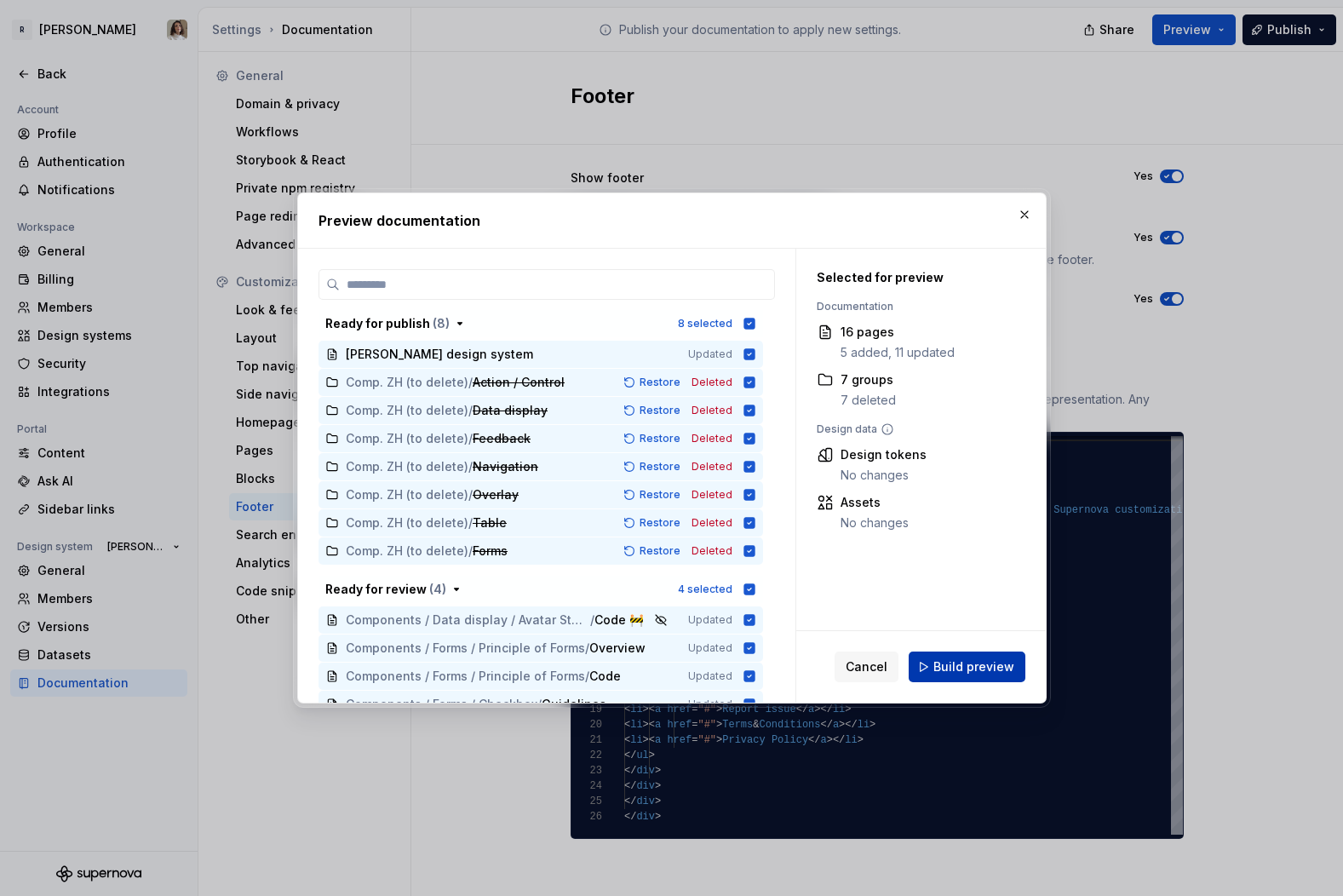
click at [949, 662] on span "Build preview" at bounding box center [974, 666] width 81 height 17
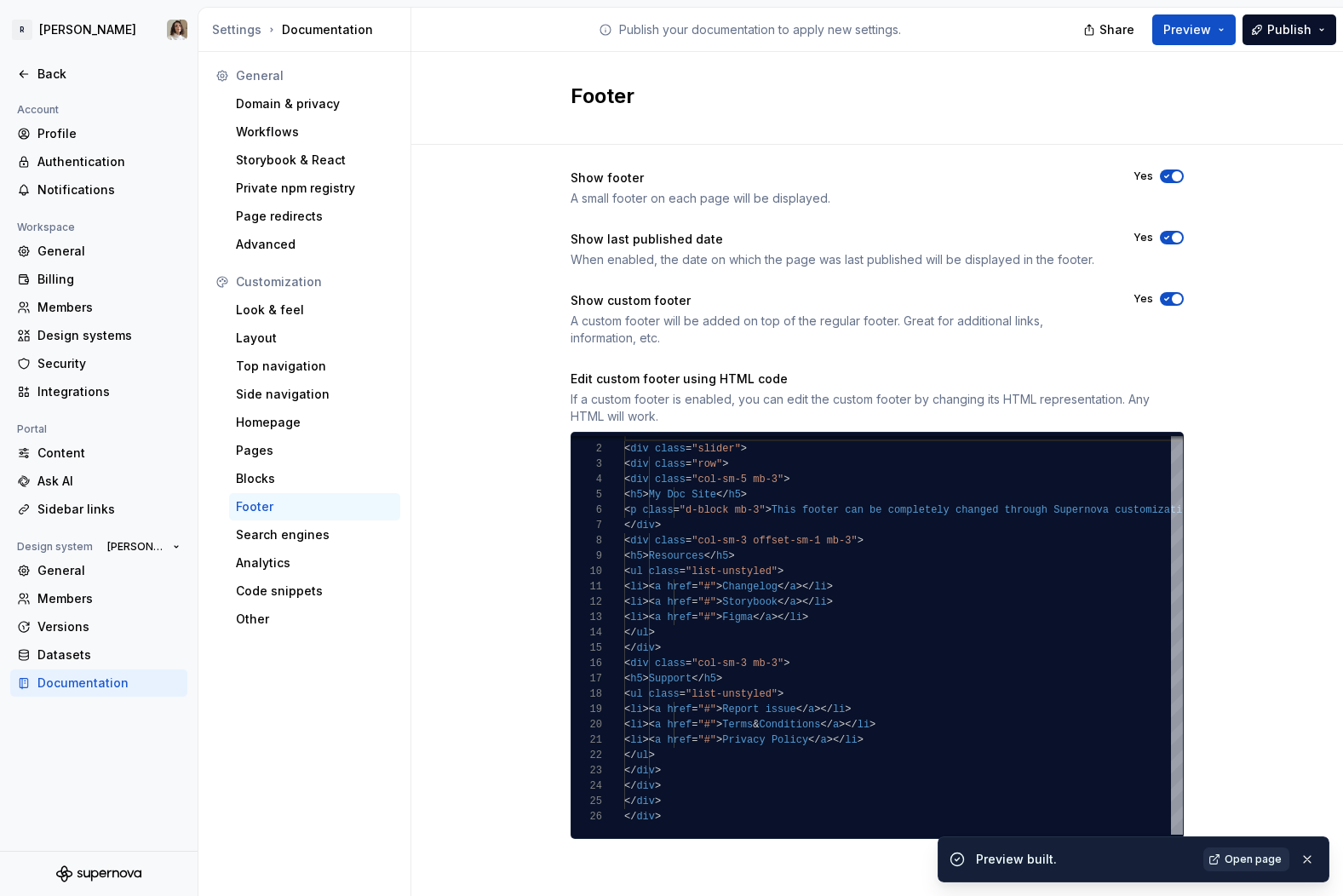
click at [1134, 730] on span "Open page" at bounding box center [1253, 859] width 57 height 14
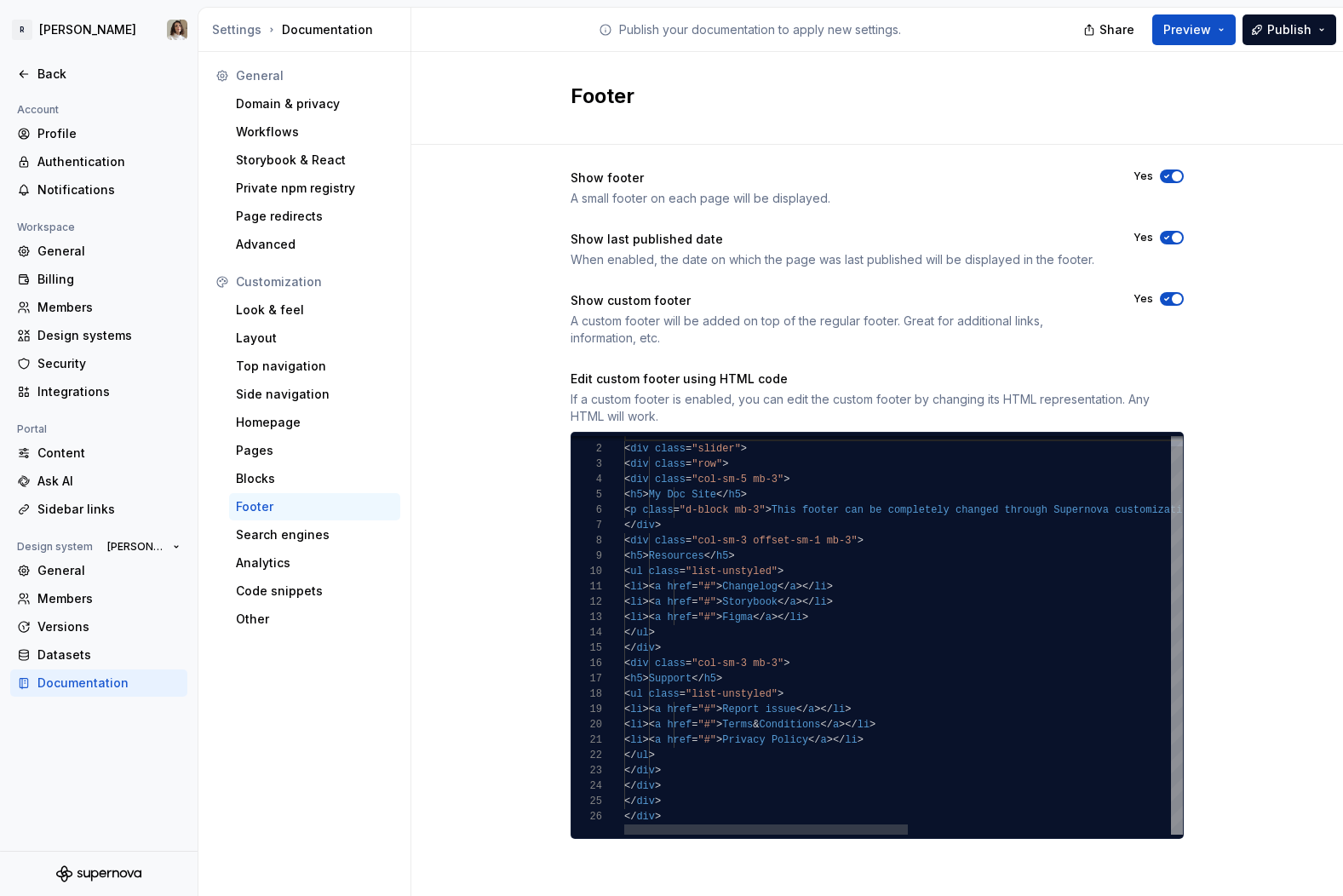
click at [909, 503] on div "< div class = "container-footer" > < div class = "slider" > < div class = "row"…" at bounding box center [1162, 629] width 1076 height 408
type textarea "**********"
